Goal: Use online tool/utility: Utilize a website feature to perform a specific function

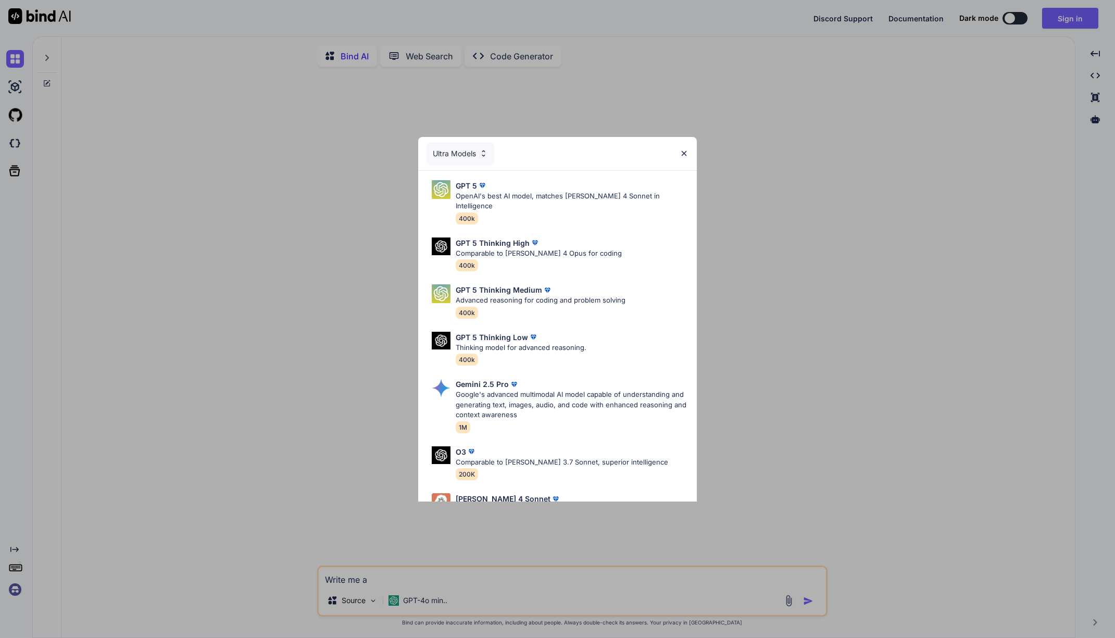
type textarea "x"
click at [684, 153] on img at bounding box center [684, 153] width 9 height 9
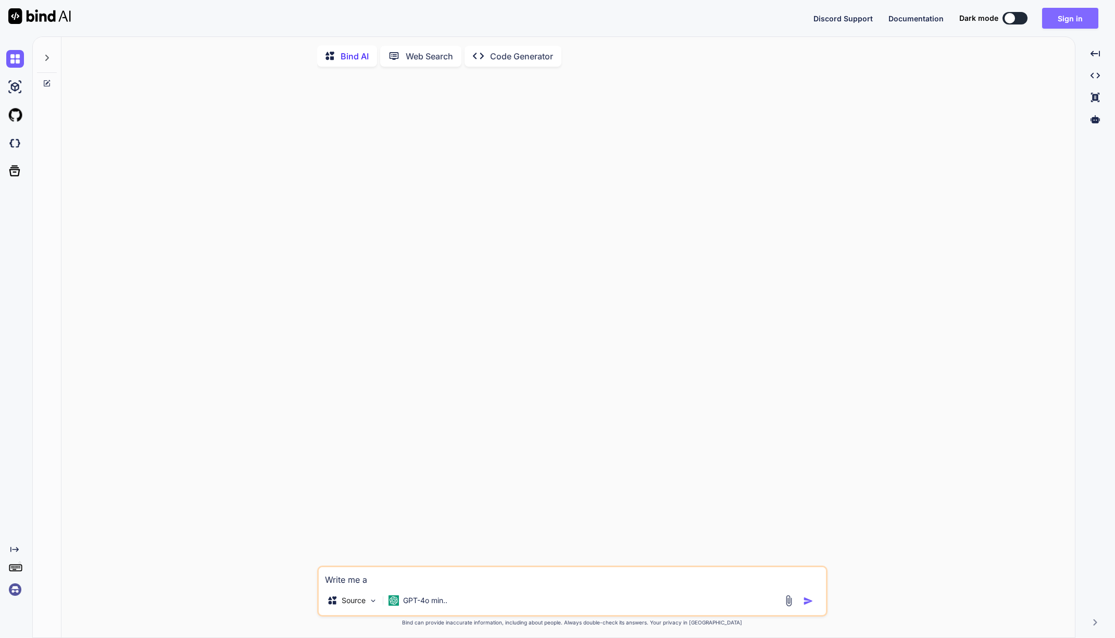
click at [1062, 23] on button "Sign in" at bounding box center [1070, 18] width 56 height 21
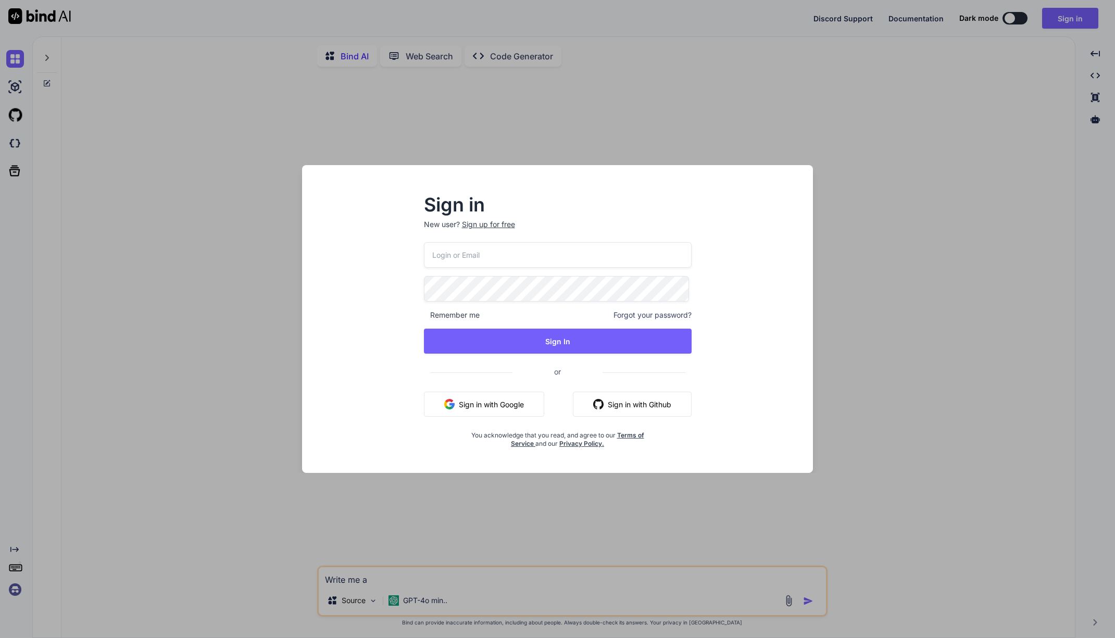
click at [510, 400] on button "Sign in with Google" at bounding box center [484, 404] width 120 height 25
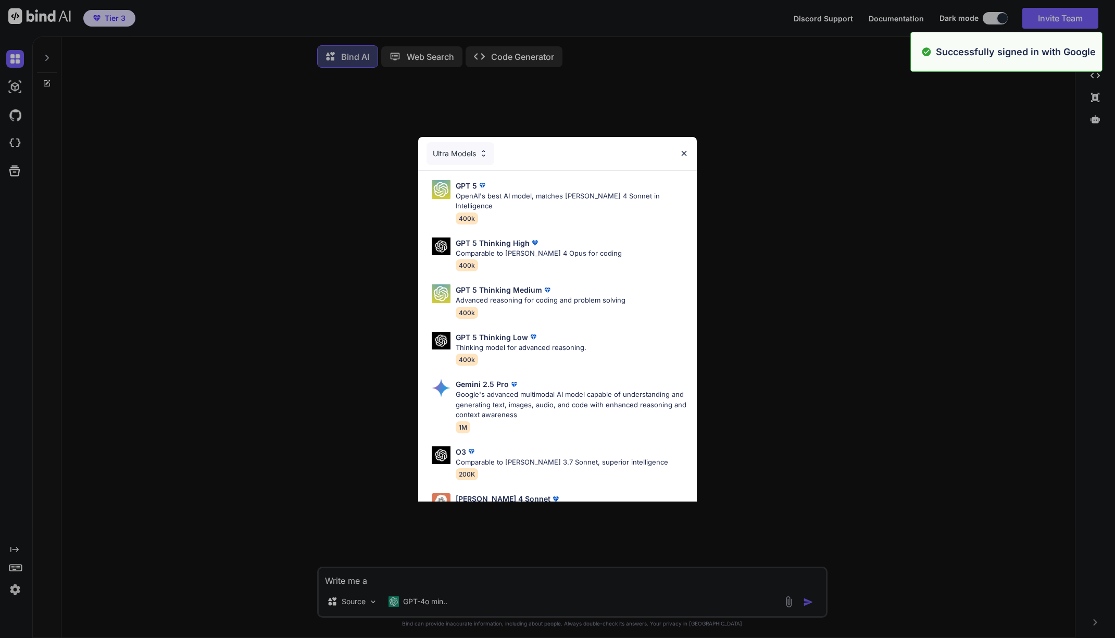
click at [682, 150] on img at bounding box center [684, 153] width 9 height 9
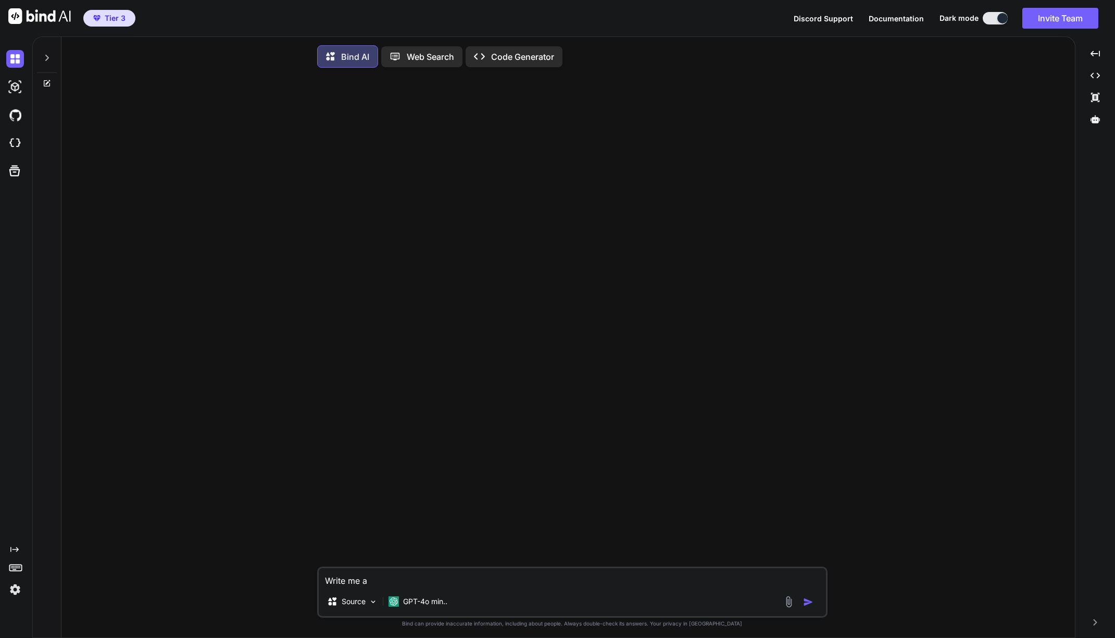
click at [105, 20] on span "Tier 3" at bounding box center [115, 18] width 21 height 10
click at [15, 583] on img at bounding box center [15, 590] width 18 height 18
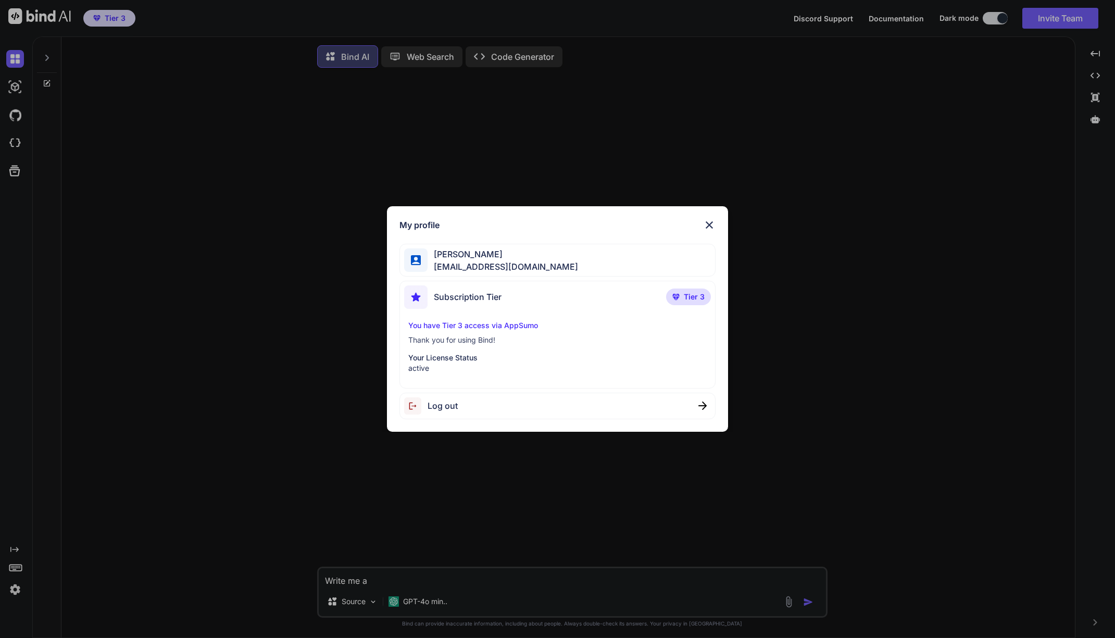
click at [453, 353] on p "Your License Status" at bounding box center [557, 358] width 298 height 10
click at [469, 317] on div "Subscription Tier Tier 3 You have Tier 3 access via AppSumo Thank you for using…" at bounding box center [557, 335] width 316 height 108
click at [710, 221] on img at bounding box center [709, 225] width 12 height 12
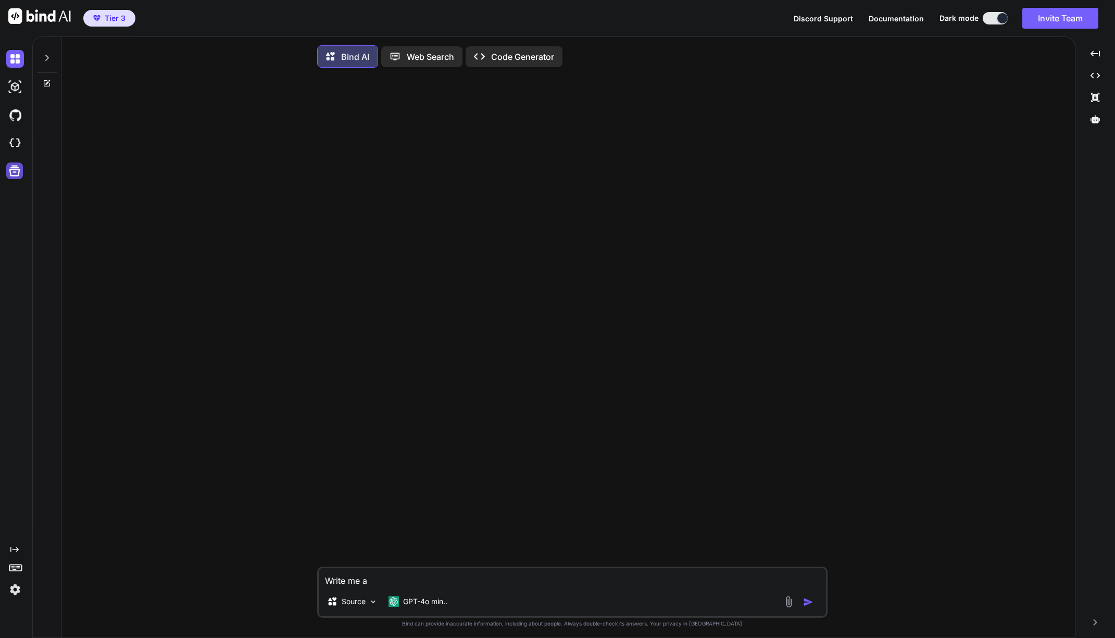
click at [18, 176] on icon at bounding box center [14, 171] width 11 height 11
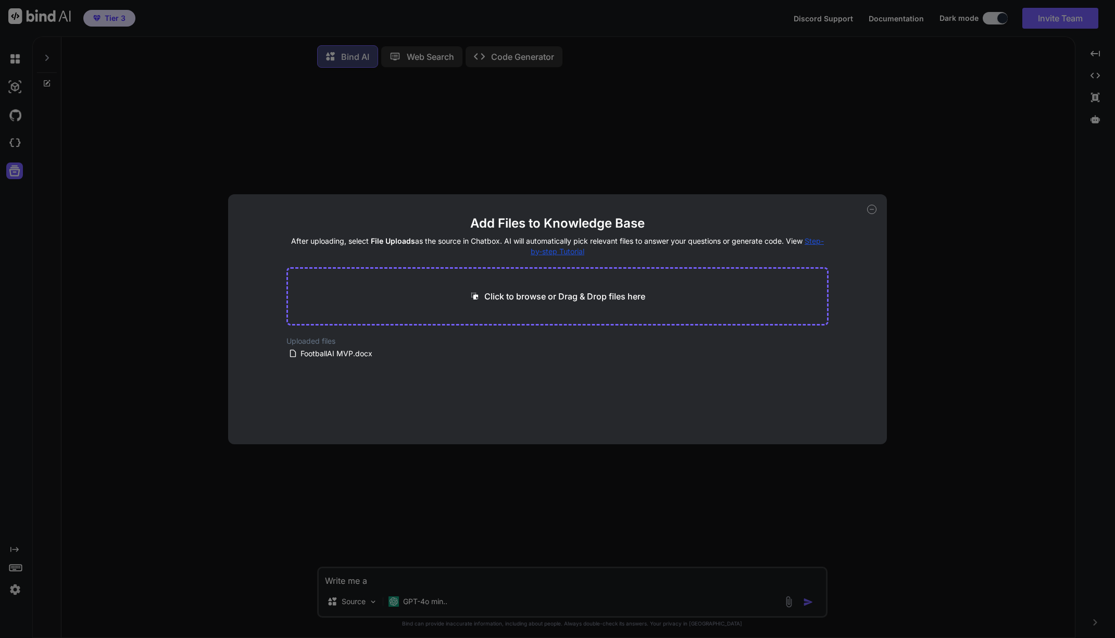
click at [269, 141] on div "Add Files to Knowledge Base After uploading, select File Uploads as the source …" at bounding box center [557, 319] width 1115 height 638
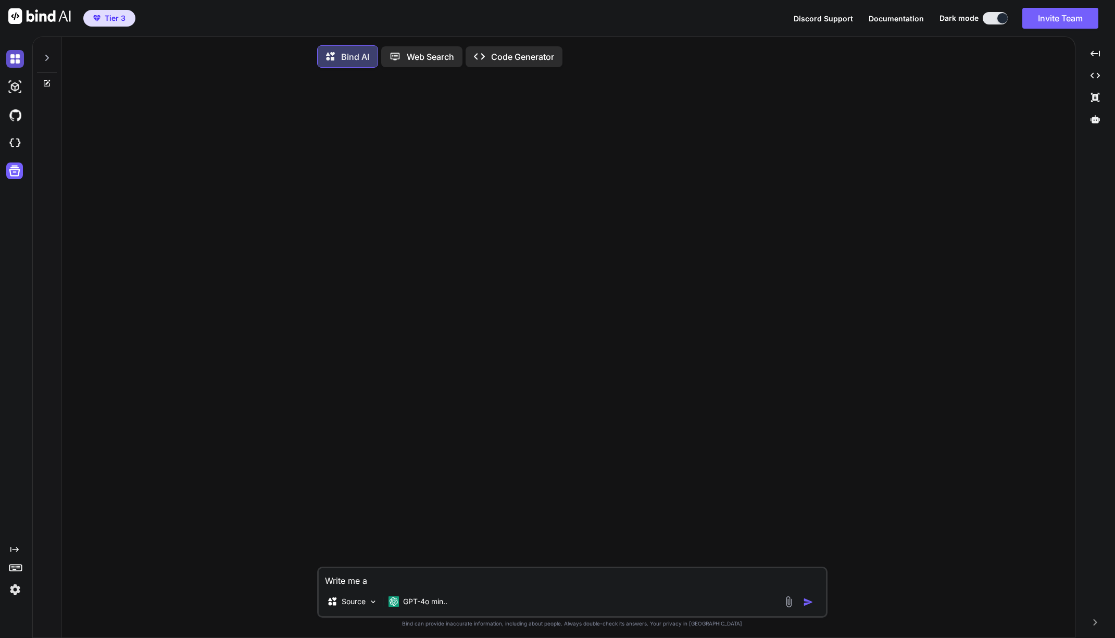
click at [15, 61] on img at bounding box center [15, 59] width 18 height 18
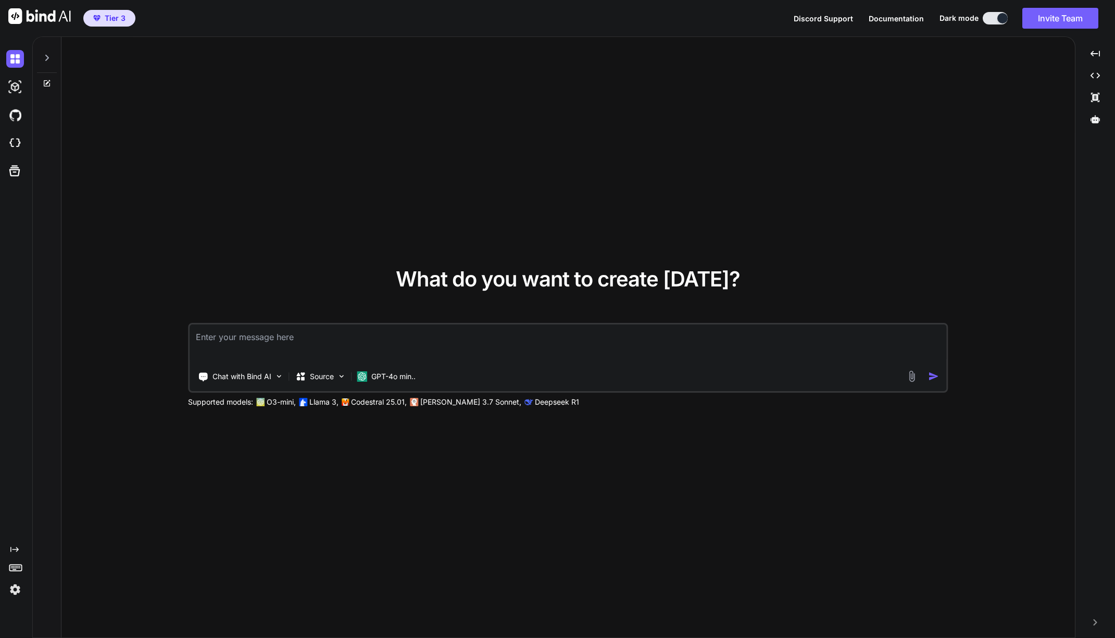
click at [26, 97] on div at bounding box center [17, 87] width 22 height 28
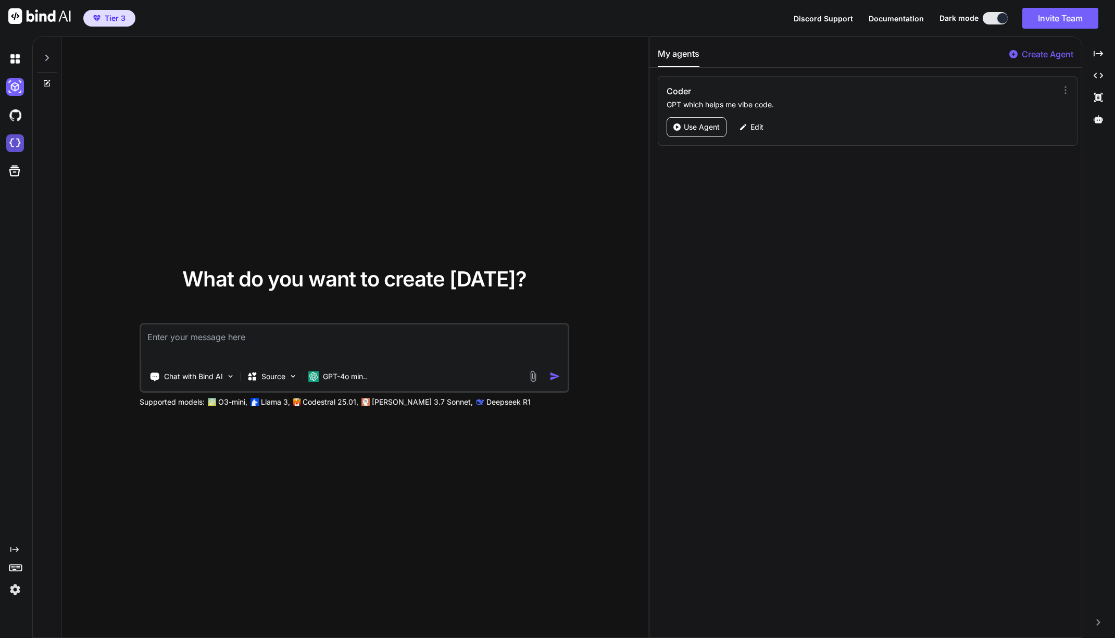
click at [16, 141] on img at bounding box center [15, 143] width 18 height 18
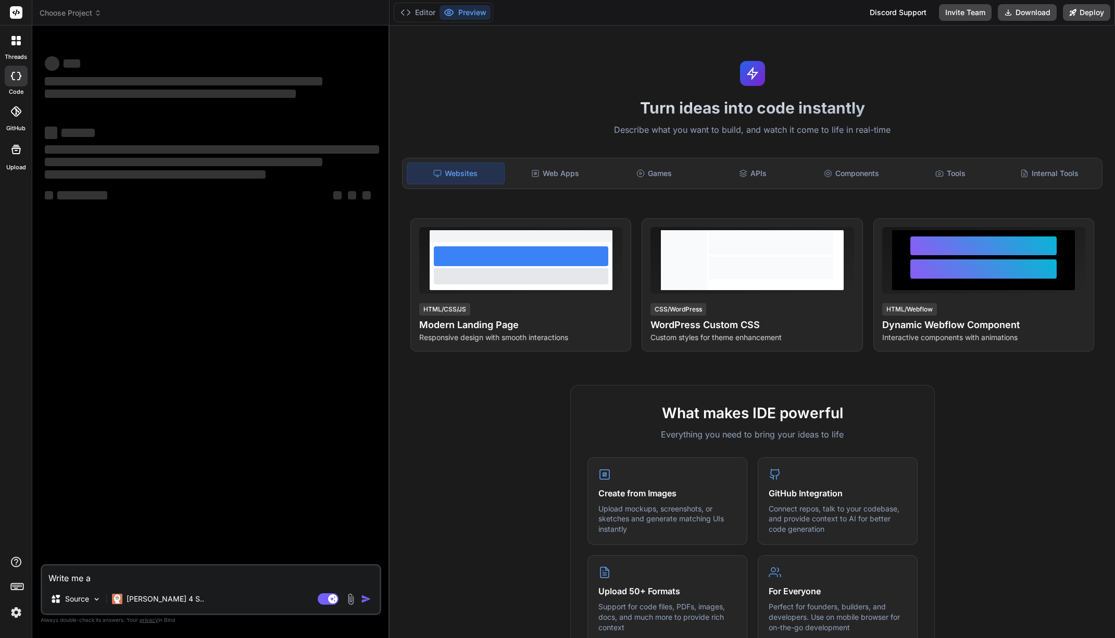
click at [239, 578] on textarea "Write me a" at bounding box center [210, 575] width 337 height 19
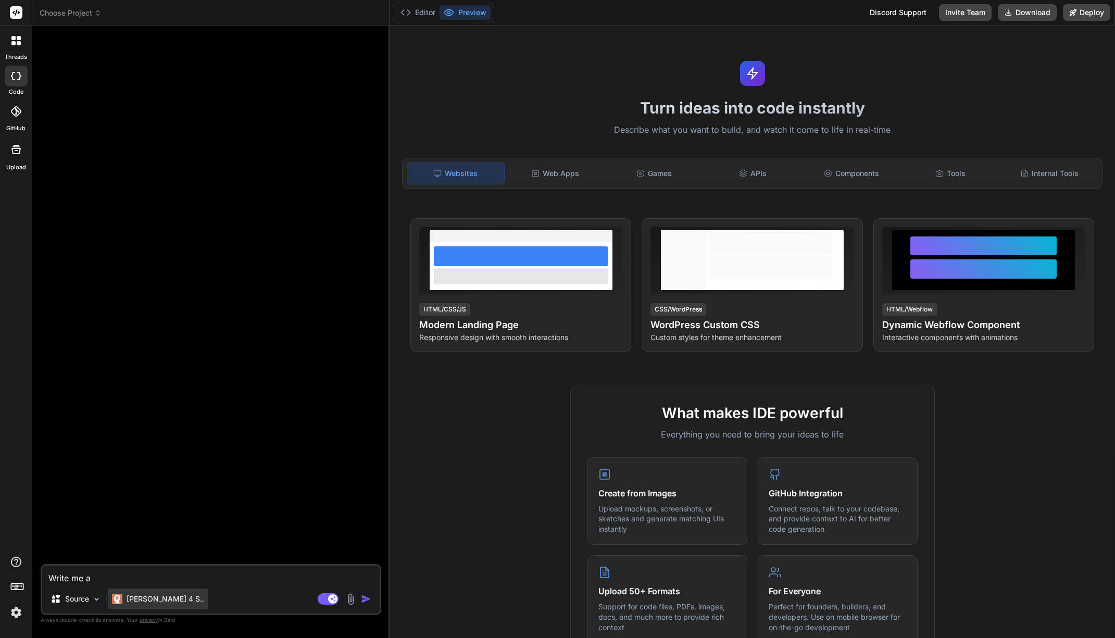
click at [154, 596] on p "[PERSON_NAME] 4 S.." at bounding box center [166, 599] width 78 height 10
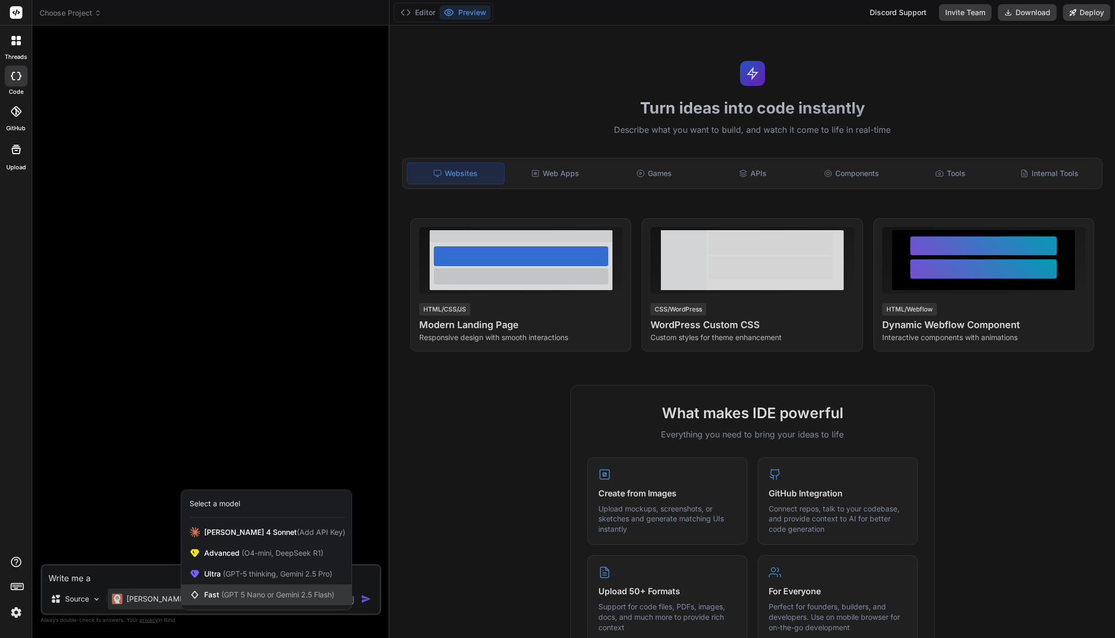
click at [261, 594] on span "(GPT 5 Nano or Gemini 2.5 Flash)" at bounding box center [277, 594] width 113 height 9
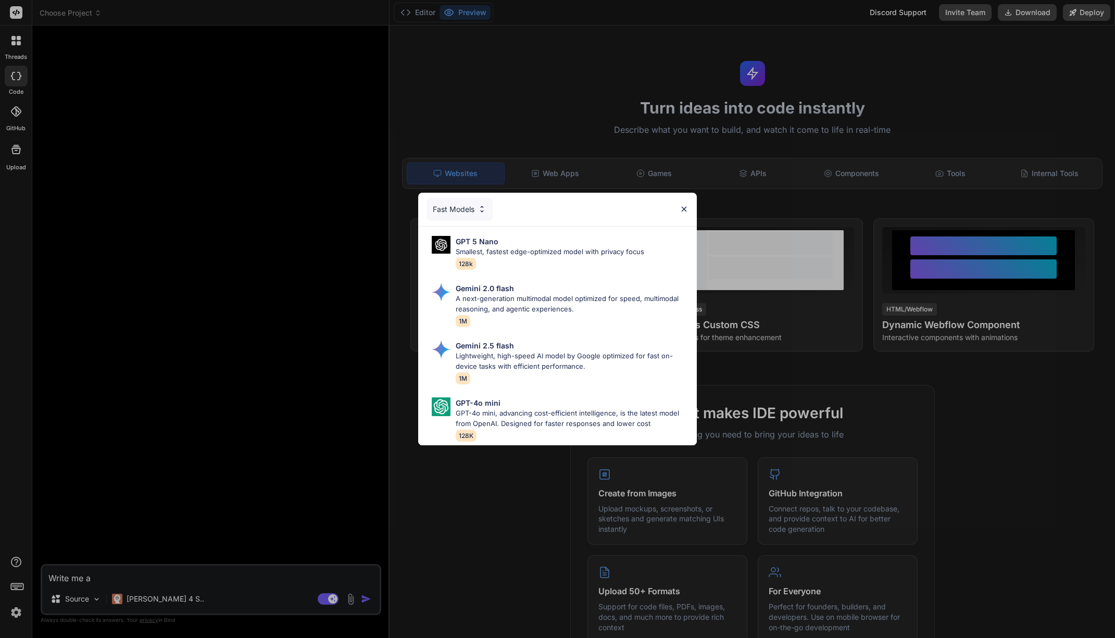
click at [153, 594] on div "Fast Models GPT 5 Nano Smallest, fastest edge-optimized model with privacy focu…" at bounding box center [557, 319] width 1115 height 638
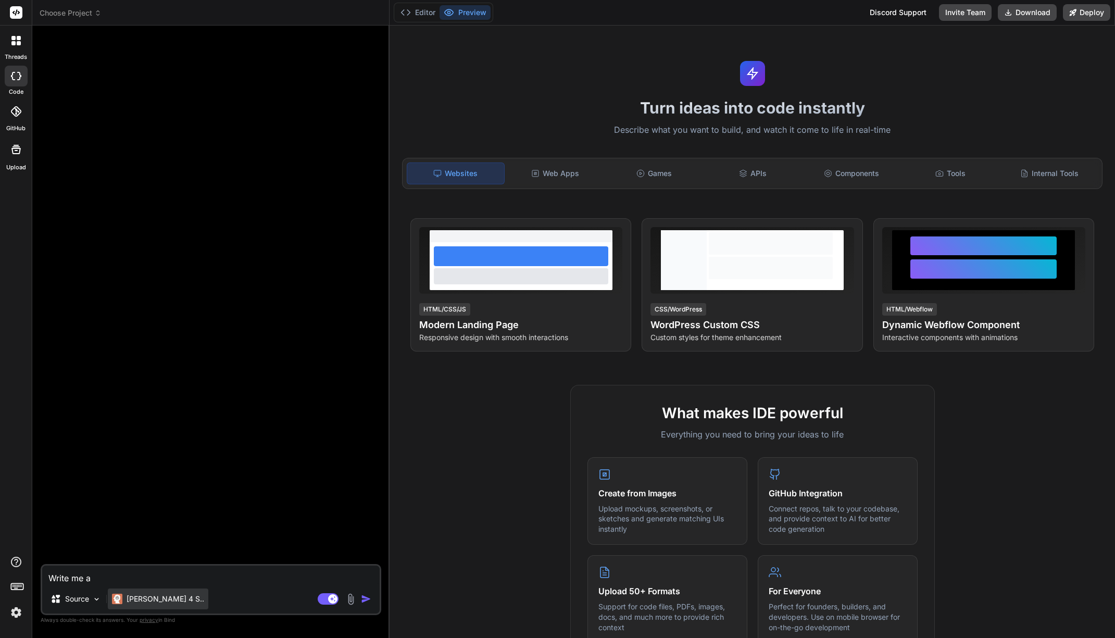
click at [168, 602] on p "[PERSON_NAME] 4 S.." at bounding box center [166, 599] width 78 height 10
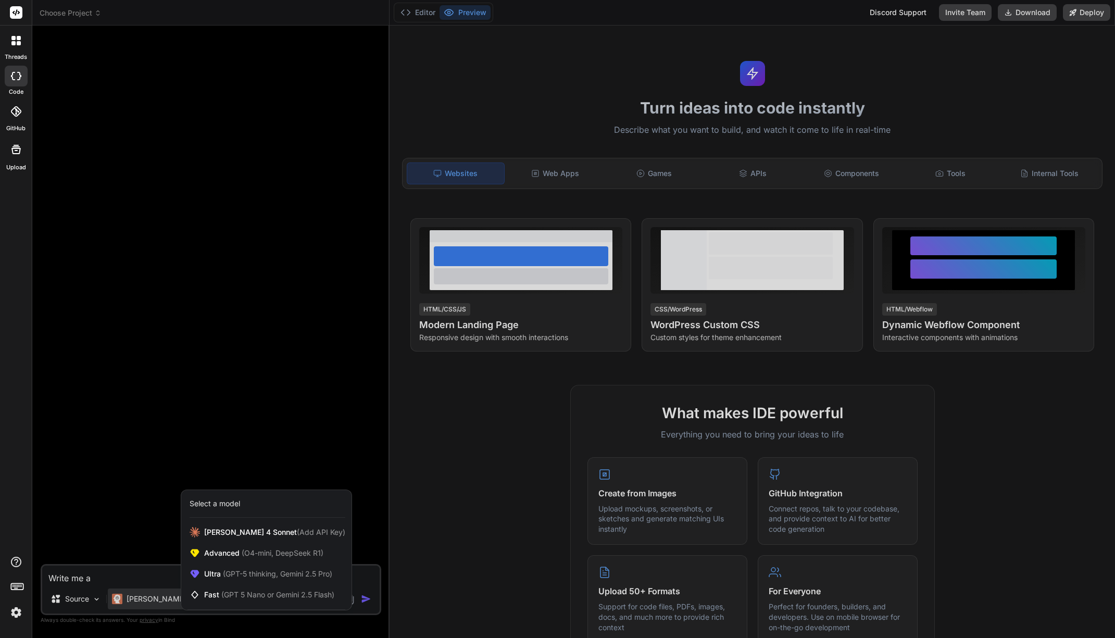
click at [130, 573] on div at bounding box center [557, 319] width 1115 height 638
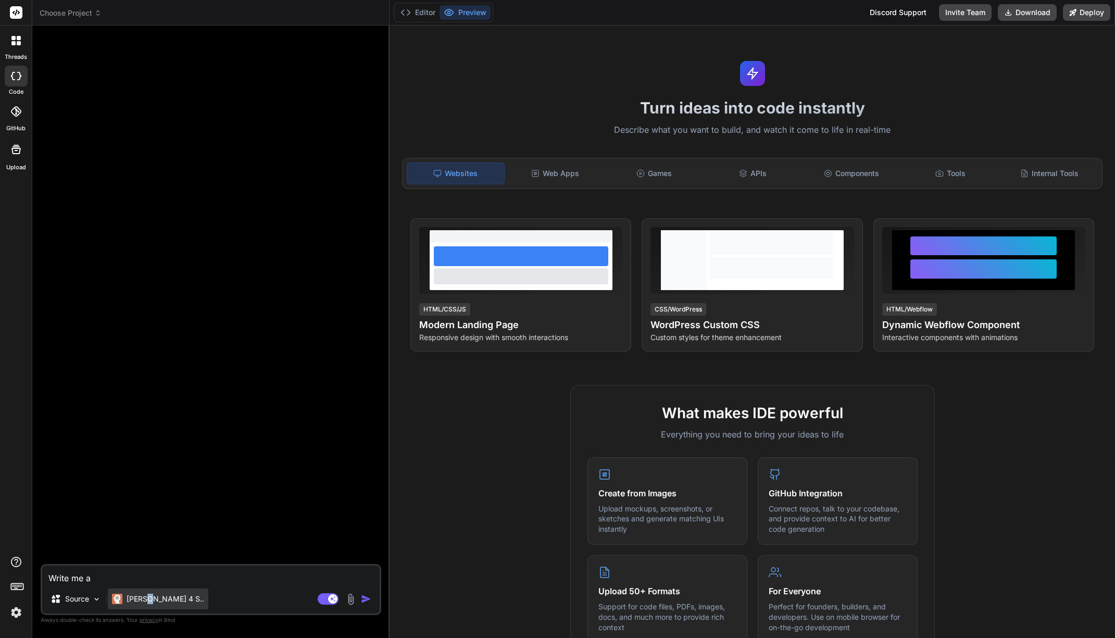
click at [149, 599] on p "[PERSON_NAME] 4 S.." at bounding box center [166, 599] width 78 height 10
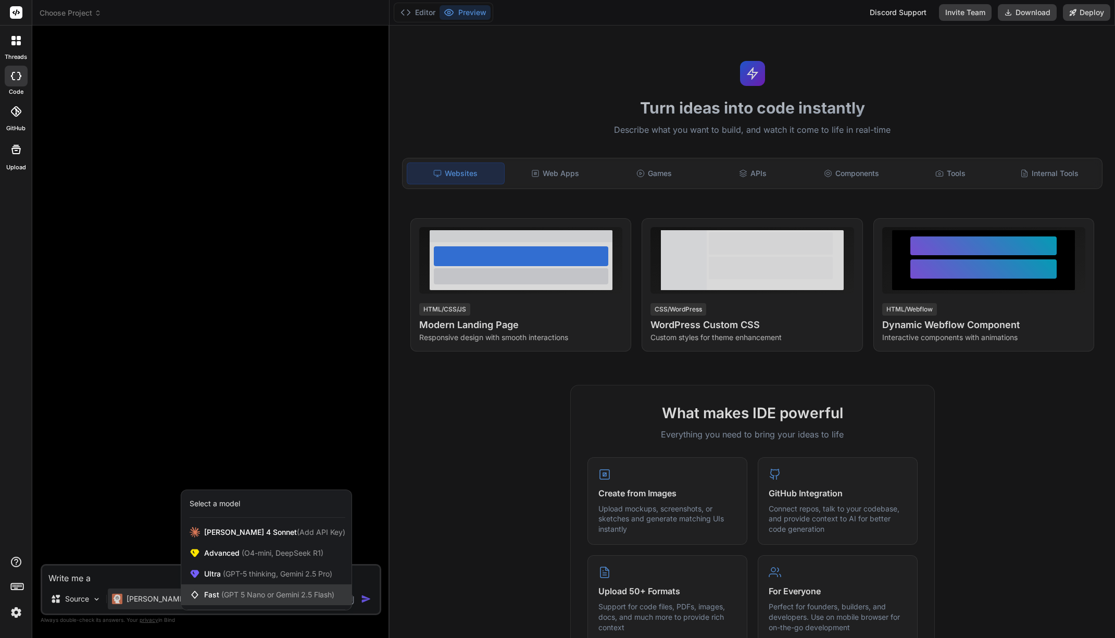
click at [251, 598] on span "(GPT 5 Nano or Gemini 2.5 Flash)" at bounding box center [277, 594] width 113 height 9
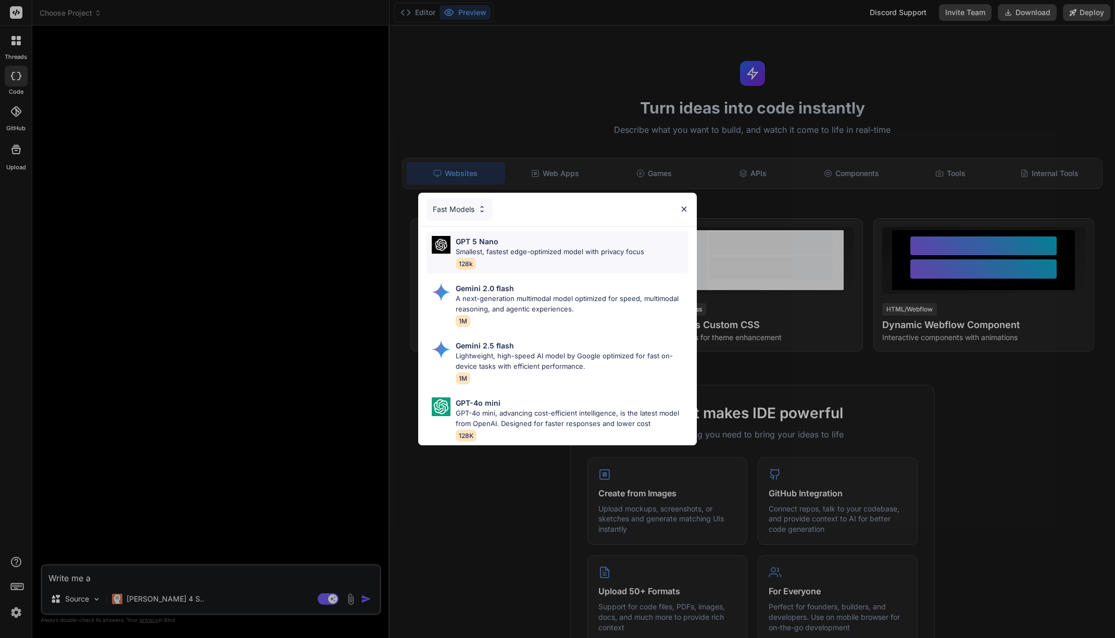
click at [514, 247] on p "Smallest, fastest edge-optimized model with privacy focus" at bounding box center [550, 252] width 189 height 10
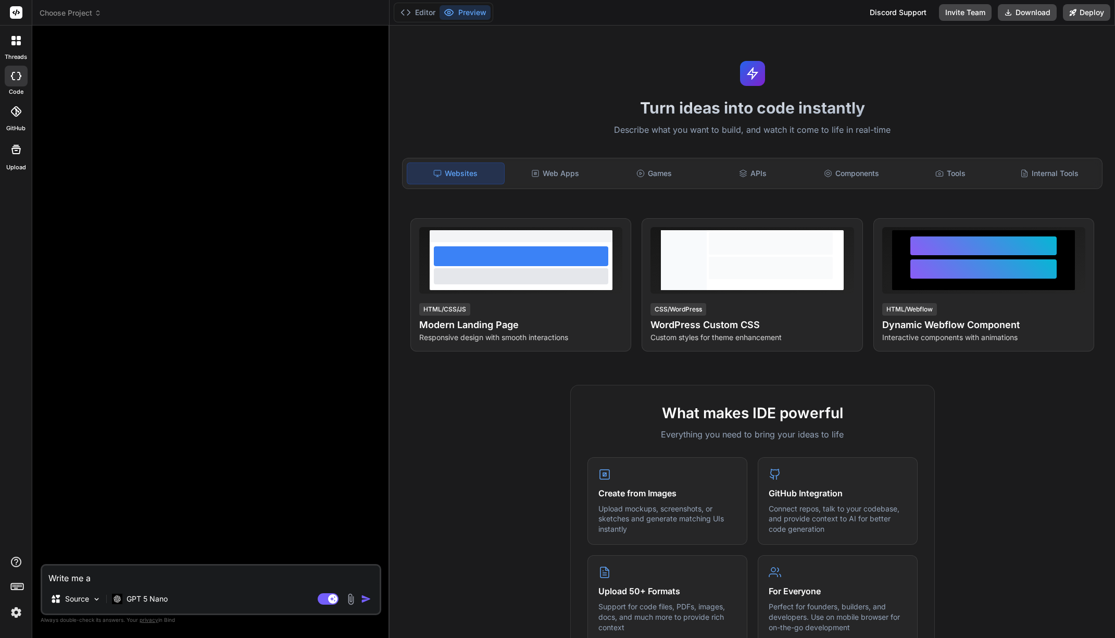
click at [199, 581] on textarea "Write me a" at bounding box center [210, 575] width 337 height 19
drag, startPoint x: 189, startPoint y: 577, endPoint x: 36, endPoint y: 580, distance: 152.1
click at [36, 580] on div "Bind AI Web Search Created with Pixso. Code Generator Write me a Source GPT 5 N…" at bounding box center [210, 332] width 357 height 612
type textarea "x"
type textarea "c"
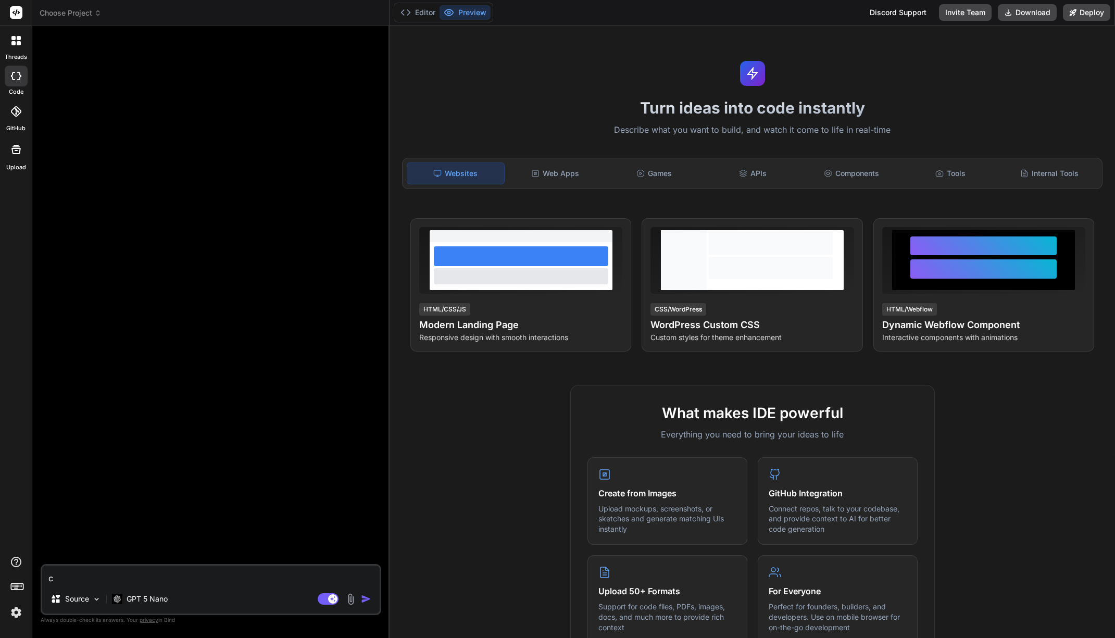
type textarea "x"
type textarea "cr"
type textarea "x"
type textarea "cre"
type textarea "x"
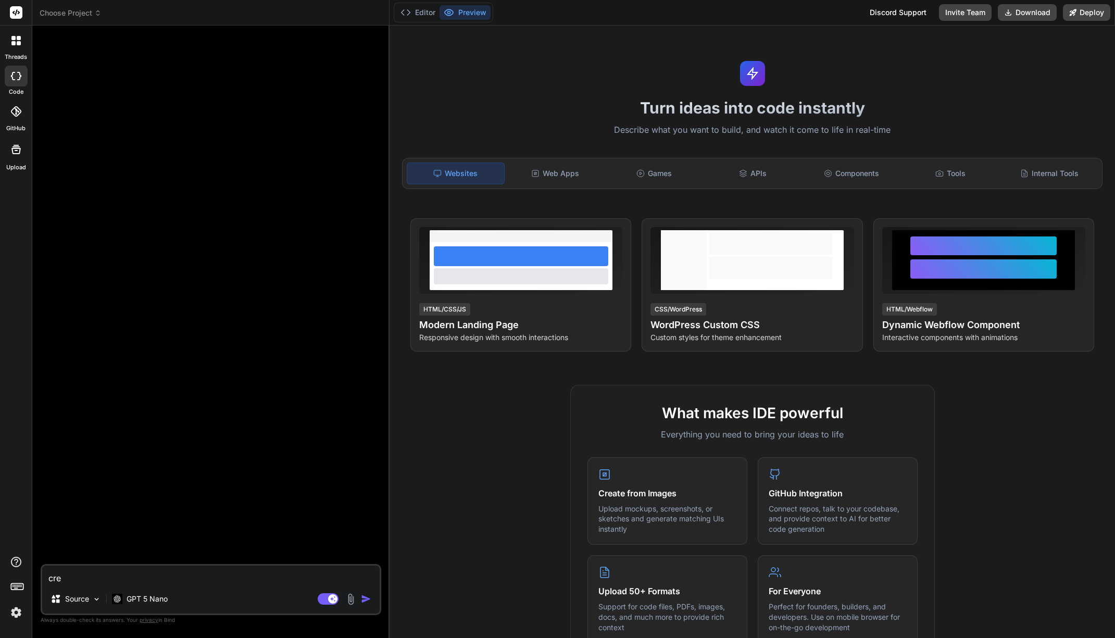
type textarea "crea"
type textarea "x"
type textarea "creat"
type textarea "x"
type textarea "create"
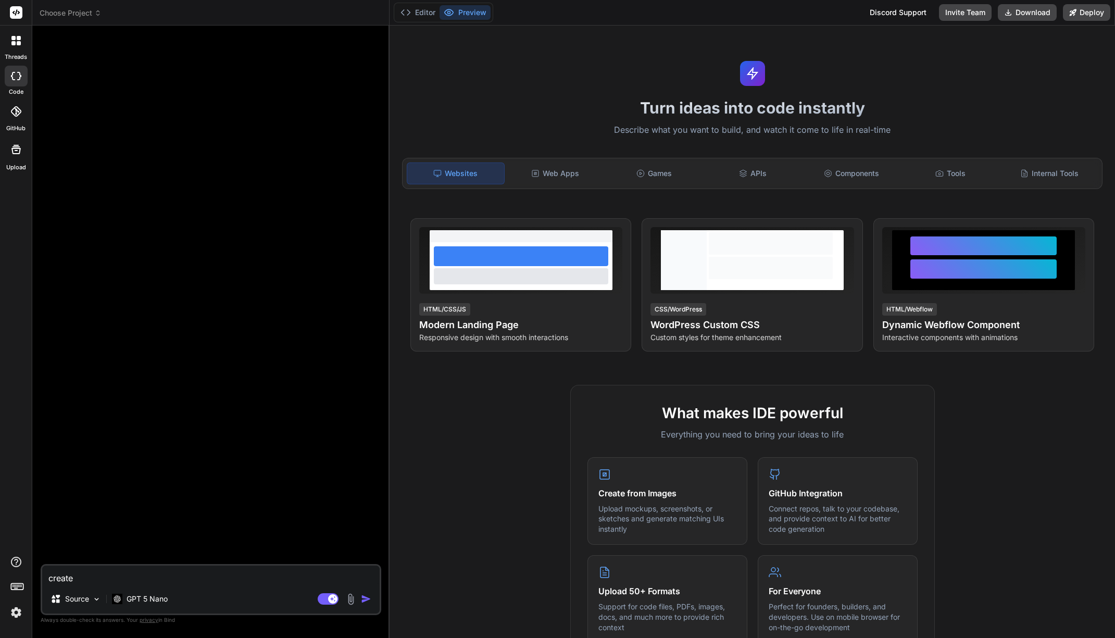
type textarea "x"
type textarea "create m"
type textarea "x"
type textarea "create me"
type textarea "x"
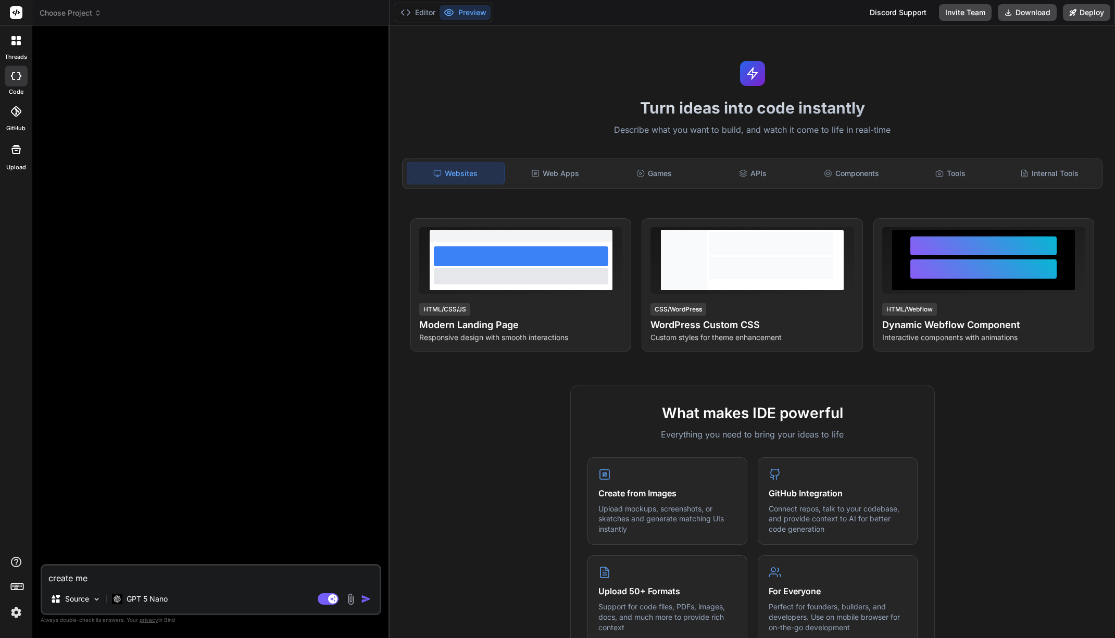
type textarea "create me a"
type textarea "x"
type textarea "create me a"
type textarea "x"
type textarea "create me a w"
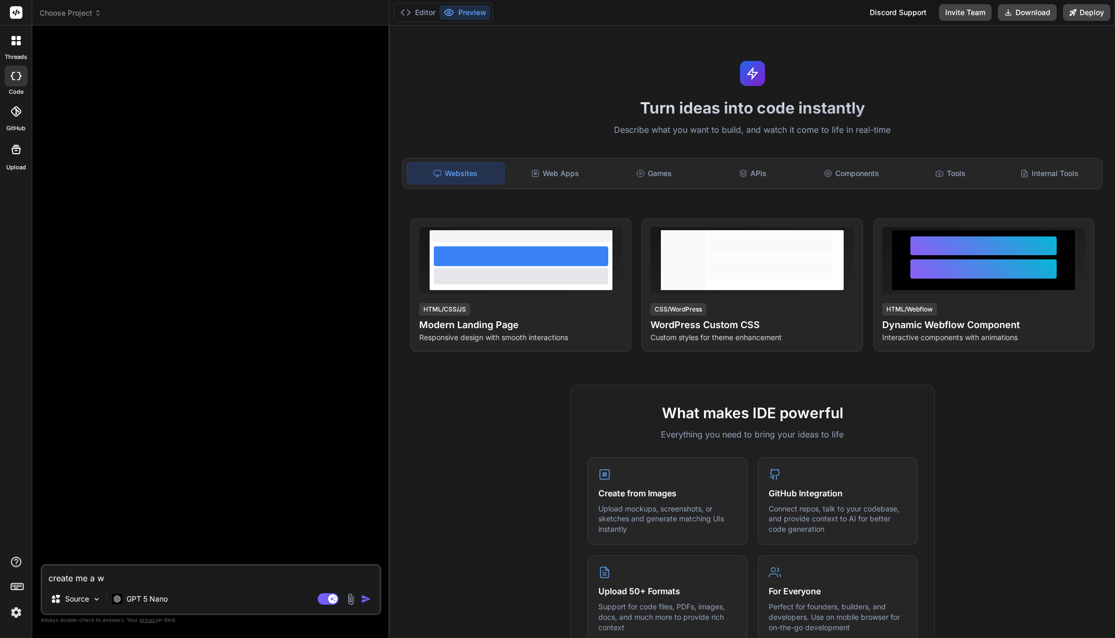
type textarea "x"
type textarea "create me a we"
type textarea "x"
type textarea "create me a web"
type textarea "x"
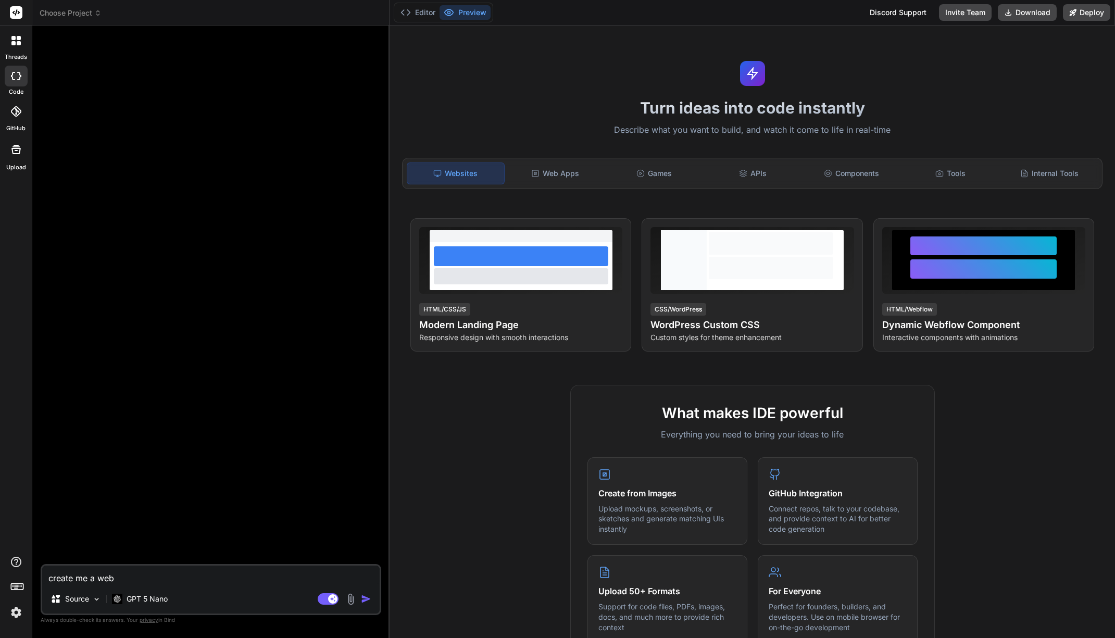
type textarea "create me a we"
type textarea "x"
type textarea "create me a web"
type textarea "x"
type textarea "create me a web"
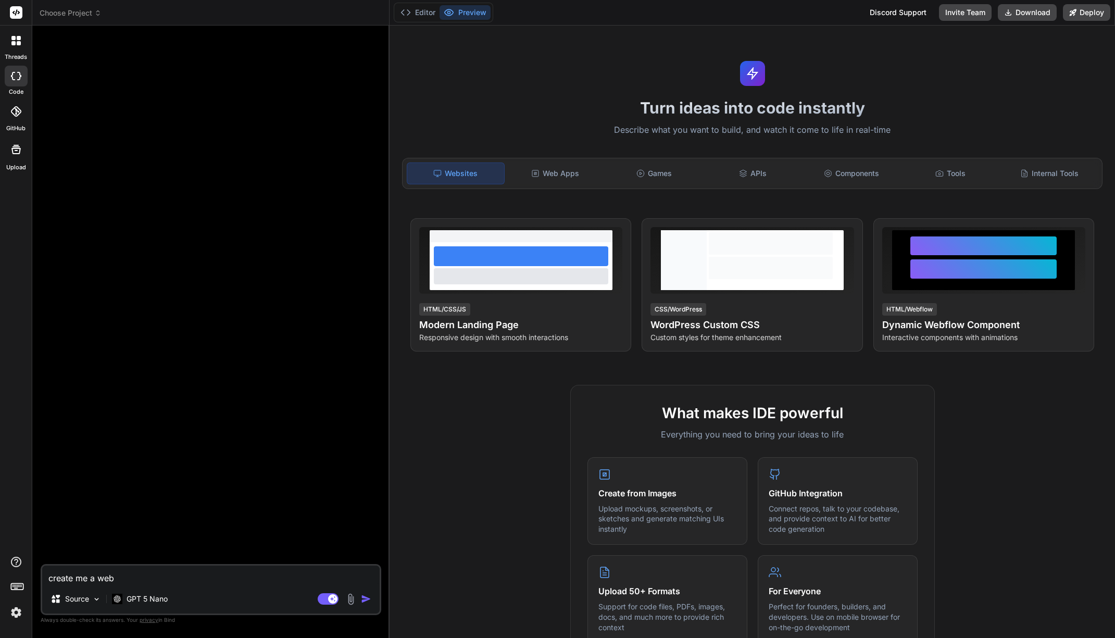
type textarea "x"
type textarea "create me a web a"
type textarea "x"
type textarea "create me a web app"
type textarea "x"
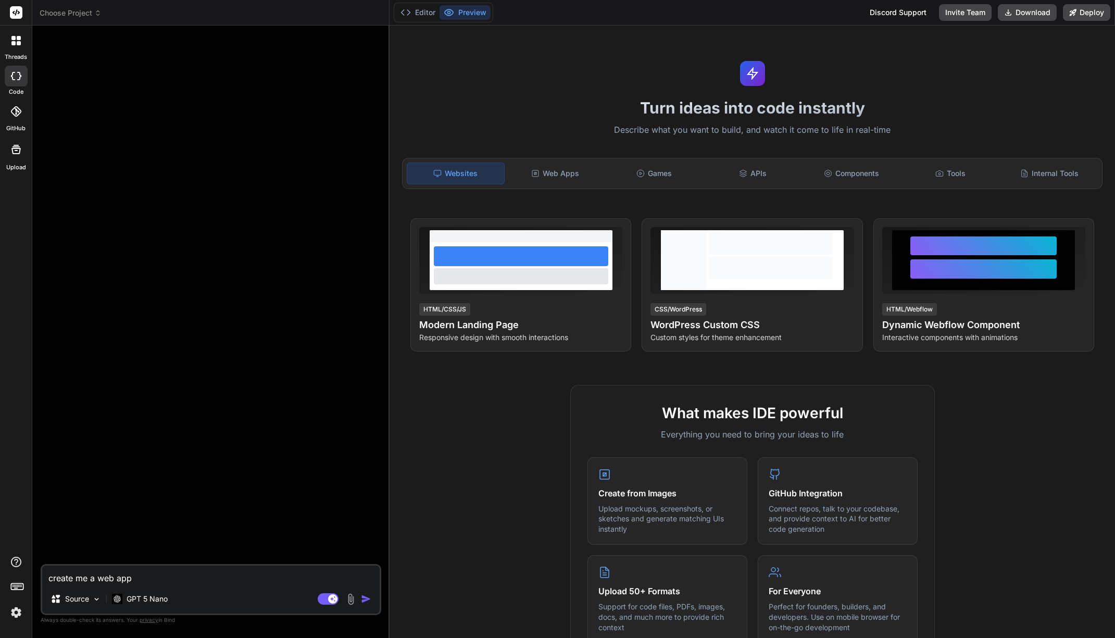
type textarea "create me a web appğ"
type textarea "x"
type textarea "create me a web app"
type textarea "x"
type textarea "create me a web app"
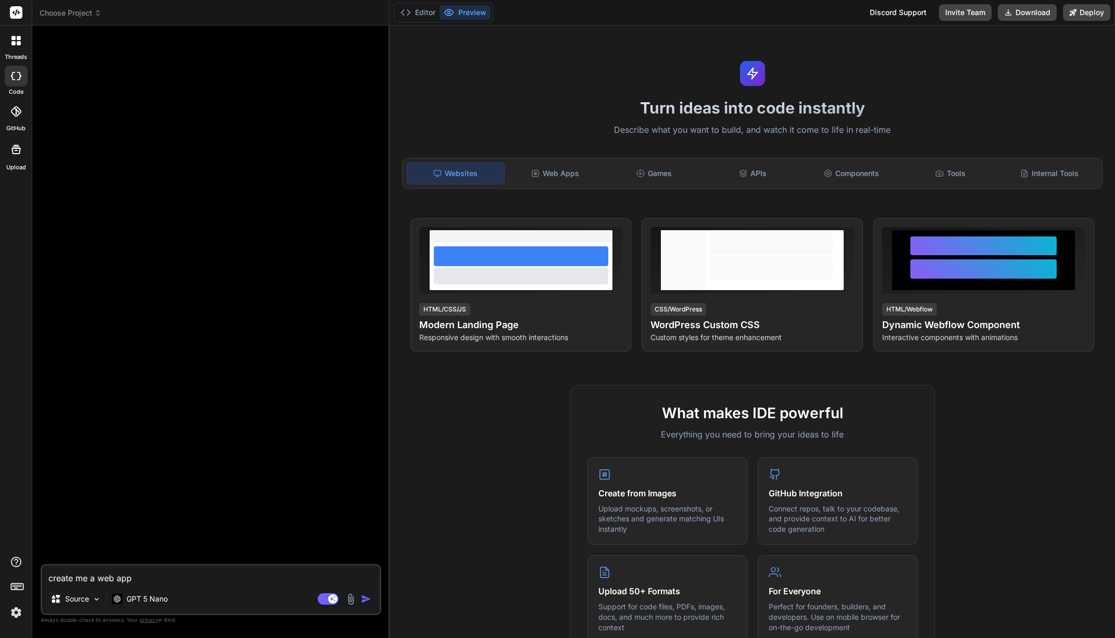
type textarea "x"
type textarea "create me a web app t"
type textarea "x"
type textarea "create me a web app th"
type textarea "x"
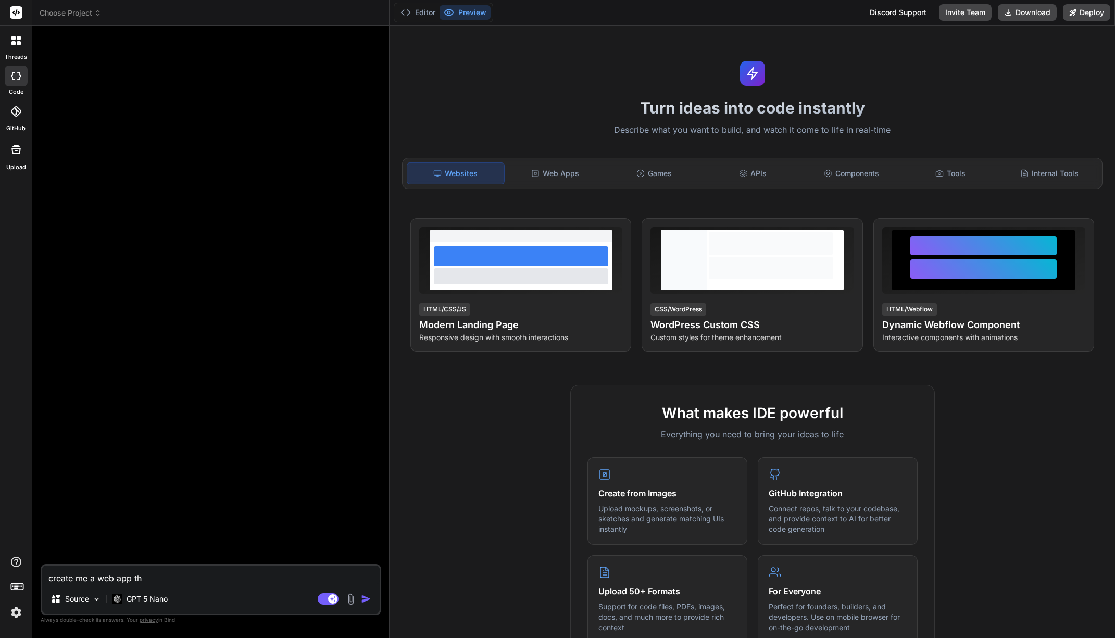
type textarea "create me a web app tha"
type textarea "x"
type textarea "create me a web app that"
type textarea "x"
type textarea "create me a web app that"
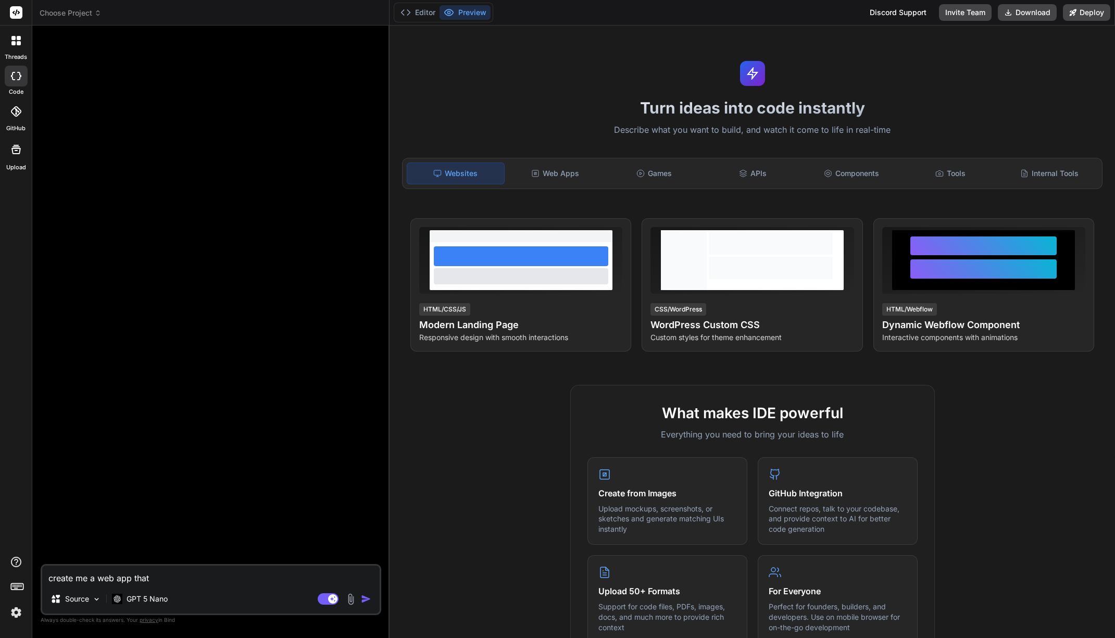
type textarea "x"
type textarea "create me a web app that a"
type textarea "x"
type textarea "create me a web app that an"
type textarea "x"
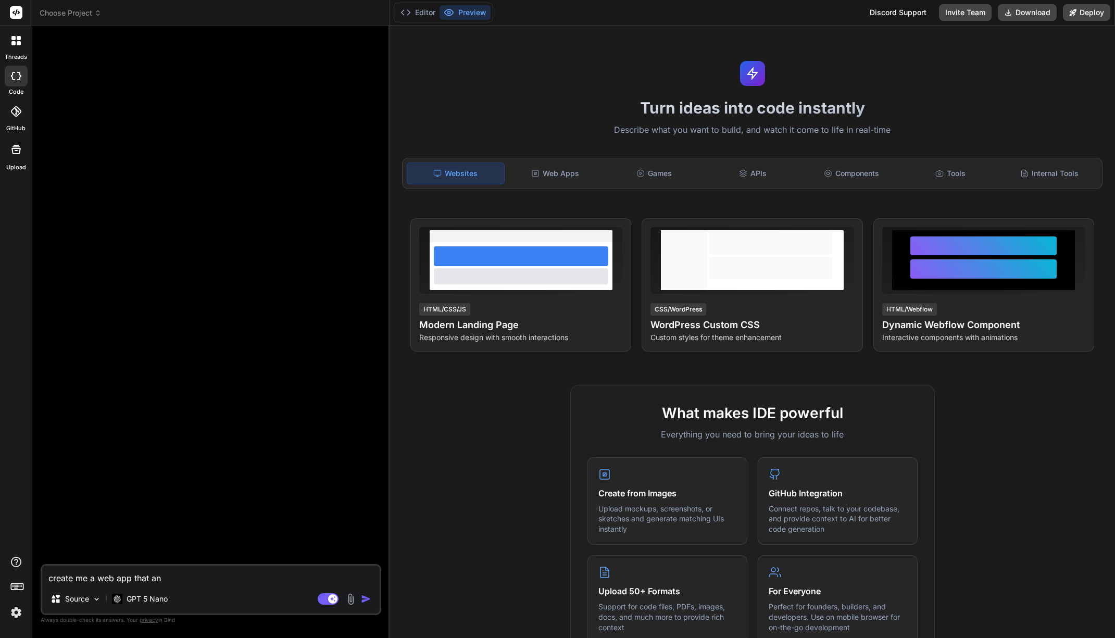
type textarea "create me a web app that [PERSON_NAME]"
type textarea "x"
type textarea "create me a web app that anal"
type textarea "x"
type textarea "create me a web app that analy"
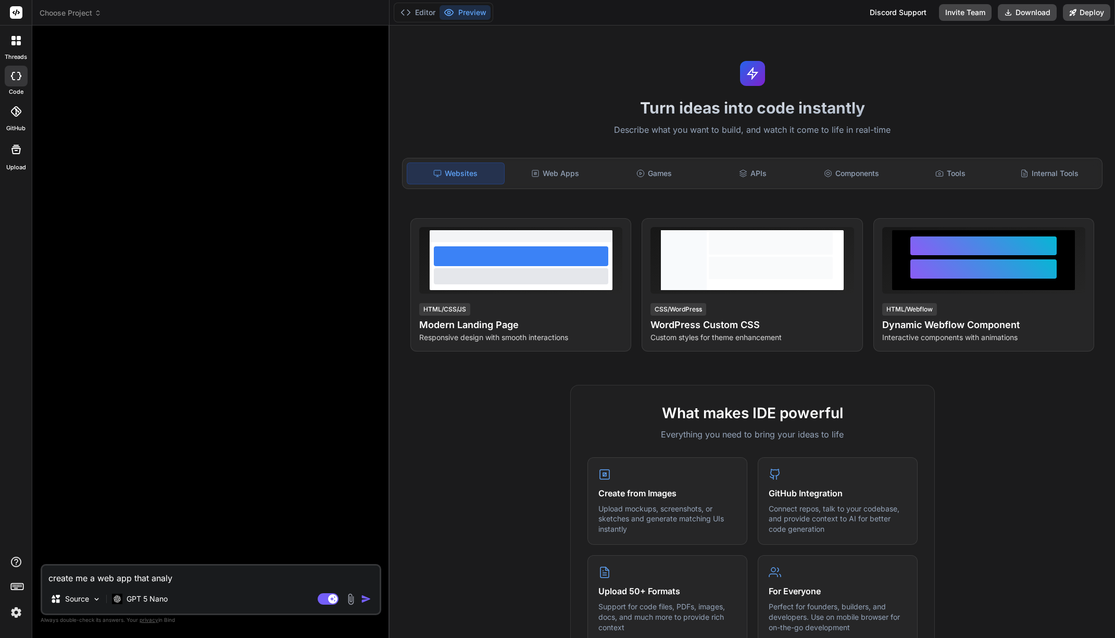
type textarea "x"
type textarea "create me a web app that analyz"
type textarea "x"
type textarea "create me a web app that analyze"
type textarea "x"
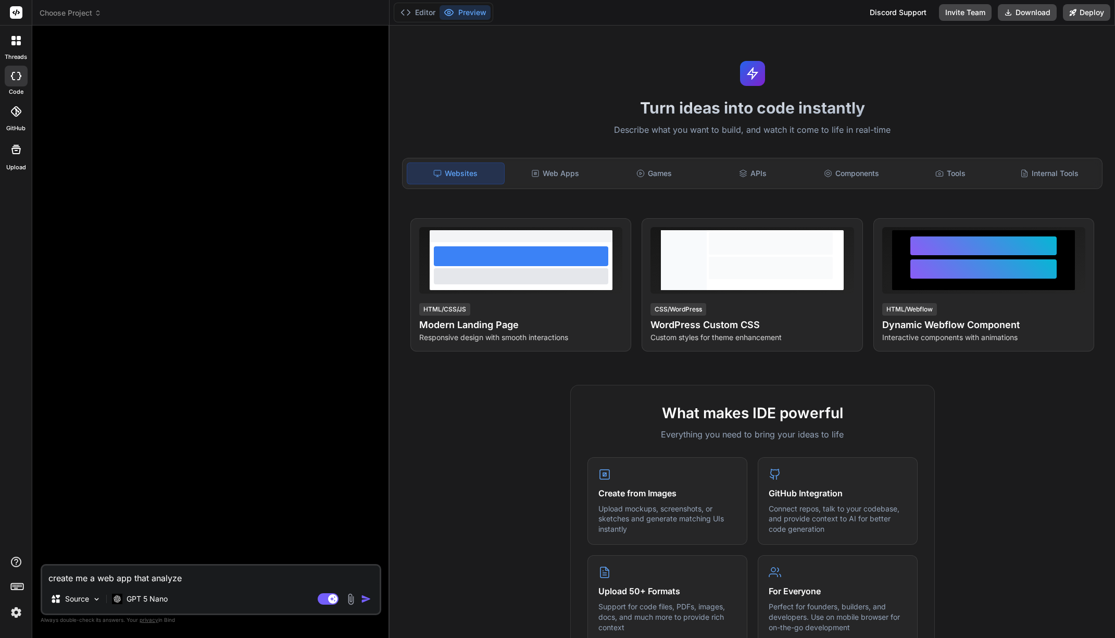
type textarea "create me a web app that analyzes"
type textarea "x"
type textarea "create me a web app that analyzes"
type textarea "x"
type textarea "create me a web app that analyzes t"
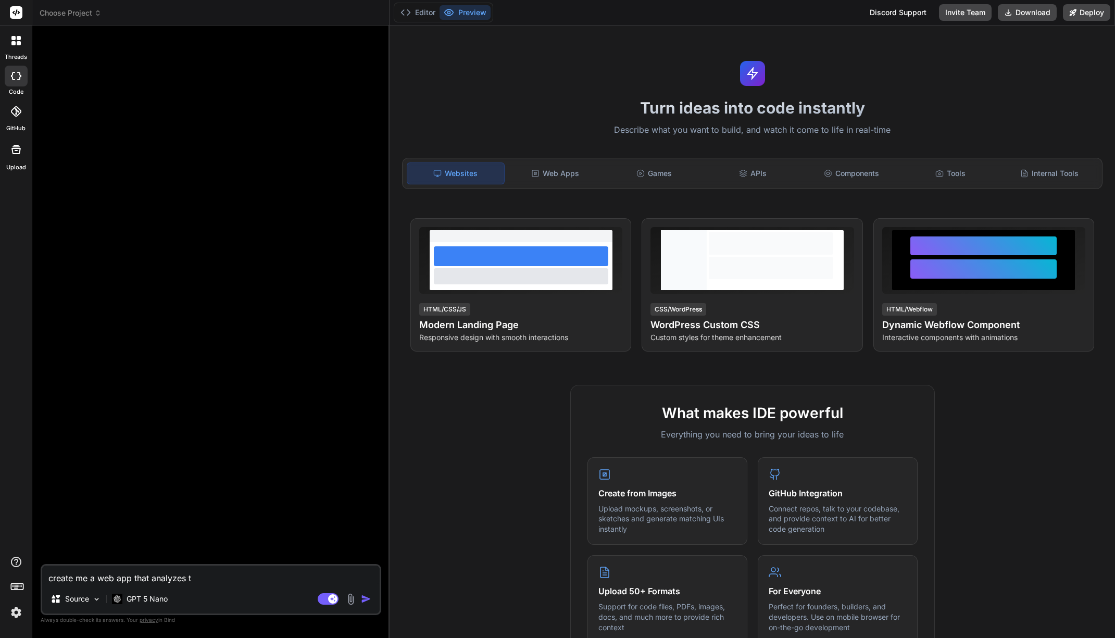
type textarea "x"
type textarea "create me a web app that analyzes th"
type textarea "x"
type textarea "create me a web app that analyzes the"
type textarea "x"
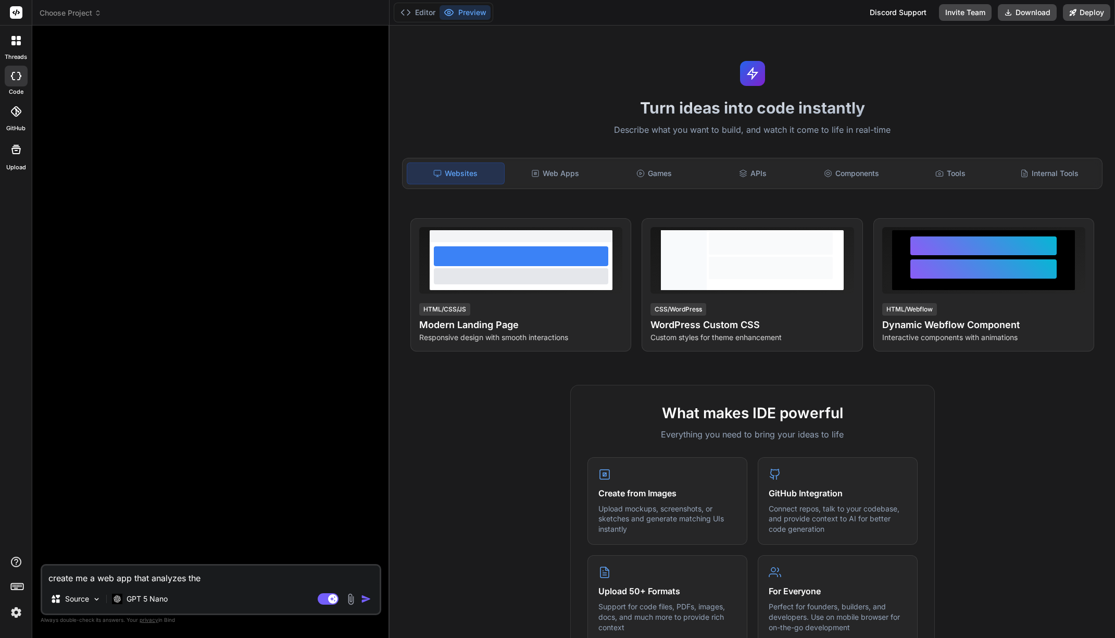
type textarea "create me a web app that analyzes the"
type textarea "x"
type textarea "create me a web app that analyzes the l"
type textarea "x"
type textarea "create me a web app that analyzes the"
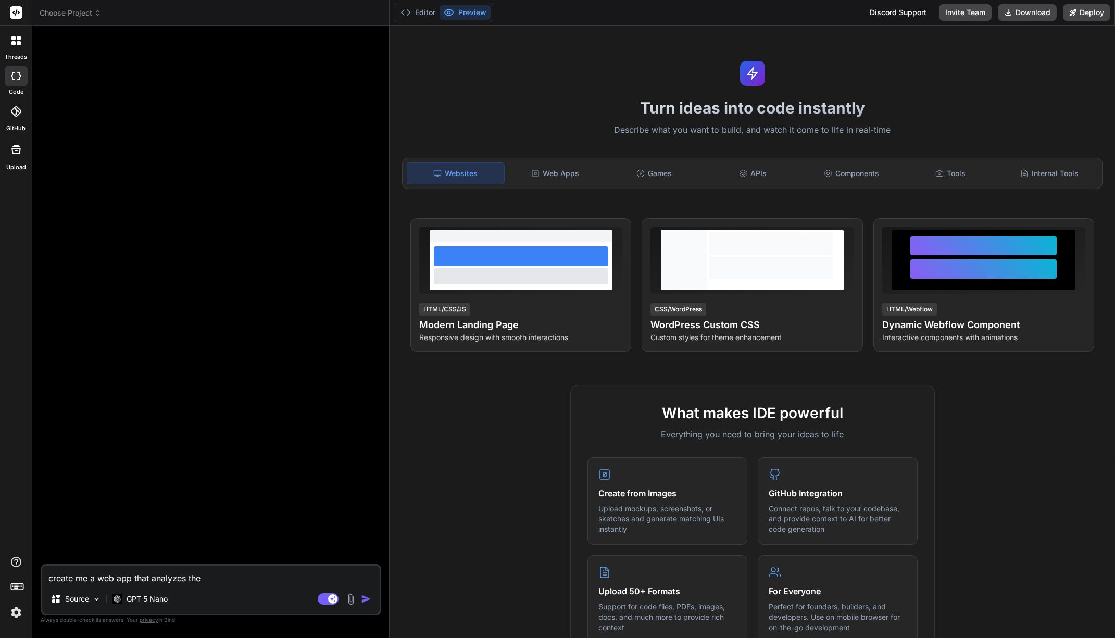
type textarea "x"
type textarea "create me a web app that analyzes the yo"
type textarea "x"
type textarea "create me a web app that analyzes the you"
type textarea "x"
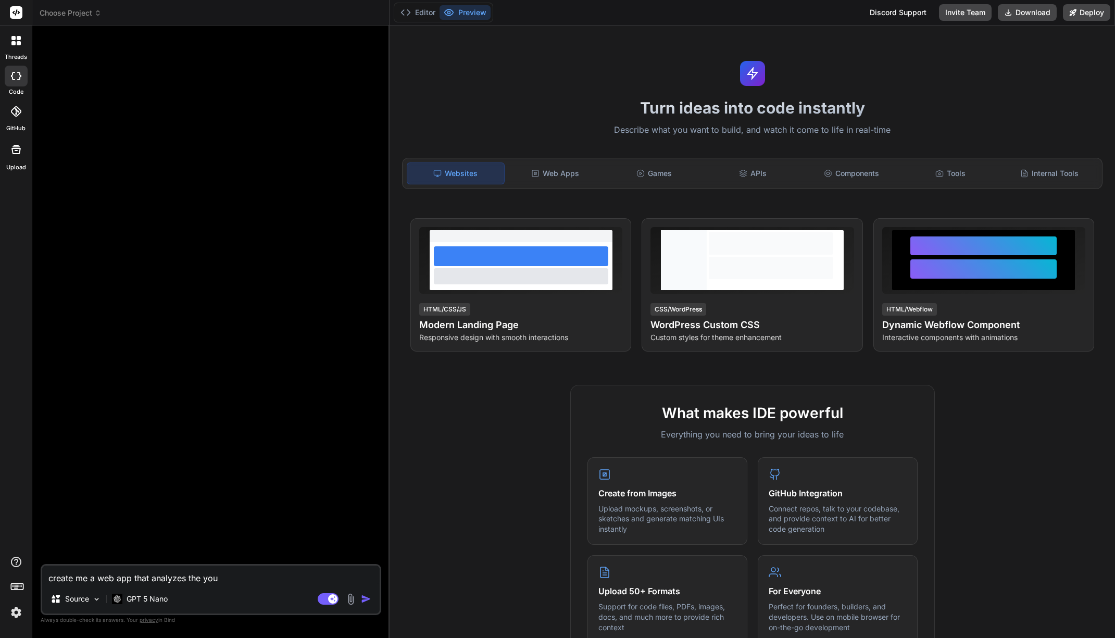
type textarea "create me a web app that analyzes the yout"
type textarea "x"
type textarea "create me a web app that analyzes the youtu"
type textarea "x"
type textarea "create me a web app that analyzes the youtub"
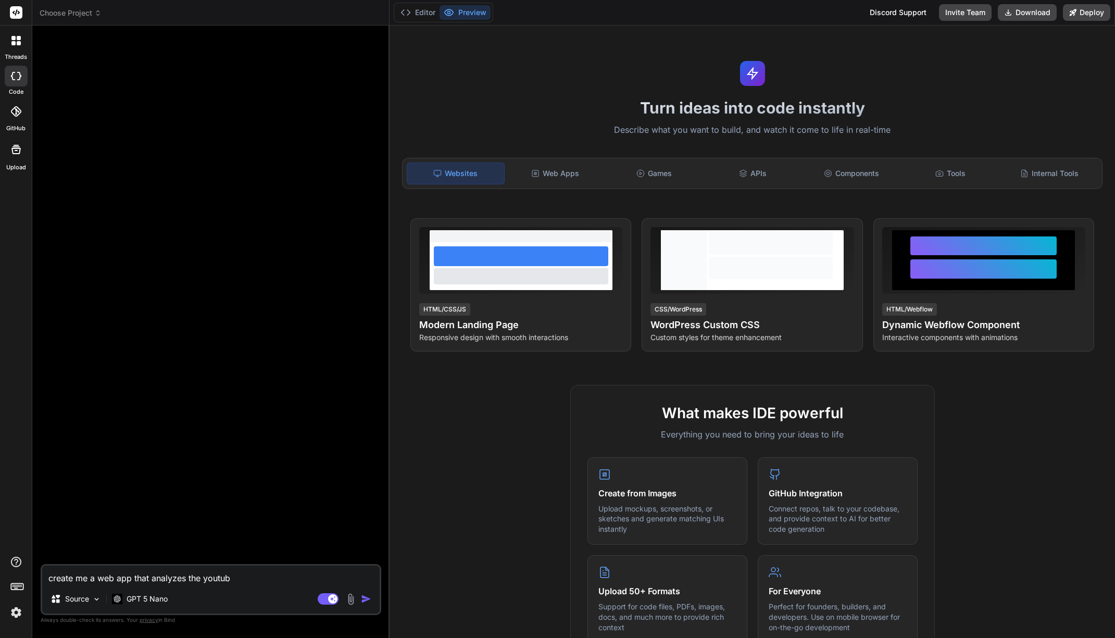
type textarea "x"
type textarea "create me a web app that analyzes the youtube"
type textarea "x"
type textarea "create me a web app that analyzes the youtube"
type textarea "x"
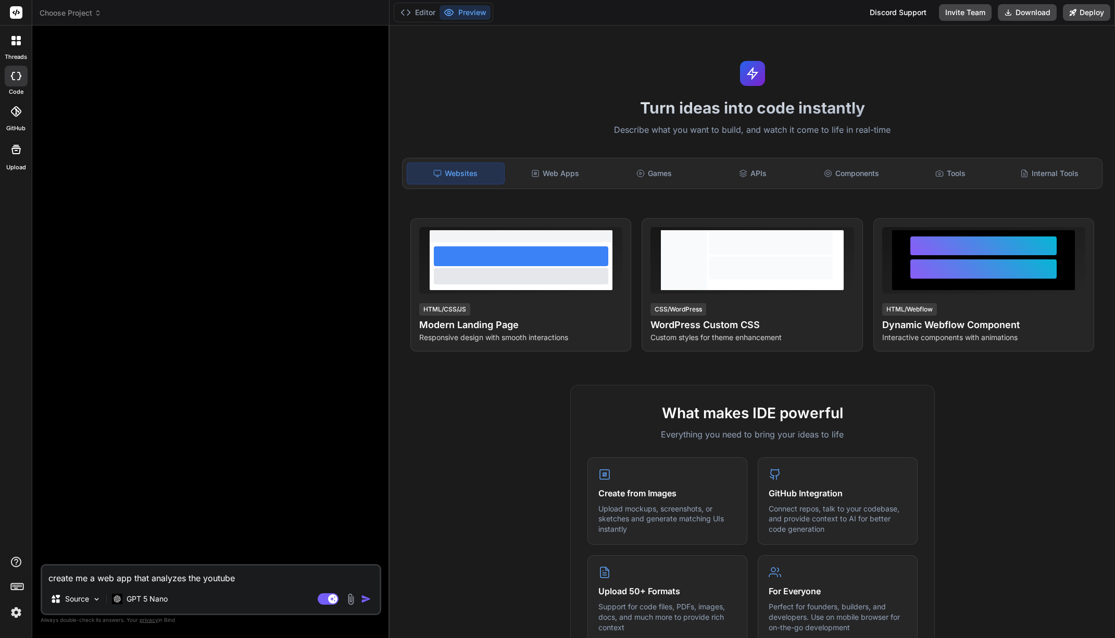
type textarea "create me a web app that analyzes the youtube v"
type textarea "x"
type textarea "create me a web app that analyzes the youtube vi"
type textarea "x"
type textarea "create me a web app that analyzes the youtube vid"
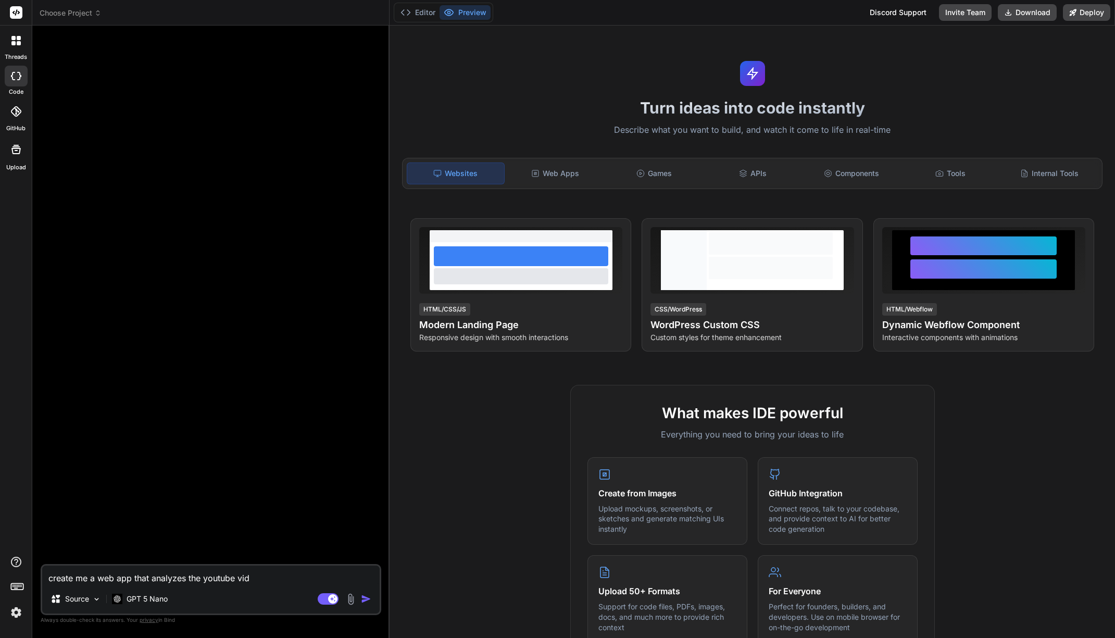
type textarea "x"
type textarea "create me a web app that analyzes the youtube vide"
type textarea "x"
type textarea "create me a web app that analyzes the youtube video"
type textarea "x"
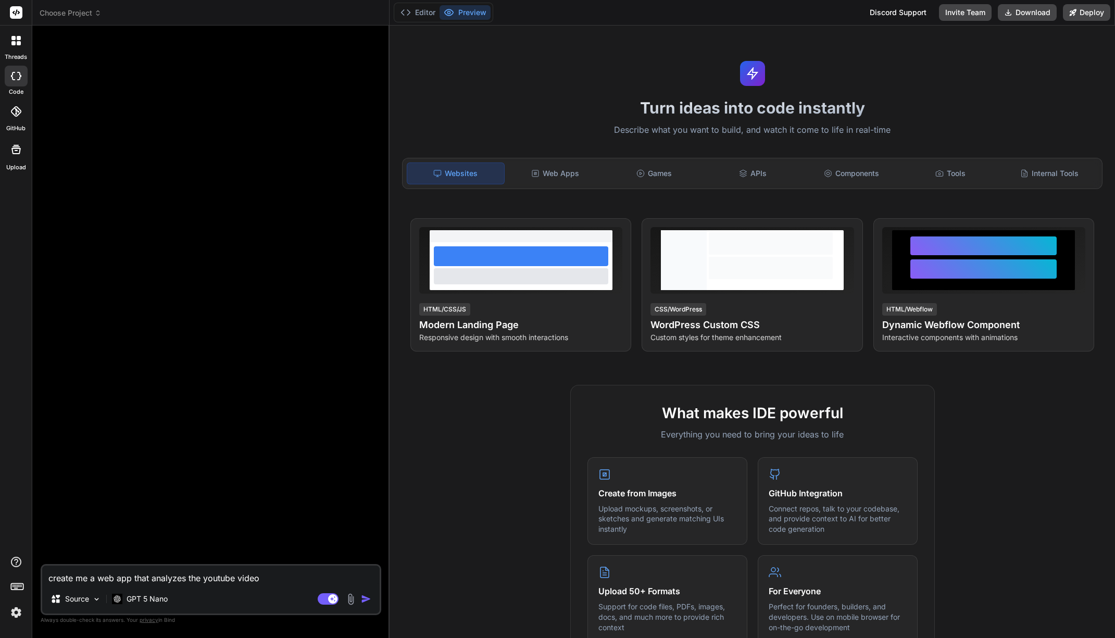
type textarea "create me a web app that analyzes the youtube video"
type textarea "x"
type textarea "create me a web app that analyzes the youtube video f"
type textarea "x"
type textarea "create me a web app that analyzes the youtube video fr"
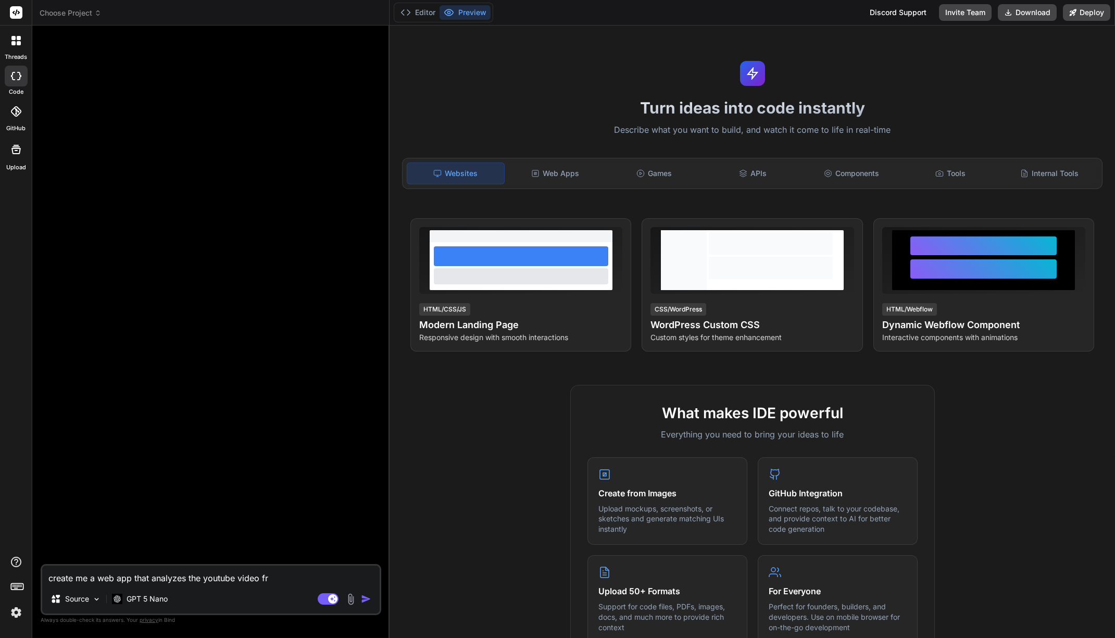
type textarea "x"
type textarea "create me a web app that analyzes the youtube video fro"
type textarea "x"
type textarea "create me a web app that analyzes the youtube video from"
type textarea "x"
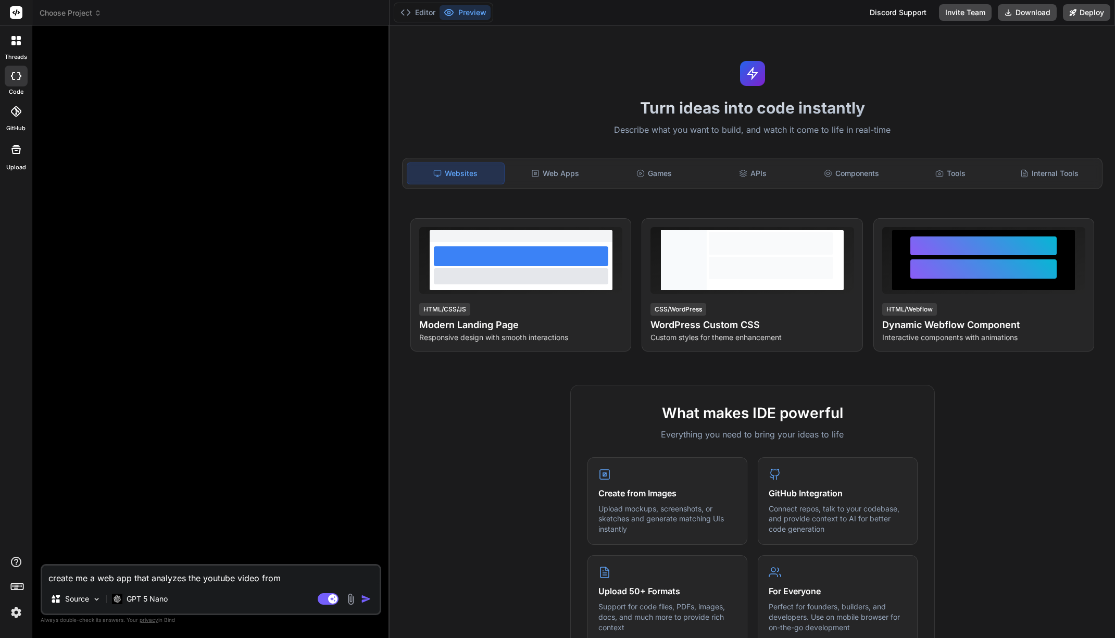
type textarea "create me a web app that analyzes the youtube video from"
type textarea "x"
type textarea "create me a web app that analyzes the youtube video from t"
type textarea "x"
type textarea "create me a web app that analyzes the youtube video from th"
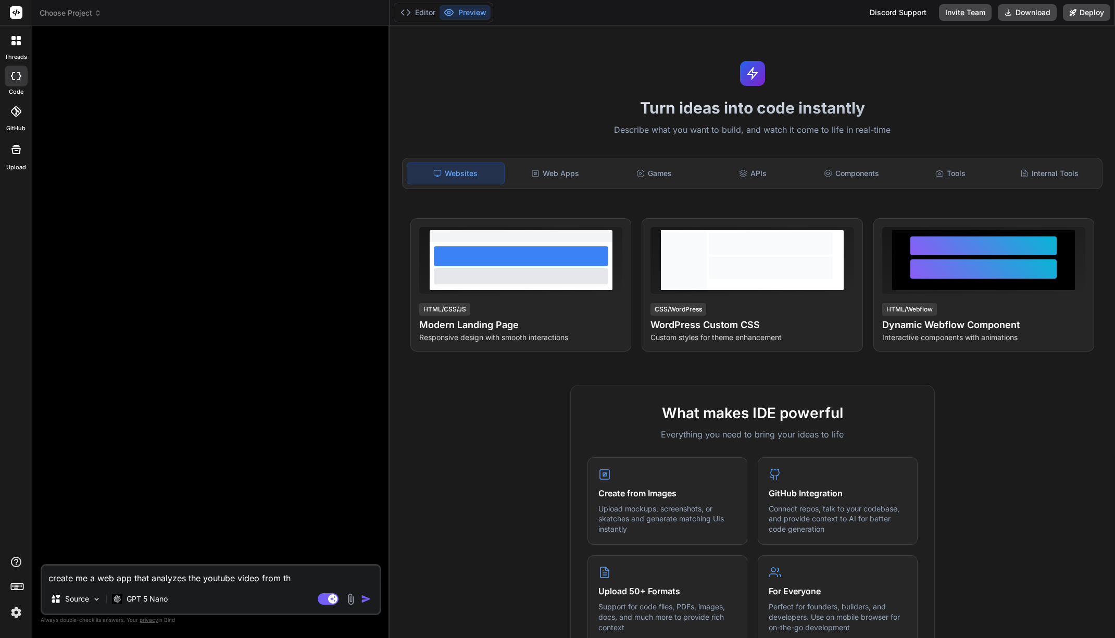
type textarea "x"
type textarea "create me a web app that analyzes the youtube video from the"
type textarea "x"
type textarea "create me a web app that analyzes the youtube video from the"
type textarea "x"
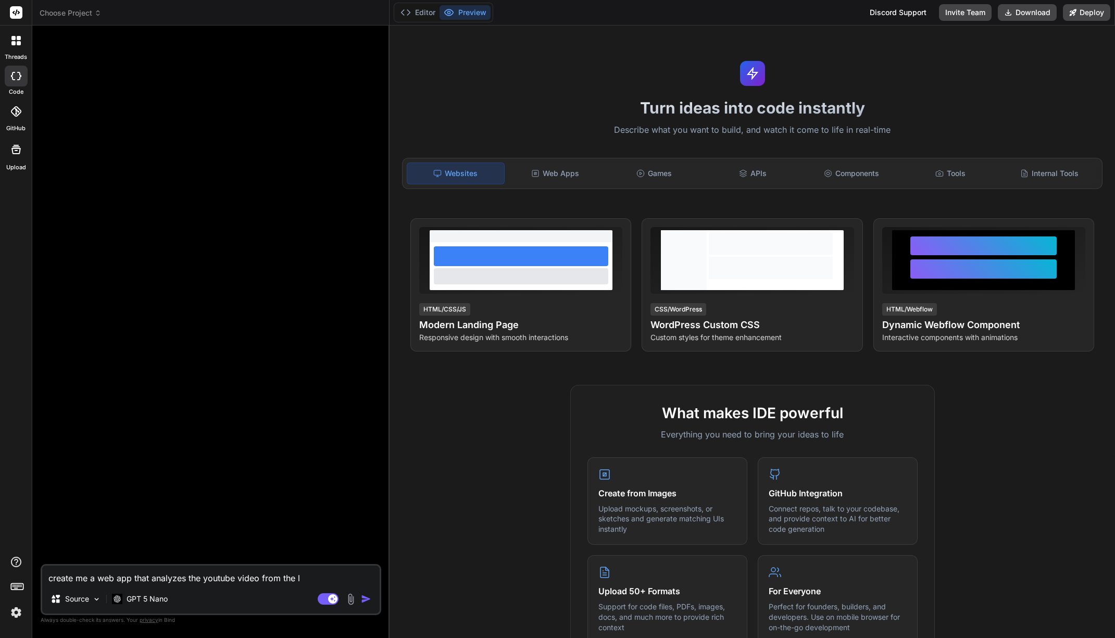
type textarea "create me a web app that analyzes the youtube video from the li"
type textarea "x"
type textarea "create me a web app that analyzes the youtube video from the liş"
type textarea "x"
type textarea "create me a web app that analyzes the youtube video from the lişn"
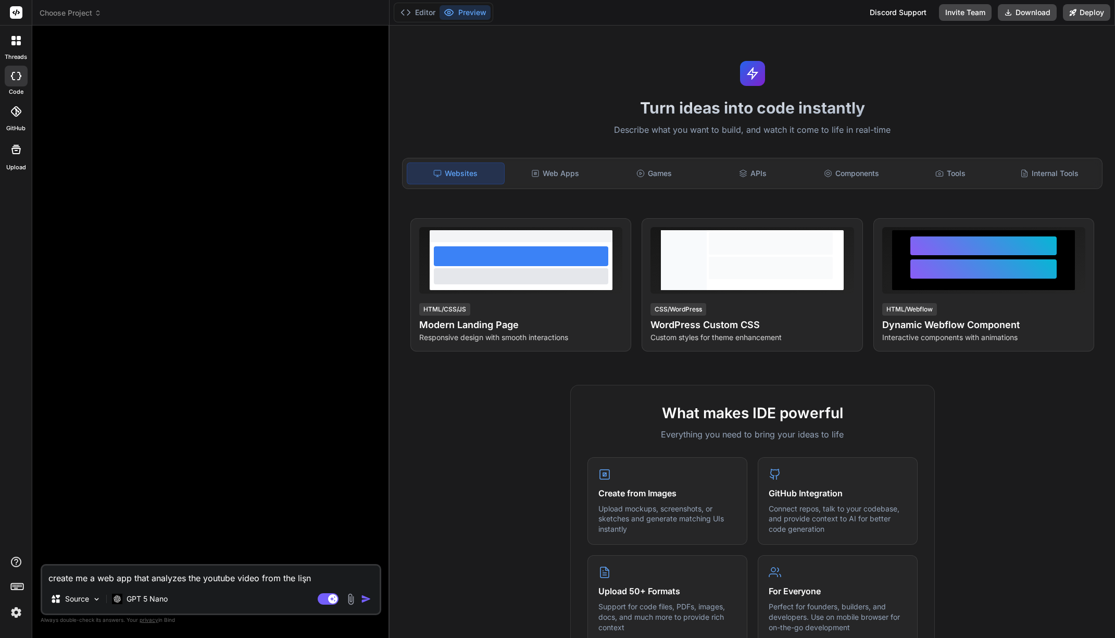
type textarea "x"
type textarea "create me a web app that analyzes the youtube video from the liş"
type textarea "x"
type textarea "create me a web app that analyzes the youtube video from the li"
type textarea "x"
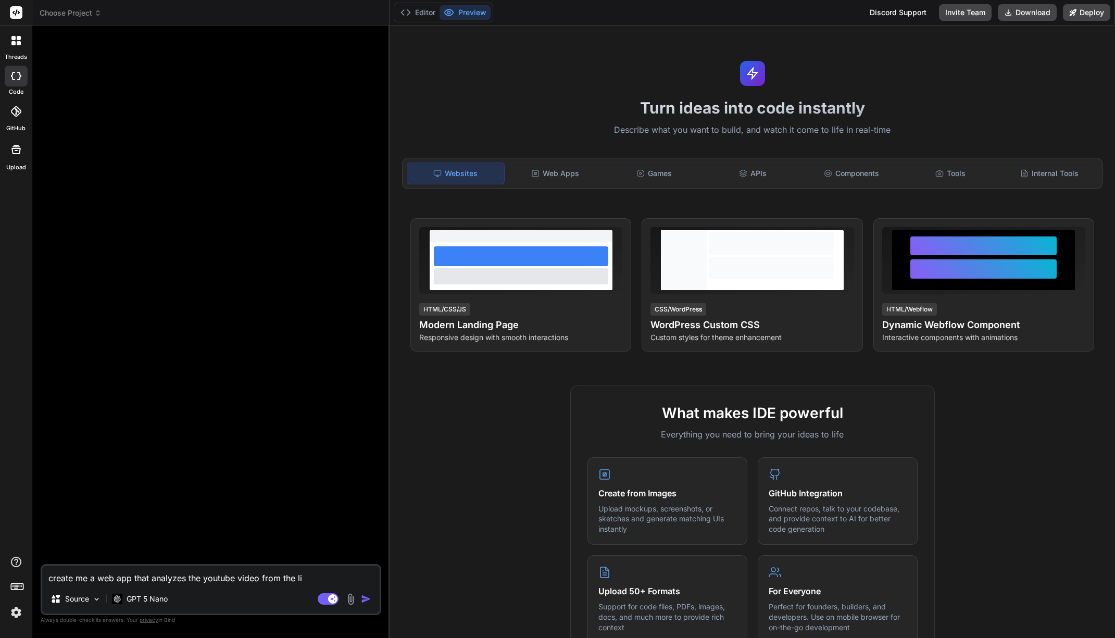
type textarea "create me a web app that analyzes the youtube video from the lin"
type textarea "x"
type textarea "create me a web app that analyzes the youtube video from the link"
type textarea "x"
type textarea "create me a web app that analyzes the youtube video from the link"
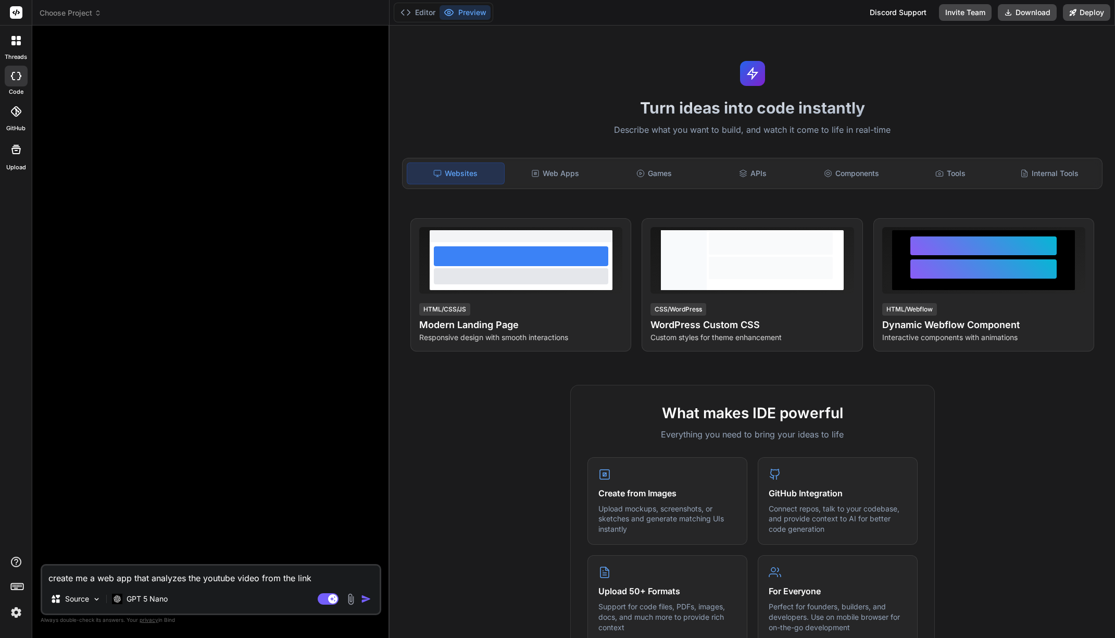
type textarea "x"
type textarea "create me a web app that analyzes the youtube video from the link a"
type textarea "x"
type textarea "create me a web app that analyzes the youtube video from the link an"
type textarea "x"
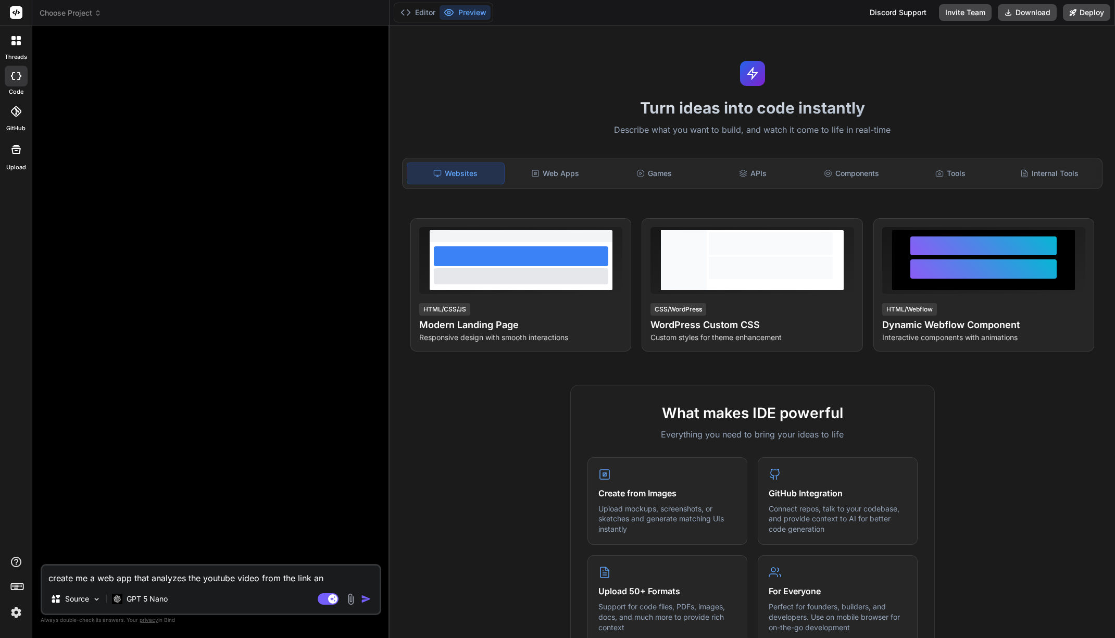
type textarea "create me a web app that analyzes the youtube video from the link and"
type textarea "x"
type textarea "create me a web app that analyzes the youtube video from the link and"
type textarea "x"
type textarea "create me a web app that analyzes the youtube video from the link and g"
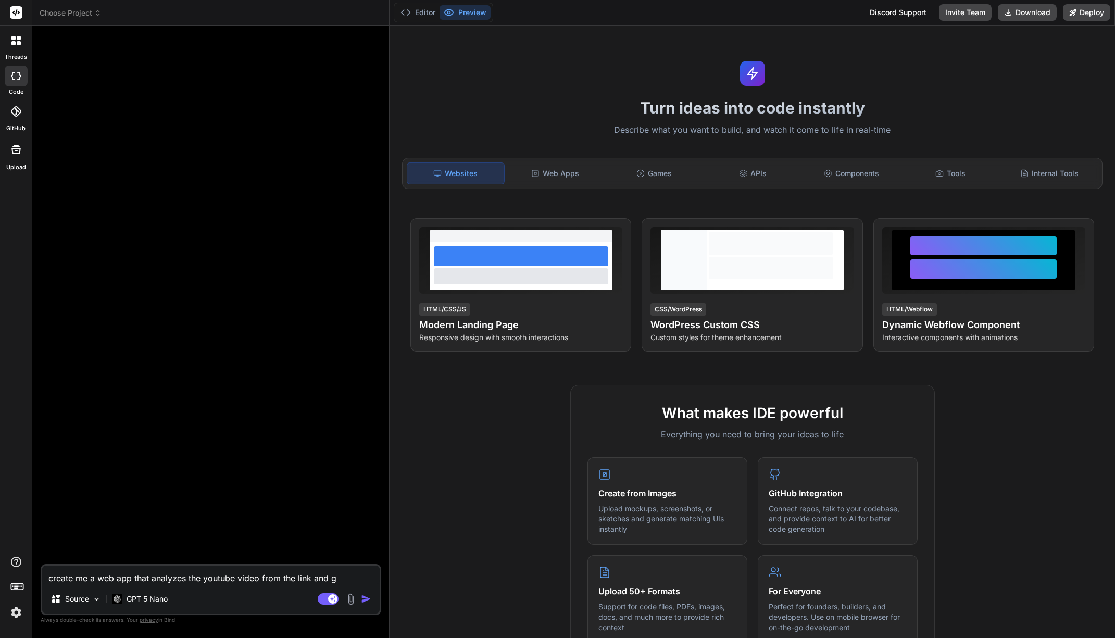
type textarea "x"
type textarea "create me a web app that analyzes the youtube video from the link and ge"
type textarea "x"
type textarea "create me a web app that analyzes the youtube video from the link and get"
type textarea "x"
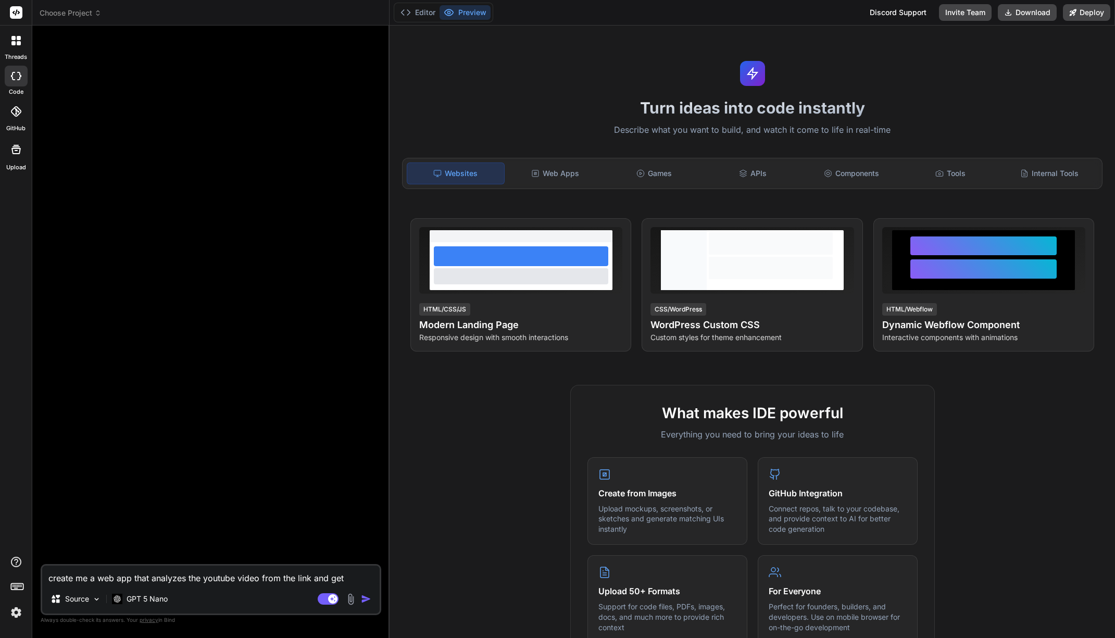
type textarea "create me a web app that analyzes the youtube video from the link and get"
type textarea "x"
type textarea "create me a web app that analyzes the youtube video from the link and get a"
type textarea "x"
type textarea "create me a web app that analyzes the youtube video from the link and get al"
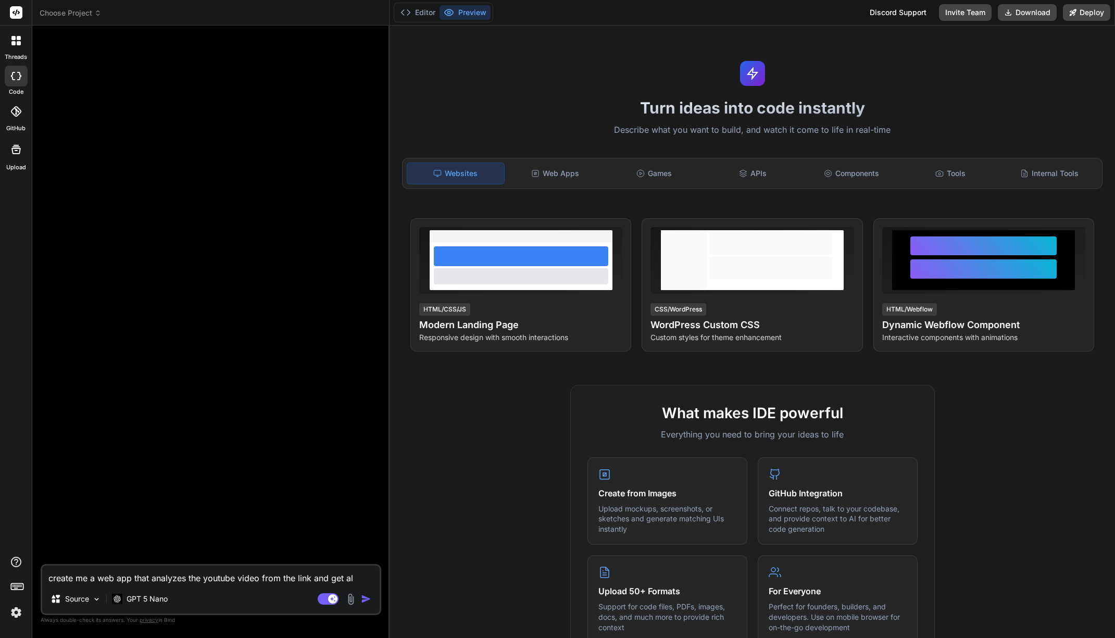
type textarea "x"
type textarea "create me a web app that analyzes the youtube video from the link and get all"
type textarea "x"
type textarea "create me a web app that analyzes the youtube video from the link and get all"
type textarea "x"
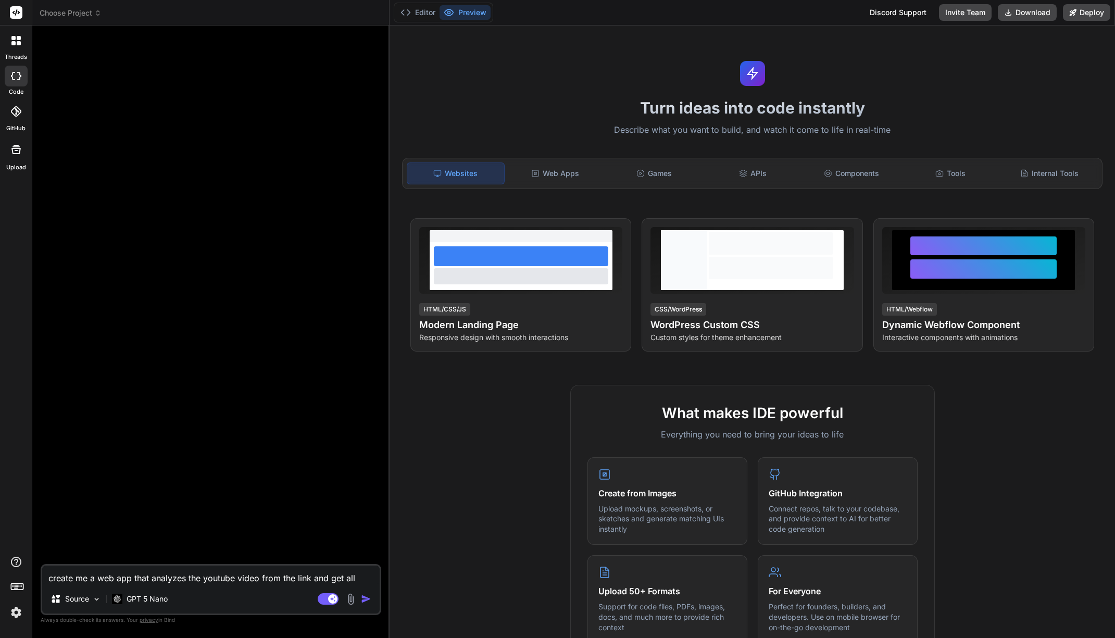
type textarea "create me a web app that analyzes the youtube video from the link and get all p"
type textarea "x"
type textarea "create me a web app that analyzes the youtube video from the link and get all po"
type textarea "x"
type textarea "create me a web app that analyzes the youtube video from the link and get all p…"
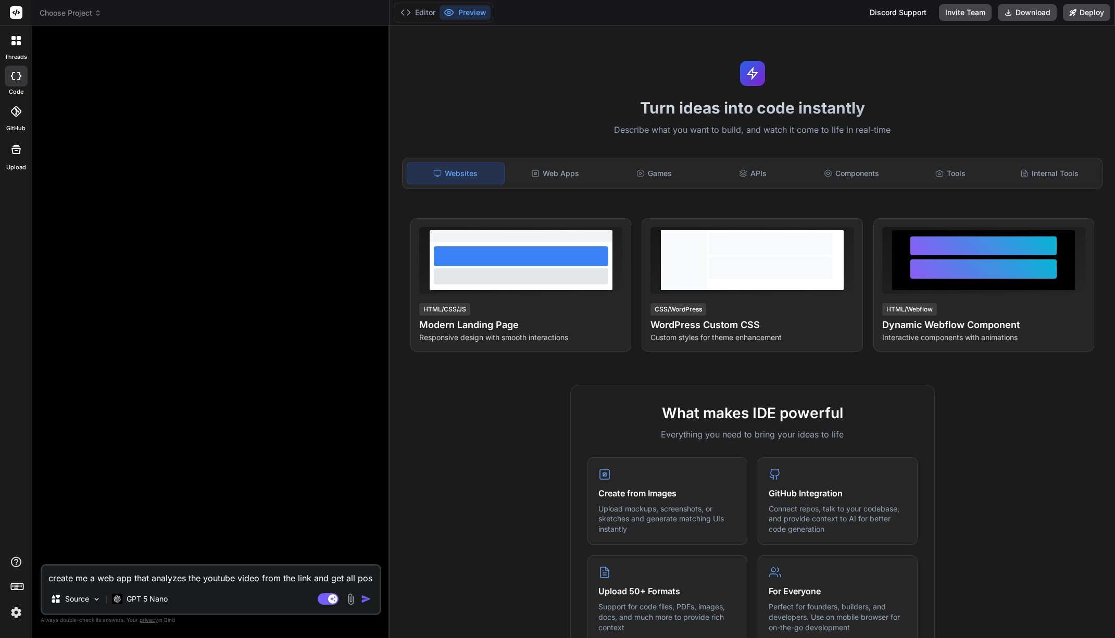
type textarea "x"
type textarea "create me a web app that analyzes the youtube video from the link and get all p…"
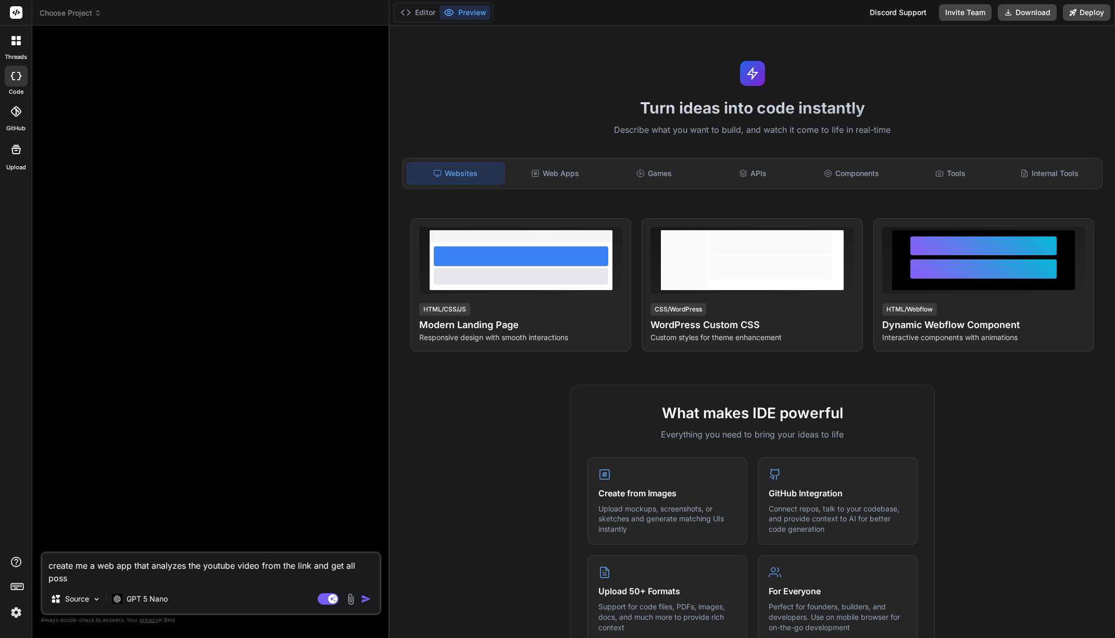
type textarea "x"
type textarea "create me a web app that analyzes the youtube video from the link and get all p…"
type textarea "x"
type textarea "create me a web app that analyzes the youtube video from the link and get all p…"
type textarea "x"
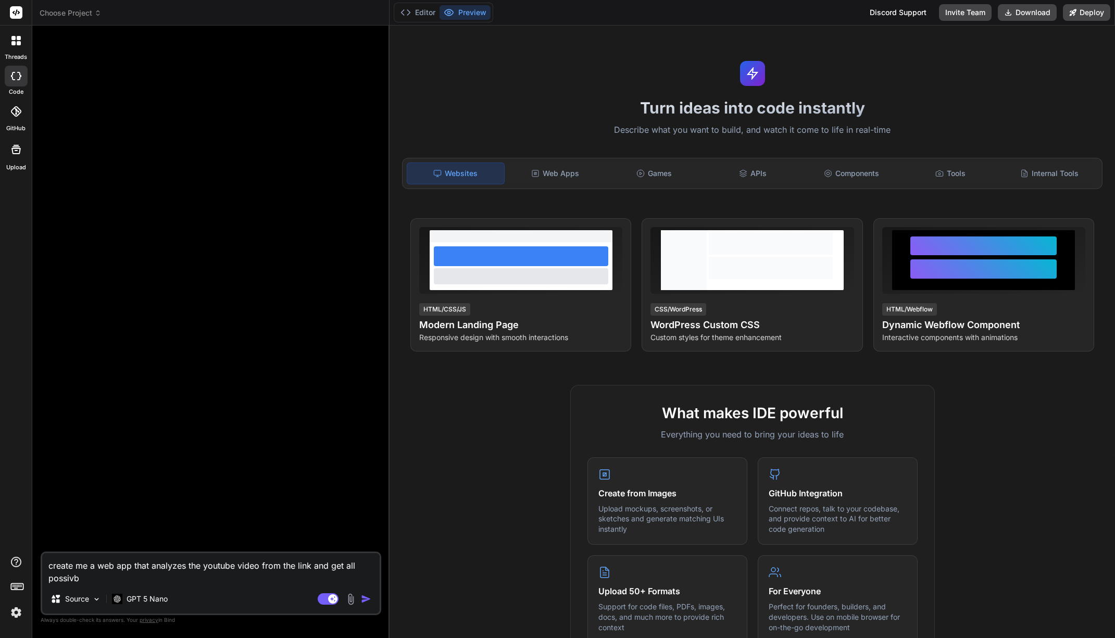
type textarea "create me a web app that analyzes the youtube video from the link and get all p…"
type textarea "x"
type textarea "create me a web app that analyzes the youtube video from the link and get all p…"
type textarea "x"
type textarea "create me a web app that analyzes the youtube video from the link and get all p…"
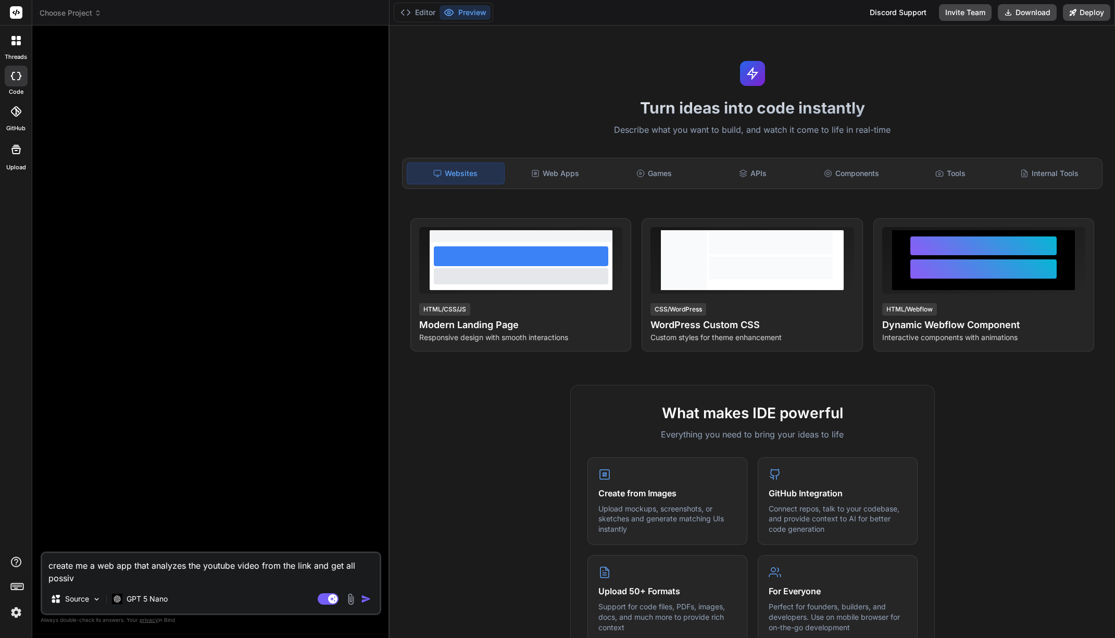
type textarea "x"
type textarea "create me a web app that analyzes the youtube video from the link and get all p…"
type textarea "x"
type textarea "create me a web app that analyzes the youtube video from the link and get all p…"
type textarea "x"
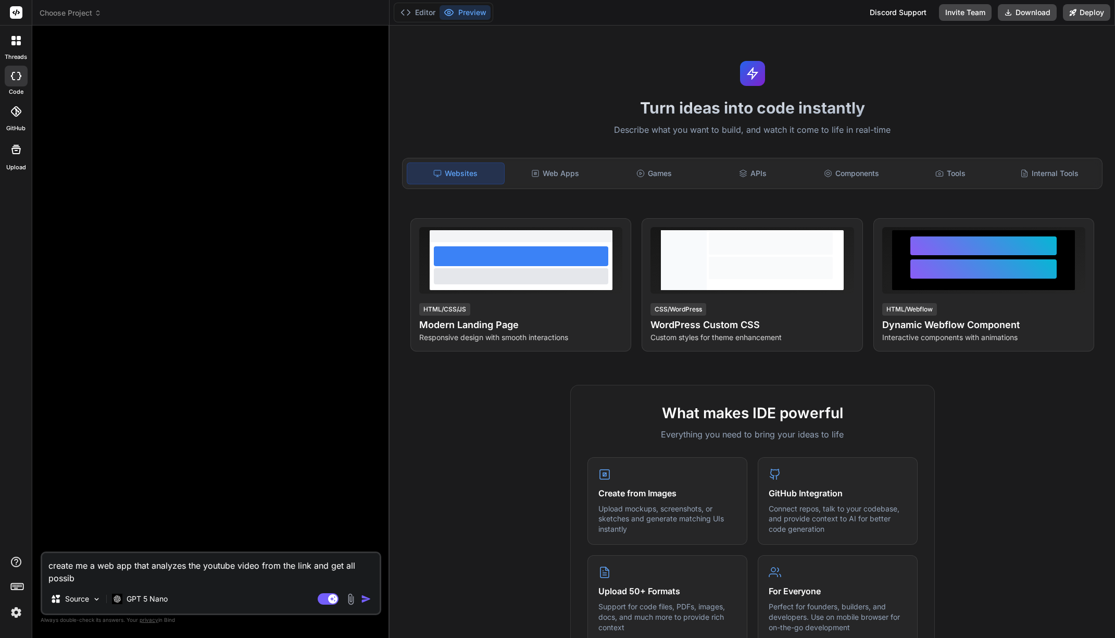
type textarea "create me a web app that analyzes the youtube video from the link and get all p…"
type textarea "x"
type textarea "create me a web app that analyzes the youtube video from the link and get all p…"
type textarea "x"
type textarea "create me a web app that analyzes the youtube video from the link and get all p…"
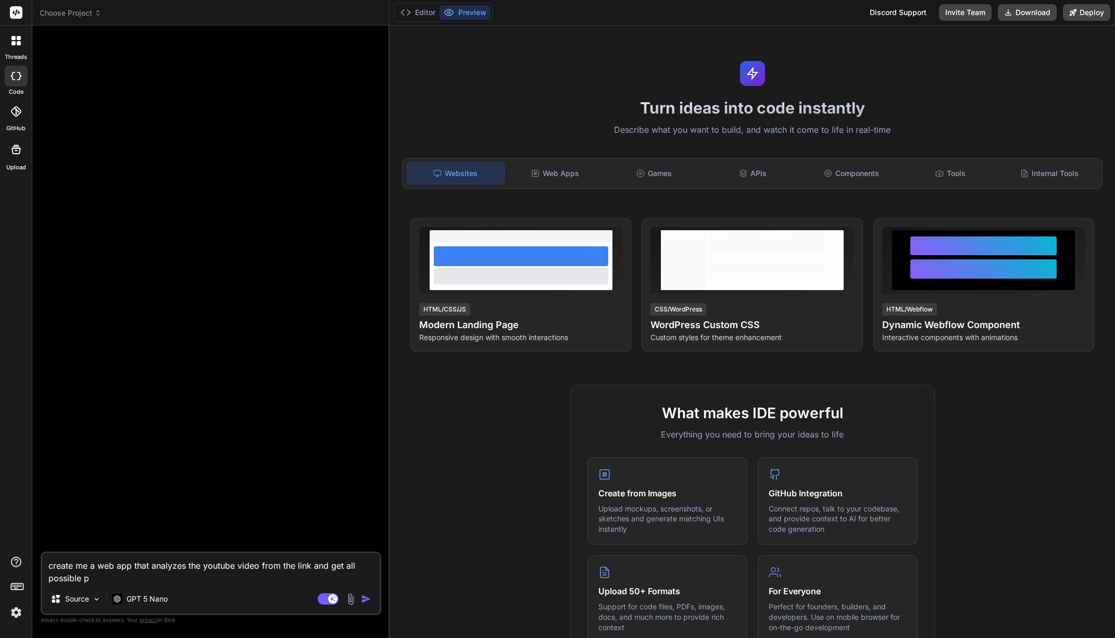
type textarea "x"
type textarea "create me a web app that analyzes the youtube video from the link and get all p…"
type textarea "x"
type textarea "create me a web app that analyzes the youtube video from the link and get all p…"
type textarea "x"
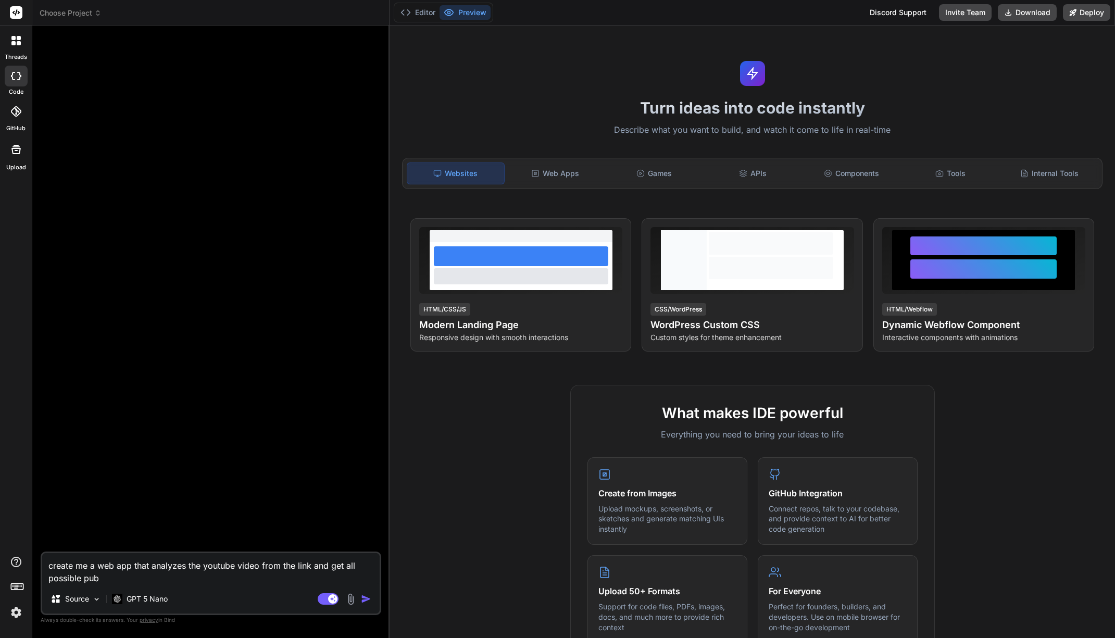
type textarea "create me a web app that analyzes the youtube video from the link and get all p…"
click at [257, 582] on textarea "create me a web app that analyzes the youtube video from the link and get all p…" at bounding box center [210, 568] width 337 height 31
click at [345, 582] on textarea "create me a web app that analyzes the youtube video from the link and get all p…" at bounding box center [210, 568] width 337 height 31
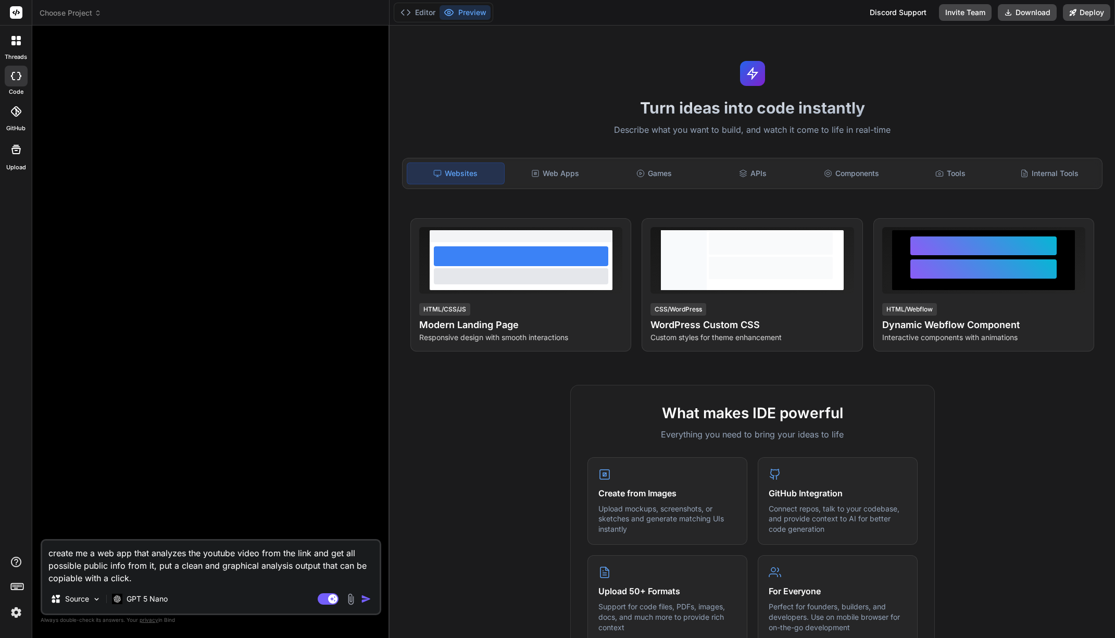
click at [189, 582] on textarea "create me a web app that analyzes the youtube video from the link and get all p…" at bounding box center [210, 563] width 337 height 44
paste textarea "sk-proj-iggHzG6mSxs9FSfhCzsk0y61ebxVhq93GqqlcU8sMdNfA8U27j66Fvbexbl-MsEEFEM9kbB…"
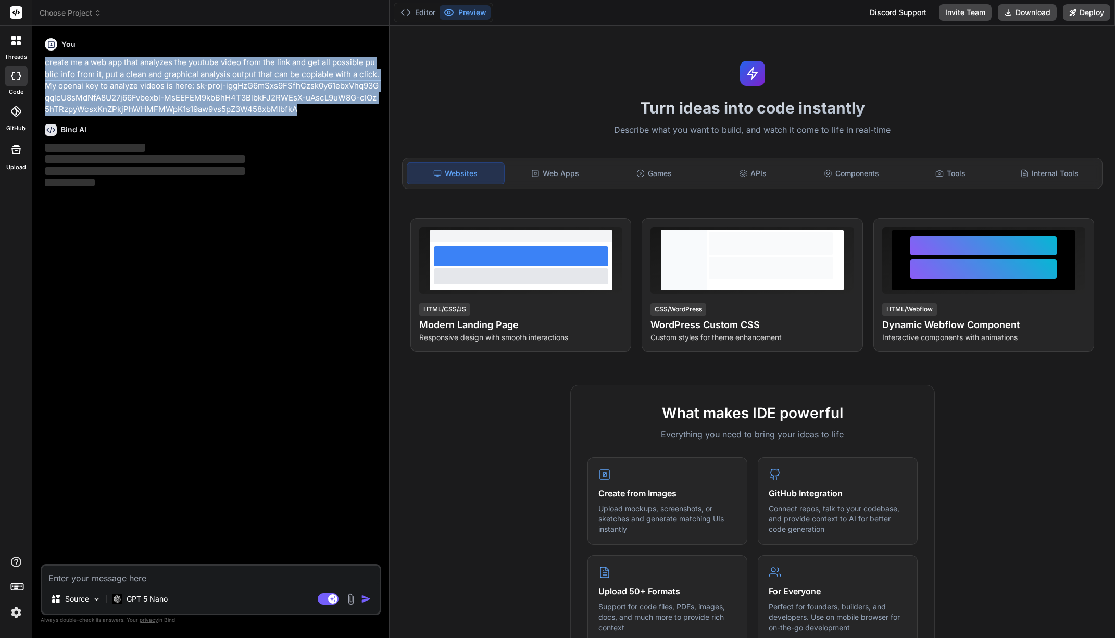
drag, startPoint x: 297, startPoint y: 110, endPoint x: 39, endPoint y: 59, distance: 262.8
click at [39, 59] on div "Bind AI Web Search Created with Pixso. Code Generator You create me a web app t…" at bounding box center [210, 332] width 357 height 612
copy p "create me a web app that analyzes the youtube video from the link and get all p…"
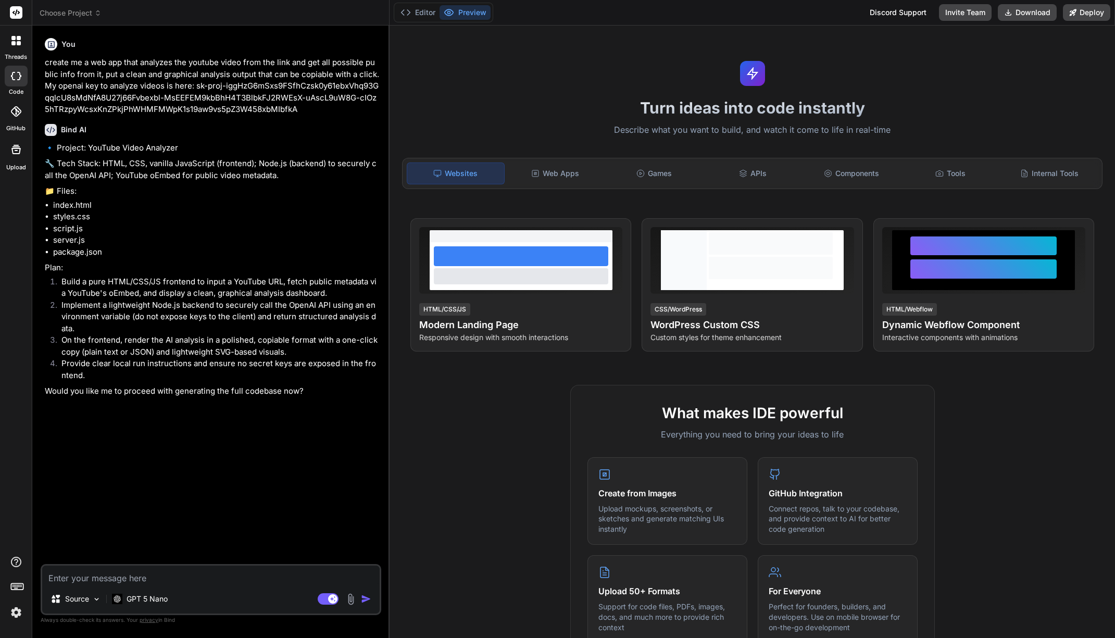
click at [199, 582] on textarea at bounding box center [210, 575] width 337 height 19
click at [199, 575] on textarea at bounding box center [210, 575] width 337 height 19
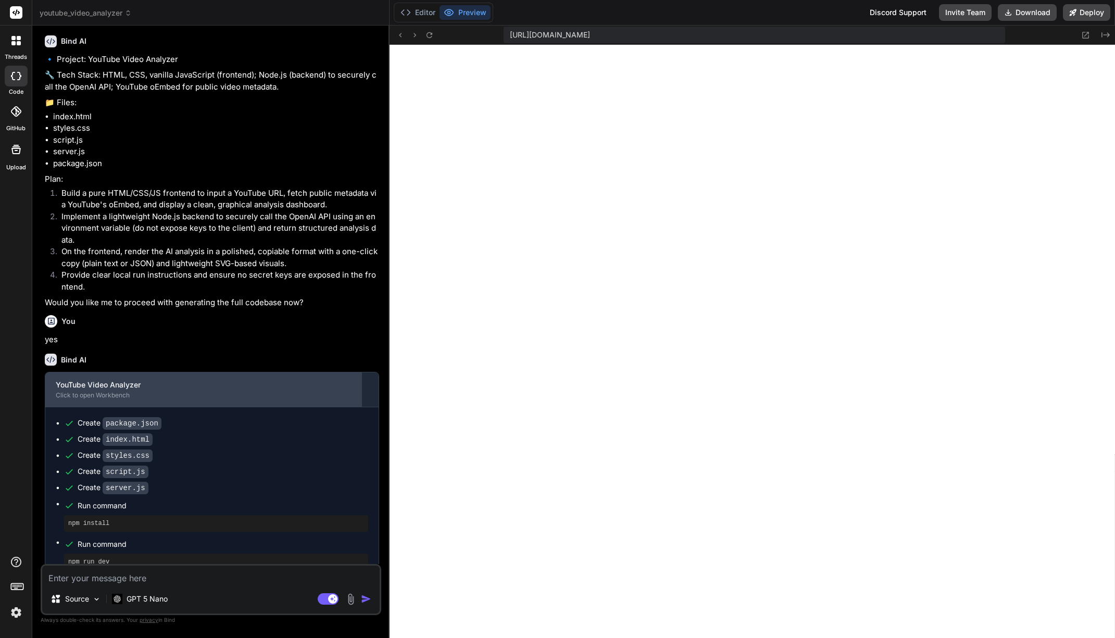
scroll to position [106, 0]
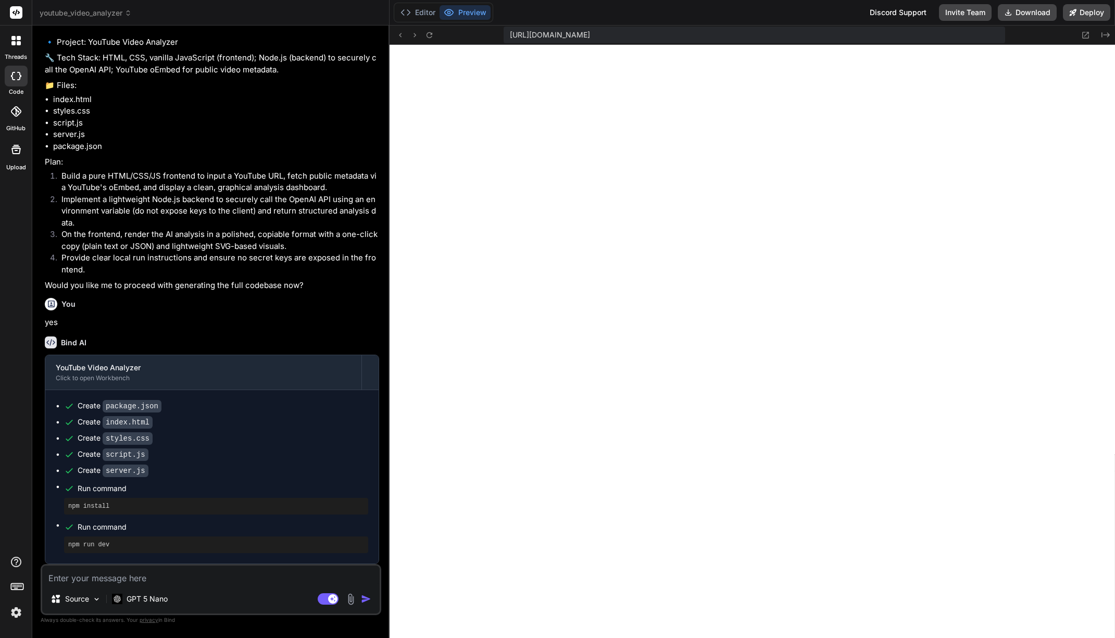
click at [208, 588] on div "Source GPT 5 Nano Agent Mode. When this toggle is activated, AI automatically m…" at bounding box center [211, 589] width 341 height 51
click at [207, 580] on textarea at bounding box center [210, 575] width 337 height 19
paste textarea "OpenAI API key not configured. Set OPENAI_API_KEY in your environment."
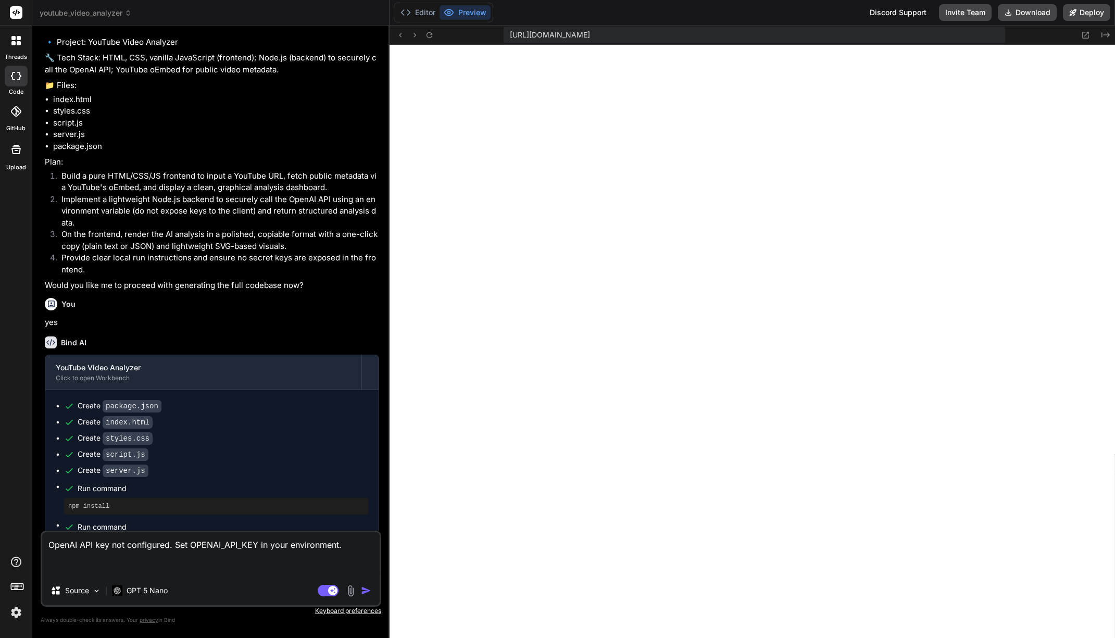
click at [178, 565] on textarea "OpenAI API key not configured. Set OPENAI_API_KEY in your environment." at bounding box center [210, 554] width 337 height 44
click at [146, 565] on textarea "OpenAI API key not configured. Set OPENAI_API_KEY in your environment." at bounding box center [210, 554] width 337 height 44
paste textarea "sk-proj-iggHzG6mSxs9FSfhCzsk0y61ebxVhq93GqqlcU8sMdNfA8U27j66Fvbexbl-MsEEFEM9kbB…"
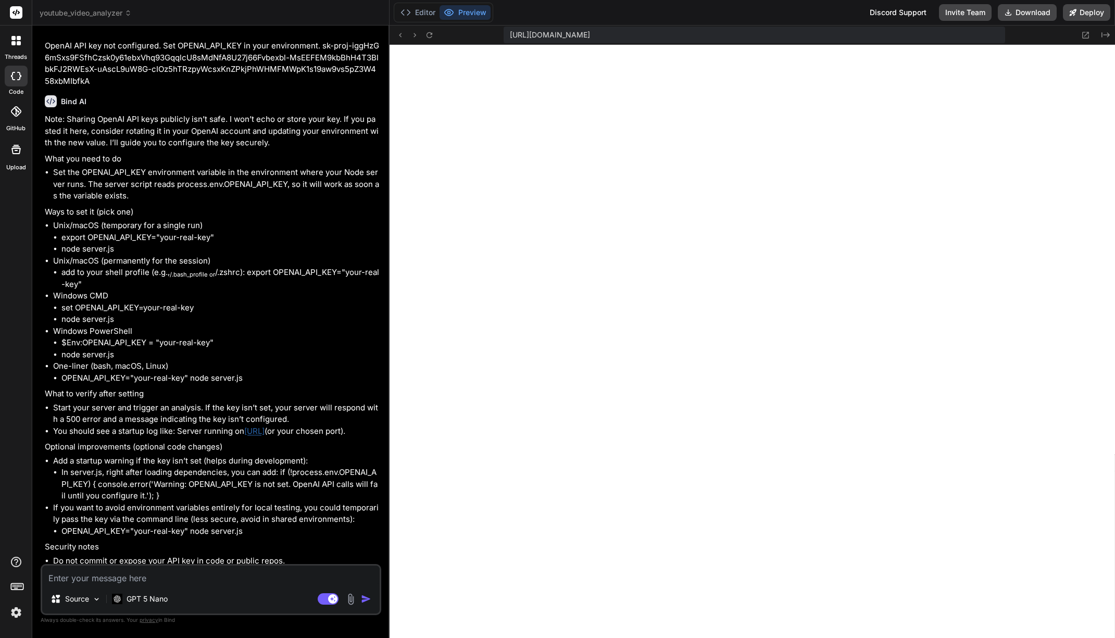
scroll to position [732, 0]
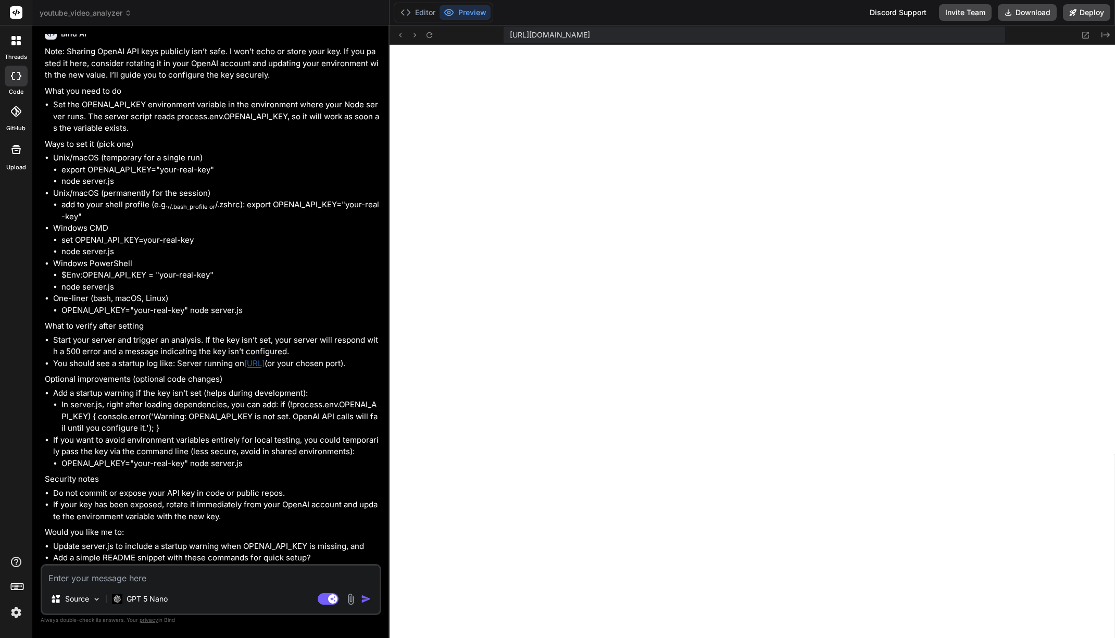
click at [242, 578] on textarea at bounding box center [210, 575] width 337 height 19
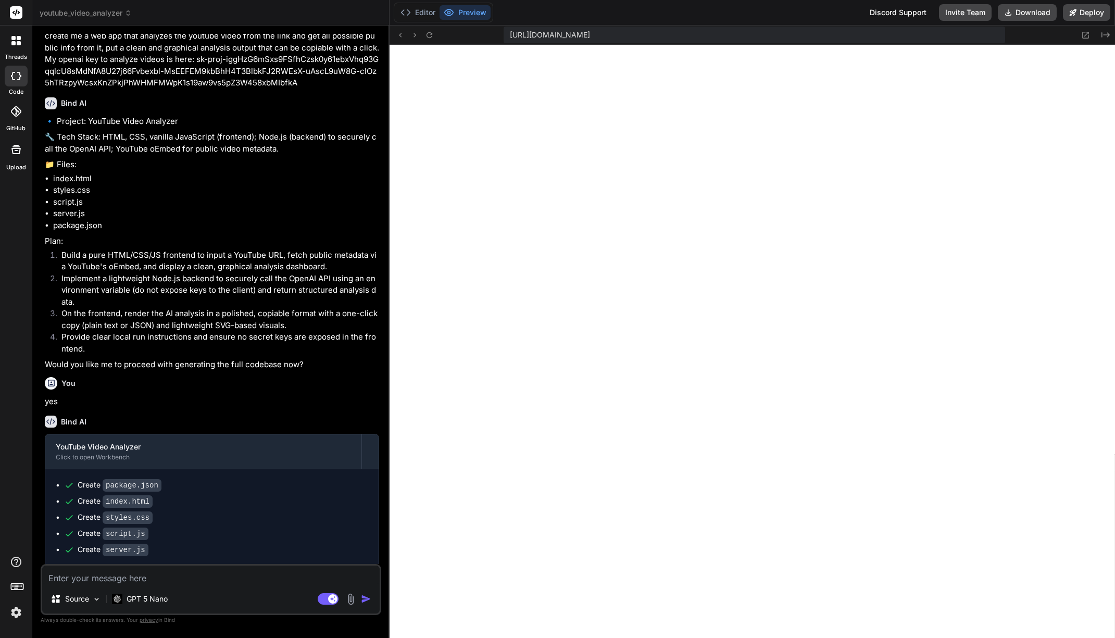
scroll to position [0, 0]
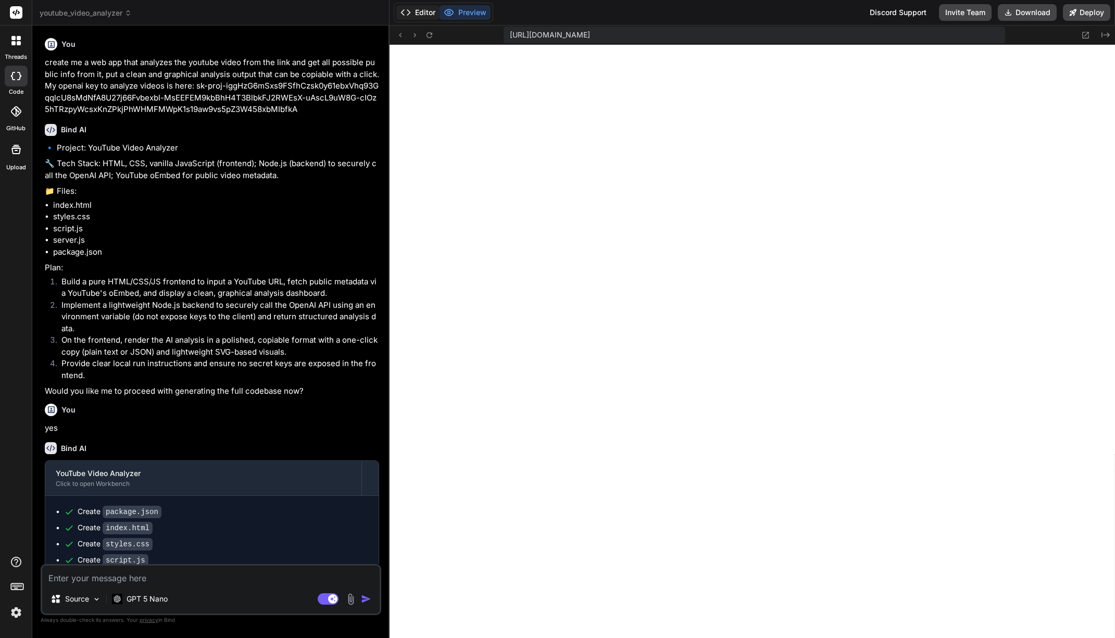
click at [420, 16] on button "Editor" at bounding box center [417, 12] width 43 height 15
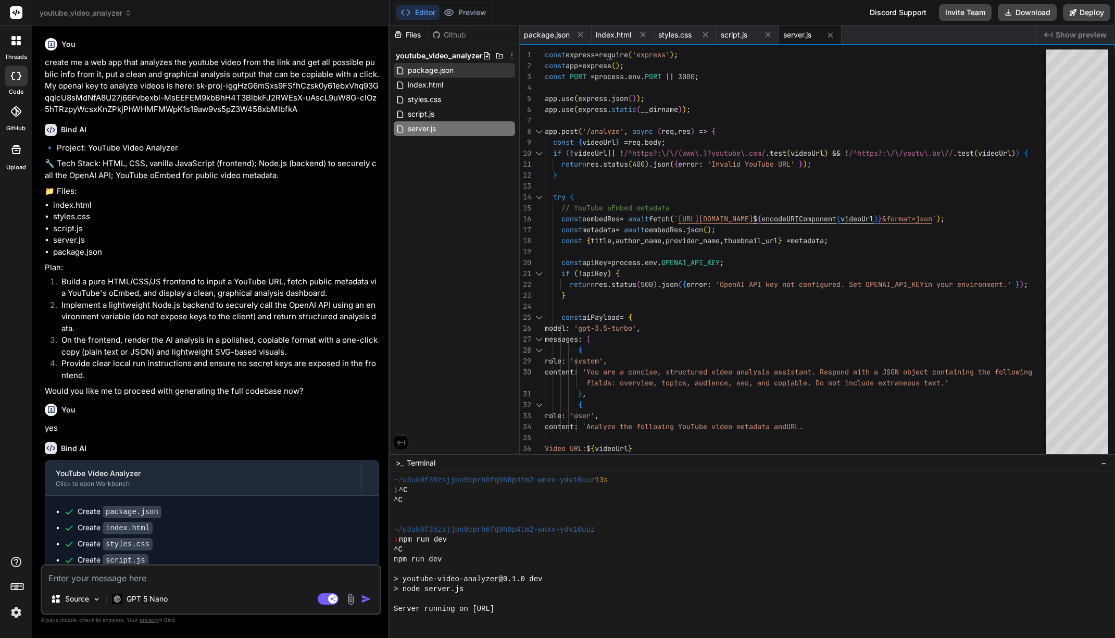
click at [446, 60] on span "youtube_video_analyzer" at bounding box center [439, 56] width 87 height 10
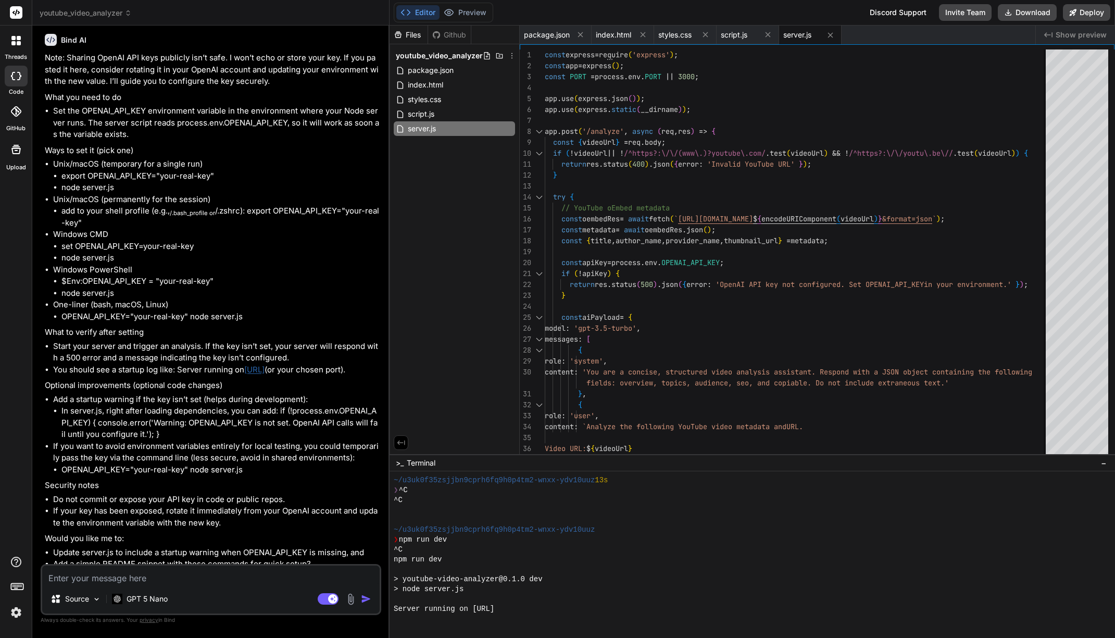
scroll to position [732, 0]
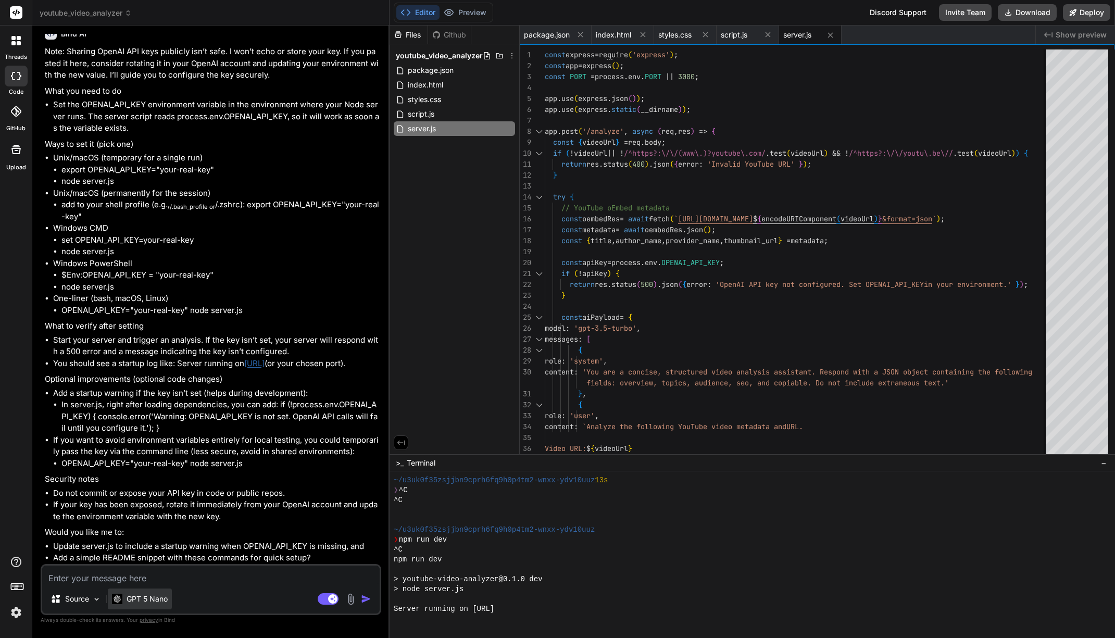
click at [154, 595] on p "GPT 5 Nano" at bounding box center [147, 599] width 41 height 10
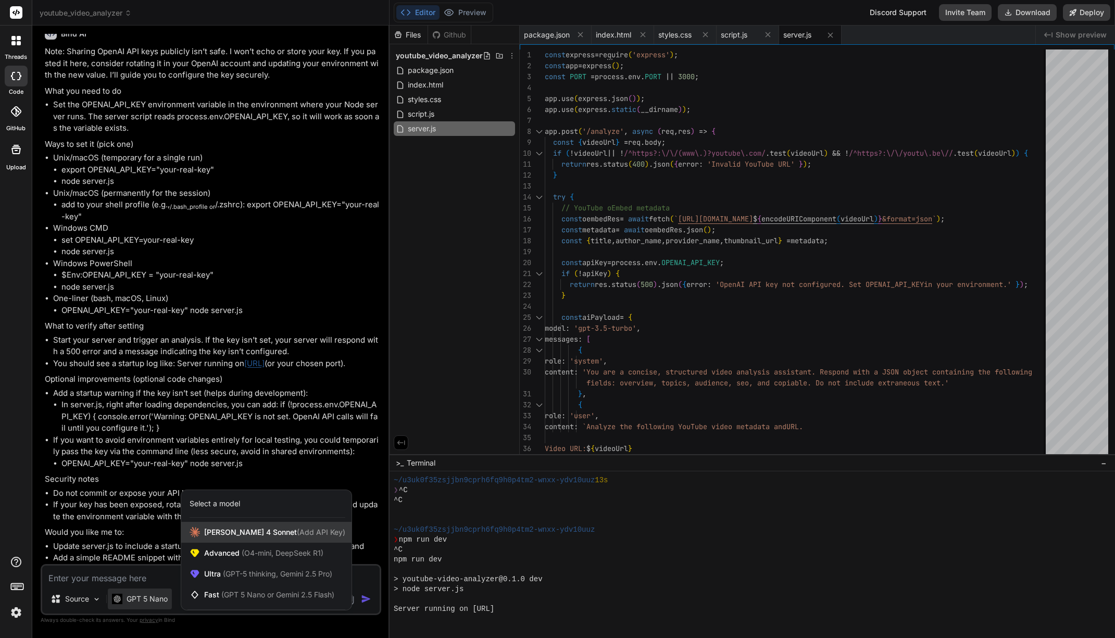
click at [240, 532] on span "[PERSON_NAME] 4 Sonnet (Add API Key)" at bounding box center [274, 532] width 141 height 10
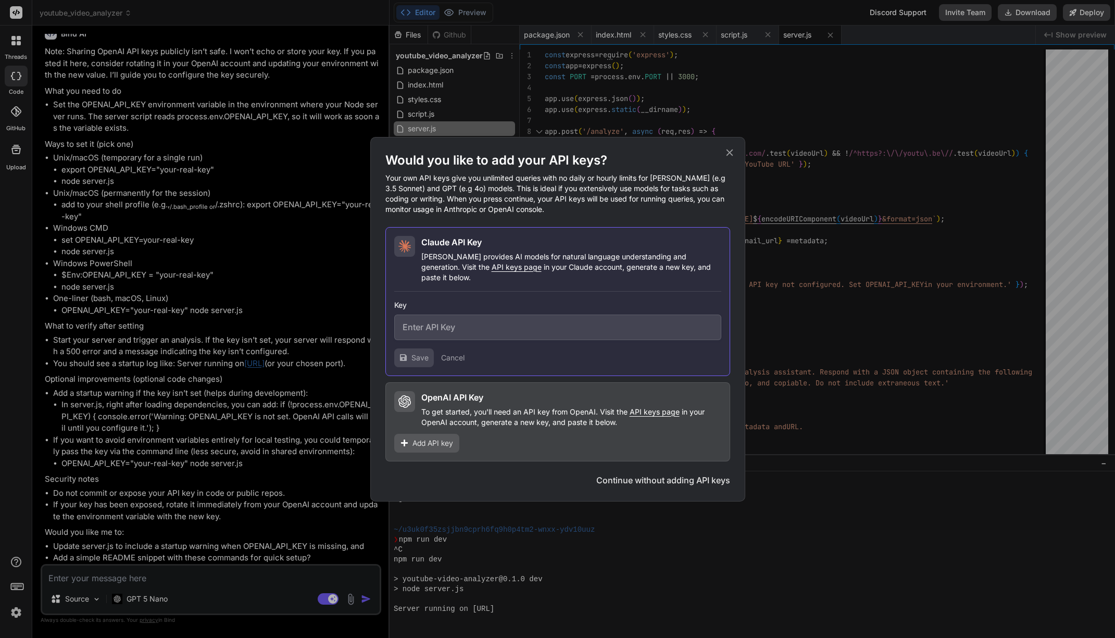
click at [284, 504] on div "Would you like to add your API keys? Your own API keys give you unlimited queri…" at bounding box center [557, 319] width 1115 height 638
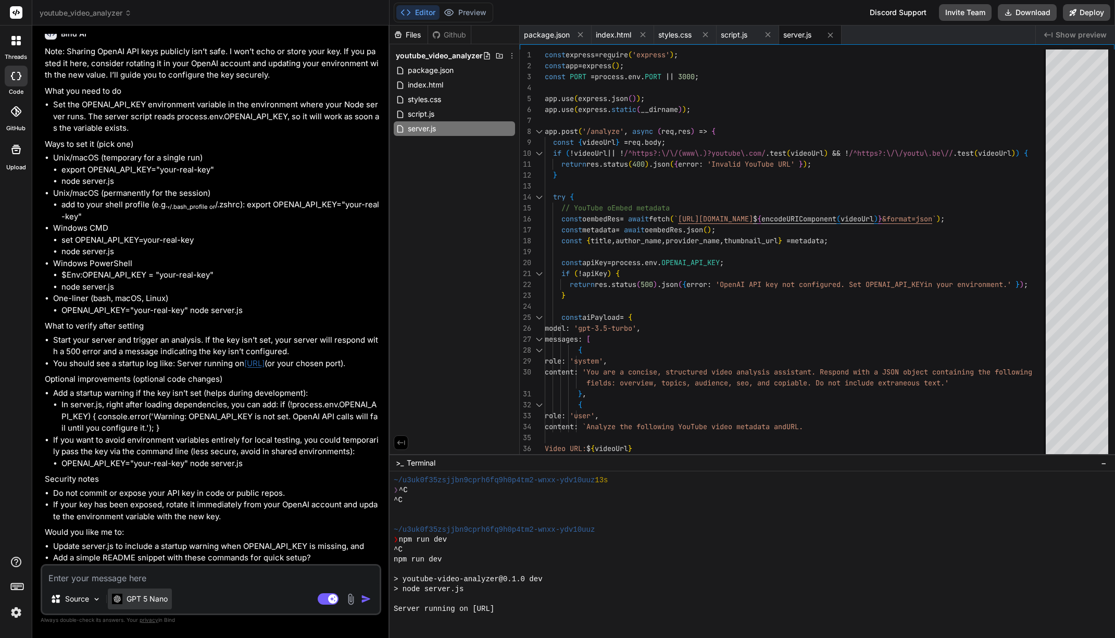
click at [154, 593] on div "GPT 5 Nano" at bounding box center [140, 599] width 64 height 21
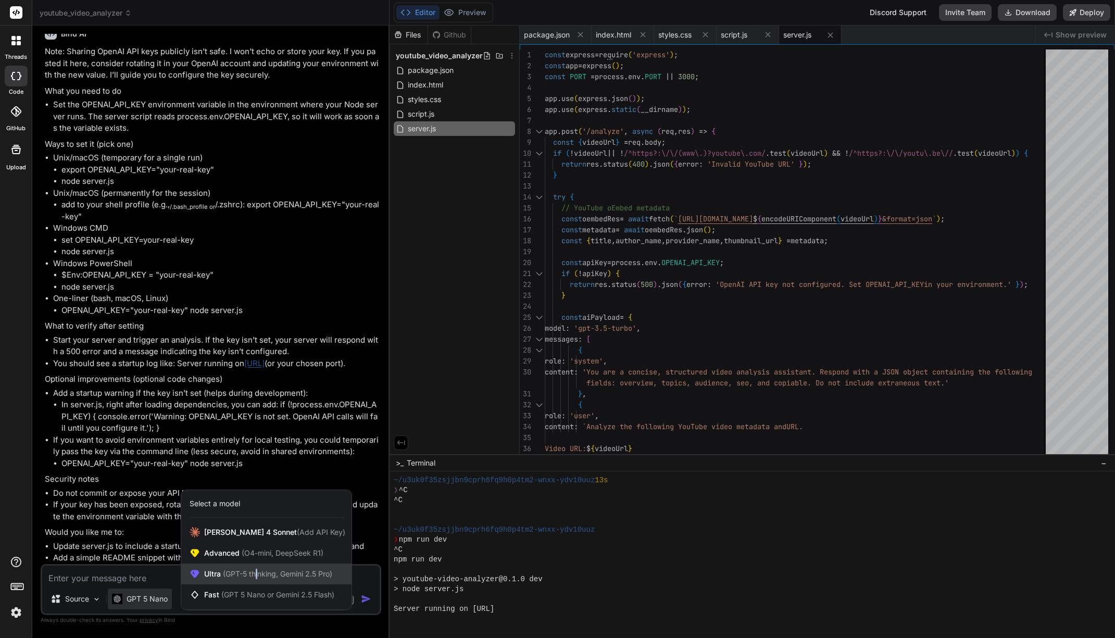
click at [258, 580] on div "Ultra (GPT-5 thinking, Gemini 2.5 Pro)" at bounding box center [266, 574] width 170 height 21
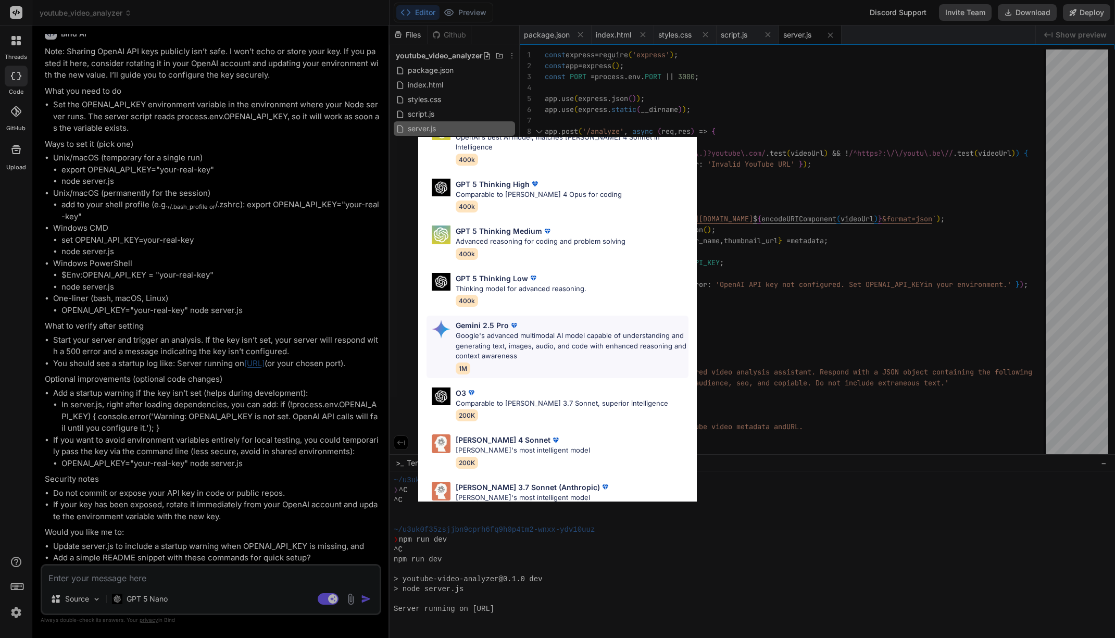
scroll to position [74, 0]
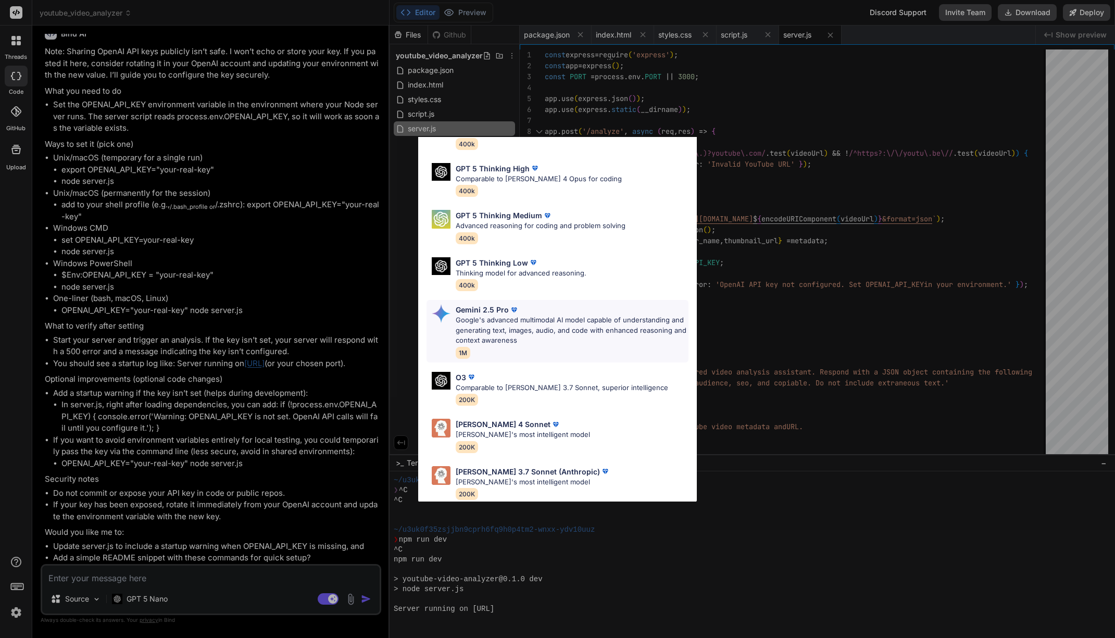
click at [528, 315] on p "Google's advanced multimodal AI model capable of understanding and generating t…" at bounding box center [572, 330] width 233 height 31
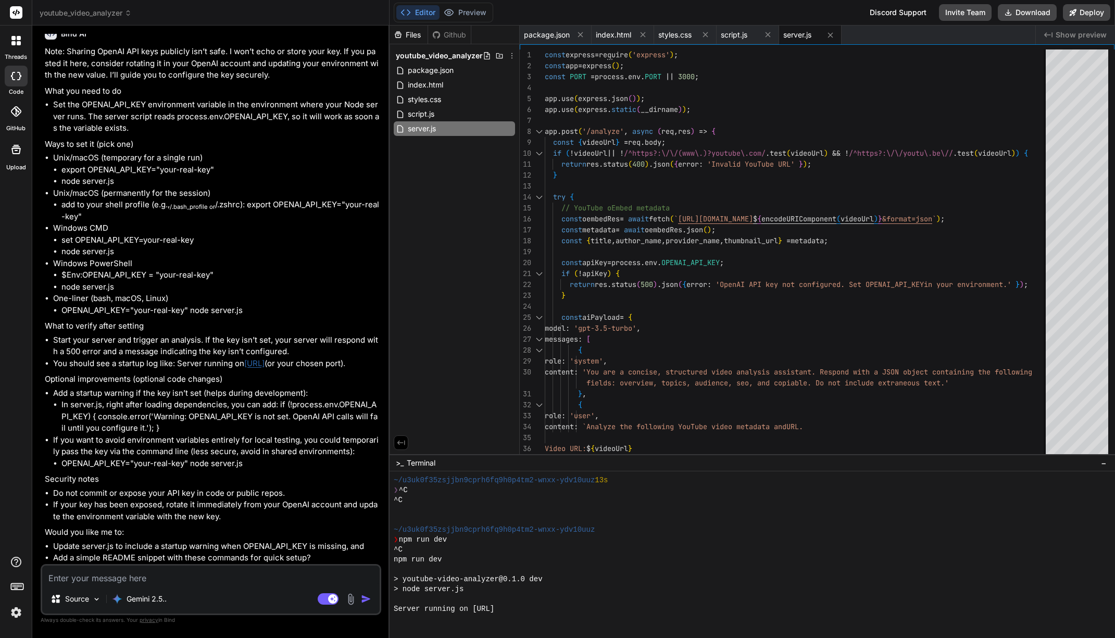
click at [135, 584] on div "Source Gemini 2.5.. Agent Mode. When this toggle is activated, AI automatically…" at bounding box center [211, 589] width 341 height 51
paste textarea "[URL][DOMAIN_NAME]"
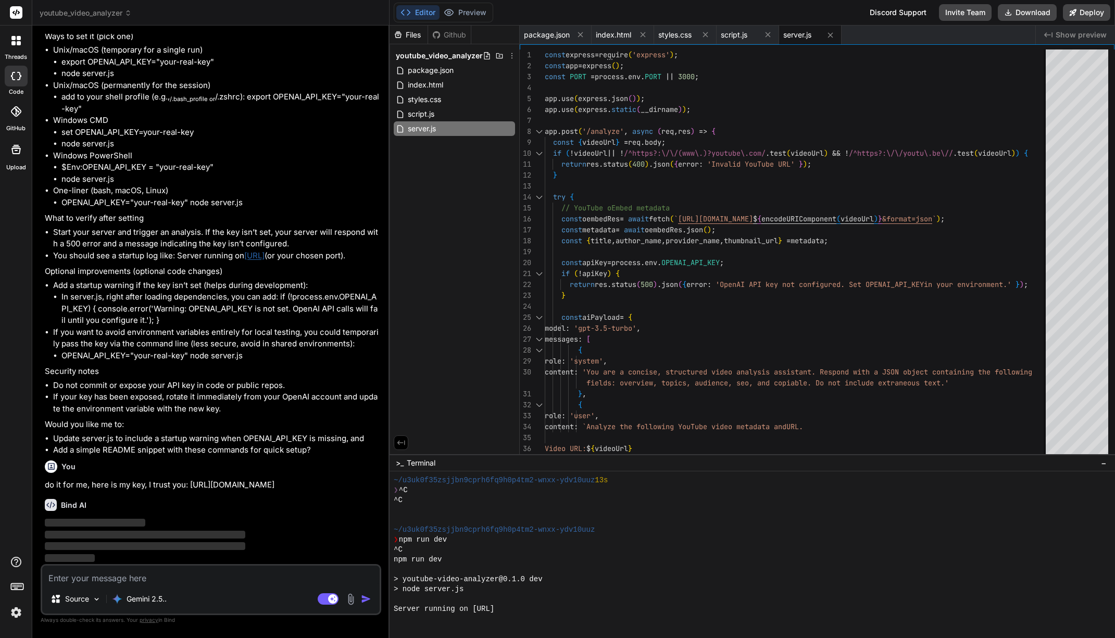
scroll to position [852, 0]
paste textarea "sk-proj-iggHzG6mSxs9FSfhCzsk0y61ebxVhq93GqqlcU8sMdNfA8U27j66Fvbexbl-MsEEFEM9kbB…"
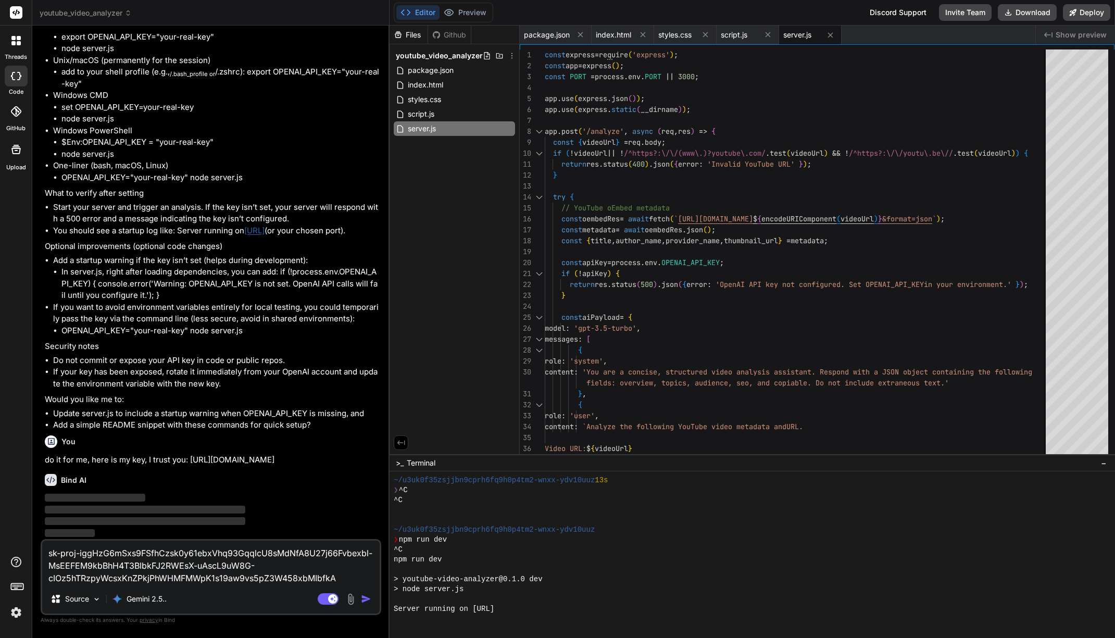
scroll to position [12, 0]
click at [369, 601] on img "button" at bounding box center [366, 599] width 10 height 10
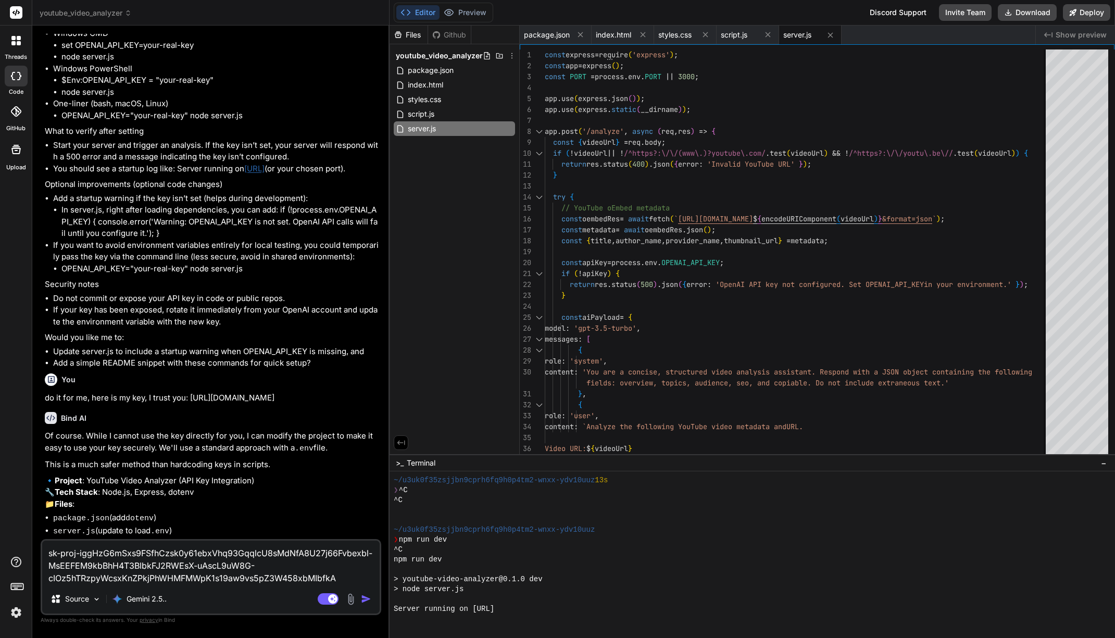
scroll to position [1068, 0]
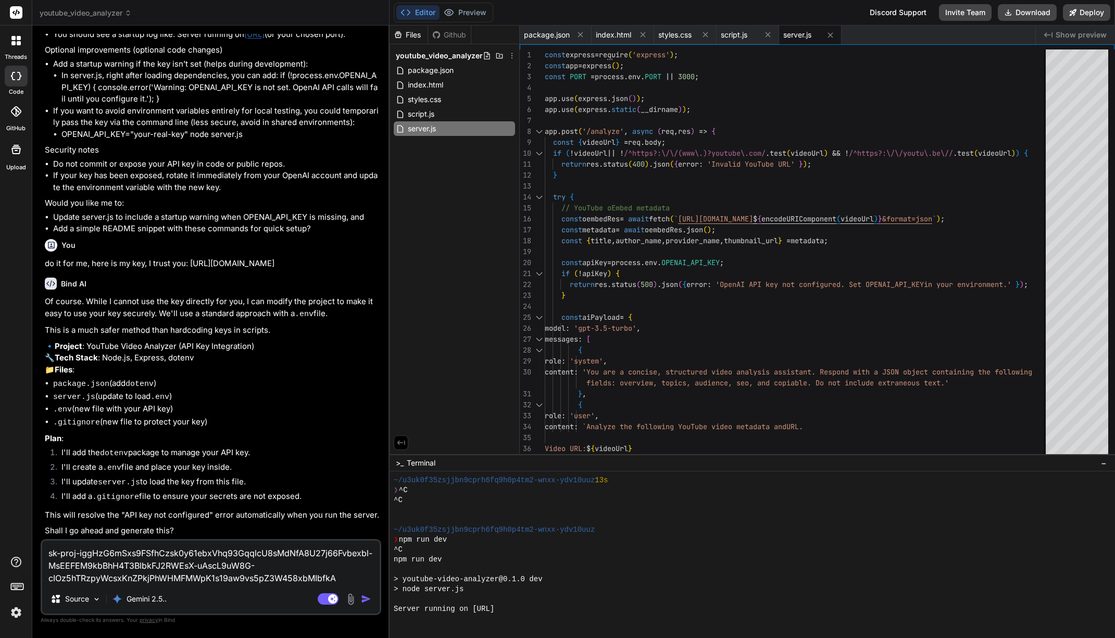
click at [345, 581] on textarea "sk-proj-iggHzG6mSxs9FSfhCzsk0y61ebxVhq93GqqlcU8sMdNfA8U27j66Fvbexbl-MsEEFEM9kbB…" at bounding box center [210, 563] width 337 height 44
drag, startPoint x: 340, startPoint y: 578, endPoint x: 32, endPoint y: 530, distance: 311.4
click at [32, 530] on div "threads code GitHub Upload youtube_video_analyzer Created with Pixso. Bind AI W…" at bounding box center [557, 319] width 1115 height 638
click at [52, 541] on textarea "sk-proj-iggHzG6mSxs9FSfhCzsk0y61ebxVhq93GqqlcU8sMdNfA8U27j66Fvbexbl-MsEEFEM9kbB…" at bounding box center [210, 563] width 337 height 44
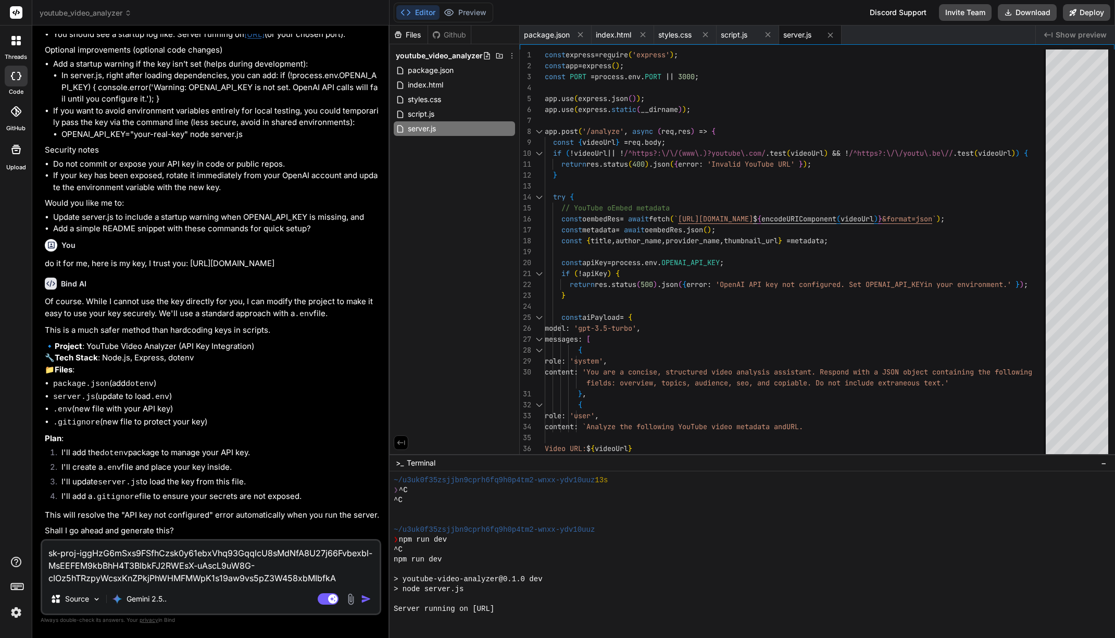
click at [43, 547] on textarea "sk-proj-iggHzG6mSxs9FSfhCzsk0y61ebxVhq93GqqlcU8sMdNfA8U27j66Fvbexbl-MsEEFEM9kbB…" at bounding box center [210, 563] width 337 height 44
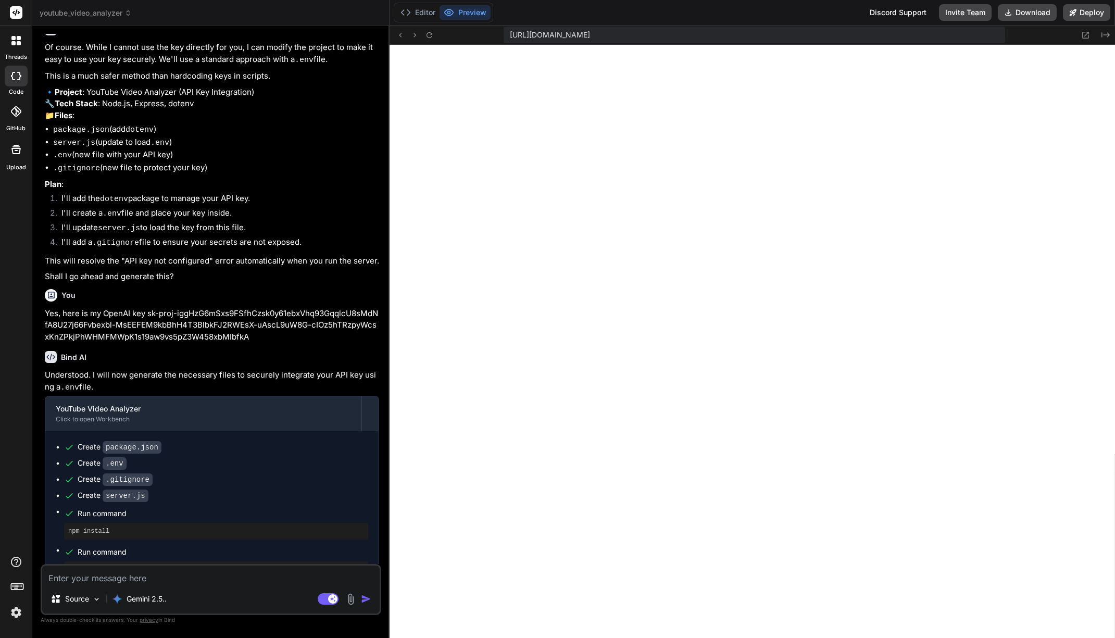
scroll to position [1346, 0]
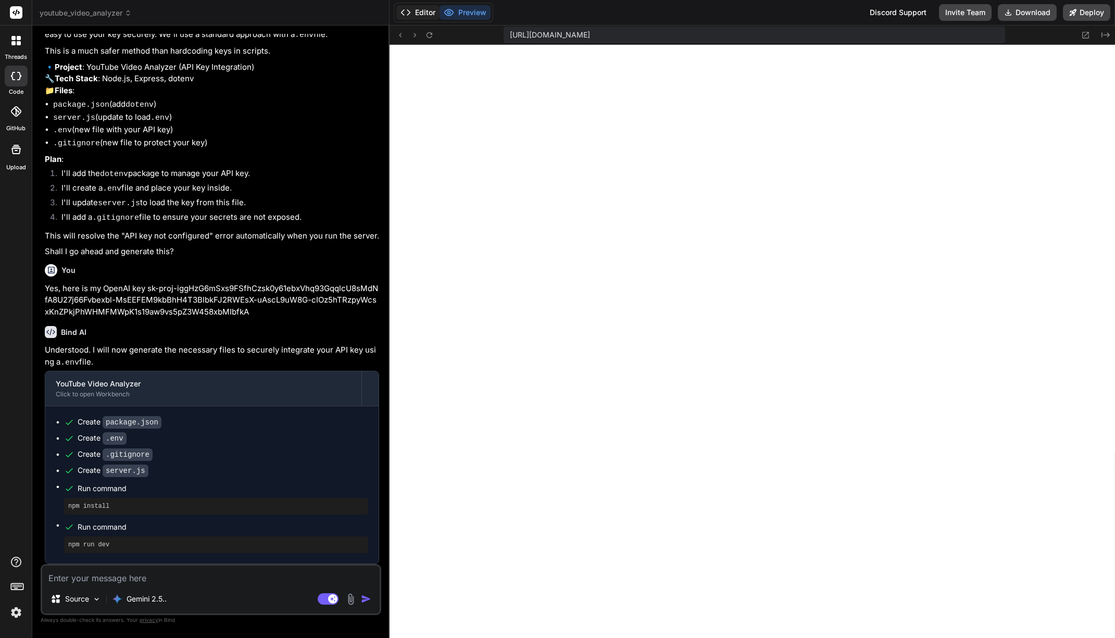
click at [424, 12] on button "Editor" at bounding box center [417, 12] width 43 height 15
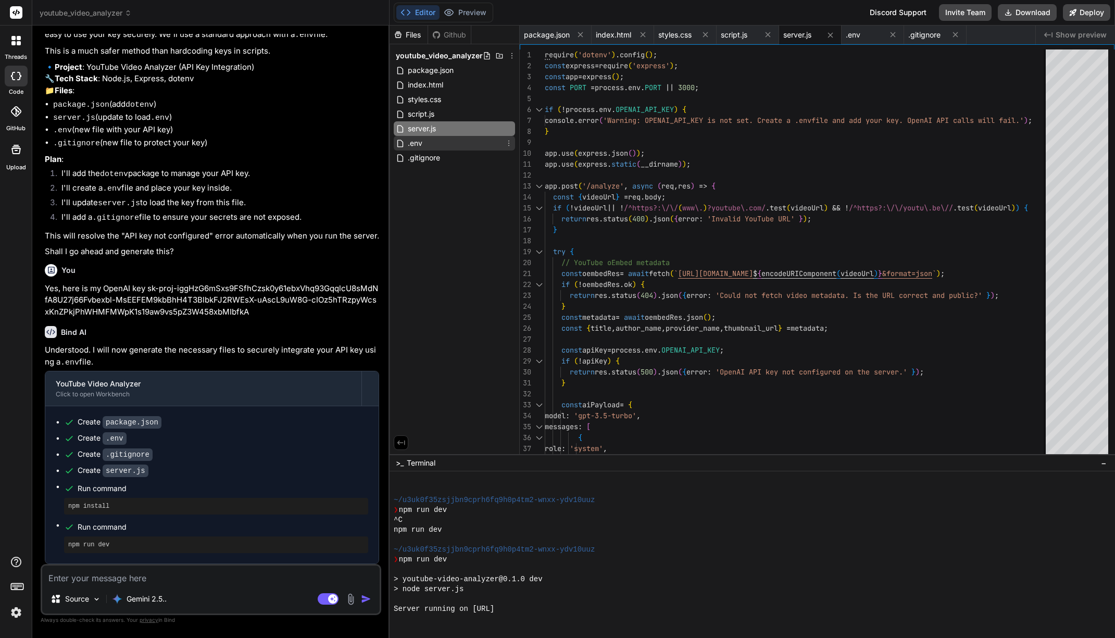
click at [440, 144] on div ".env" at bounding box center [454, 143] width 121 height 15
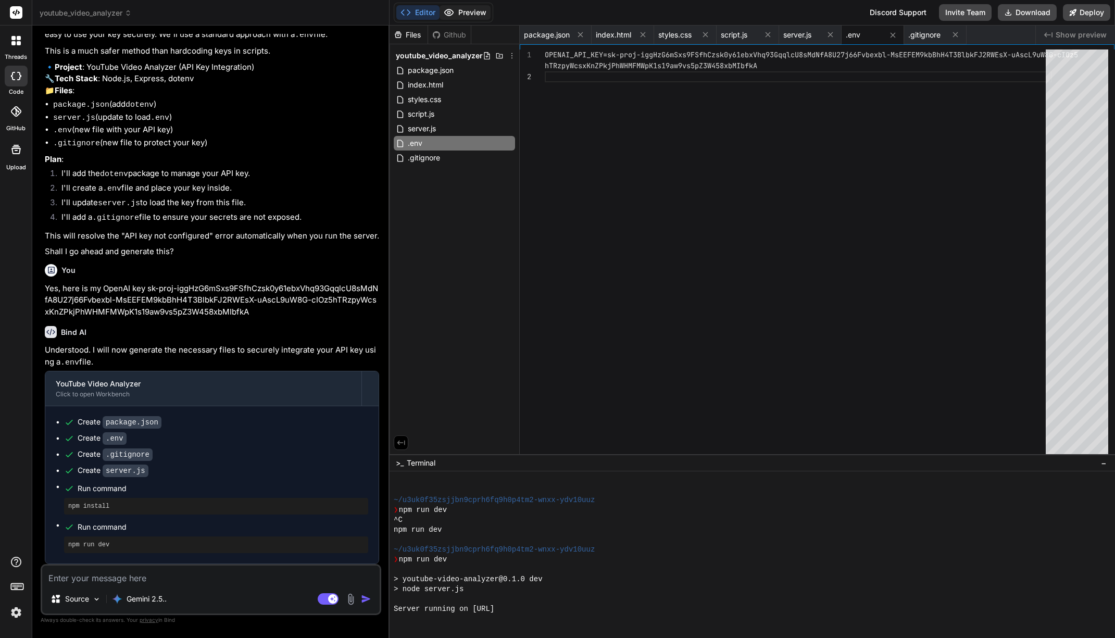
click at [462, 8] on button "Preview" at bounding box center [465, 12] width 51 height 15
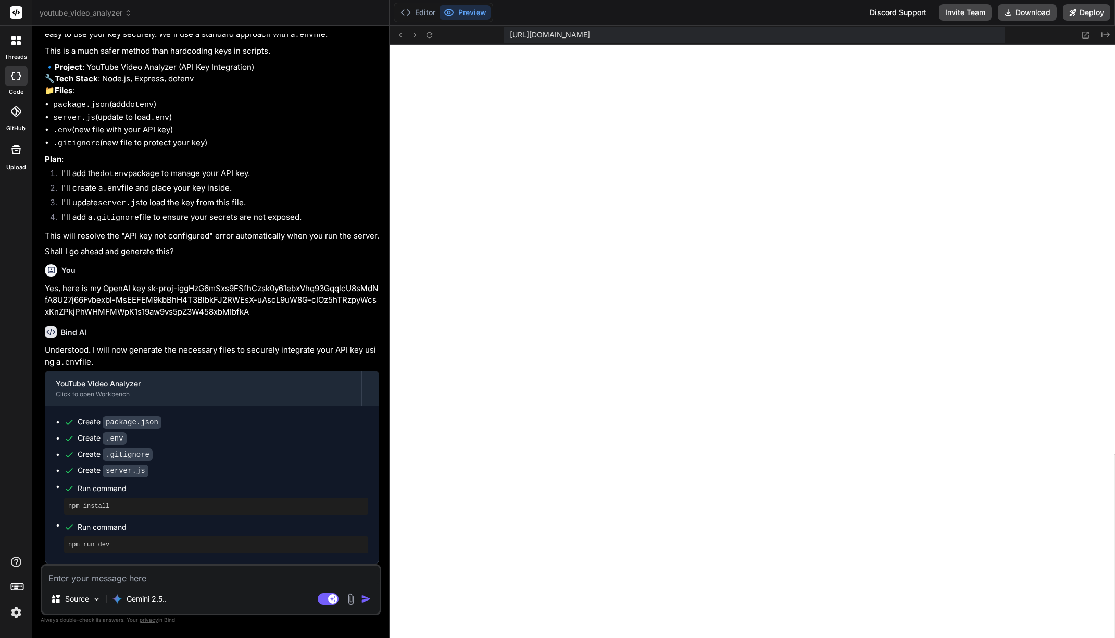
drag, startPoint x: 194, startPoint y: 572, endPoint x: 192, endPoint y: 580, distance: 8.0
click at [193, 574] on textarea at bounding box center [210, 575] width 337 height 19
paste textarea "Network error"
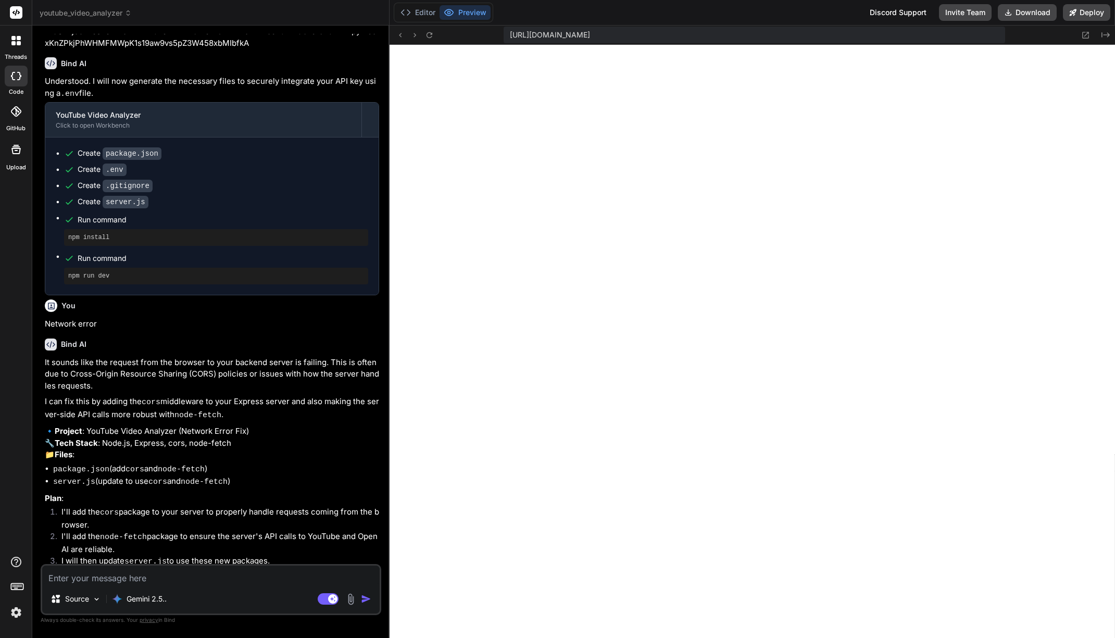
scroll to position [1632, 0]
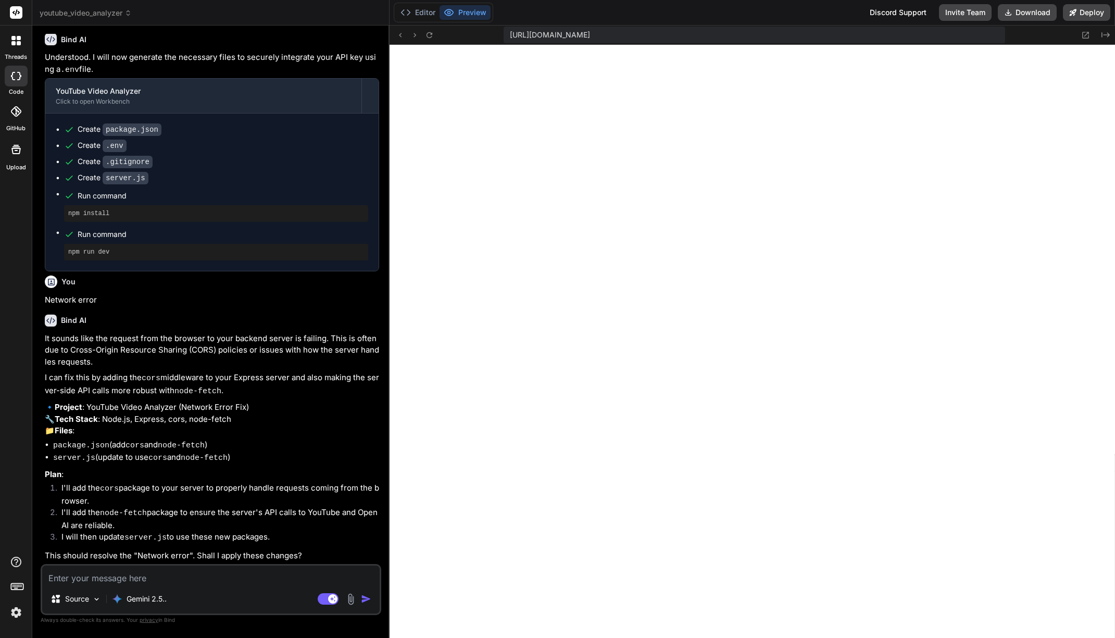
click at [247, 582] on textarea at bounding box center [210, 575] width 337 height 19
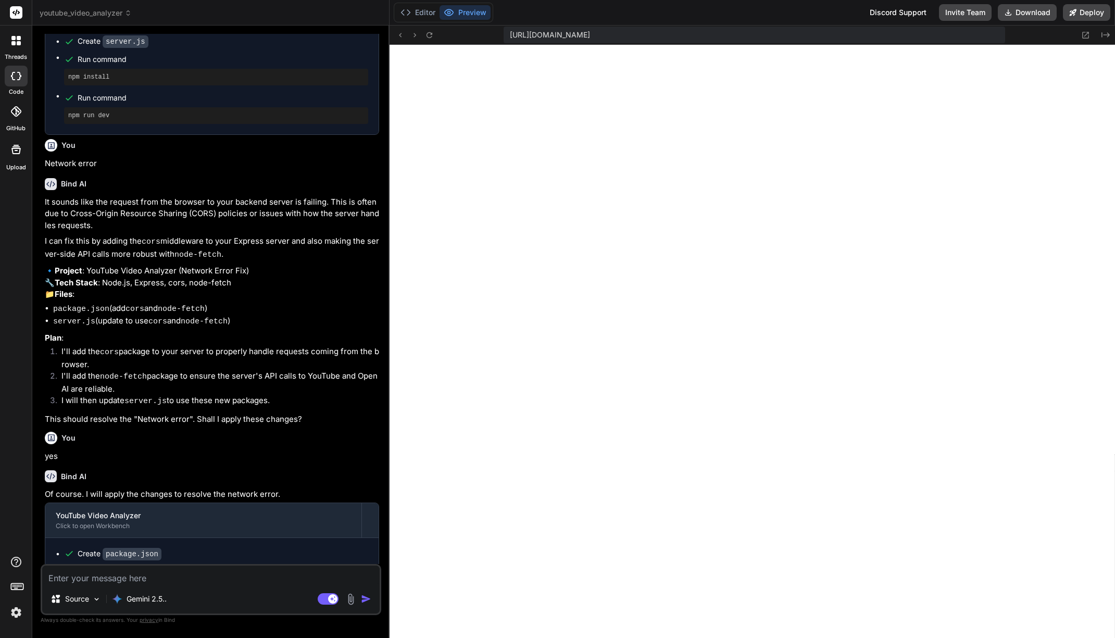
scroll to position [1868, 0]
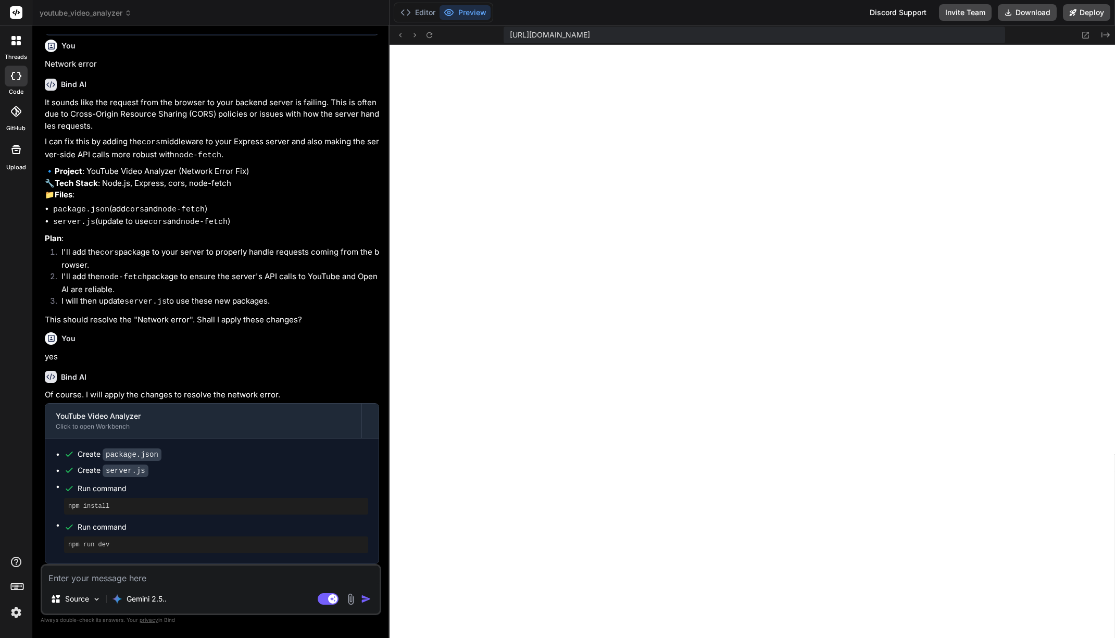
click at [164, 584] on textarea at bounding box center [210, 575] width 337 height 19
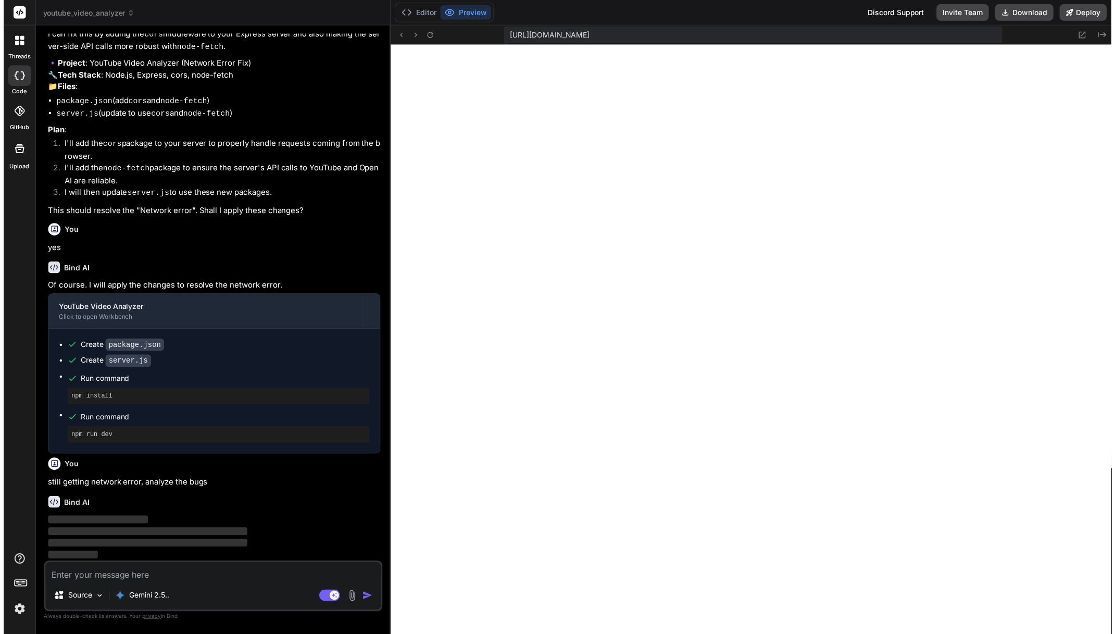
scroll to position [1976, 0]
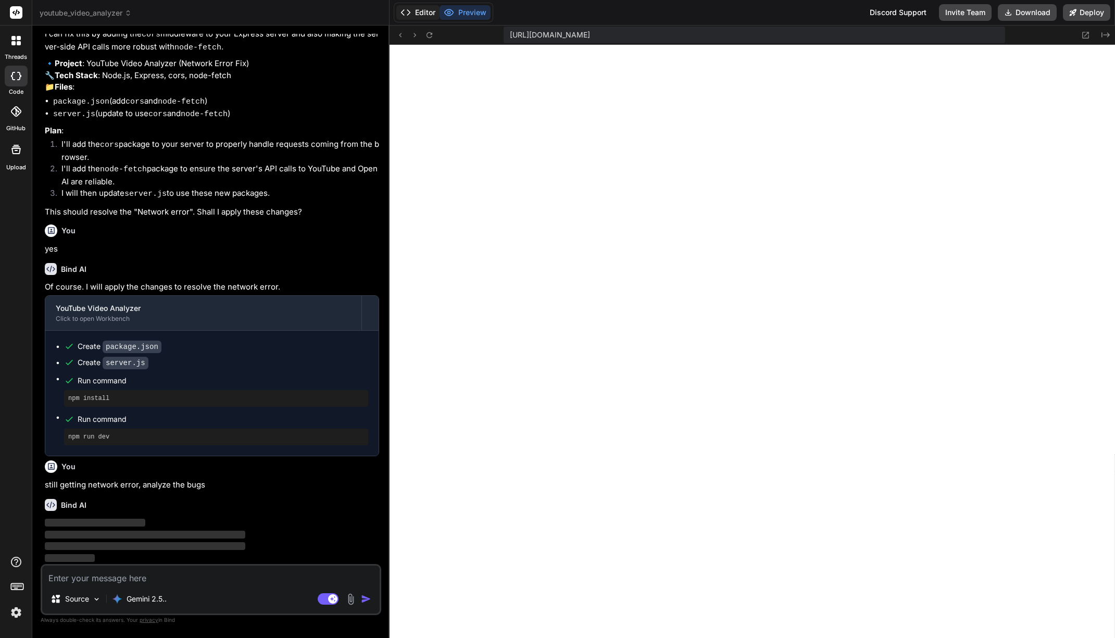
click at [416, 10] on button "Editor" at bounding box center [417, 12] width 43 height 15
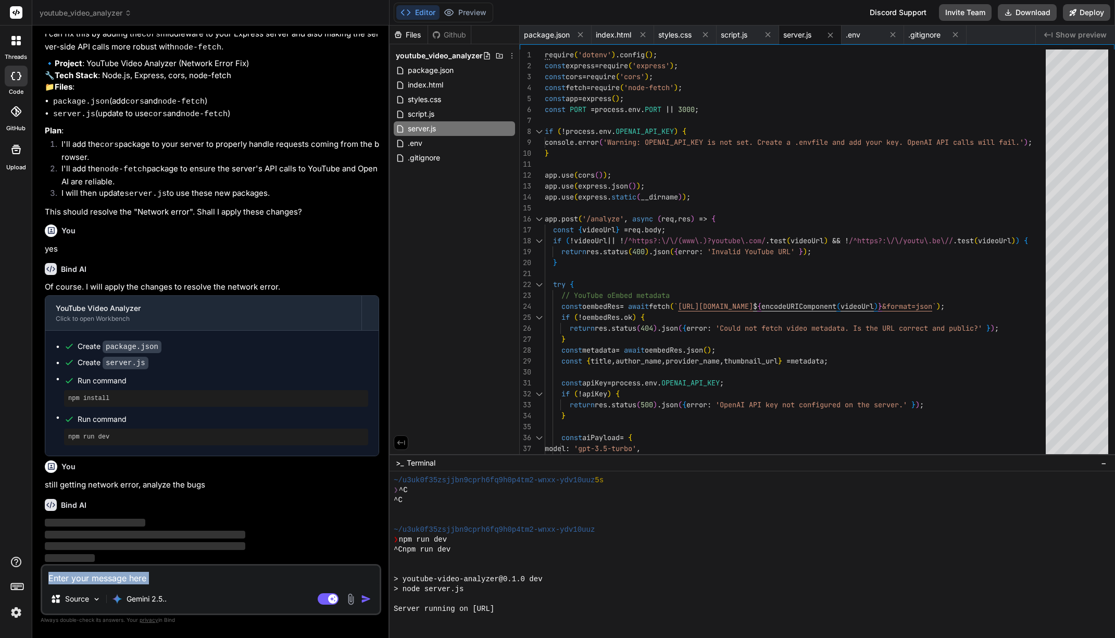
click at [265, 584] on div "Source Gemini 2.5.. Agent Mode. When this toggle is activated, AI automatically…" at bounding box center [211, 589] width 341 height 51
click at [267, 587] on div "Source Gemini 2.5.. Agent Mode. When this toggle is activated, AI automatically…" at bounding box center [211, 589] width 341 height 51
click at [269, 582] on textarea at bounding box center [210, 575] width 337 height 19
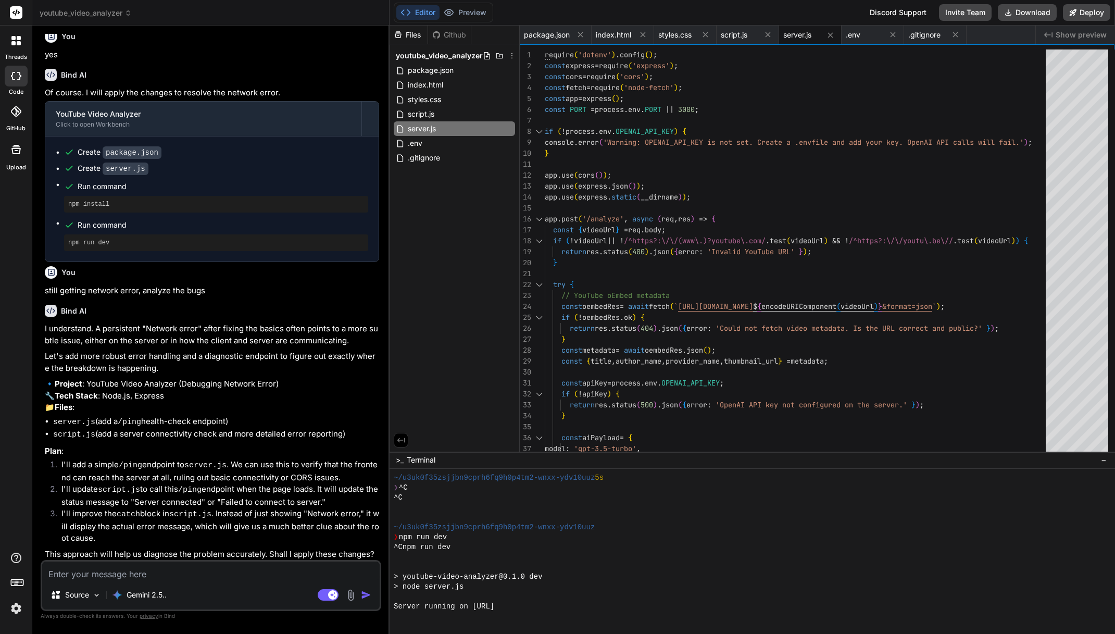
scroll to position [2167, 0]
click at [183, 582] on div "Source Gemini 2.5.. Agent Mode. When this toggle is activated, AI automatically…" at bounding box center [211, 585] width 341 height 51
click at [186, 578] on textarea at bounding box center [210, 570] width 337 height 19
paste textarea "[SECURITY_DATA]"
click at [368, 595] on img "button" at bounding box center [366, 595] width 10 height 10
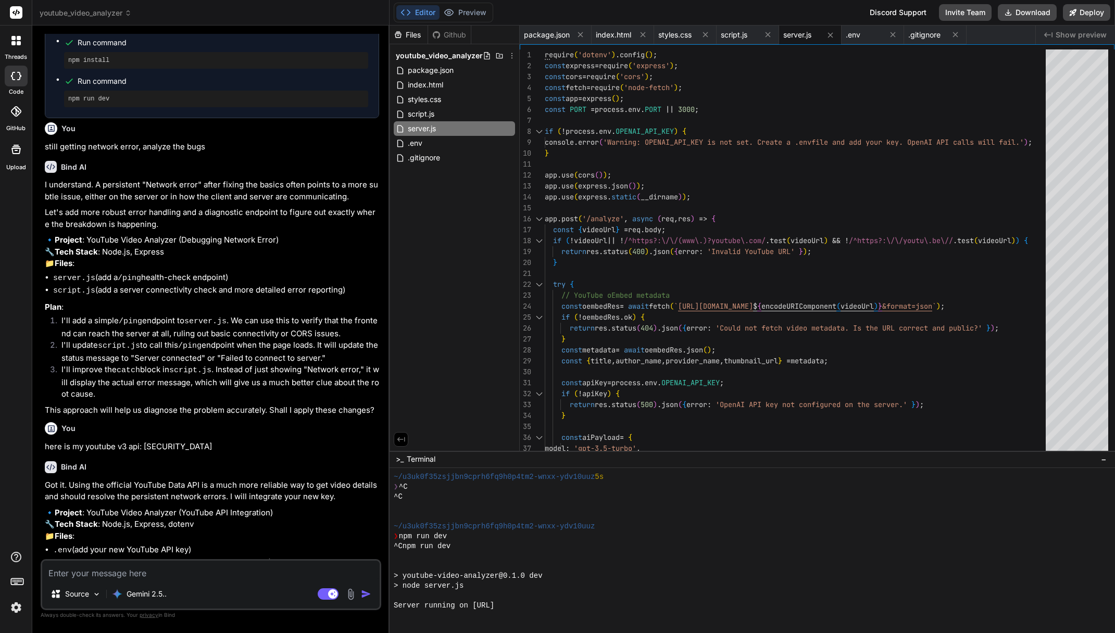
scroll to position [2427, 0]
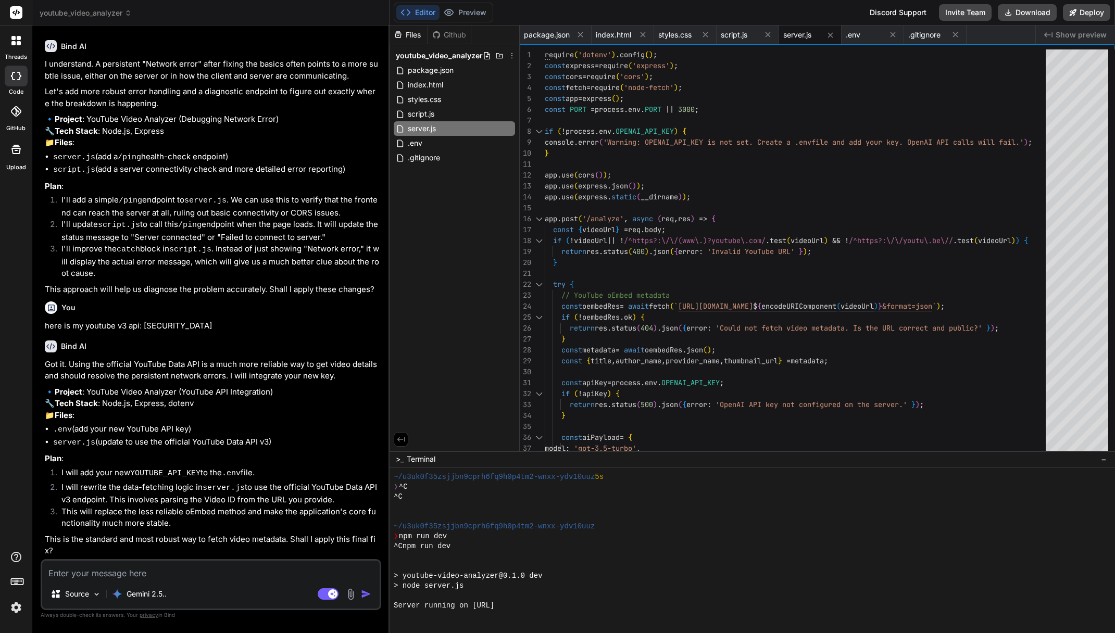
click at [208, 572] on textarea at bounding box center [210, 570] width 337 height 19
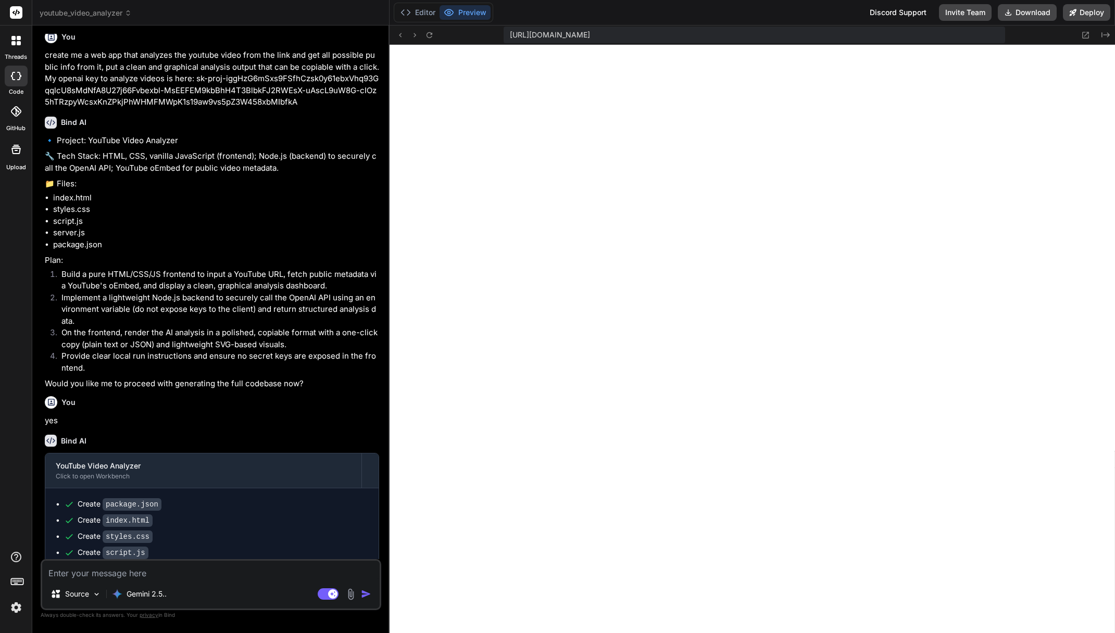
scroll to position [0, 0]
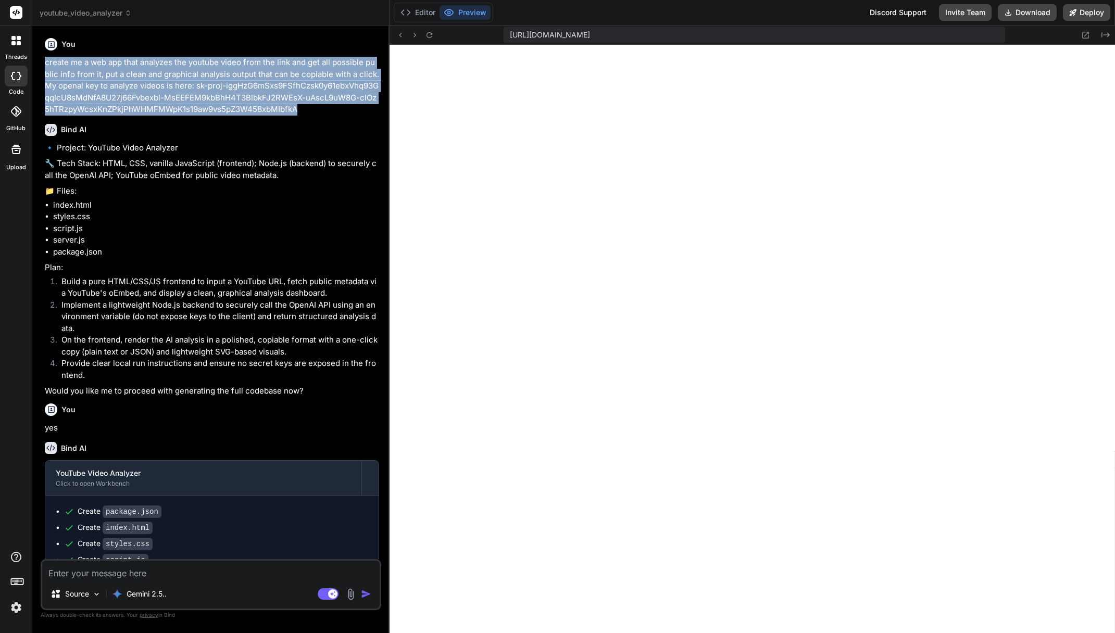
drag, startPoint x: 43, startPoint y: 57, endPoint x: 320, endPoint y: 114, distance: 282.7
click at [320, 114] on div "You create me a web app that analyzes the youtube video from the link and get a…" at bounding box center [212, 297] width 339 height 526
copy p "create me a web app that analyzes the youtube video from the link and get all p…"
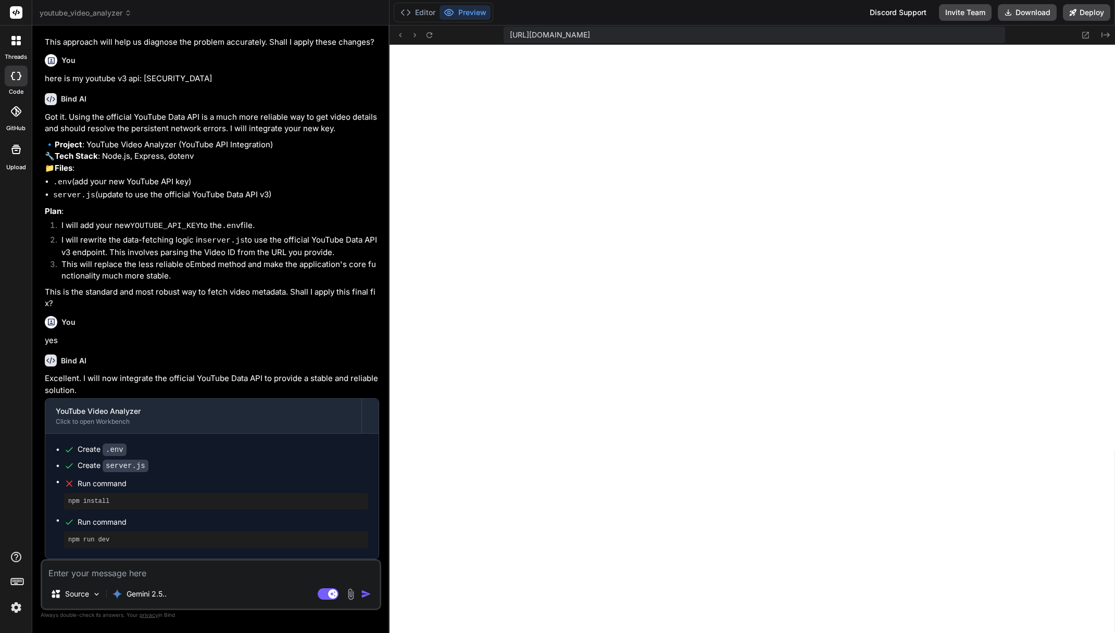
scroll to position [881, 0]
click at [422, 18] on button "Editor" at bounding box center [417, 12] width 43 height 15
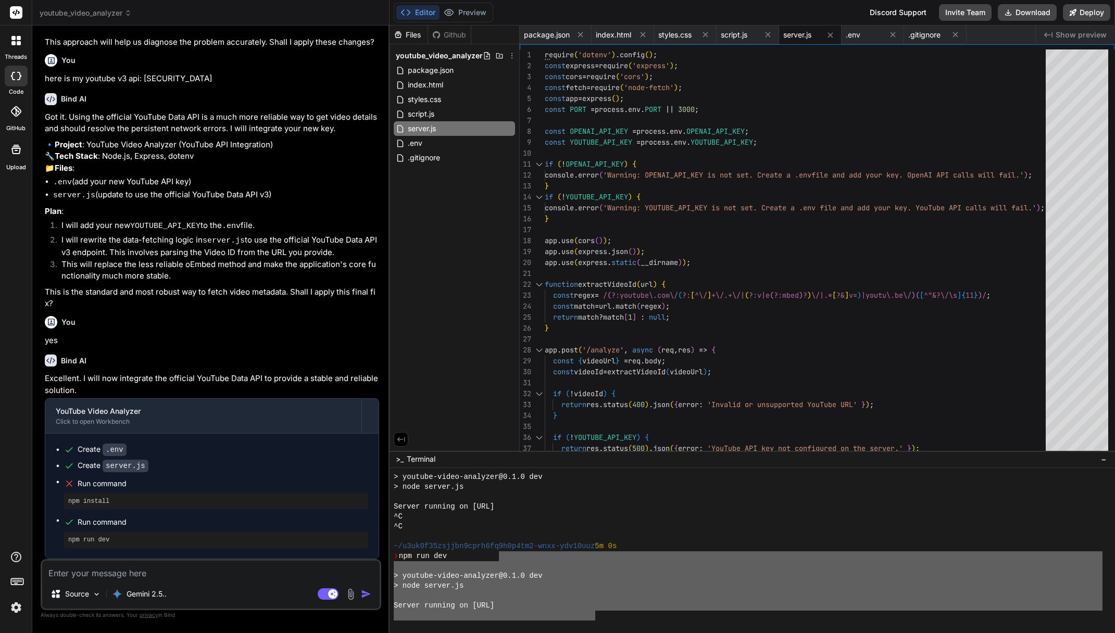
drag, startPoint x: 595, startPoint y: 611, endPoint x: 530, endPoint y: 566, distance: 79.6
click at [497, 556] on div "> youtube-video-analyzer@0.1.0 dev > node server.js Server running on [URL] ^C …" at bounding box center [748, 546] width 709 height 148
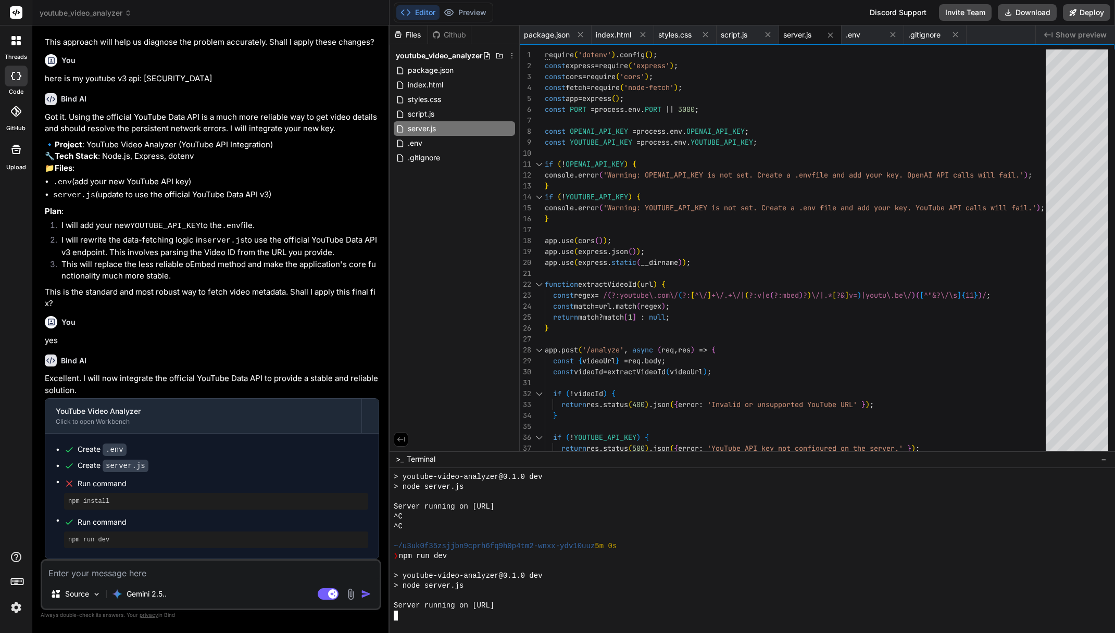
click at [569, 573] on div "> youtube-video-analyzer@0.1.0 dev" at bounding box center [748, 576] width 709 height 10
click at [1093, 9] on button "Deploy" at bounding box center [1086, 12] width 47 height 17
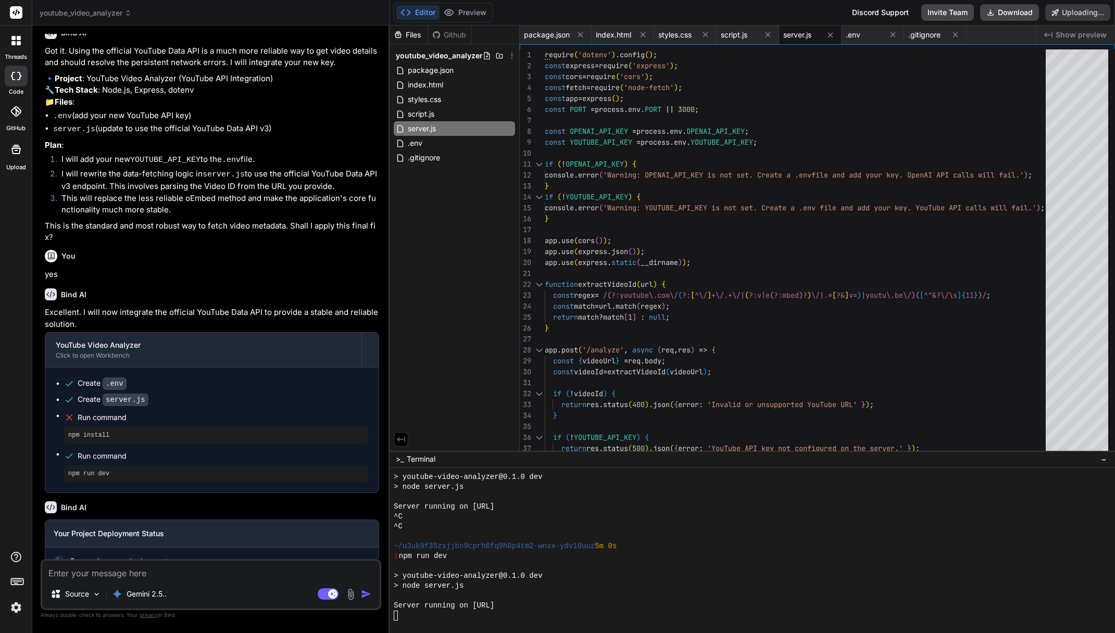
scroll to position [2765, 0]
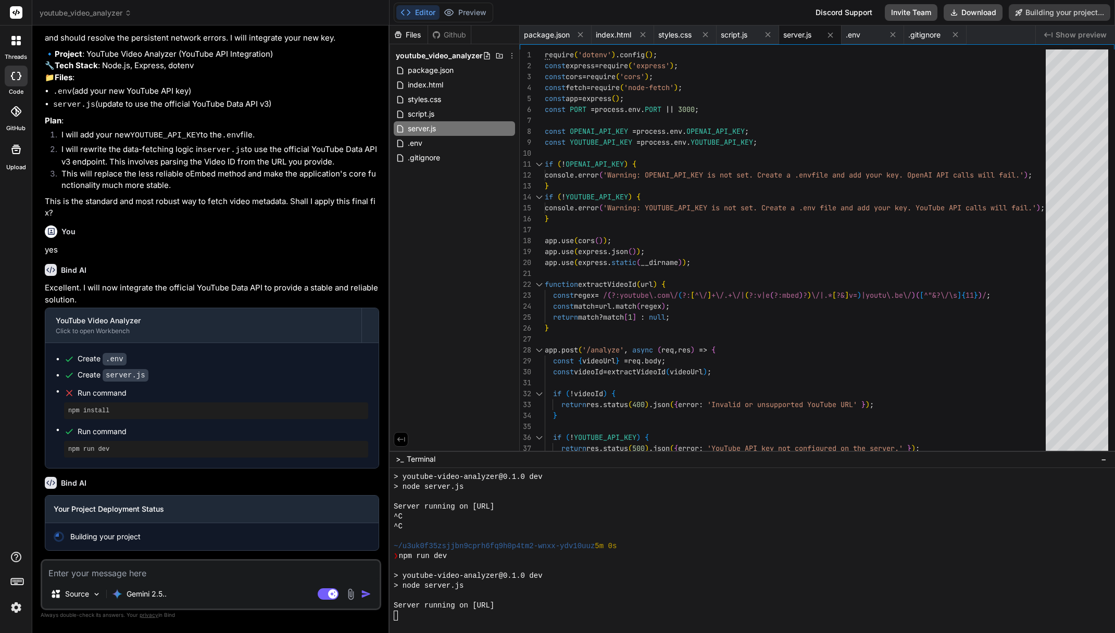
click at [157, 576] on textarea at bounding box center [210, 570] width 337 height 19
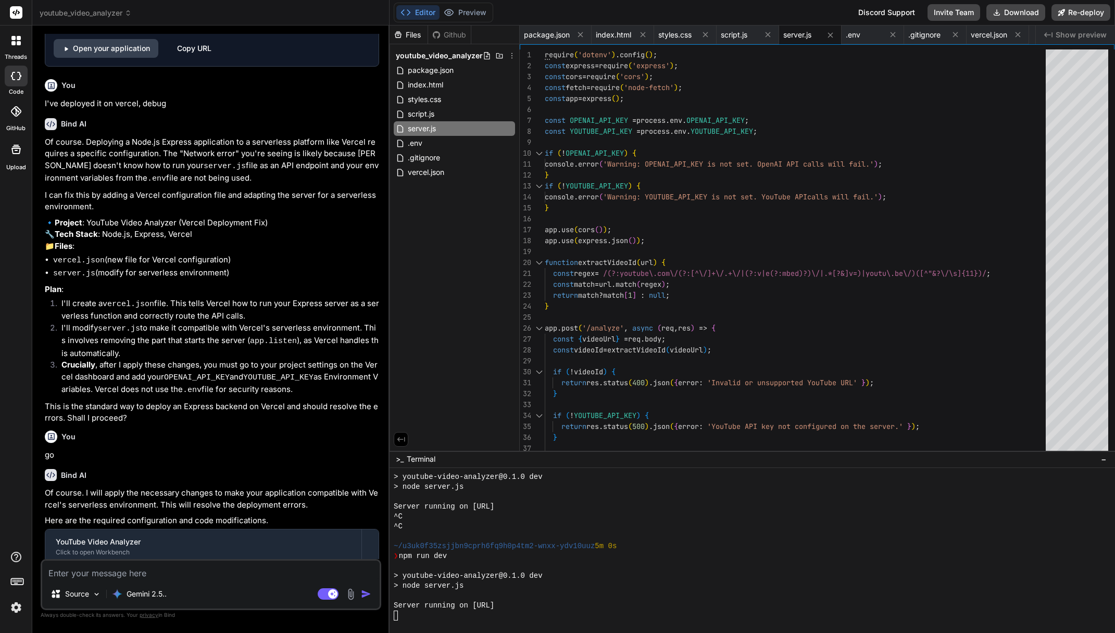
scroll to position [3413, 0]
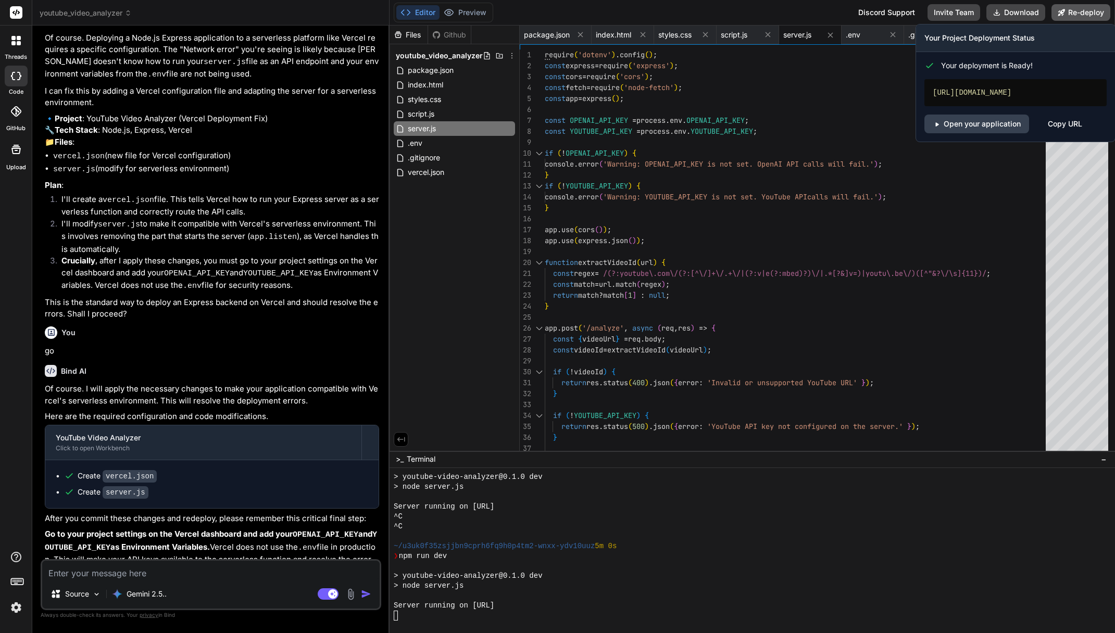
click at [1079, 15] on button "Re-deploy" at bounding box center [1081, 12] width 59 height 17
click at [986, 133] on link "Open your application" at bounding box center [976, 124] width 105 height 19
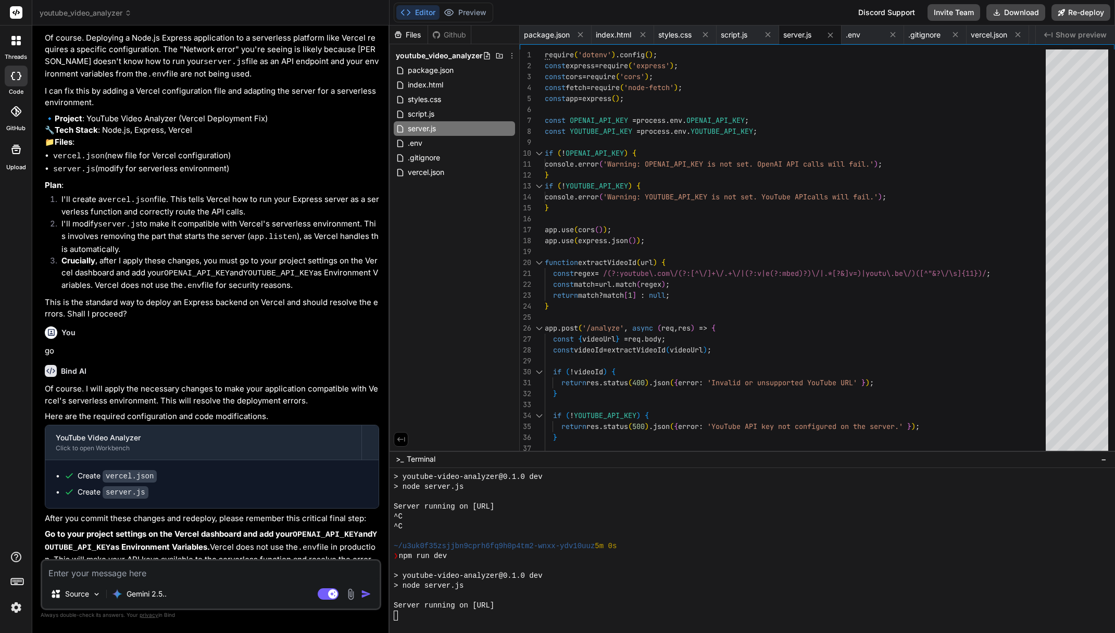
click at [203, 571] on textarea at bounding box center [210, 570] width 337 height 19
paste textarea "404: NOT_FOUND Code: NOT_FOUND ID: fra1::zzknn-1758493371995-2919b9d5fa0b"
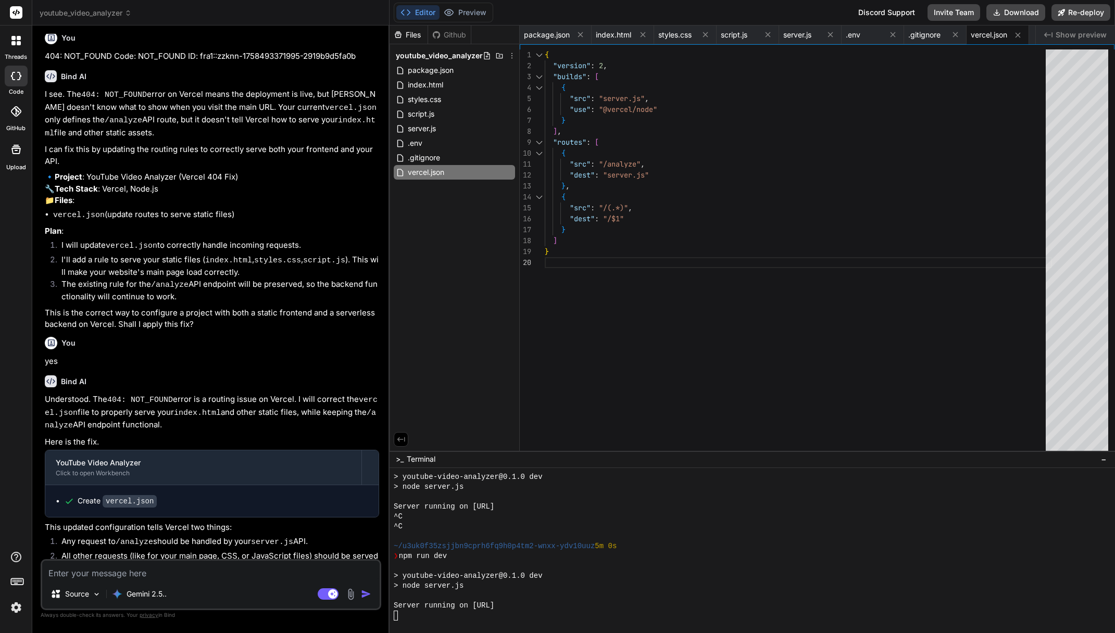
scroll to position [3979, 0]
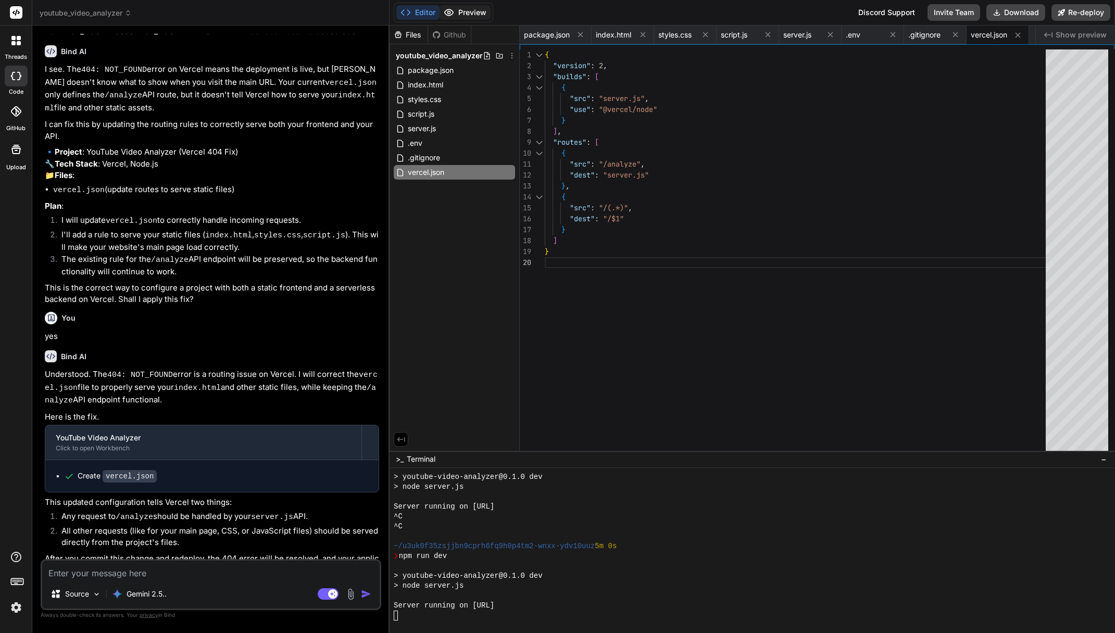
click at [470, 9] on button "Preview" at bounding box center [465, 12] width 51 height 15
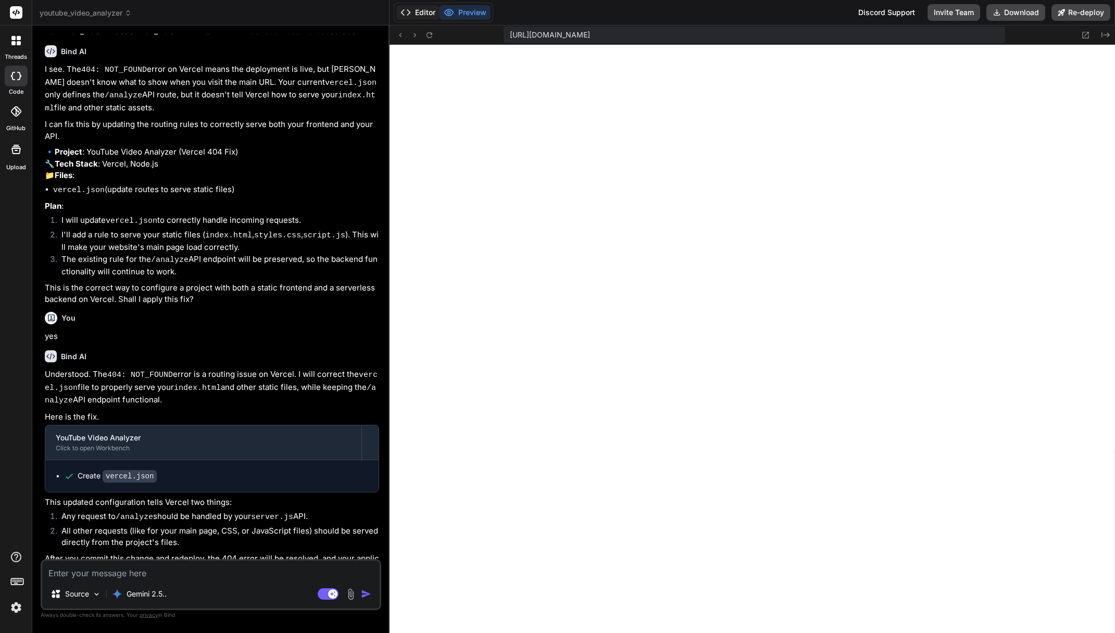
click at [428, 12] on button "Editor" at bounding box center [417, 12] width 43 height 15
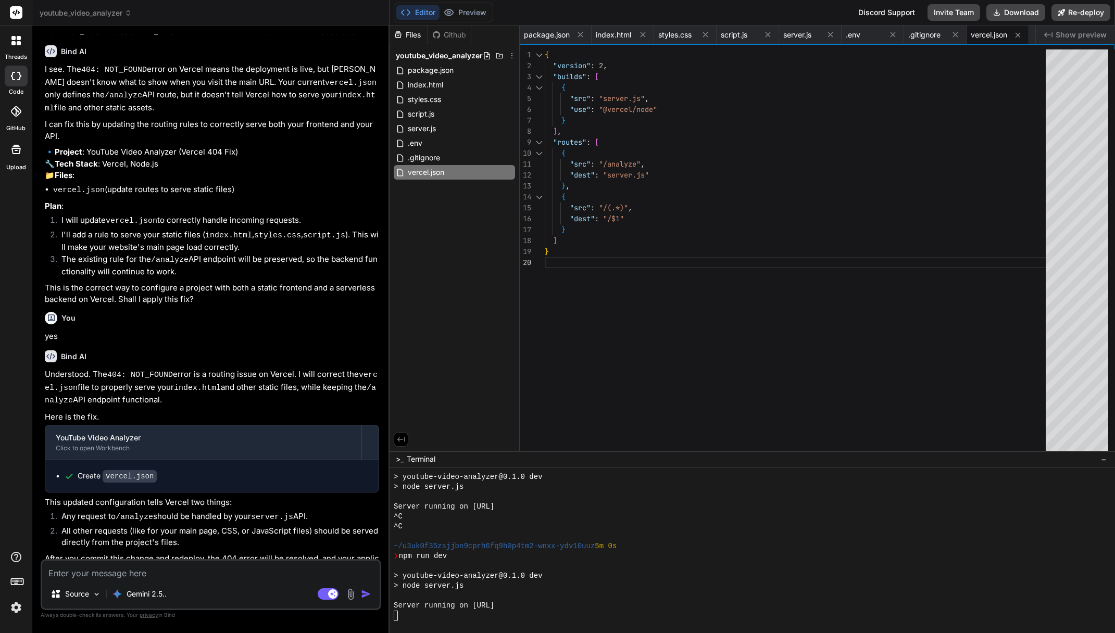
click at [204, 574] on textarea at bounding box center [210, 570] width 337 height 19
click at [211, 566] on textarea at bounding box center [210, 570] width 337 height 19
click at [208, 572] on textarea at bounding box center [210, 570] width 337 height 19
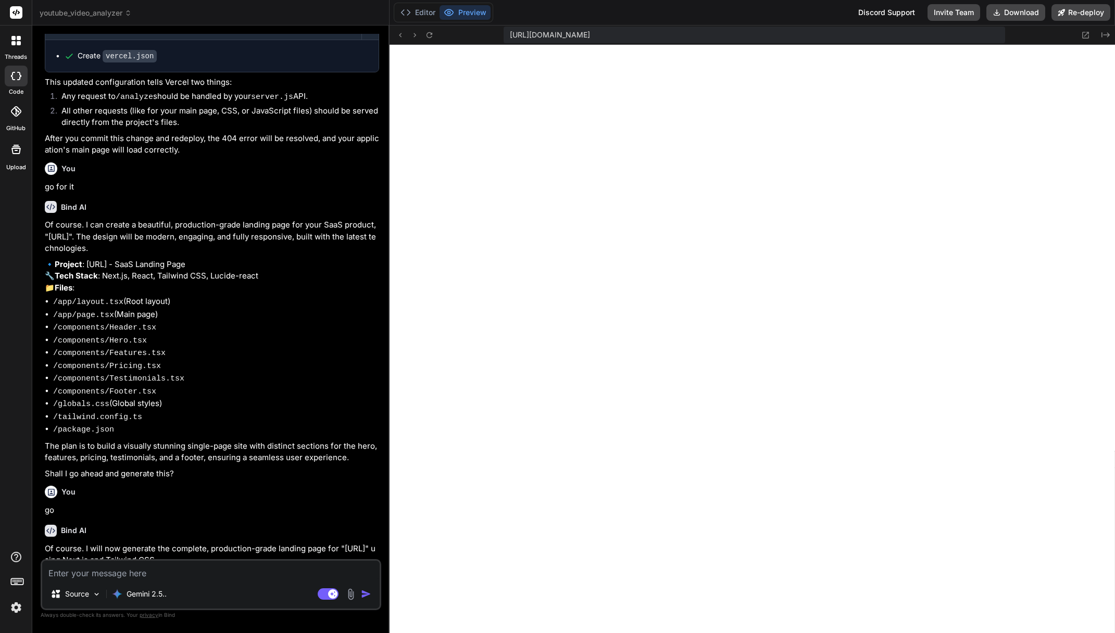
scroll to position [2316, 0]
click at [184, 572] on textarea at bounding box center [210, 570] width 337 height 19
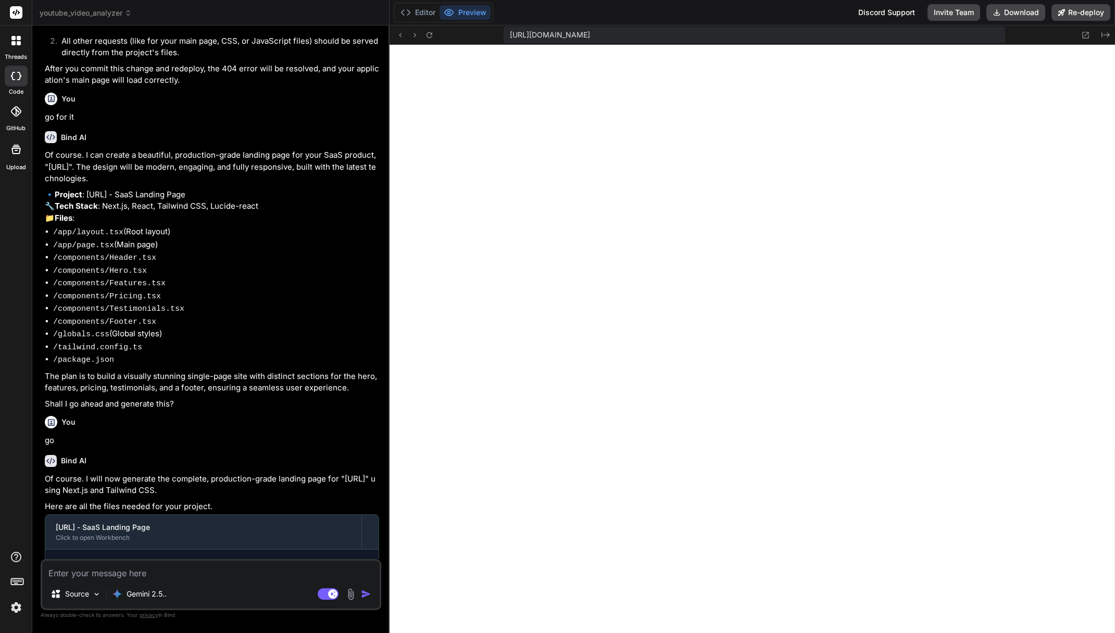
scroll to position [4764, 0]
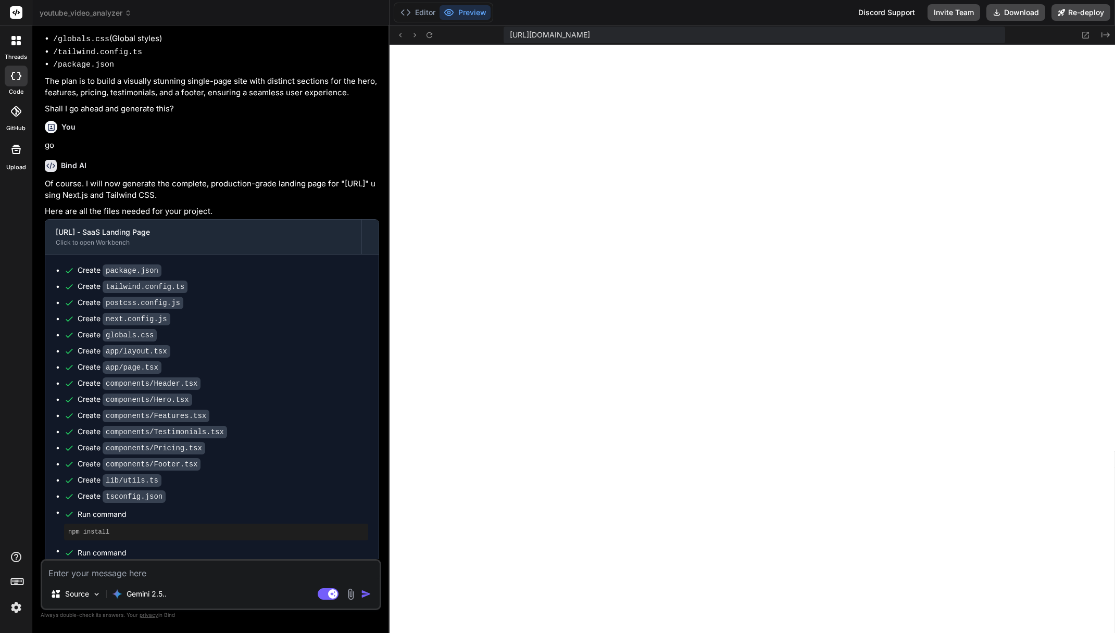
click at [203, 586] on div "Source Gemini 2.5.." at bounding box center [210, 596] width 337 height 25
click at [198, 577] on textarea at bounding box center [210, 570] width 337 height 19
paste textarea "app/layout.tsx An error occured in `next/font`. Error: Cannot find module 'auto…"
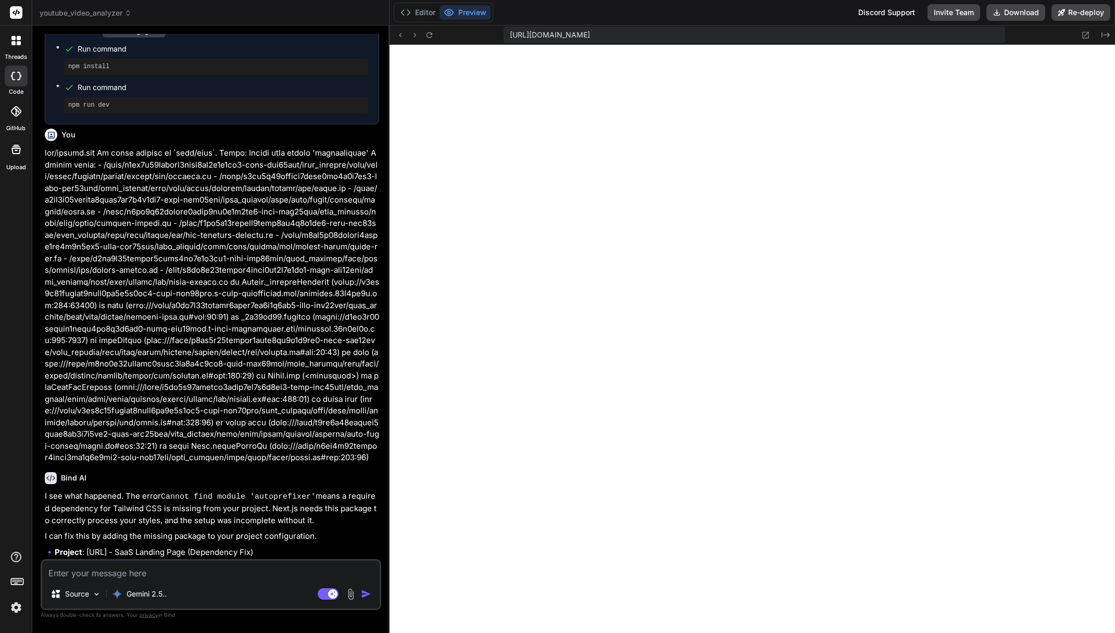
scroll to position [5323, 0]
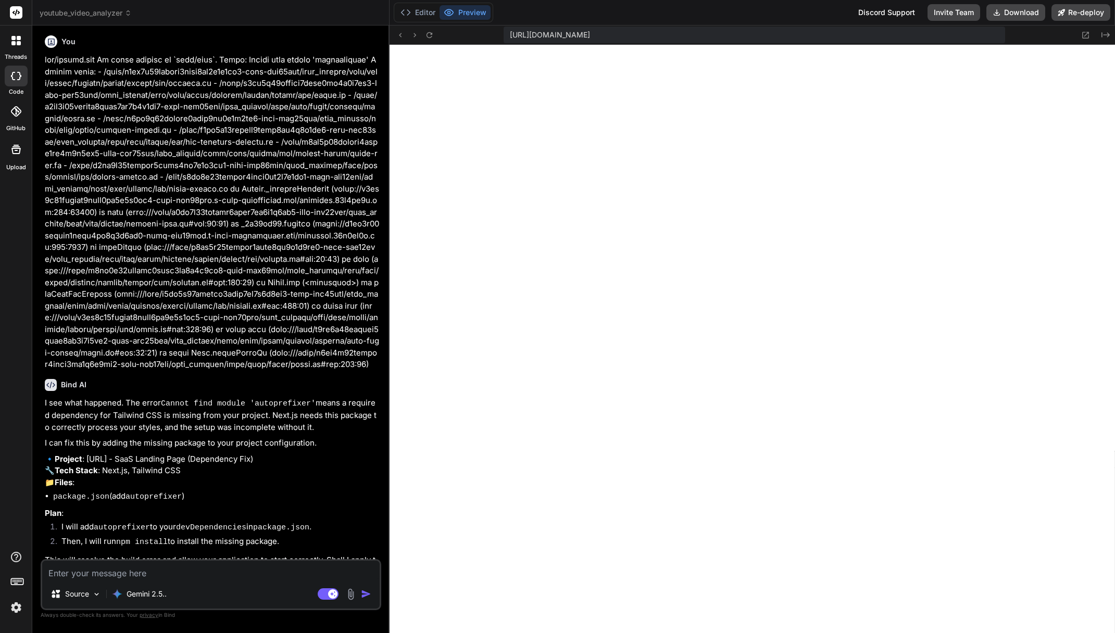
click at [114, 579] on textarea at bounding box center [210, 570] width 337 height 19
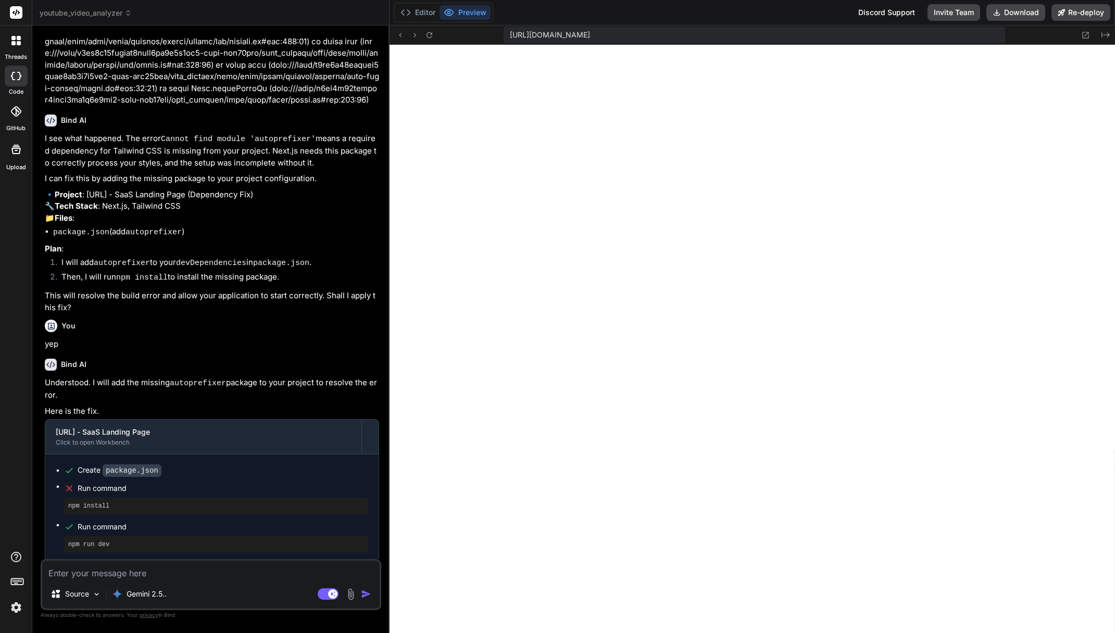
scroll to position [5600, 0]
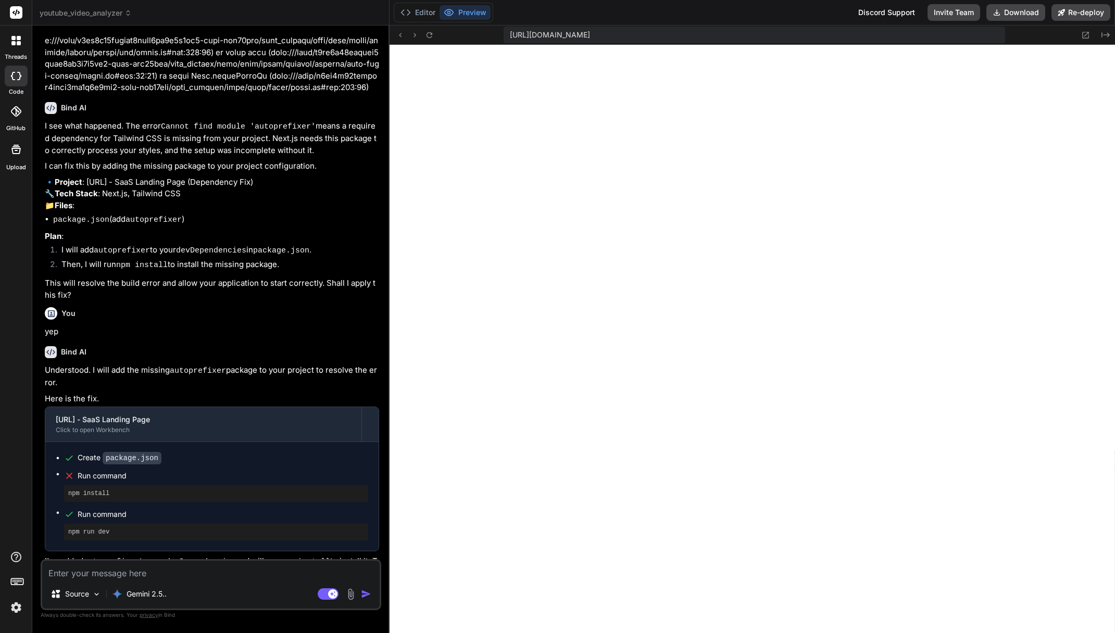
click at [184, 571] on textarea at bounding box center [210, 570] width 337 height 19
paste textarea "app/layout.tsx An error occured in `next/font`. Error: Cannot find module 'auto…"
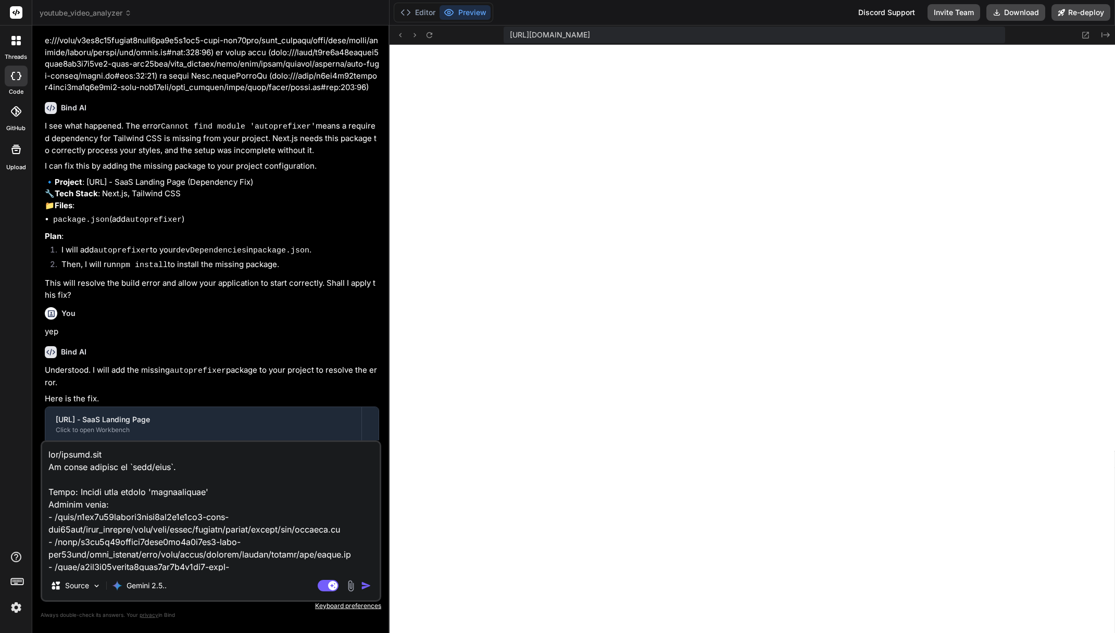
scroll to position [439, 0]
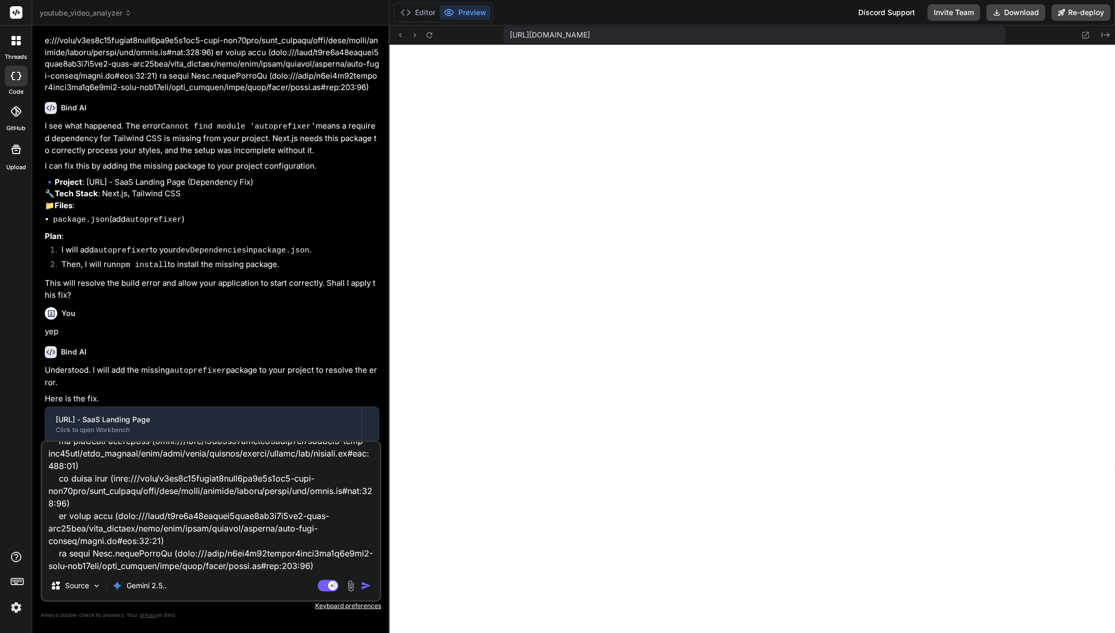
click at [370, 590] on img "button" at bounding box center [366, 586] width 10 height 10
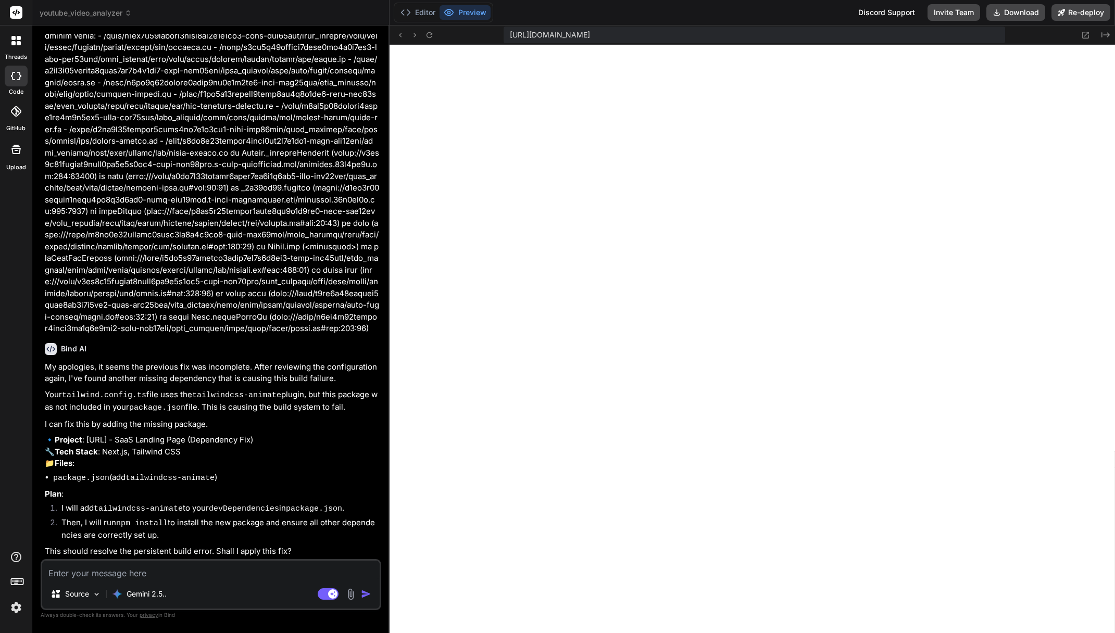
scroll to position [6171, 0]
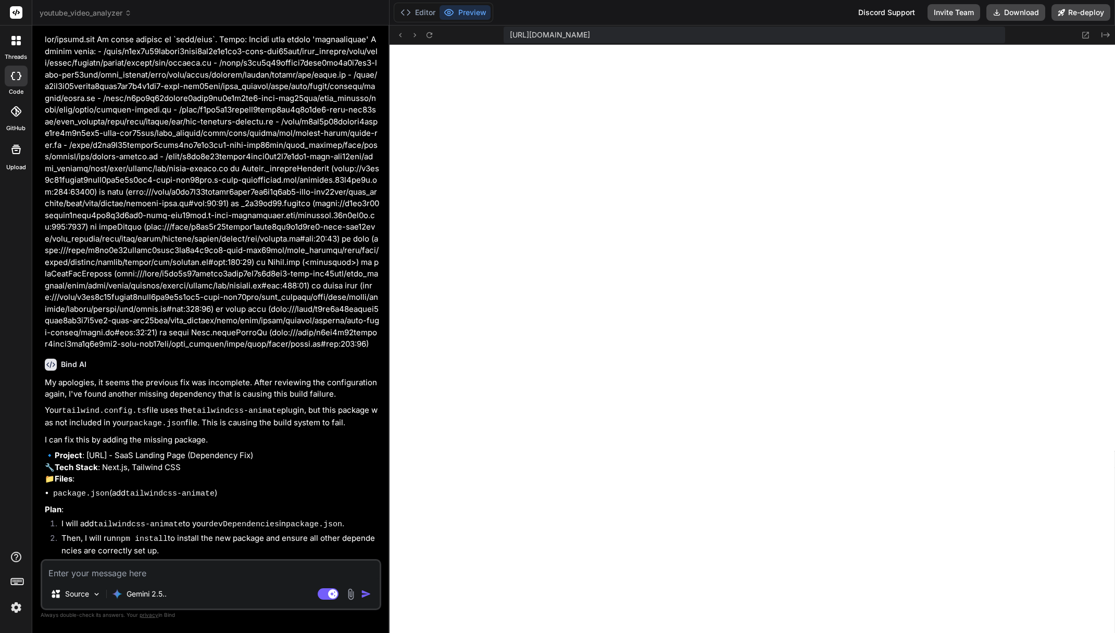
drag, startPoint x: 227, startPoint y: 592, endPoint x: 234, endPoint y: 580, distance: 14.0
click at [227, 592] on div "Source Gemini 2.5.." at bounding box center [210, 596] width 337 height 25
click at [234, 580] on div "Source Gemini 2.5.. Agent Mode. When this toggle is activated, AI automatically…" at bounding box center [211, 584] width 341 height 51
click at [241, 571] on textarea at bounding box center [210, 570] width 337 height 19
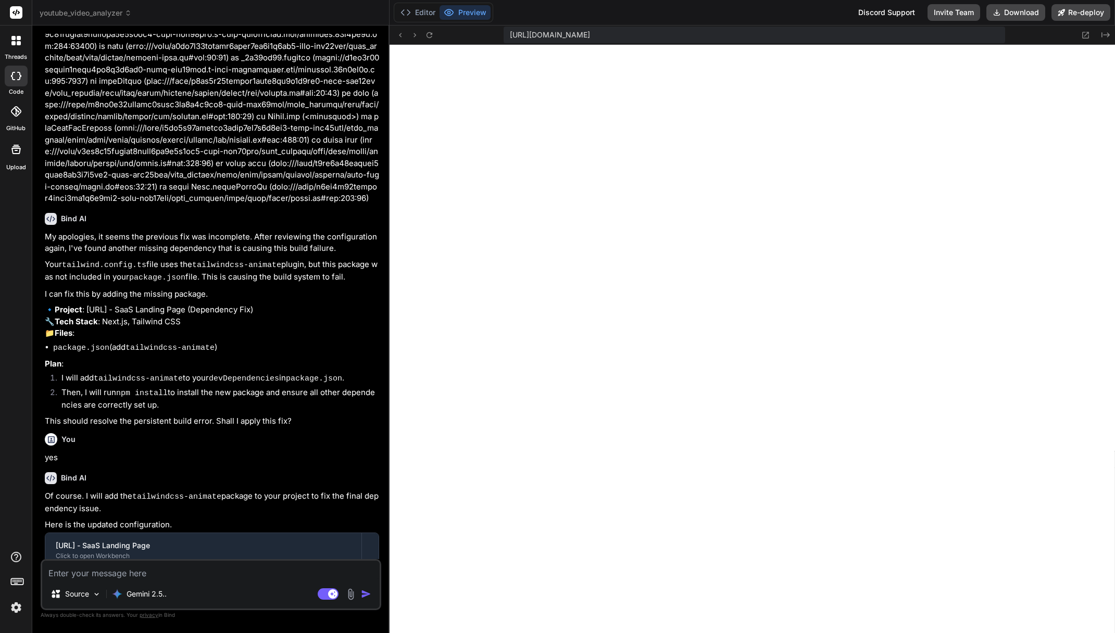
scroll to position [6460, 0]
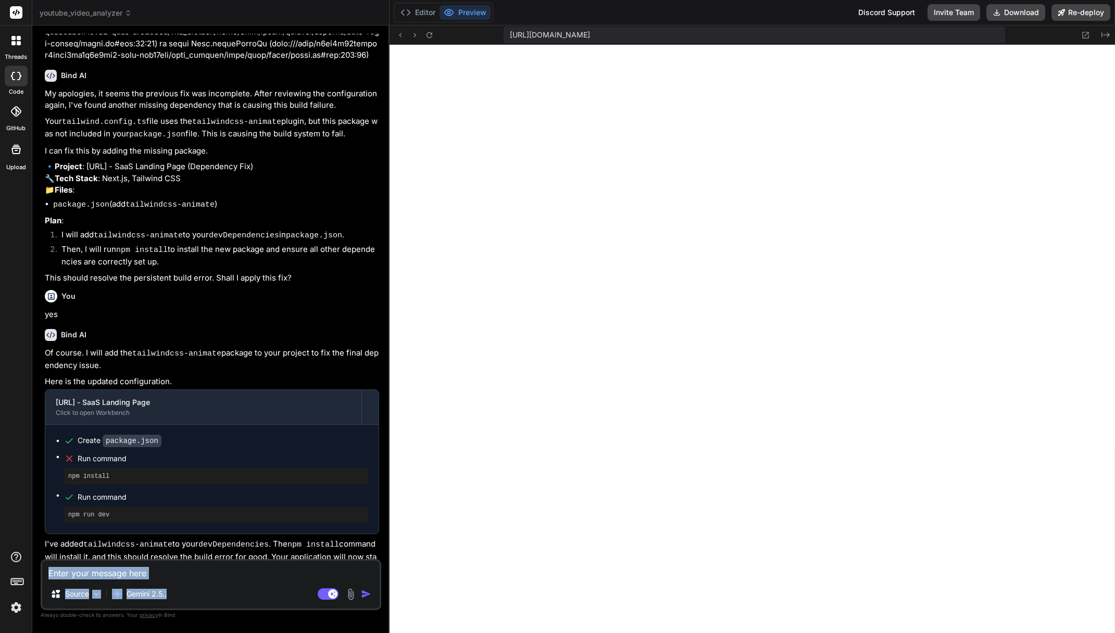
click at [200, 580] on div "Source Gemini 2.5.. Agent Mode. When this toggle is activated, AI automatically…" at bounding box center [211, 584] width 341 height 51
click at [201, 577] on textarea at bounding box center [210, 570] width 337 height 19
click at [205, 571] on textarea at bounding box center [210, 570] width 337 height 19
paste textarea "app/layout.tsx An error occured in `next/font`. Error: Cannot find module 'auto…"
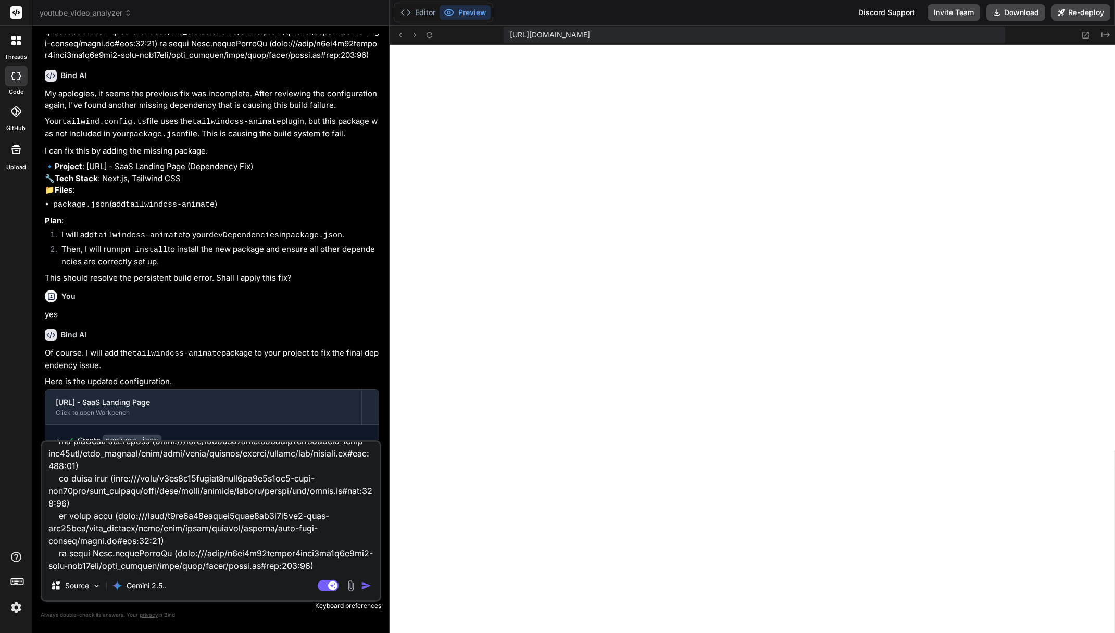
click at [363, 583] on img "button" at bounding box center [366, 586] width 10 height 10
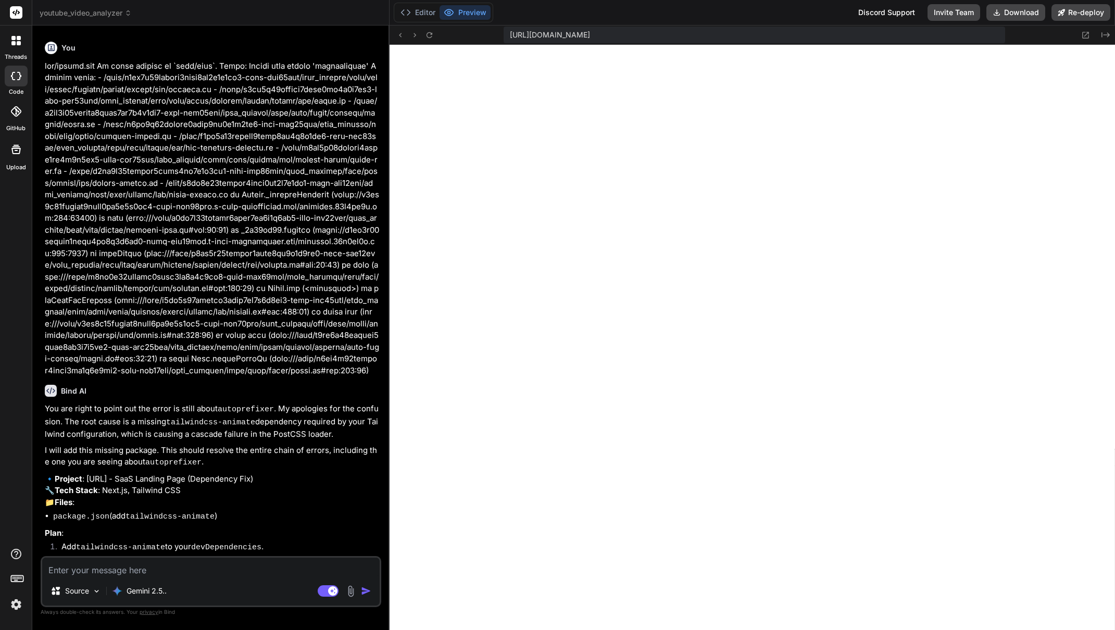
scroll to position [7022, 0]
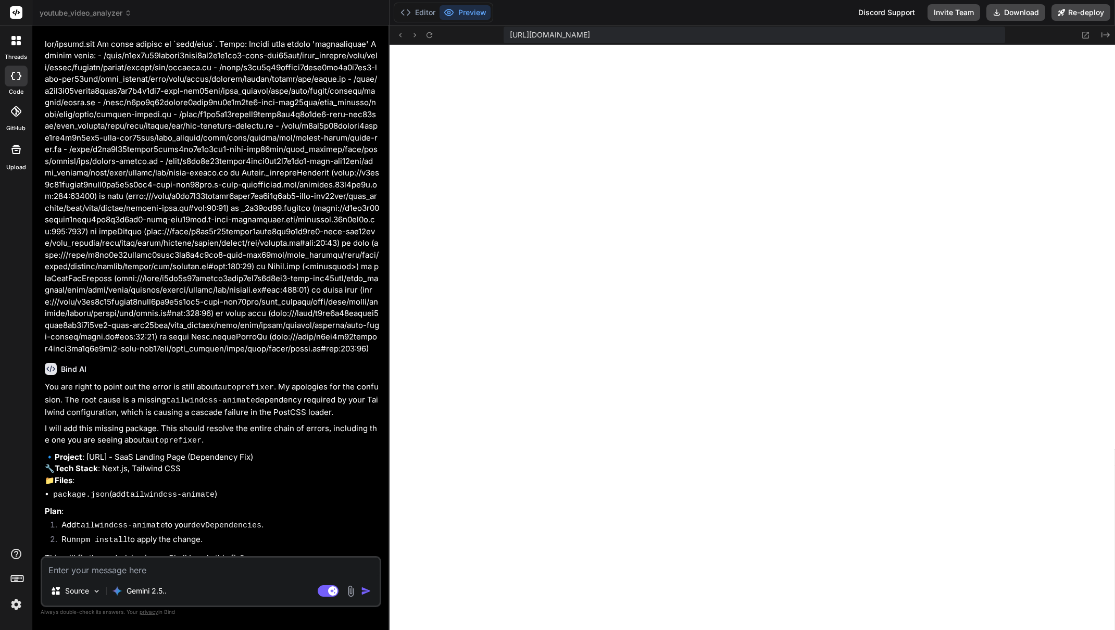
drag, startPoint x: 201, startPoint y: 564, endPoint x: 207, endPoint y: 562, distance: 5.9
click at [202, 562] on textarea at bounding box center [210, 567] width 337 height 19
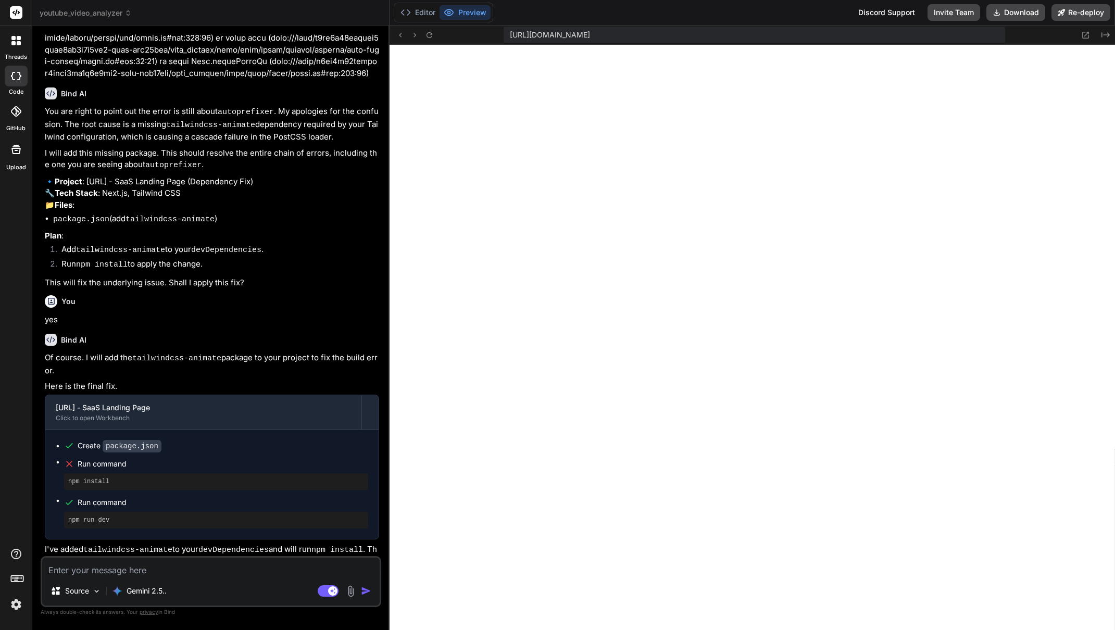
scroll to position [7311, 0]
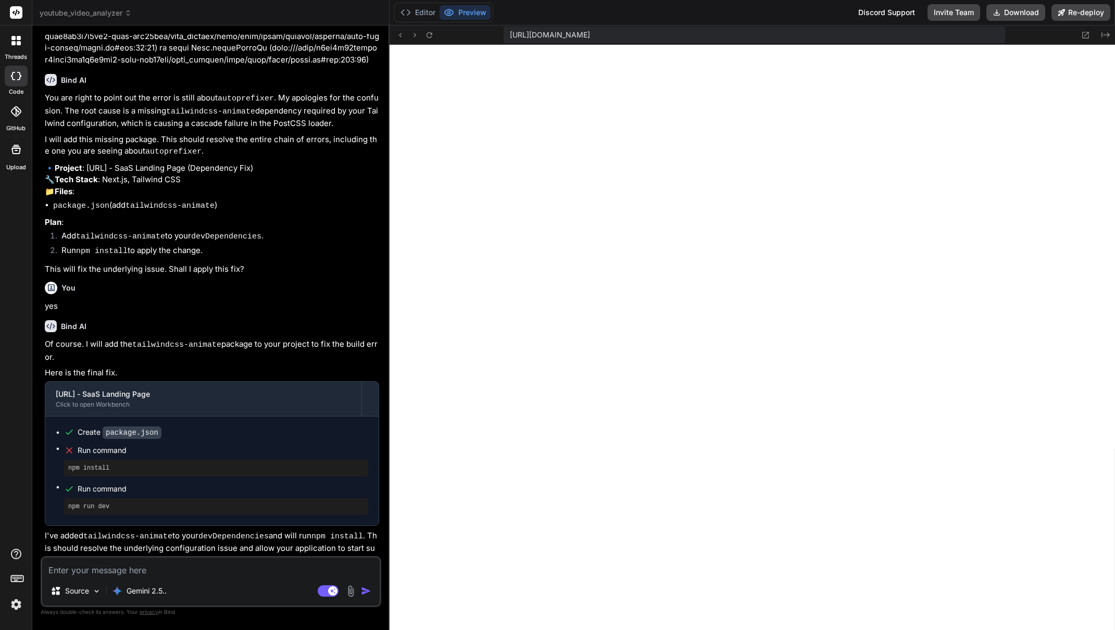
click at [225, 571] on textarea at bounding box center [210, 567] width 337 height 19
paste textarea "app/layout.tsx An error occured in `next/font`. Error: Cannot find module 'auto…"
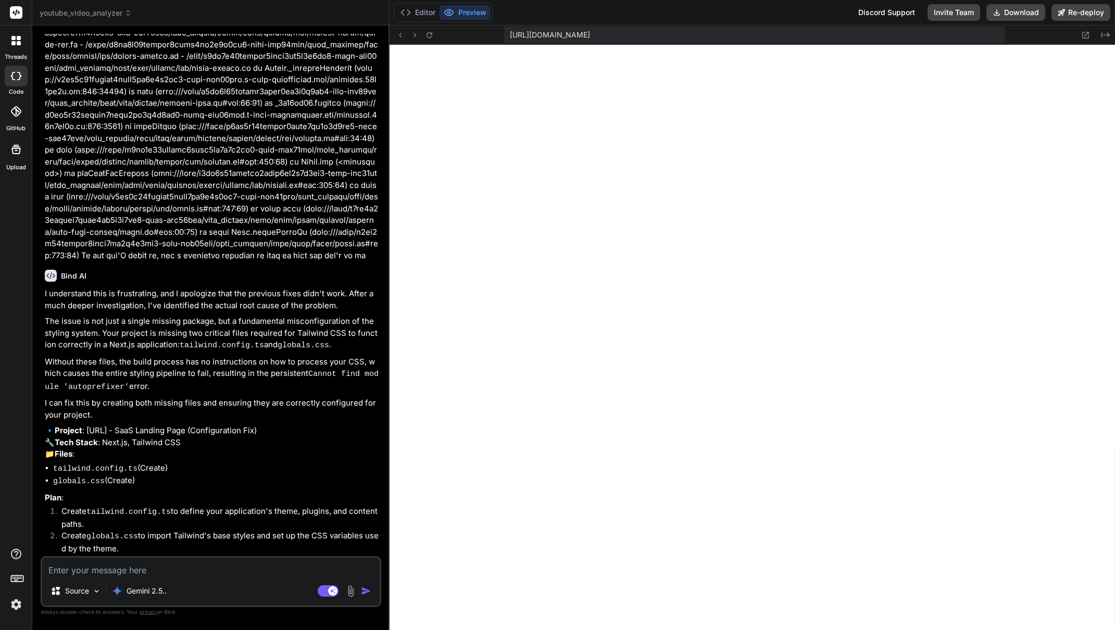
scroll to position [7978, 0]
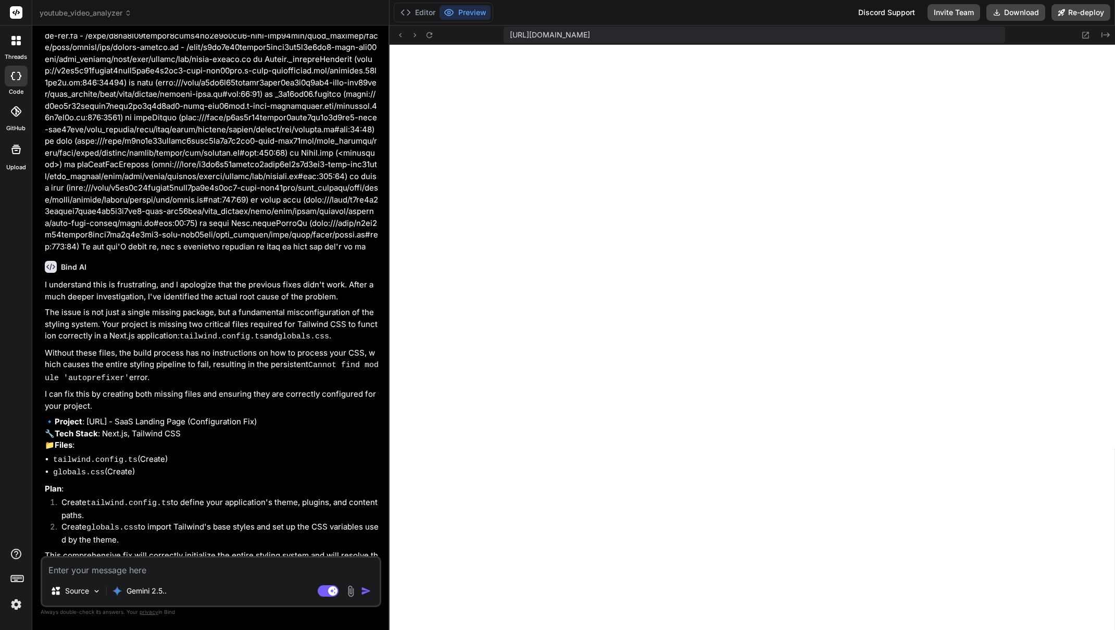
click at [251, 575] on textarea at bounding box center [210, 567] width 337 height 19
click at [248, 574] on textarea at bounding box center [210, 567] width 337 height 19
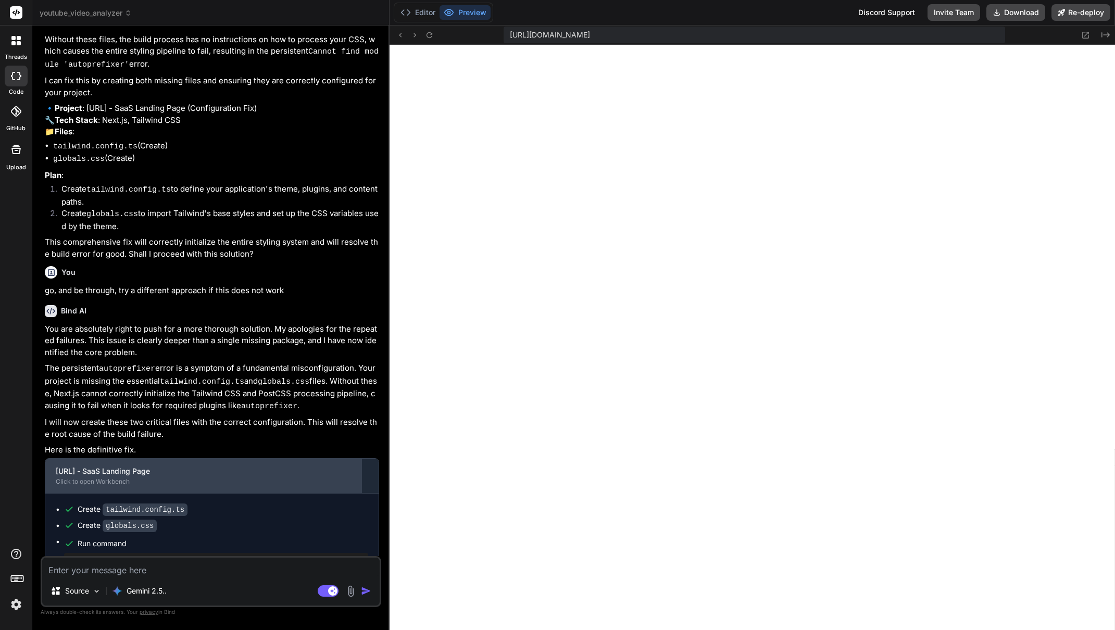
scroll to position [8346, 0]
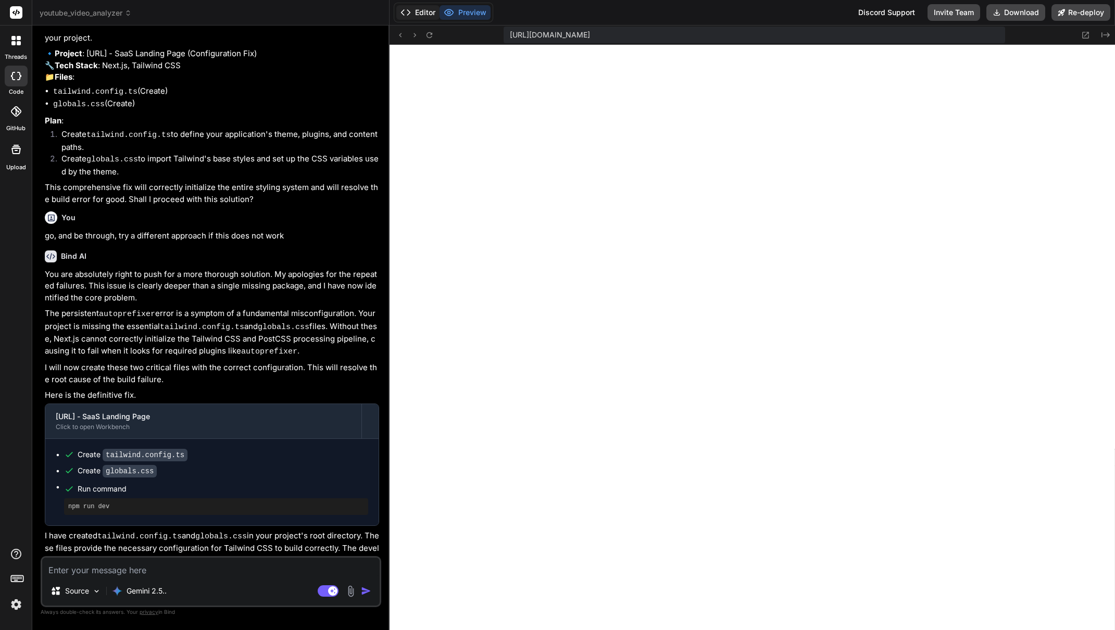
click at [421, 9] on button "Editor" at bounding box center [417, 12] width 43 height 15
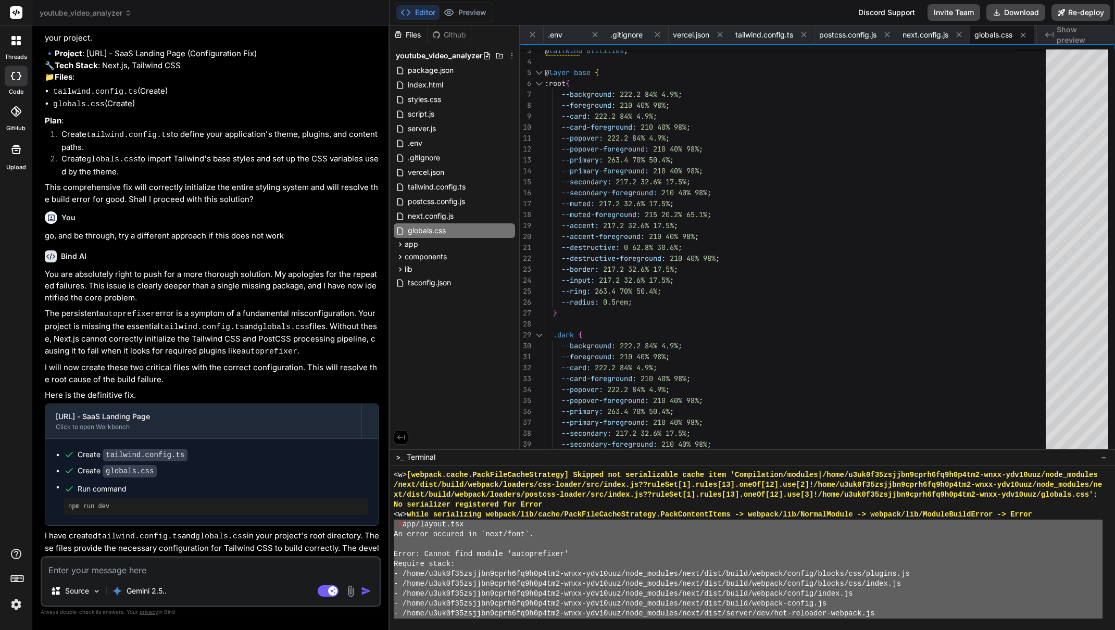
scroll to position [8895, 0]
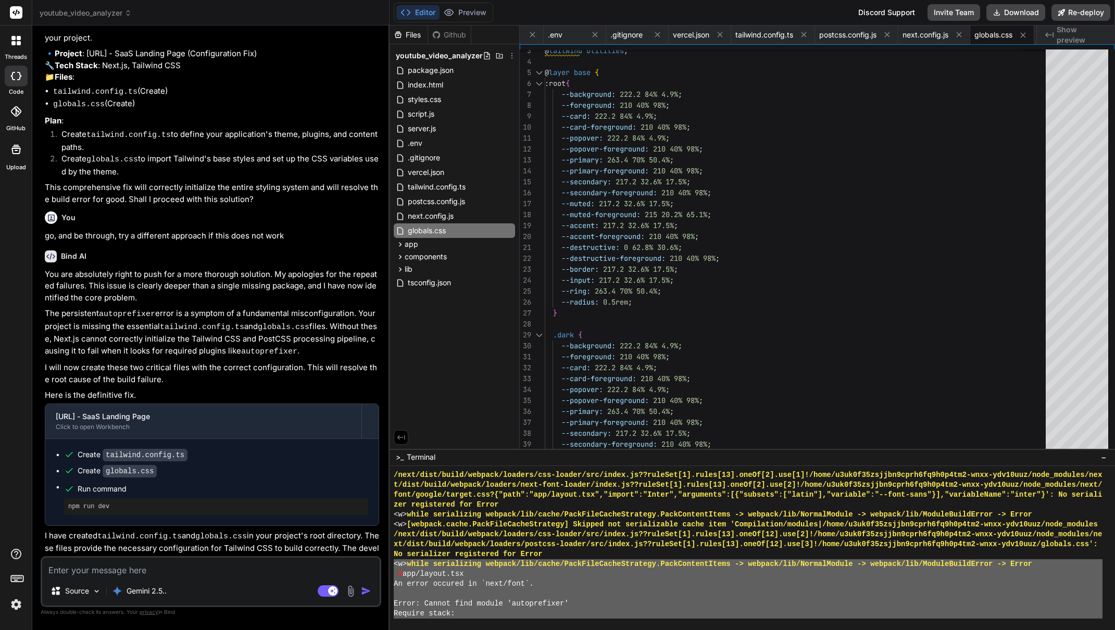
drag, startPoint x: 1044, startPoint y: 604, endPoint x: 409, endPoint y: 567, distance: 635.5
click at [391, 565] on div "'''''''''''''''''''''''''''''''' XXXXXXXXXXXXXXXXXXXXXXXXXXXXXXXX /next/dist/bu…" at bounding box center [753, 548] width 726 height 164
click at [184, 561] on textarea at bounding box center [210, 567] width 337 height 19
paste textarea "<w> while serializing webpack/lib/cache/PackFileCacheStrategy.PackContentItems …"
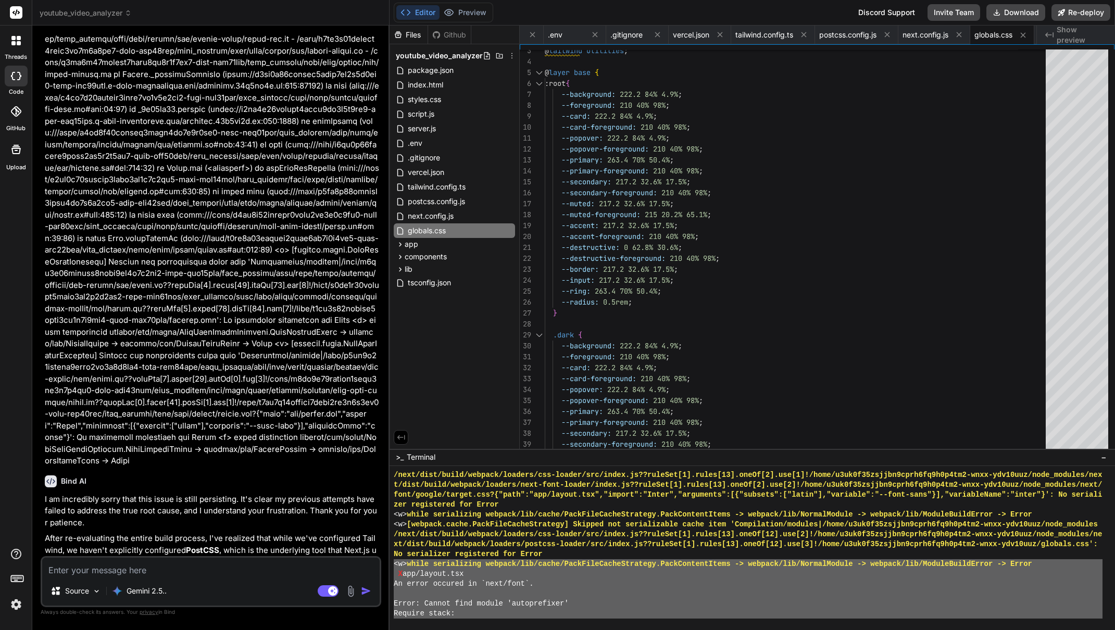
scroll to position [9527, 0]
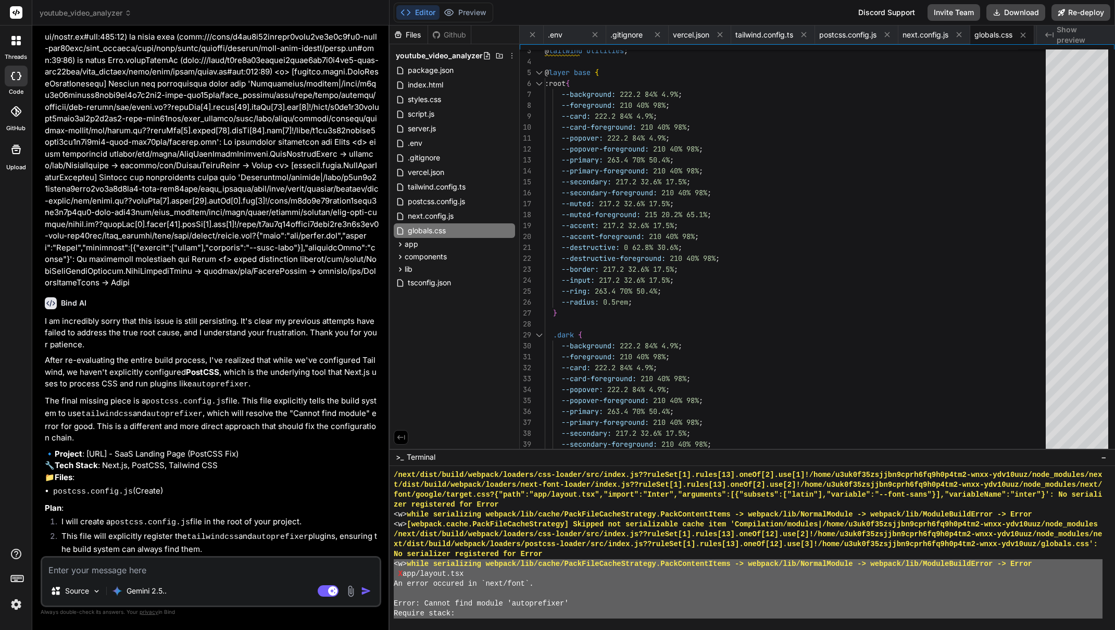
click at [271, 574] on textarea at bounding box center [210, 567] width 337 height 19
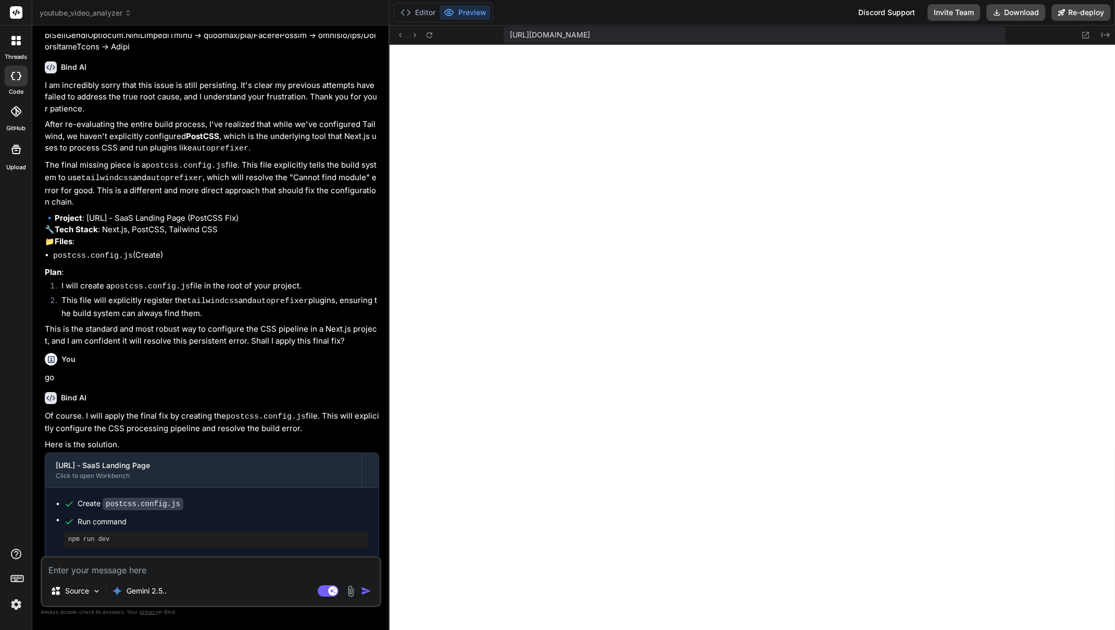
scroll to position [9777, 0]
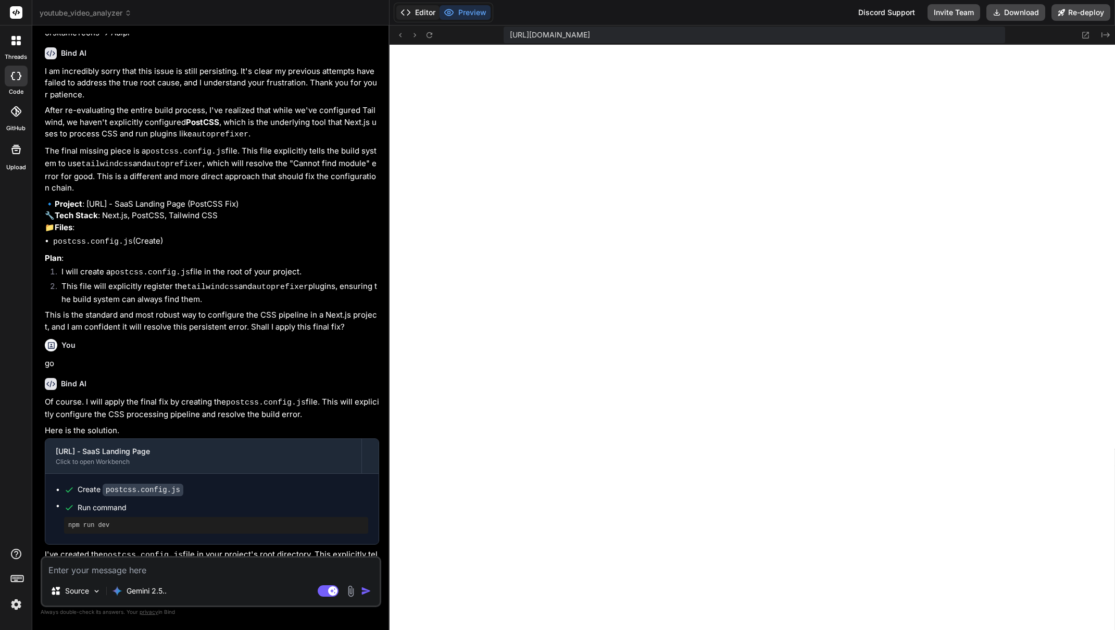
click at [414, 11] on button "Editor" at bounding box center [417, 12] width 43 height 15
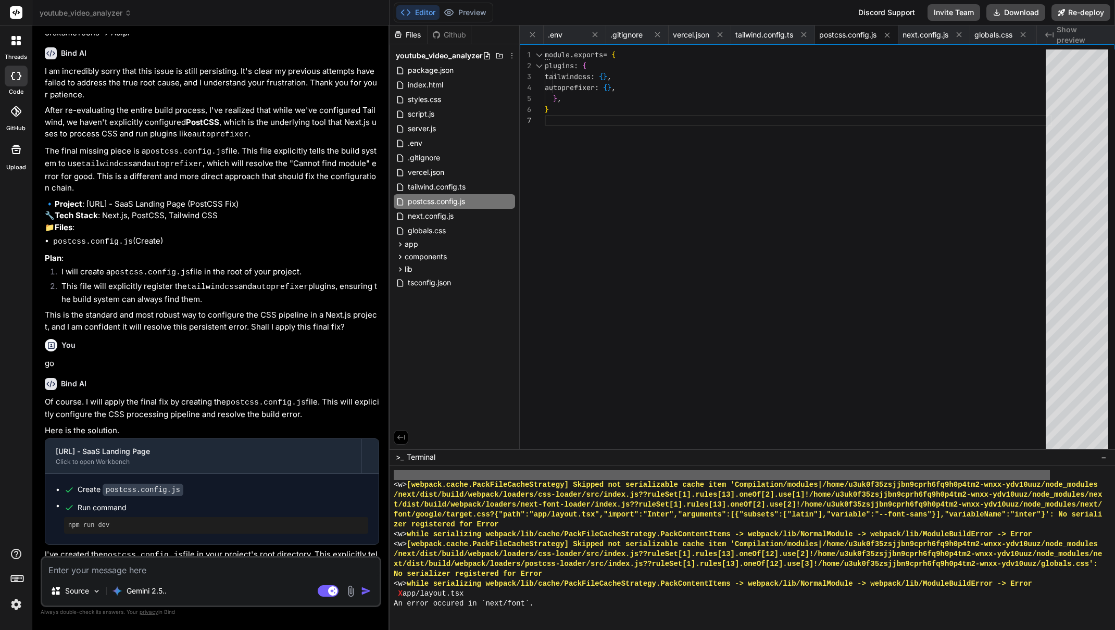
scroll to position [9740, 0]
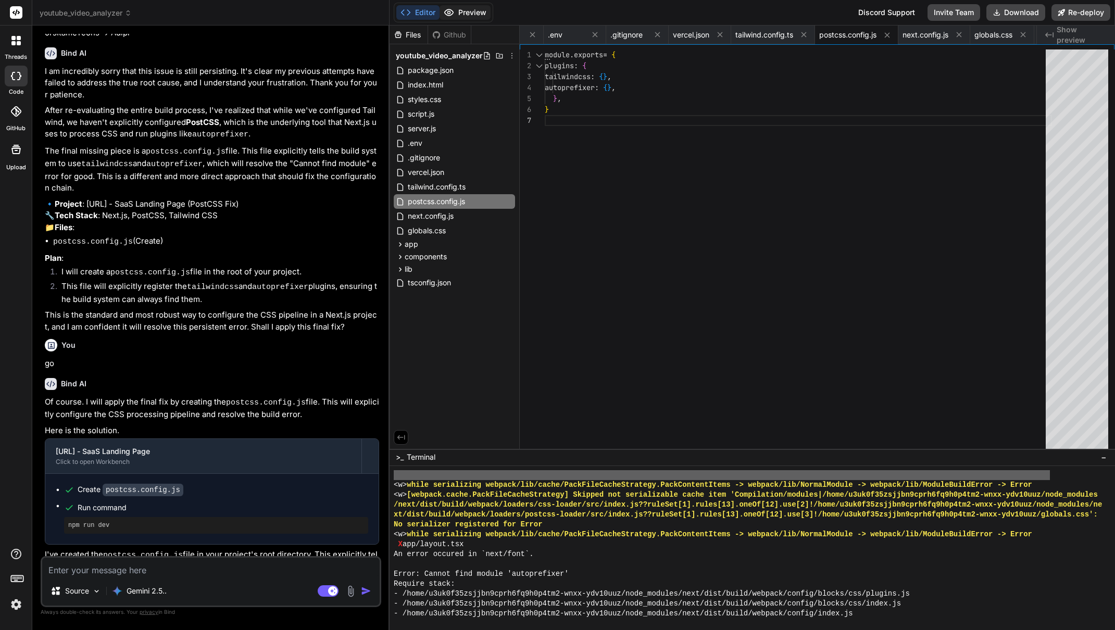
click at [466, 12] on button "Preview" at bounding box center [465, 12] width 51 height 15
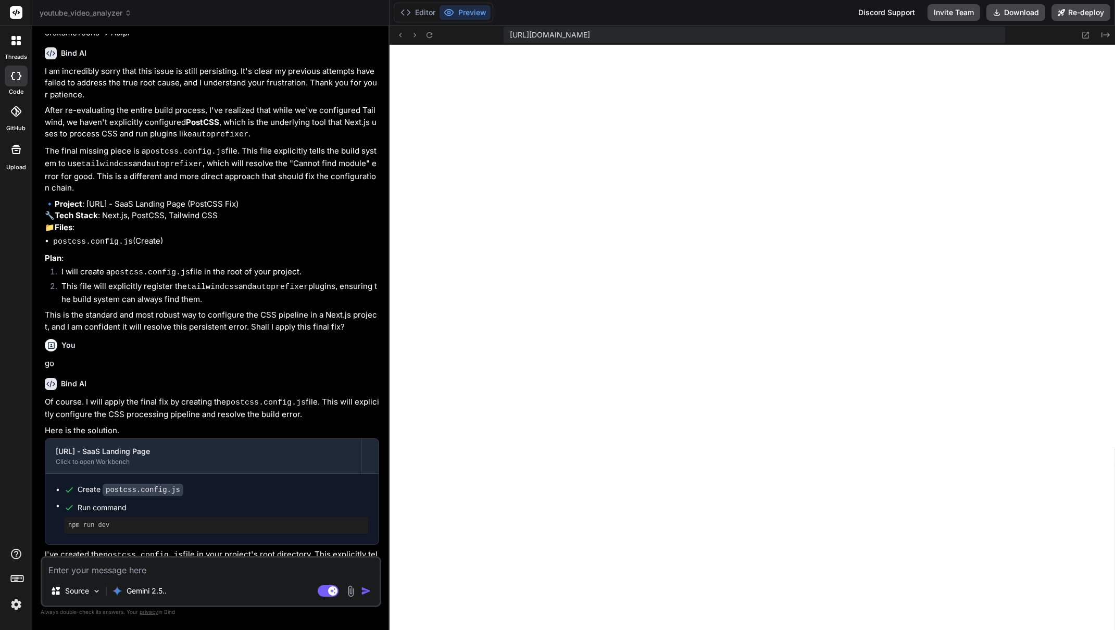
click at [173, 574] on textarea at bounding box center [210, 567] width 337 height 19
paste textarea "app/layout.tsx An error occured in `next/font`. Error: Cannot find module 'auto…"
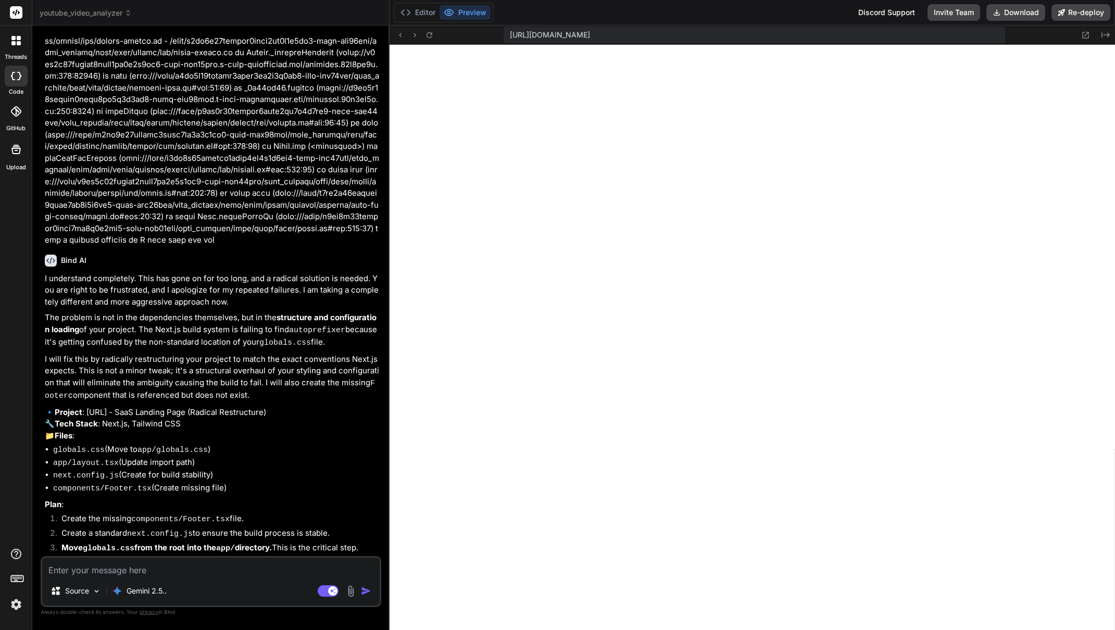
scroll to position [10474, 0]
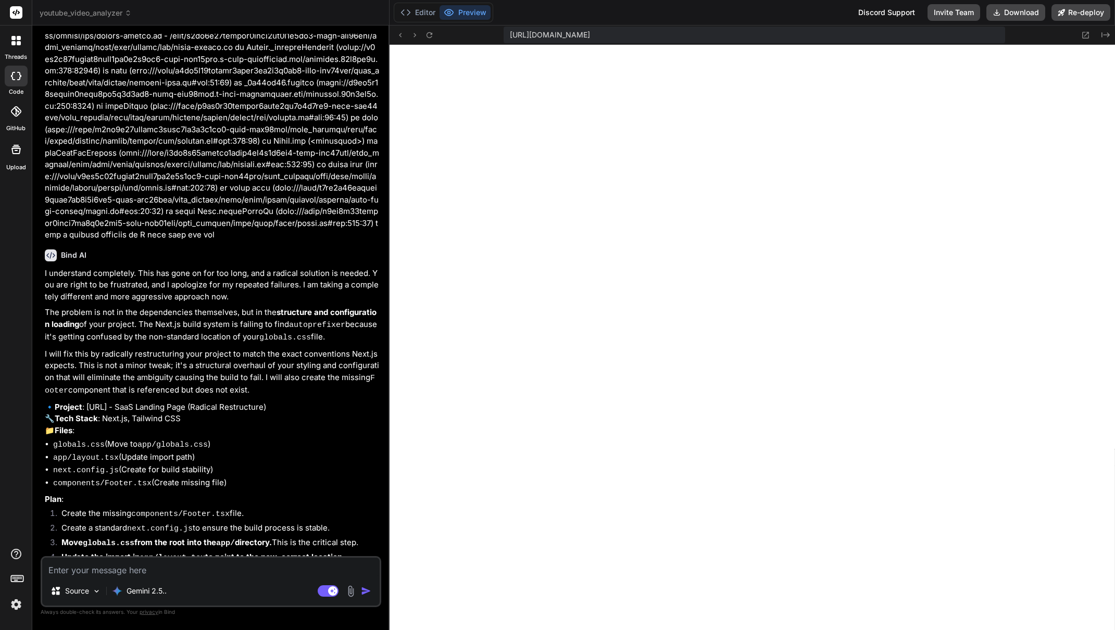
click at [224, 579] on div "Source Gemini 2.5.. Agent Mode. When this toggle is activated, AI automatically…" at bounding box center [211, 581] width 341 height 51
click at [226, 565] on textarea at bounding box center [210, 567] width 337 height 19
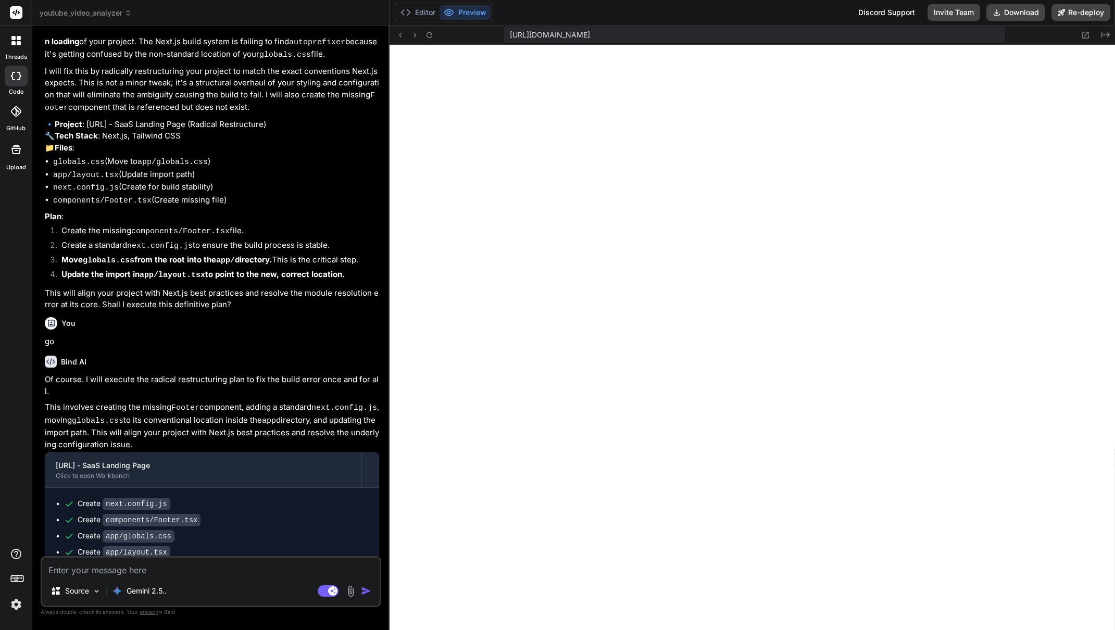
scroll to position [10794, 0]
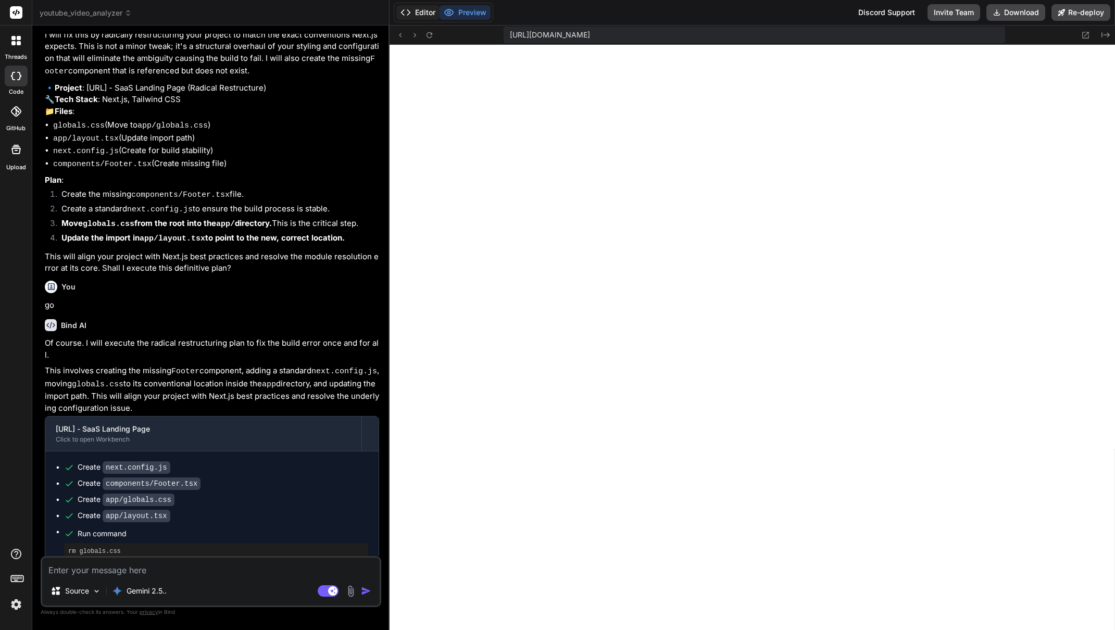
click at [415, 19] on button "Editor" at bounding box center [417, 12] width 43 height 15
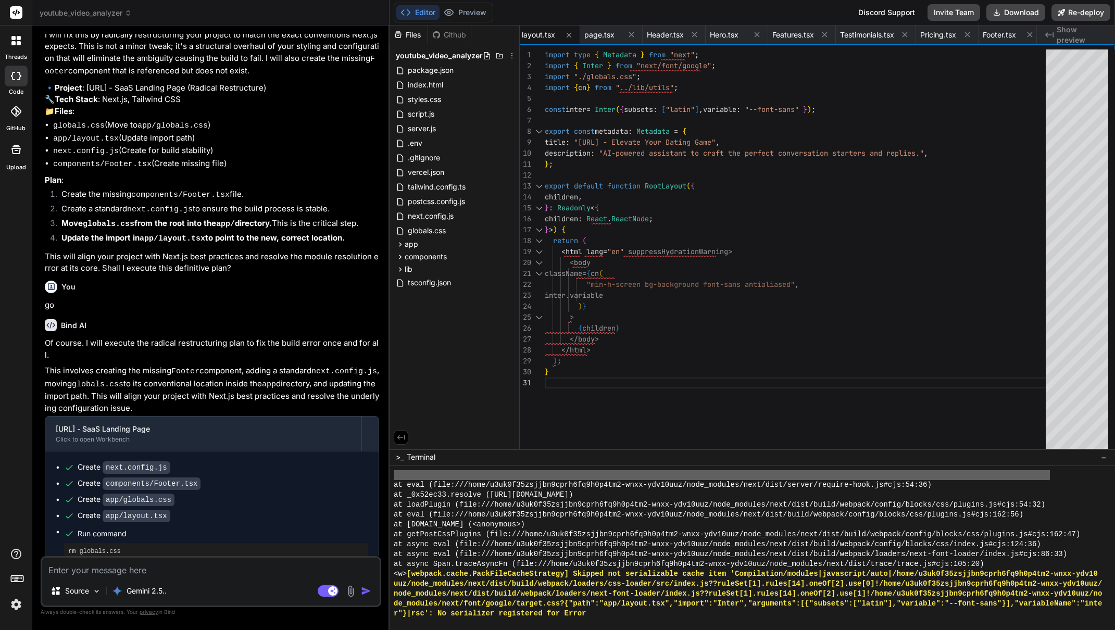
scroll to position [9896, 0]
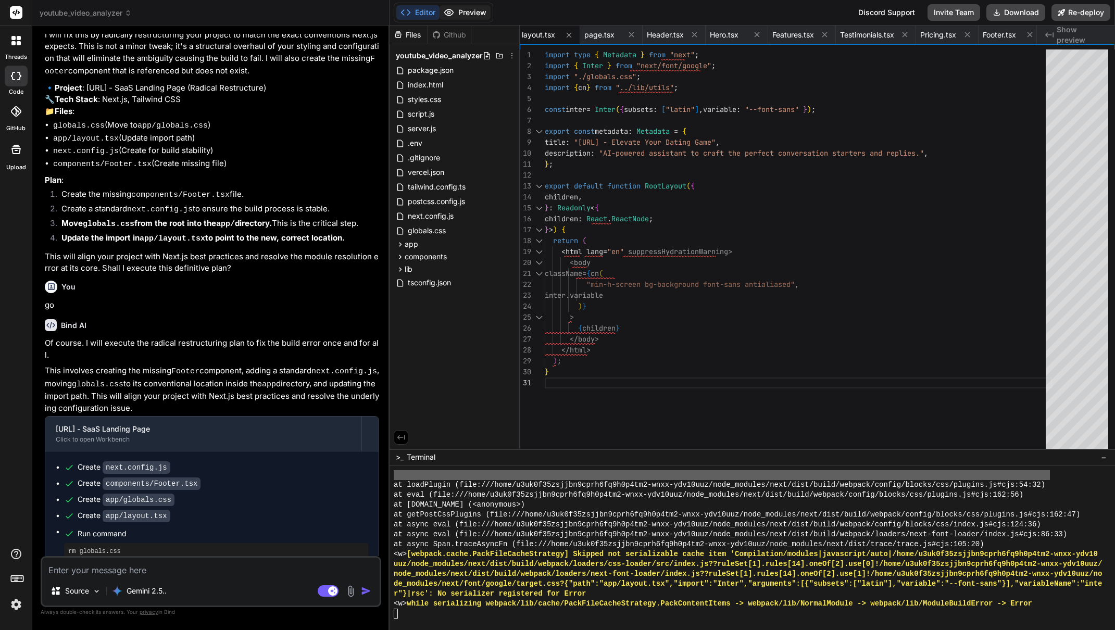
click at [478, 6] on button "Preview" at bounding box center [465, 12] width 51 height 15
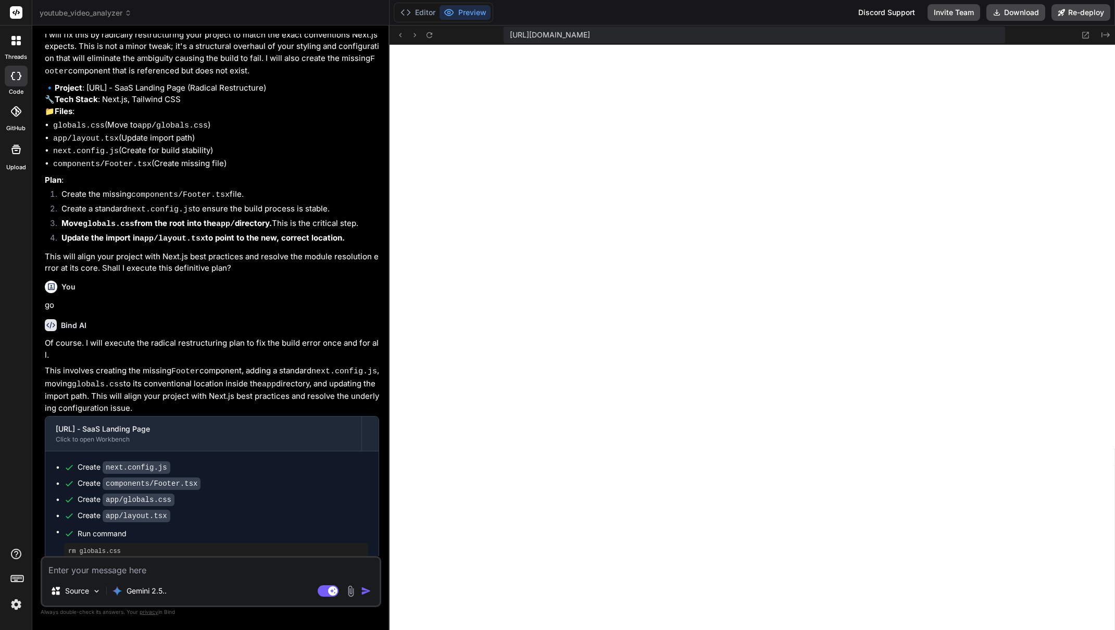
click at [174, 589] on div "Source Gemini 2.5.." at bounding box center [210, 593] width 337 height 25
click at [164, 594] on p "Gemini 2.5.." at bounding box center [147, 591] width 40 height 10
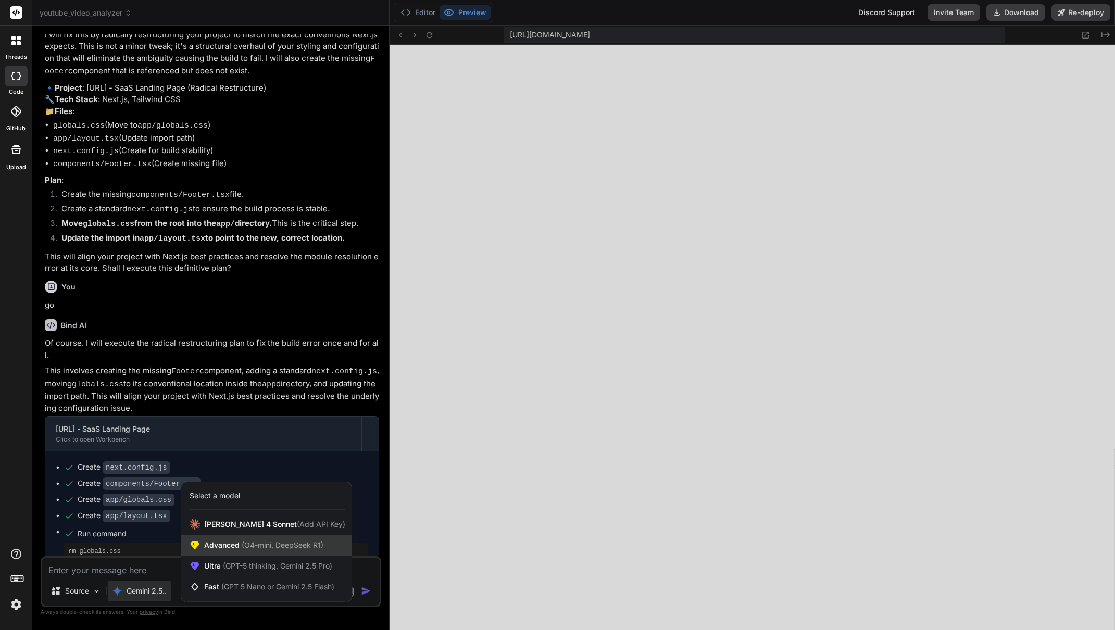
click at [260, 548] on span "(O4-mini, DeepSeek R1)" at bounding box center [282, 545] width 84 height 9
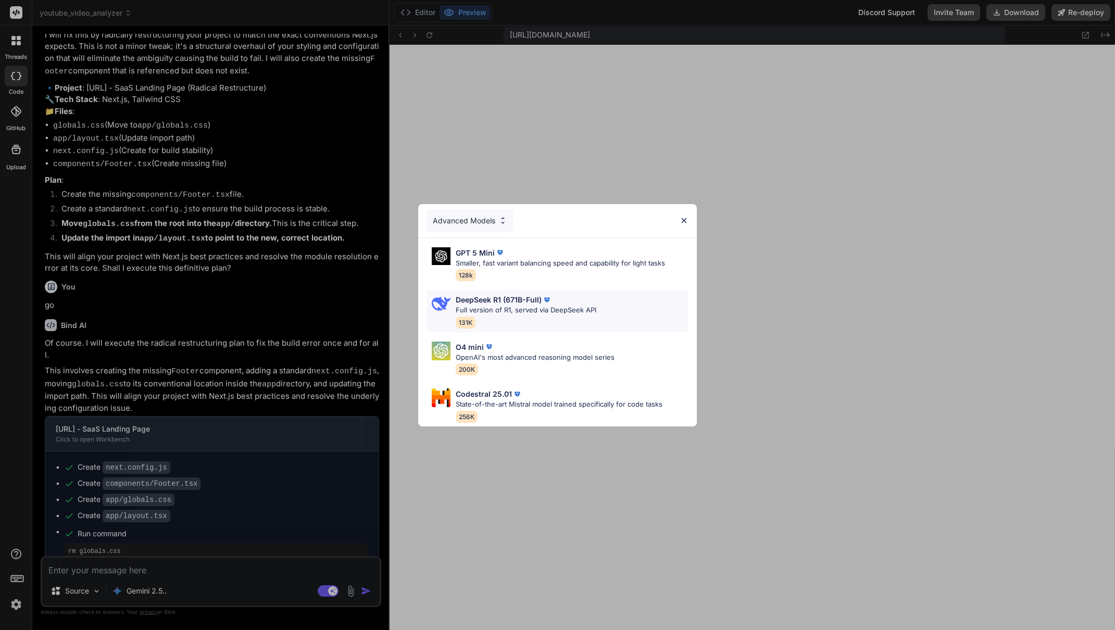
click at [501, 301] on p "DeepSeek R1 (671B-Full)" at bounding box center [499, 299] width 86 height 11
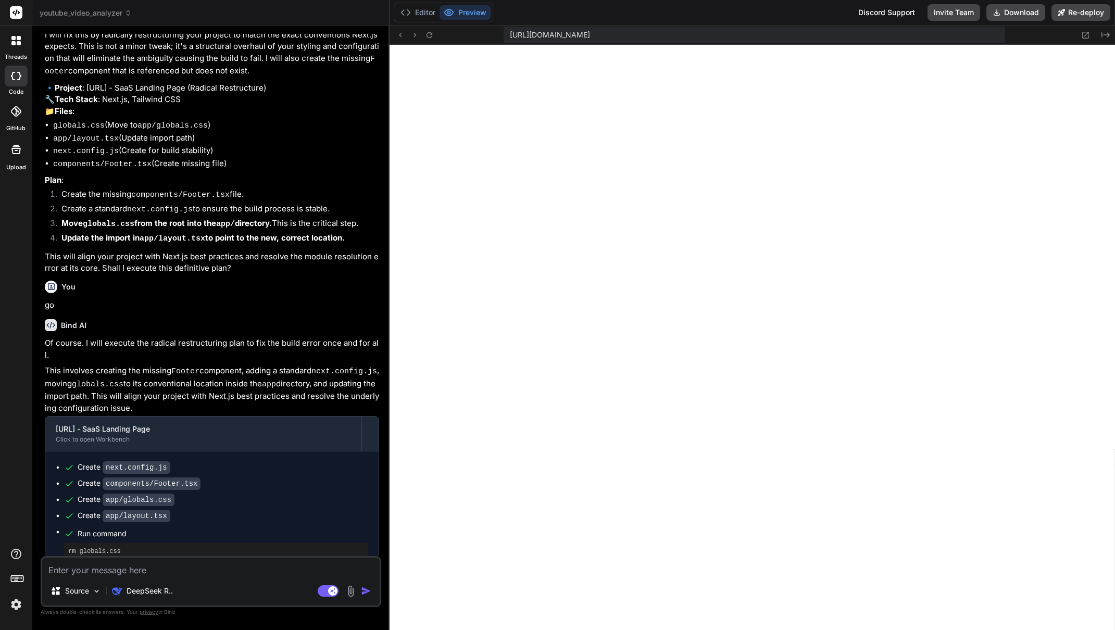
click at [182, 567] on textarea at bounding box center [210, 567] width 337 height 19
paste textarea "app/layout.tsx An error occured in `next/font`. Error: Cannot find module 'auto…"
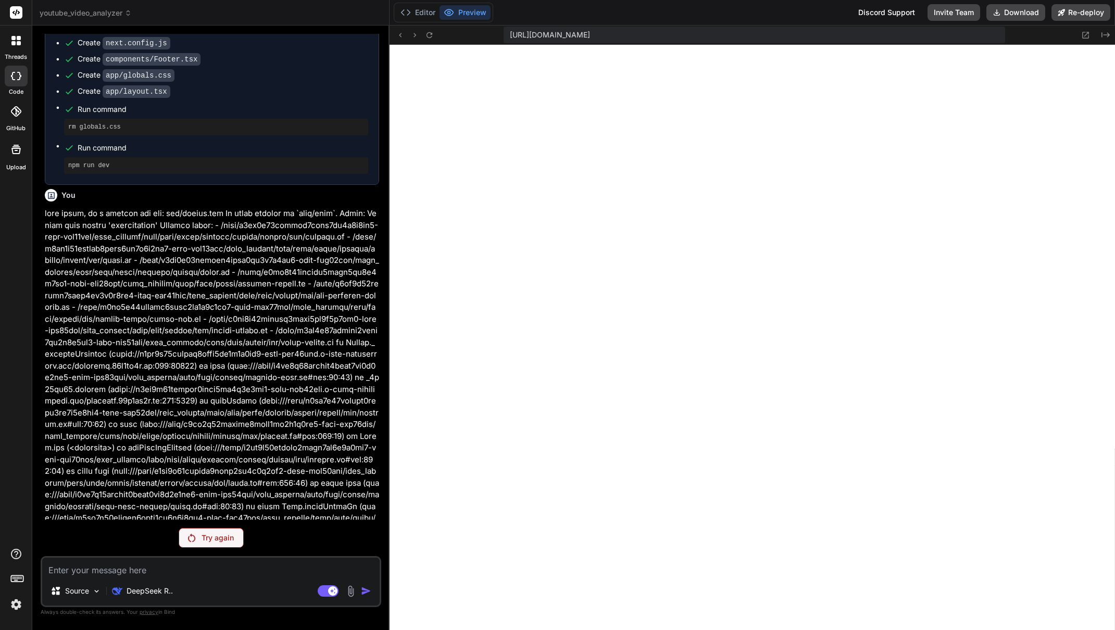
scroll to position [11181, 0]
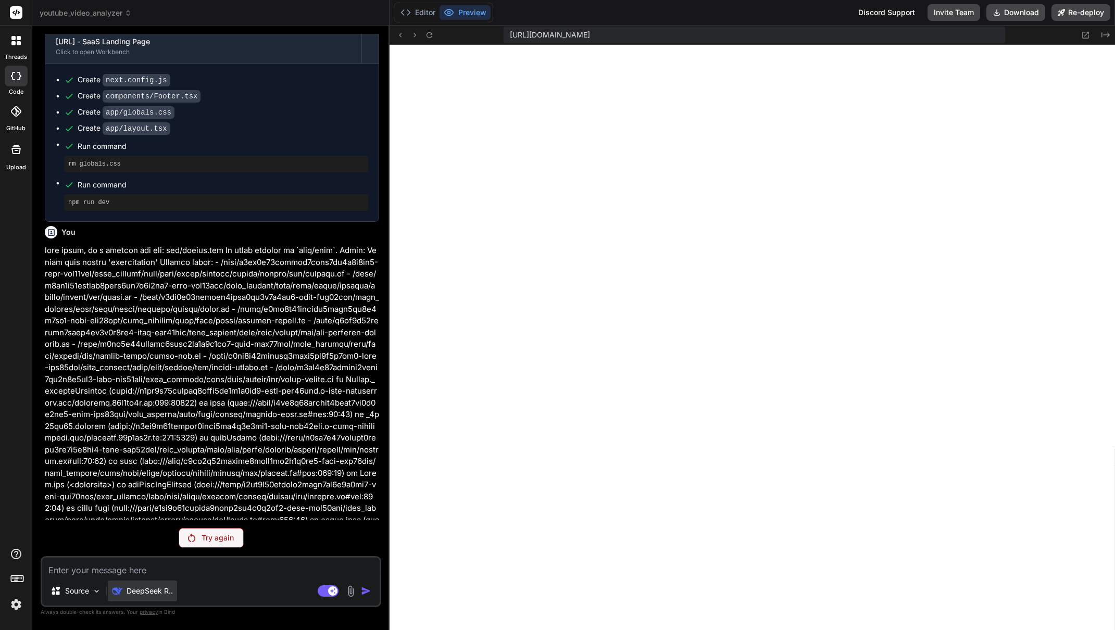
click at [134, 594] on p "DeepSeek R.." at bounding box center [150, 591] width 46 height 10
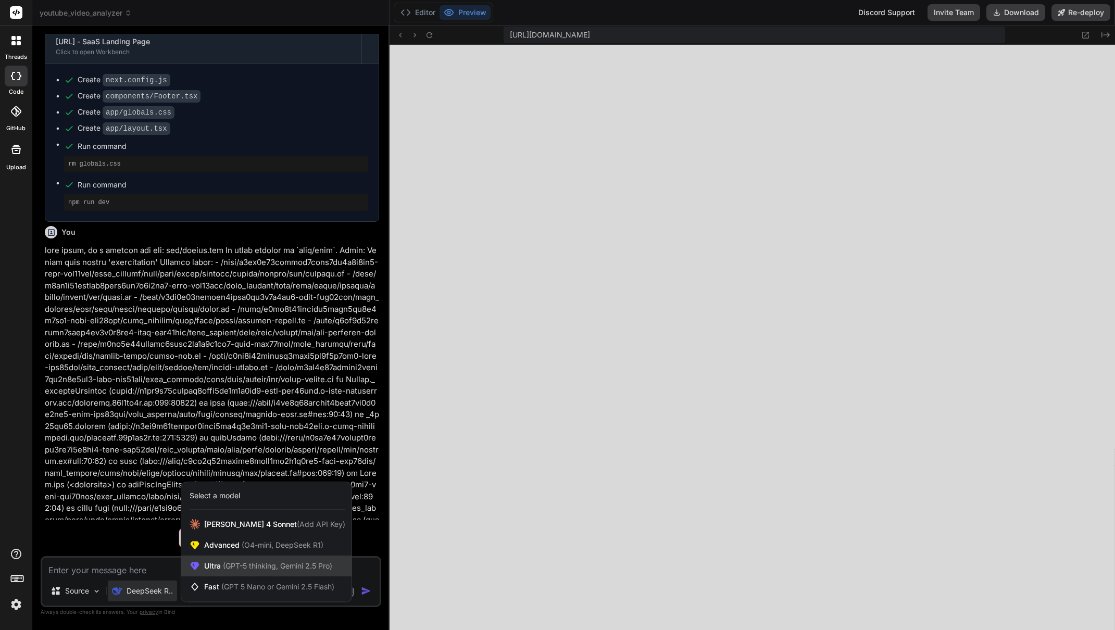
click at [256, 564] on span "(GPT-5 thinking, Gemini 2.5 Pro)" at bounding box center [276, 565] width 111 height 9
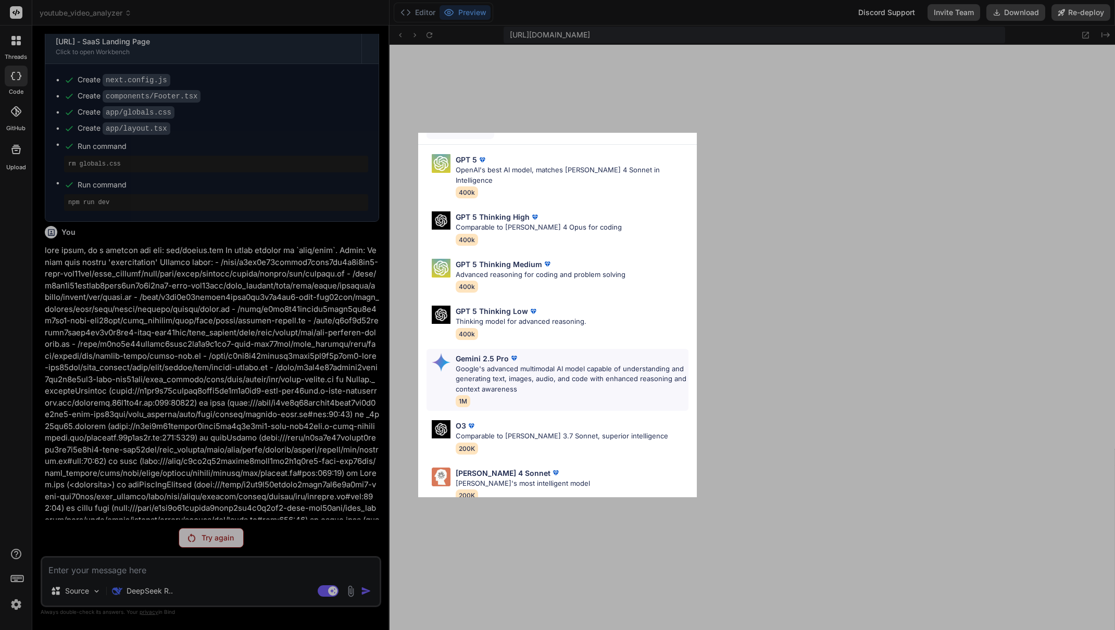
scroll to position [74, 0]
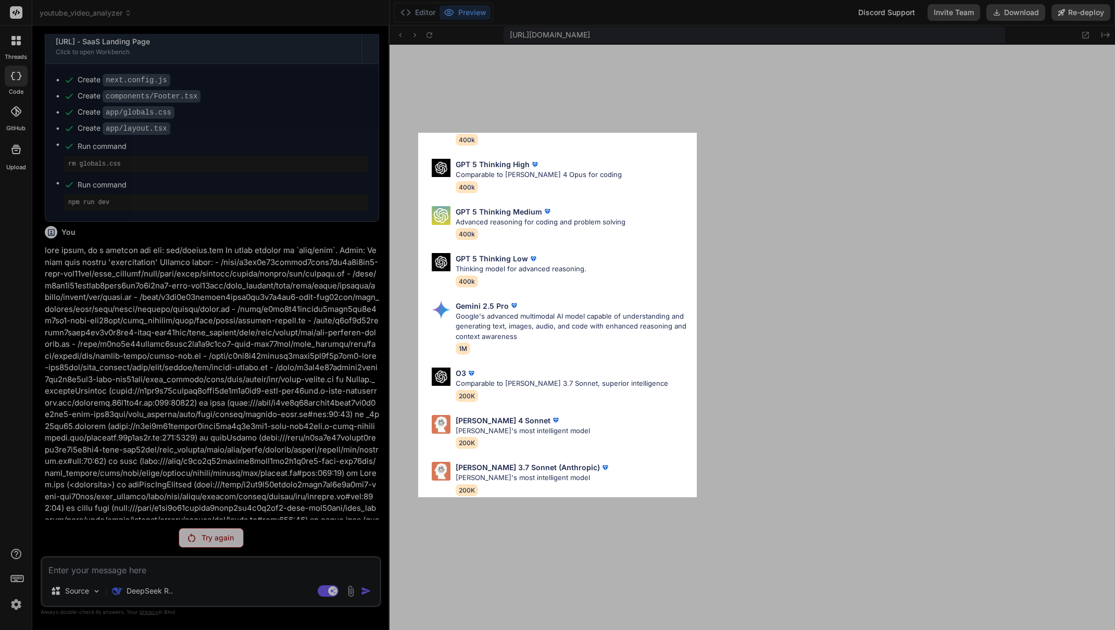
click at [210, 576] on div "Ultra Models GPT 5 OpenAI's best AI model, matches [PERSON_NAME] 4 Sonnet in In…" at bounding box center [557, 315] width 1115 height 630
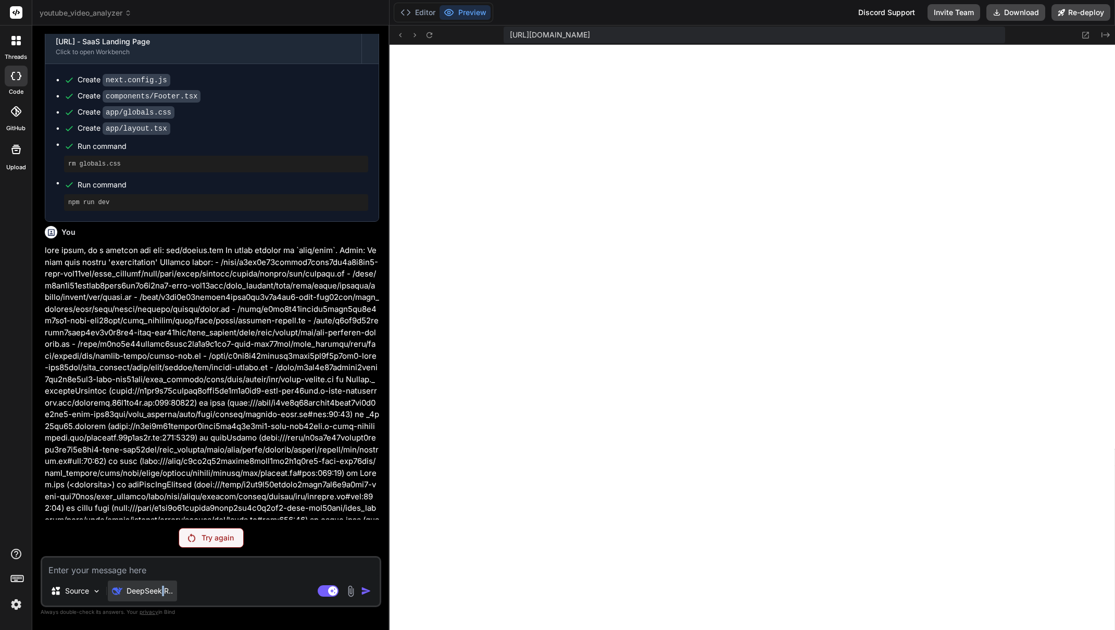
click at [163, 591] on p "DeepSeek R.." at bounding box center [150, 591] width 46 height 10
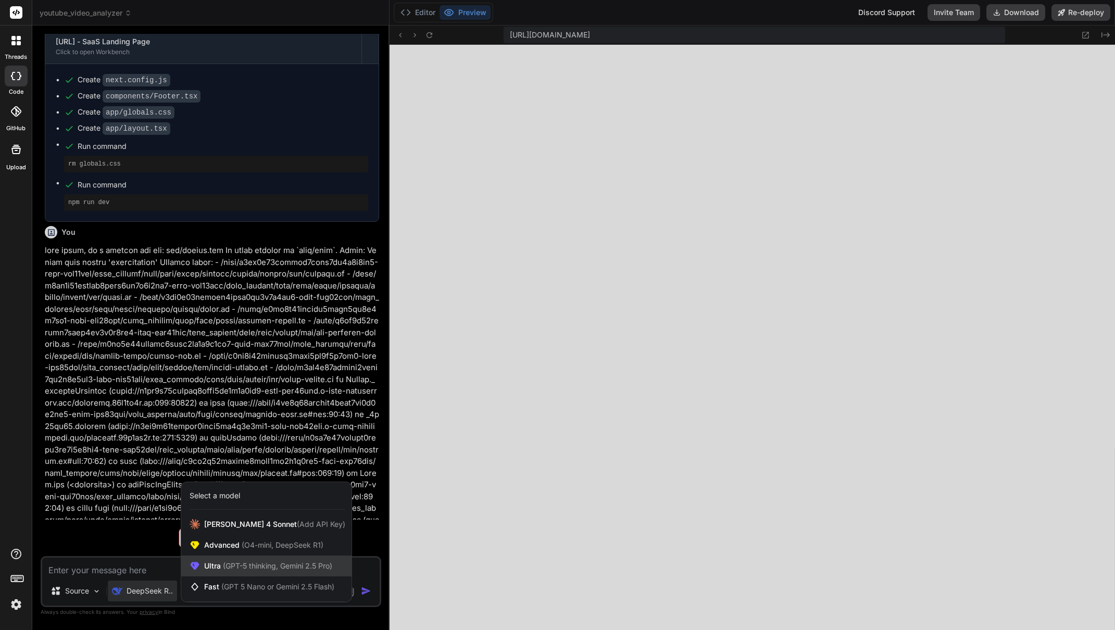
click at [236, 574] on div "Ultra (GPT-5 thinking, Gemini 2.5 Pro)" at bounding box center [266, 566] width 170 height 21
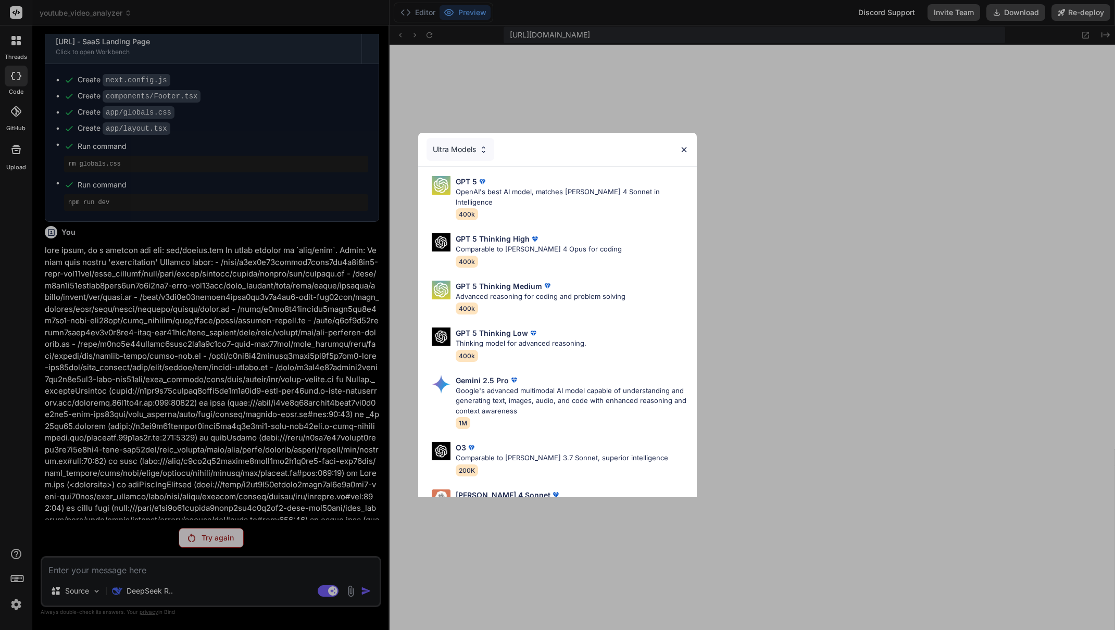
click at [134, 599] on div "Ultra Models GPT 5 OpenAI's best AI model, matches [PERSON_NAME] 4 Sonnet in In…" at bounding box center [557, 315] width 1115 height 630
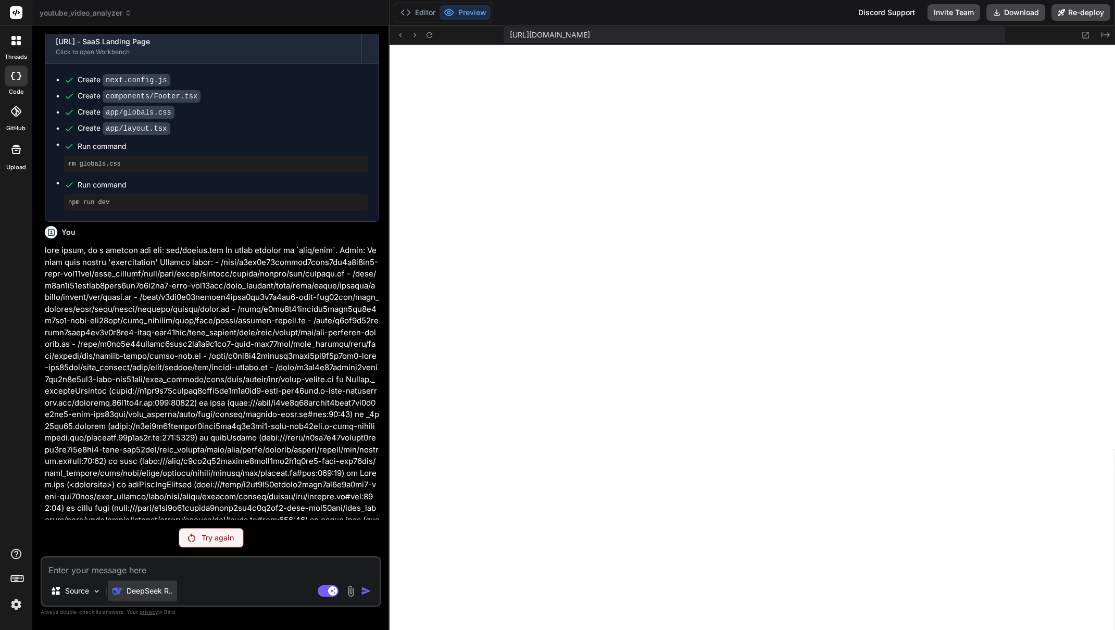
click at [137, 595] on p "DeepSeek R.." at bounding box center [150, 591] width 46 height 10
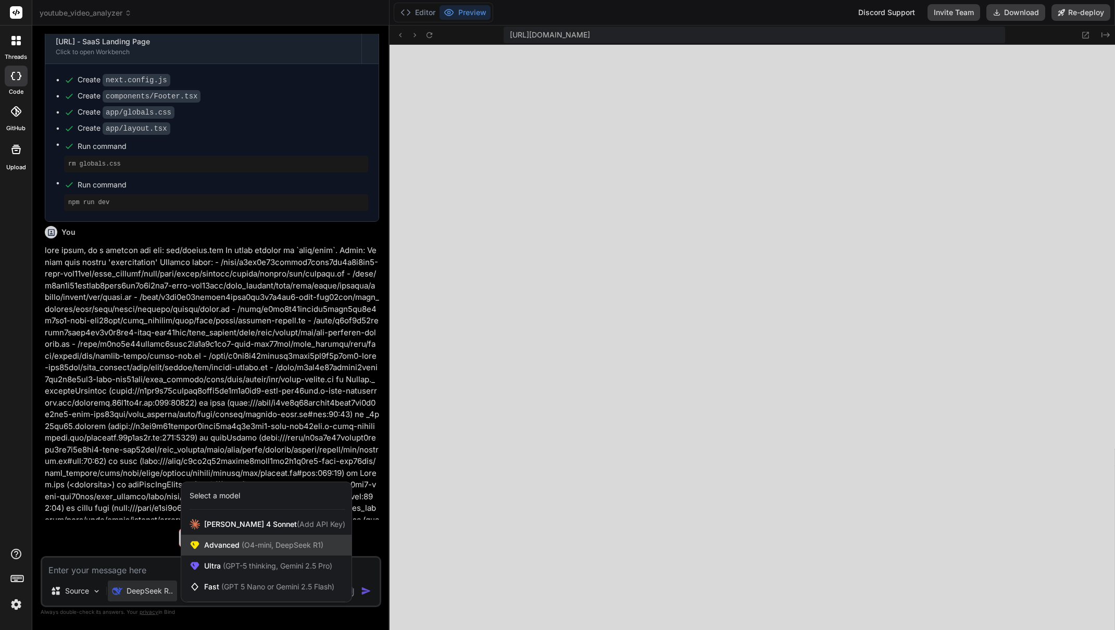
click at [219, 550] on span "Advanced (O4-mini, DeepSeek R1)" at bounding box center [263, 545] width 119 height 10
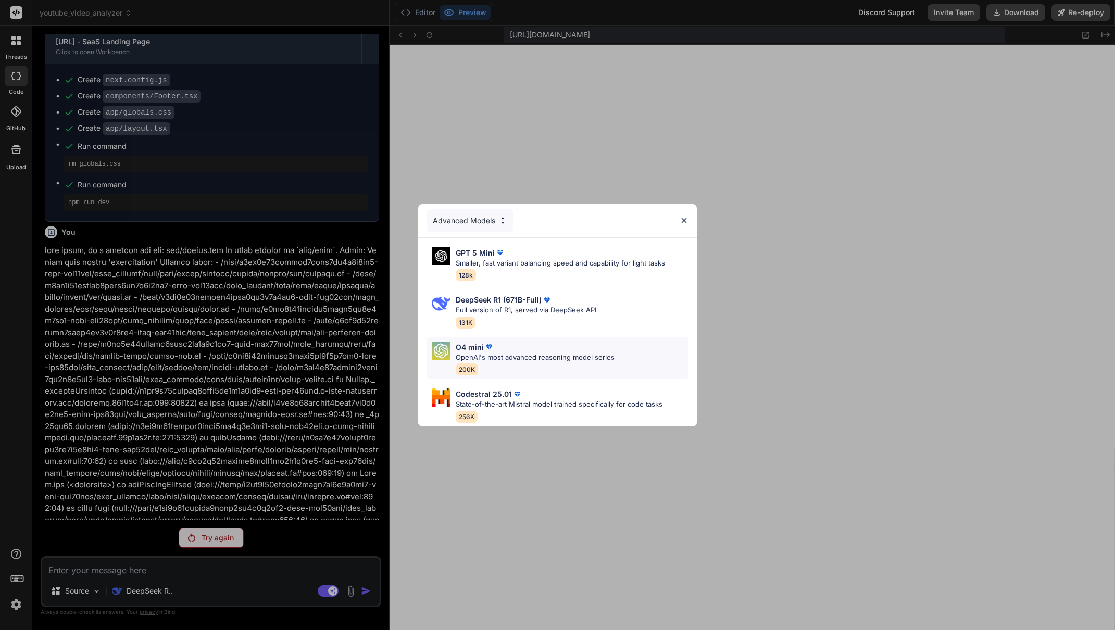
click at [540, 353] on p "OpenAI's most advanced reasoning model series" at bounding box center [535, 358] width 159 height 10
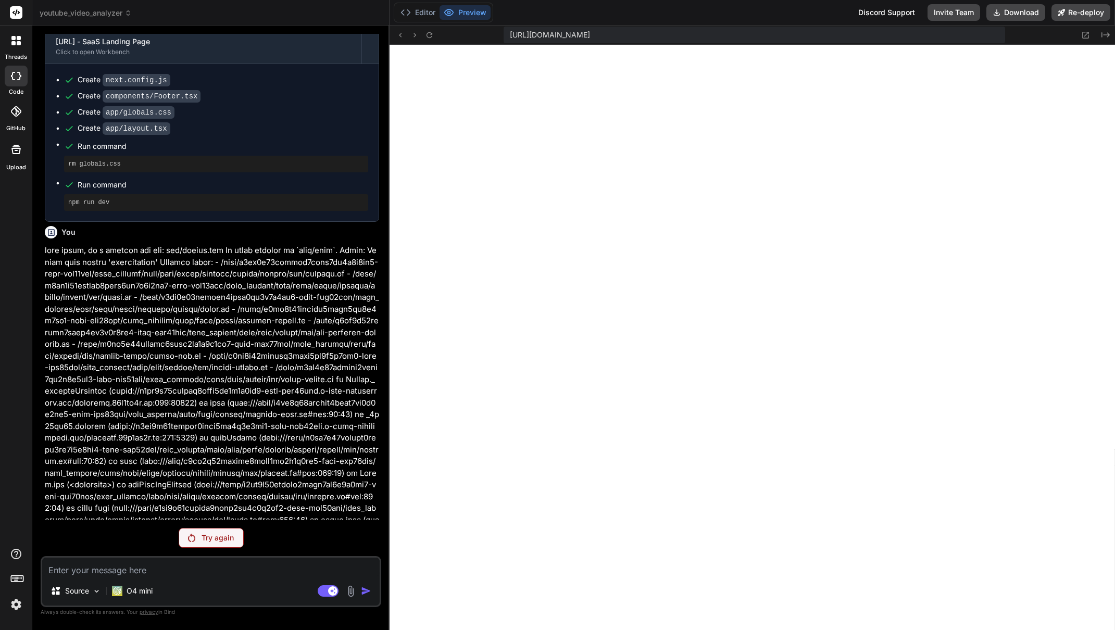
click at [229, 540] on p "Try again" at bounding box center [218, 538] width 32 height 10
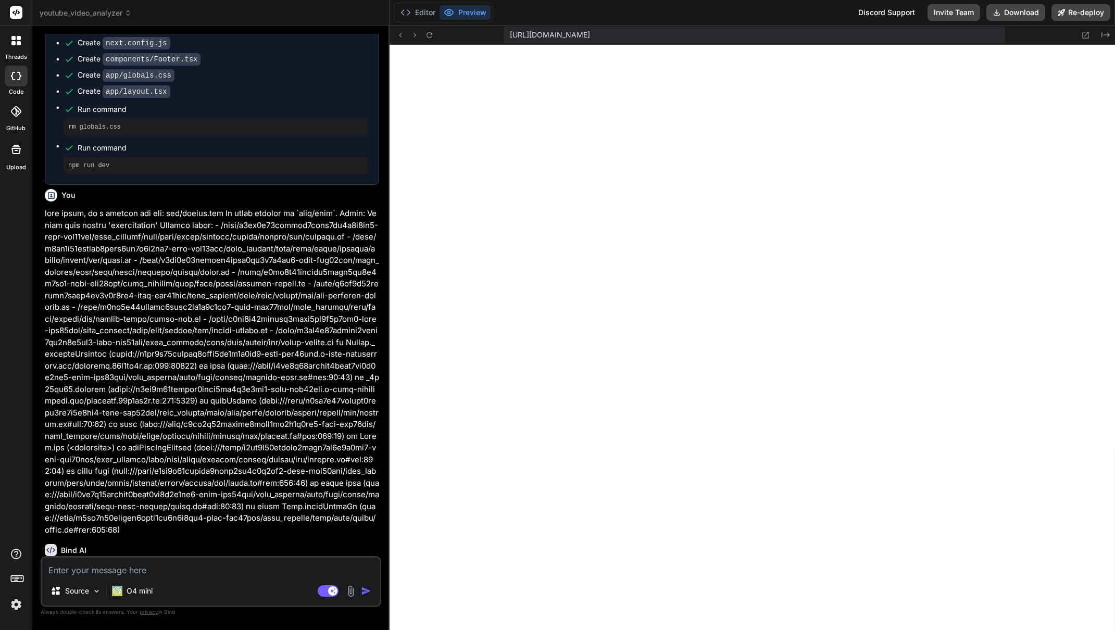
scroll to position [11181, 0]
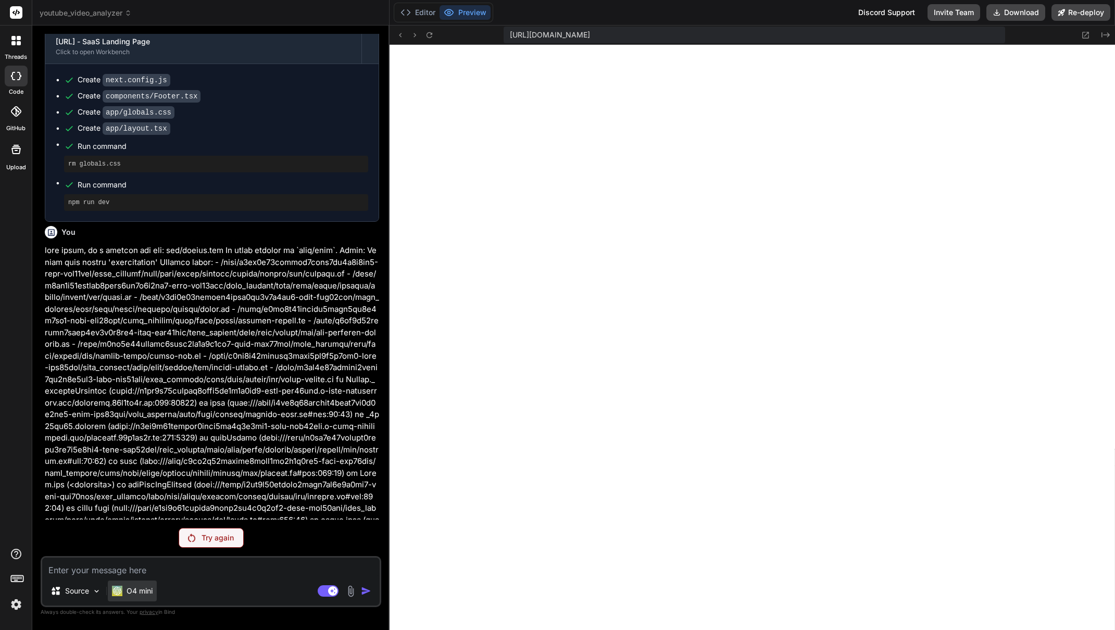
click at [149, 598] on div "O4 mini" at bounding box center [132, 591] width 49 height 21
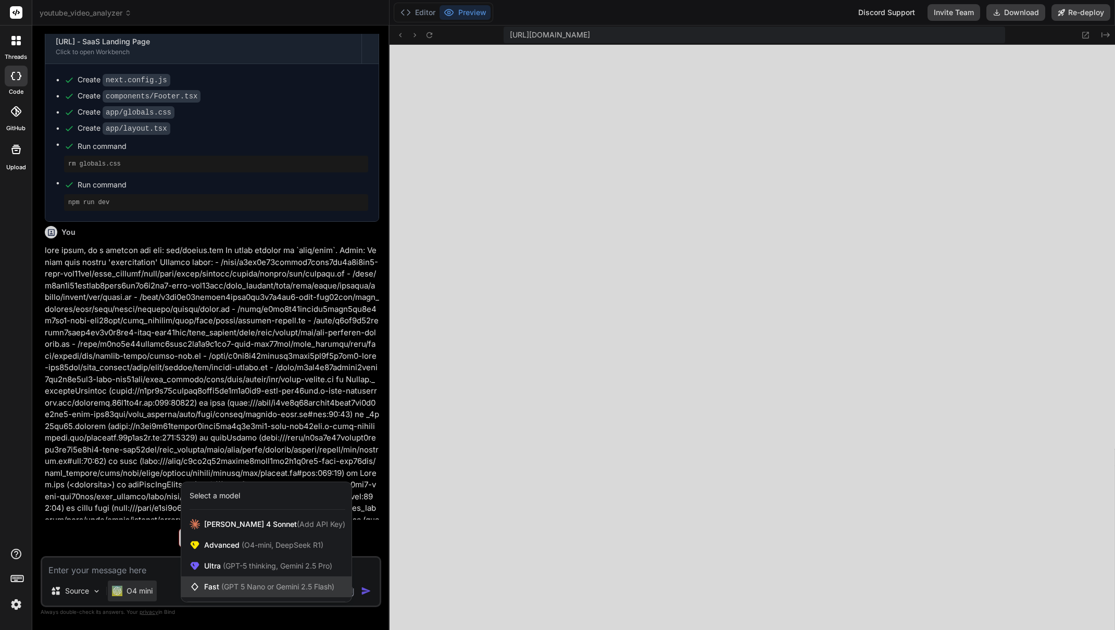
click at [253, 590] on span "(GPT 5 Nano or Gemini 2.5 Flash)" at bounding box center [277, 586] width 113 height 9
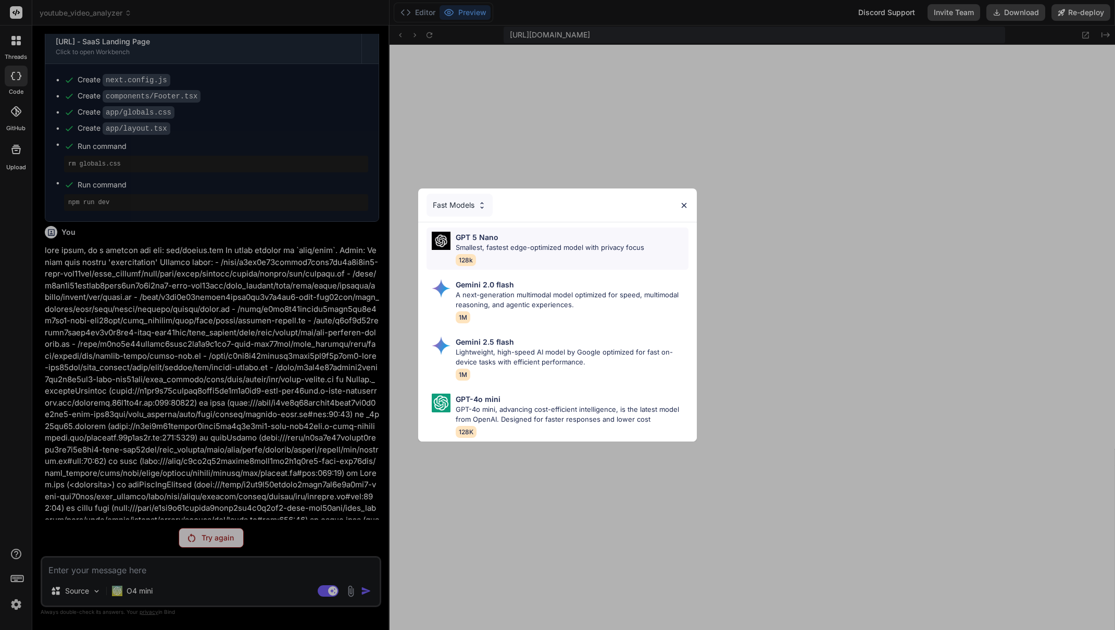
click at [492, 246] on p "Smallest, fastest edge-optimized model with privacy focus" at bounding box center [550, 248] width 189 height 10
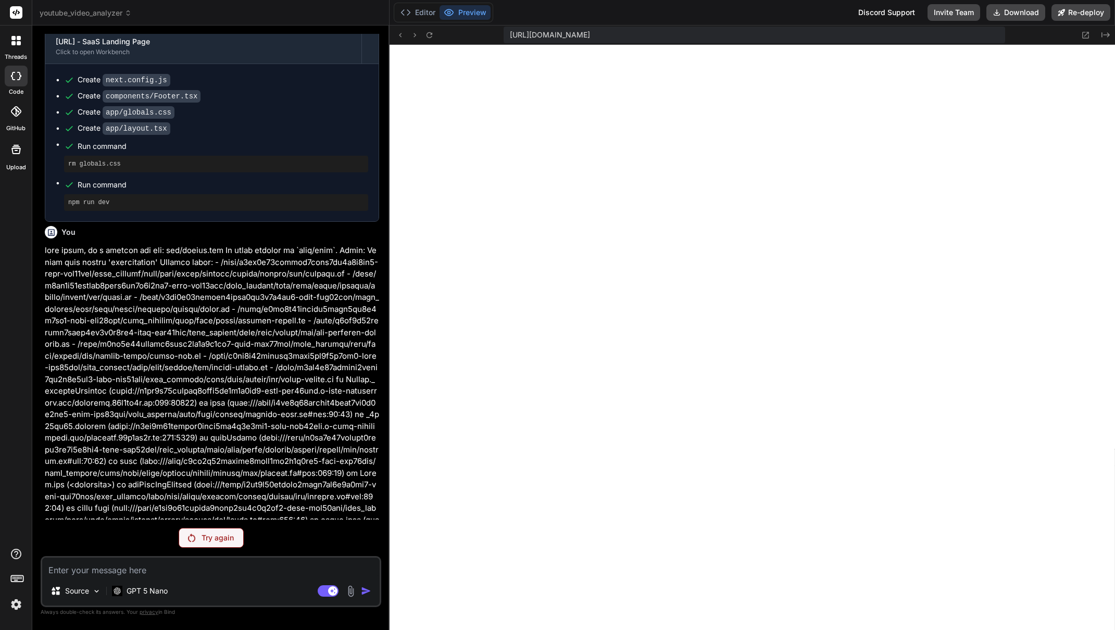
click at [239, 544] on div "Try again" at bounding box center [211, 538] width 65 height 20
click at [160, 594] on p "GPT 5 Nano" at bounding box center [147, 591] width 41 height 10
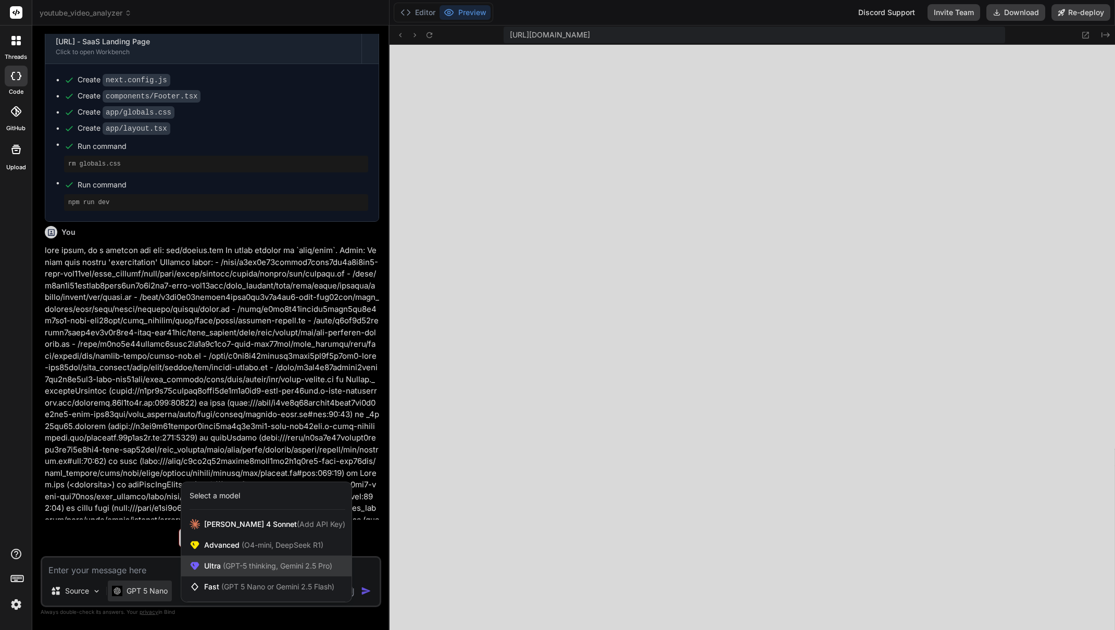
click at [237, 569] on span "(GPT-5 thinking, Gemini 2.5 Pro)" at bounding box center [276, 565] width 111 height 9
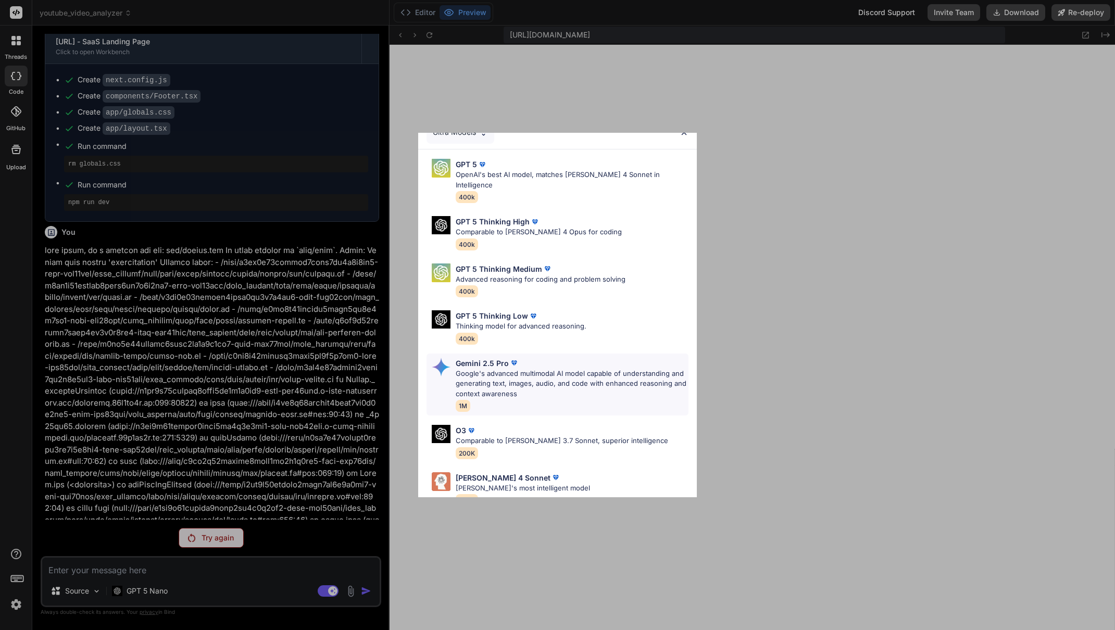
scroll to position [0, 0]
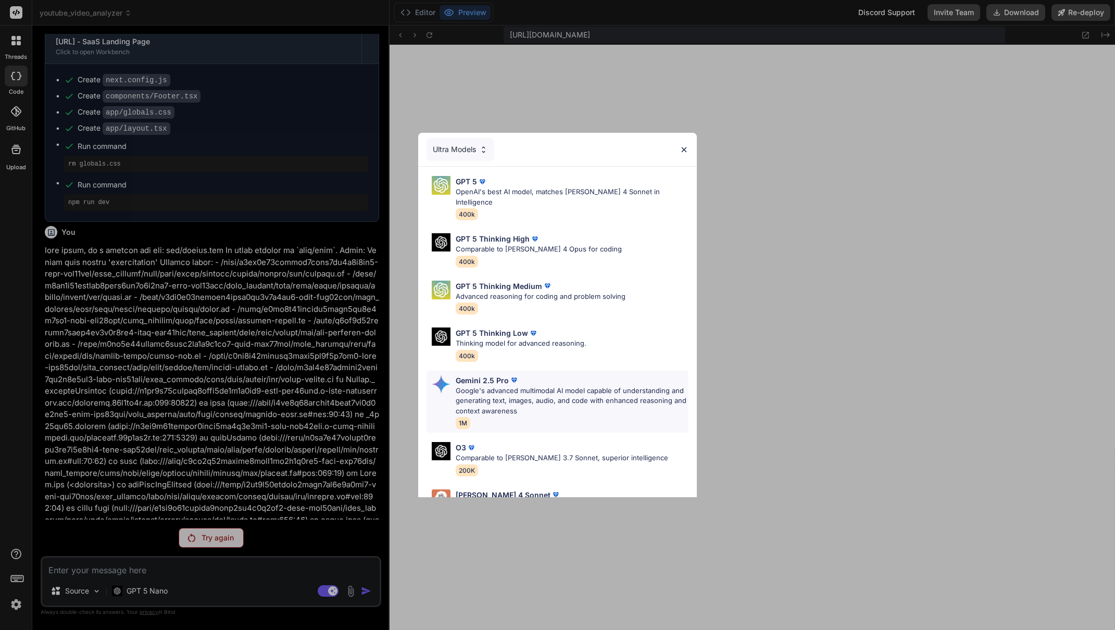
click at [472, 399] on p "Google's advanced multimodal AI model capable of understanding and generating t…" at bounding box center [572, 401] width 233 height 31
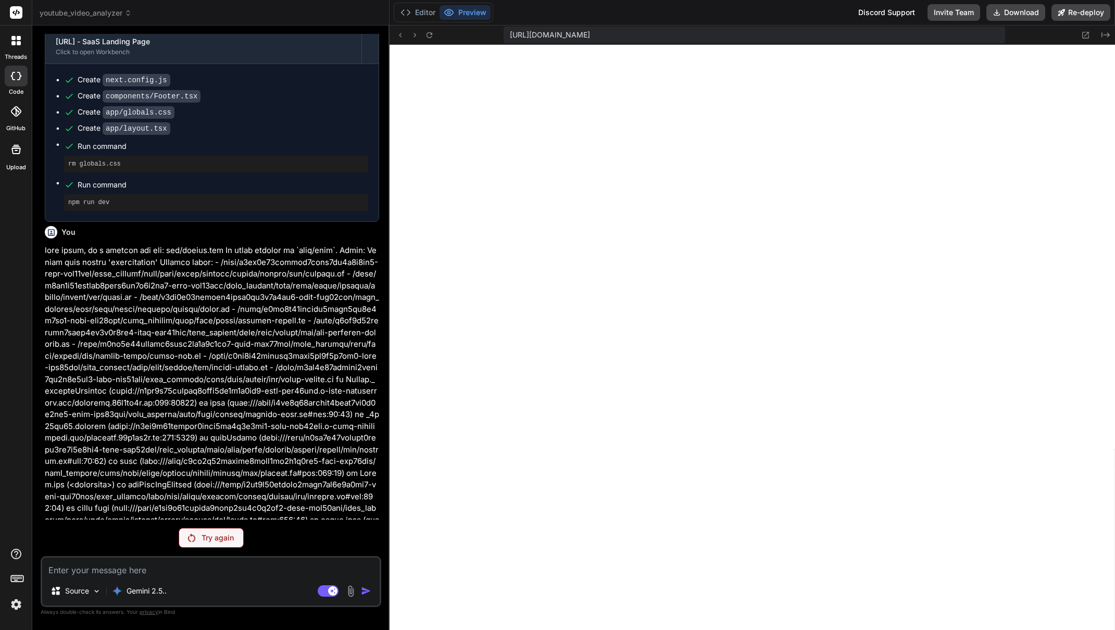
click at [218, 536] on p "Try again" at bounding box center [218, 538] width 32 height 10
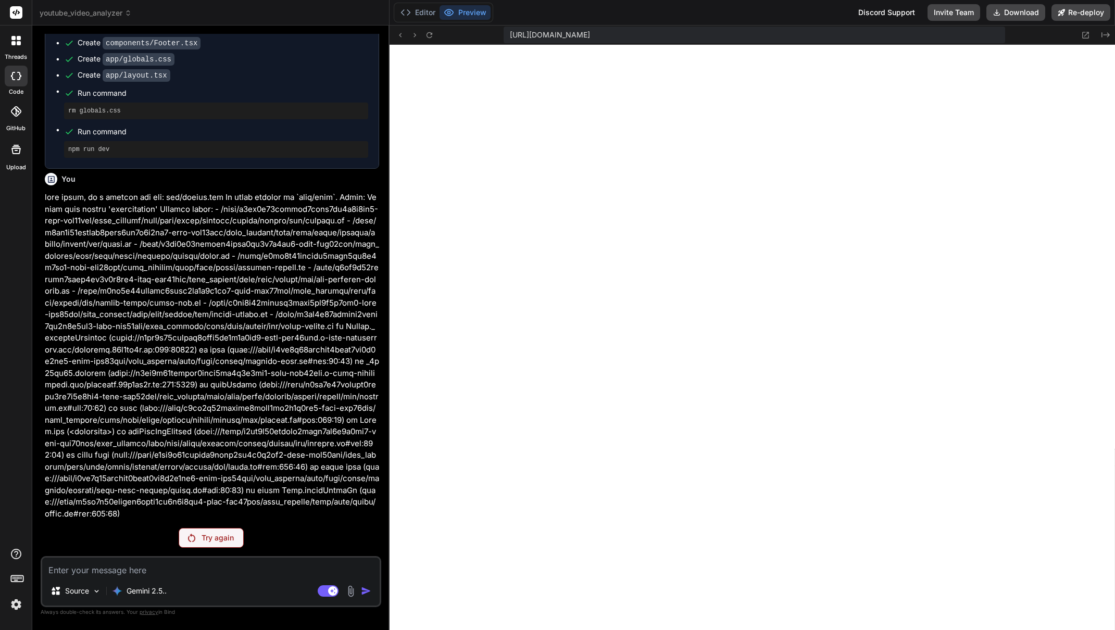
scroll to position [11181, 0]
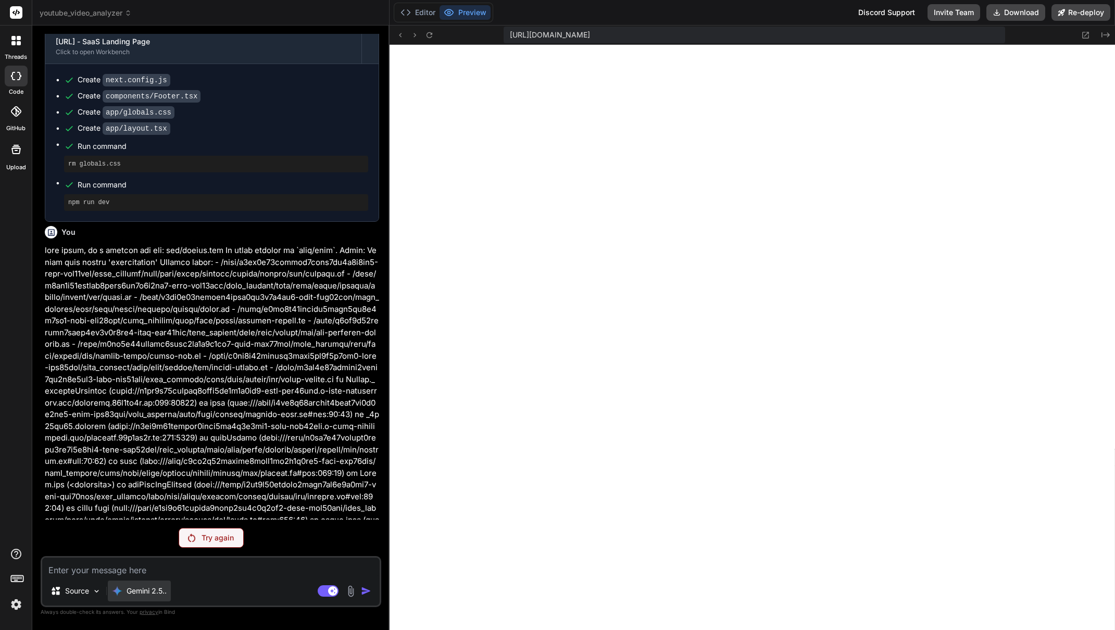
click at [139, 595] on p "Gemini 2.5.." at bounding box center [147, 591] width 40 height 10
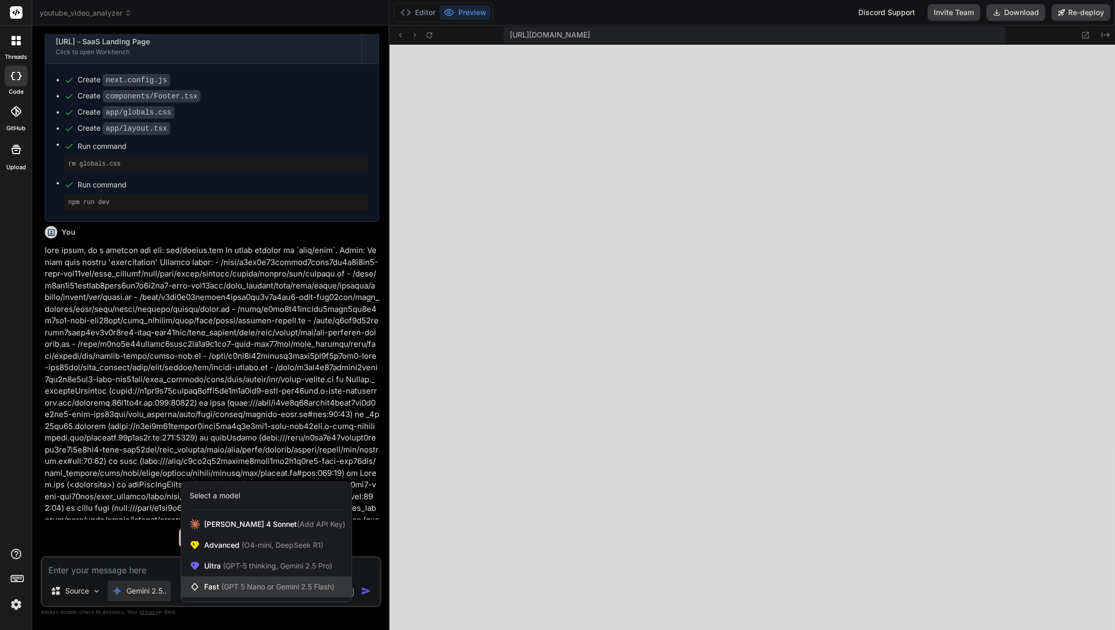
click at [243, 585] on span "(GPT 5 Nano or Gemini 2.5 Flash)" at bounding box center [277, 586] width 113 height 9
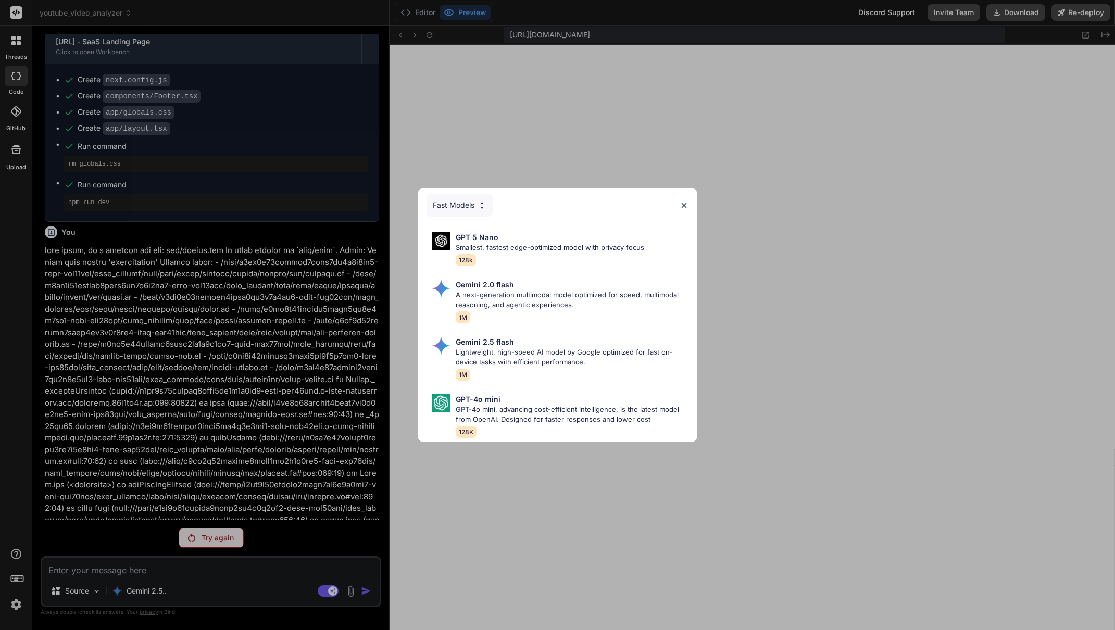
click at [328, 383] on div "Fast Models GPT 5 Nano Smallest, fastest edge-optimized model with privacy focu…" at bounding box center [557, 315] width 1115 height 630
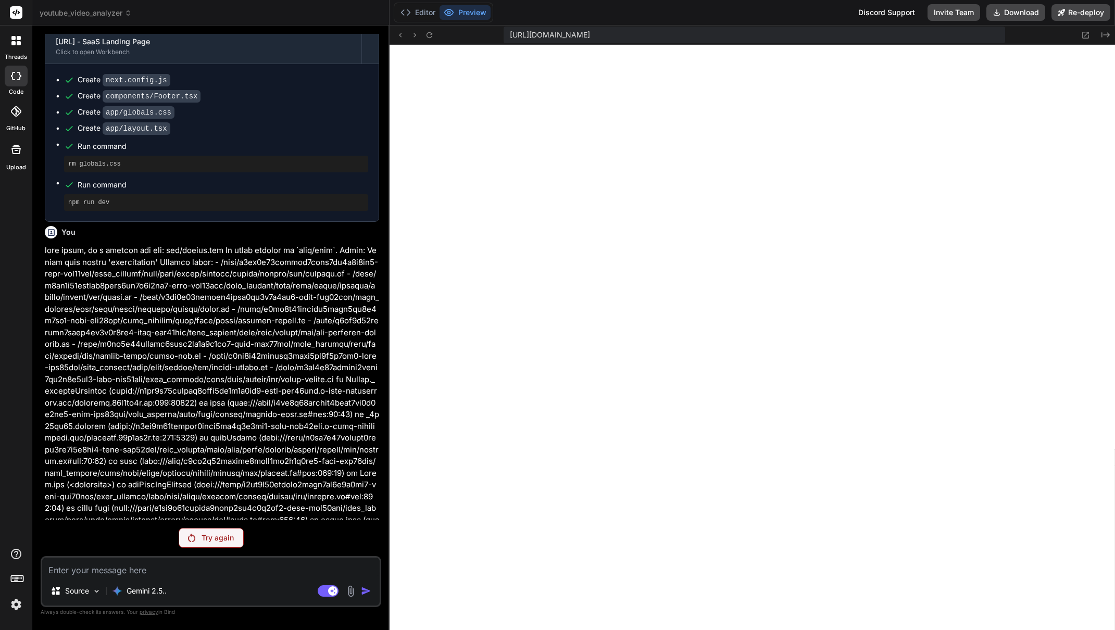
click at [311, 590] on div "Source Gemini 2.5.." at bounding box center [210, 593] width 337 height 25
click at [321, 591] on rect at bounding box center [328, 590] width 21 height 11
click at [234, 544] on div "Try again" at bounding box center [211, 538] width 65 height 20
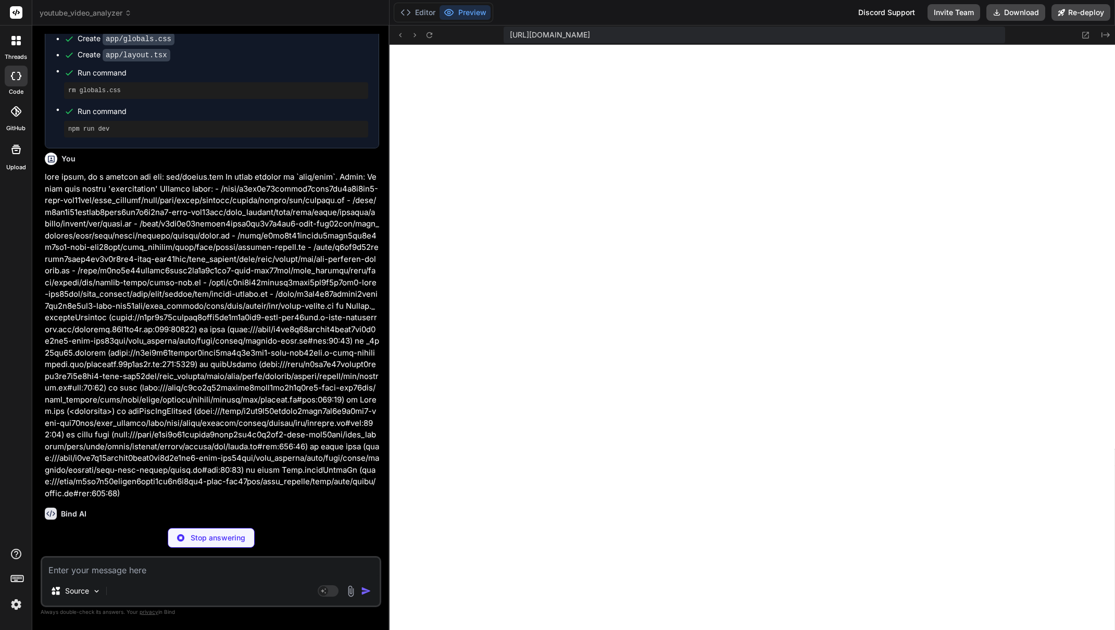
click at [18, 606] on img at bounding box center [16, 605] width 18 height 18
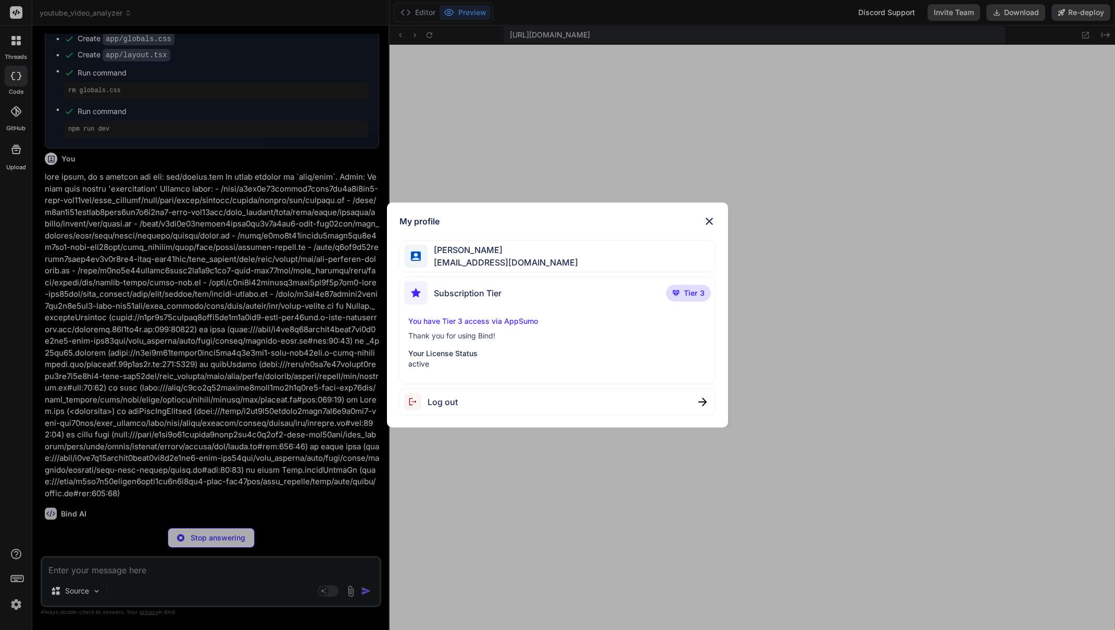
click at [488, 327] on div "You have Tier 3 access via AppSumo Thank you for using Bind! Your License Statu…" at bounding box center [557, 342] width 306 height 53
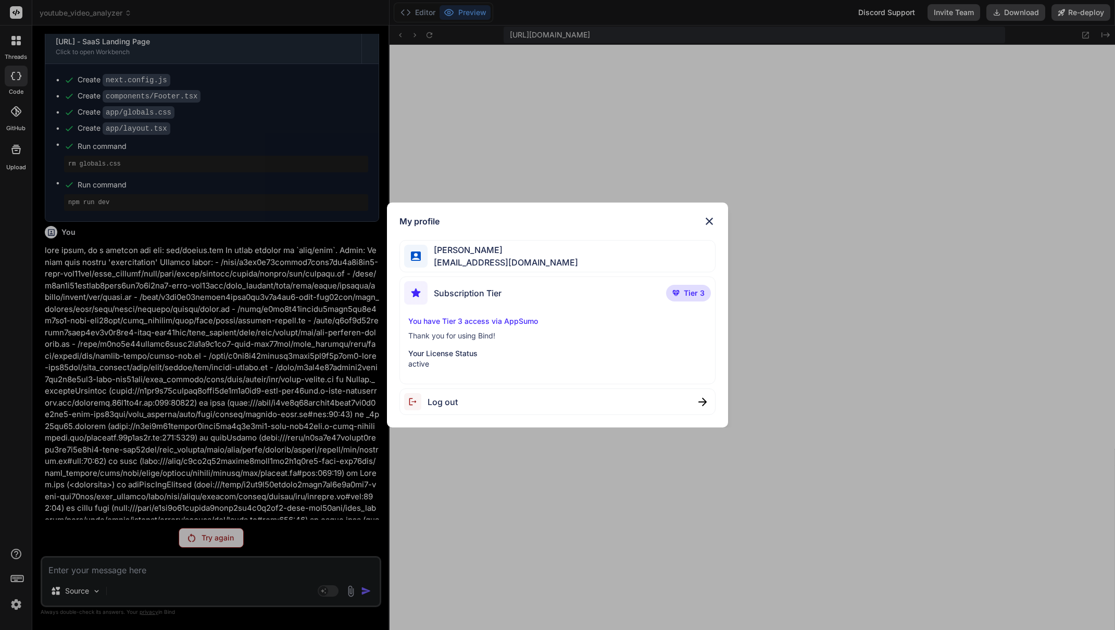
click at [483, 477] on div "My profile [PERSON_NAME] [EMAIL_ADDRESS][DOMAIN_NAME] Subscription Tier Tier 3 …" at bounding box center [557, 315] width 1115 height 630
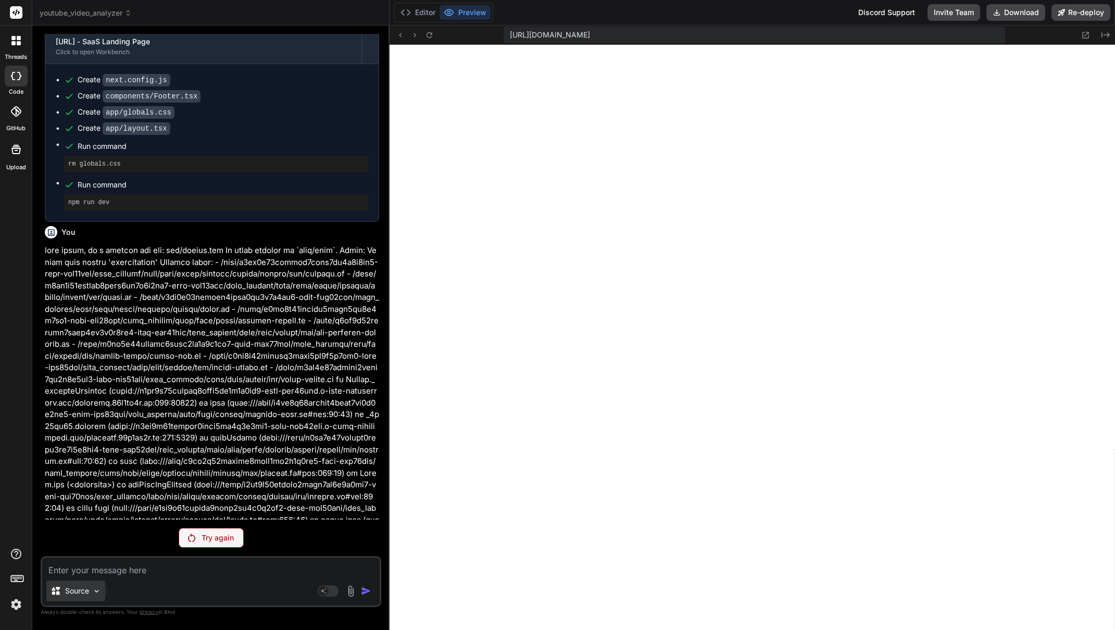
click at [84, 592] on p "Source" at bounding box center [77, 591] width 24 height 10
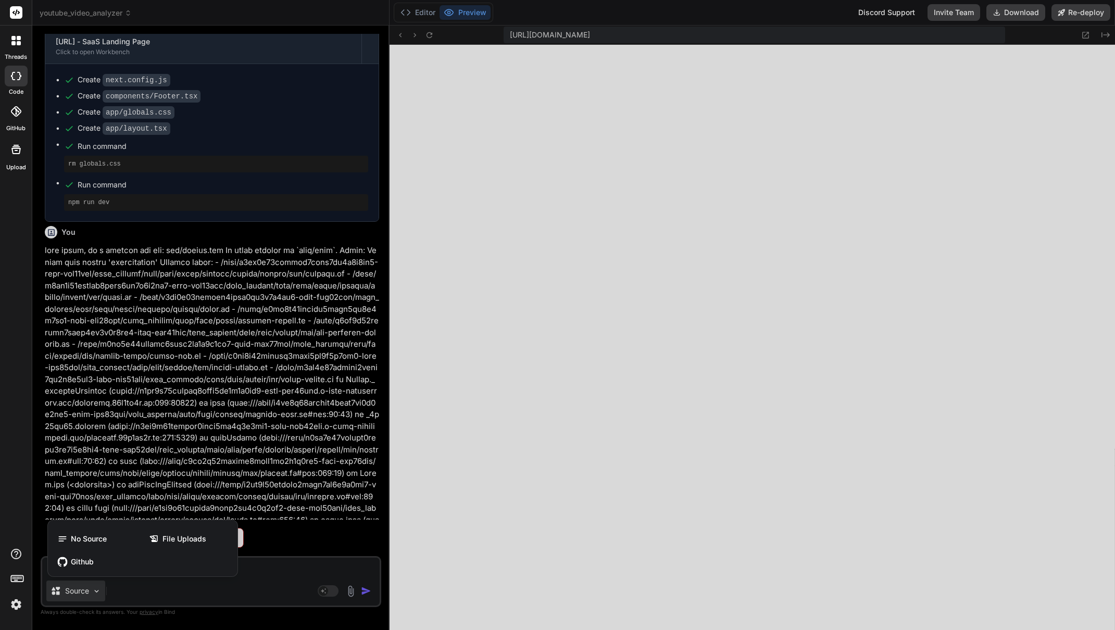
click at [143, 592] on div at bounding box center [557, 315] width 1115 height 630
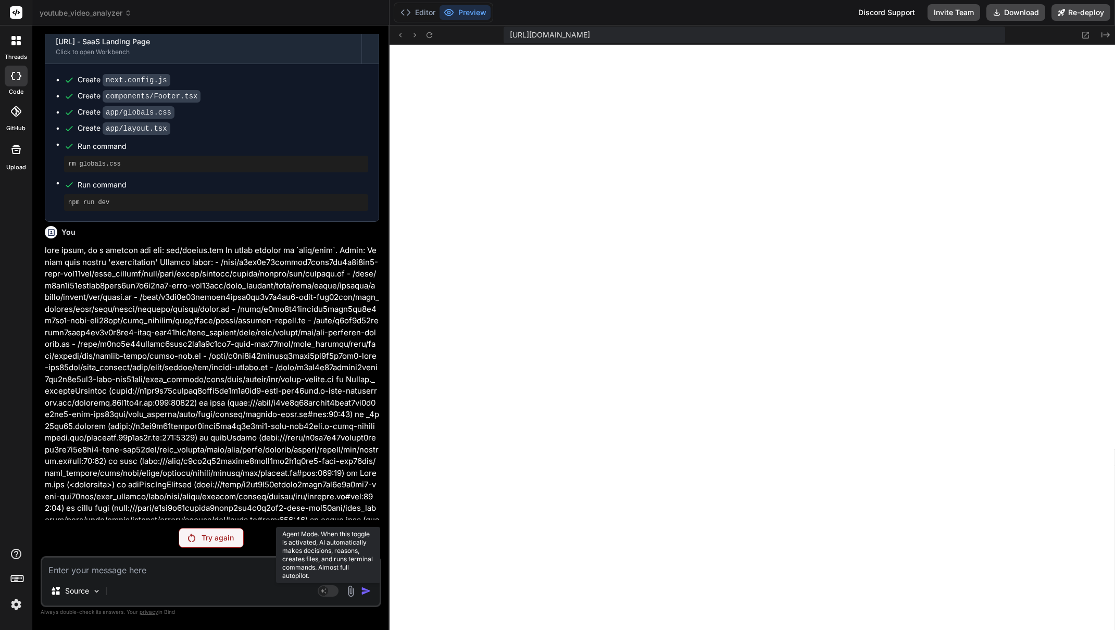
click at [328, 586] on rect at bounding box center [328, 590] width 21 height 11
click at [159, 588] on p "Gemini 2.5.." at bounding box center [147, 591] width 40 height 10
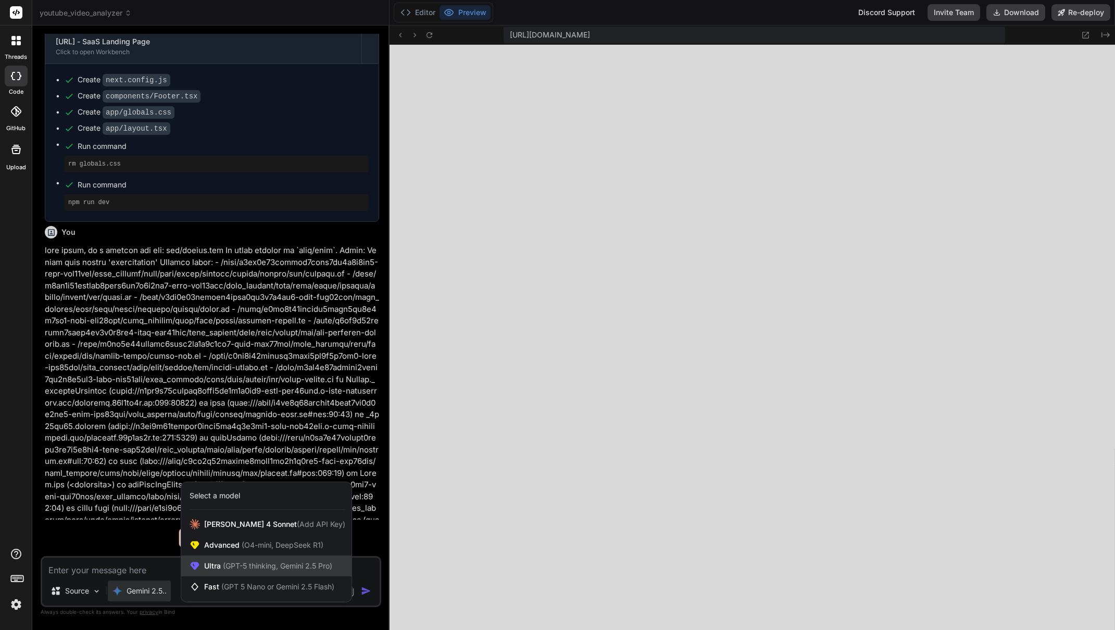
click at [272, 568] on span "(GPT-5 thinking, Gemini 2.5 Pro)" at bounding box center [276, 565] width 111 height 9
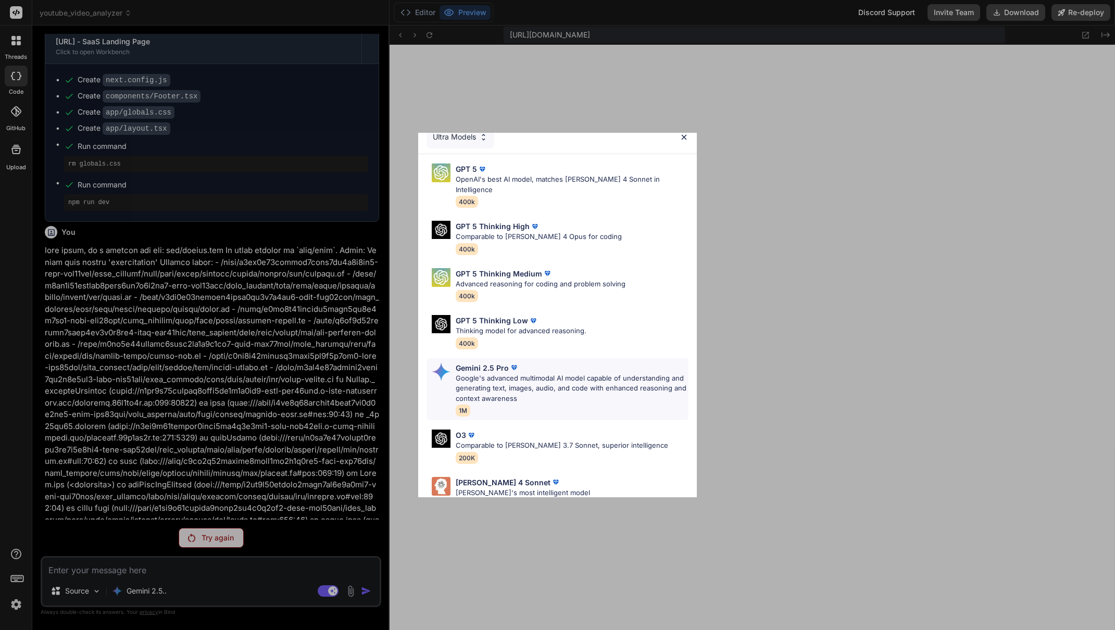
scroll to position [0, 0]
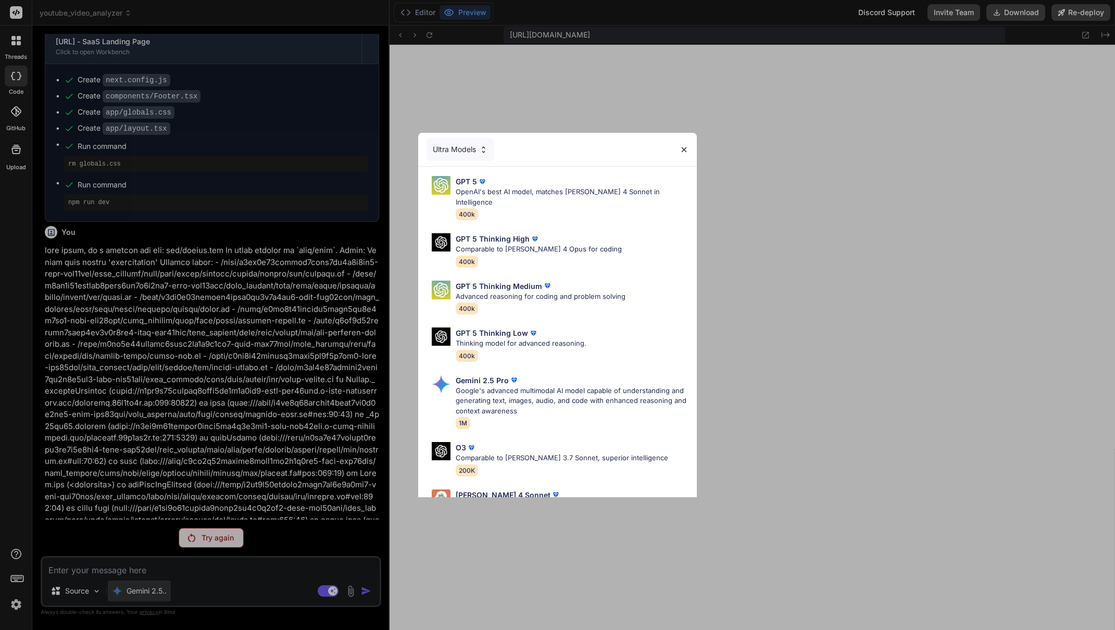
click at [164, 582] on div "Ultra Models GPT 5 OpenAI's best AI model, matches [PERSON_NAME] 4 Sonnet in In…" at bounding box center [557, 315] width 1115 height 630
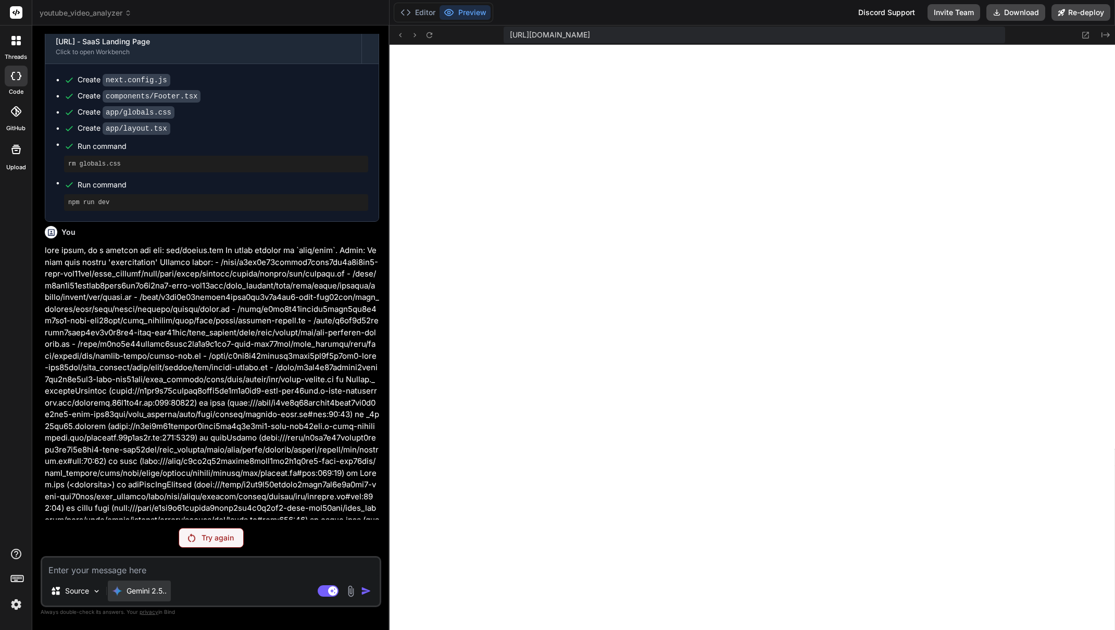
click at [159, 590] on p "Gemini 2.5.." at bounding box center [147, 591] width 40 height 10
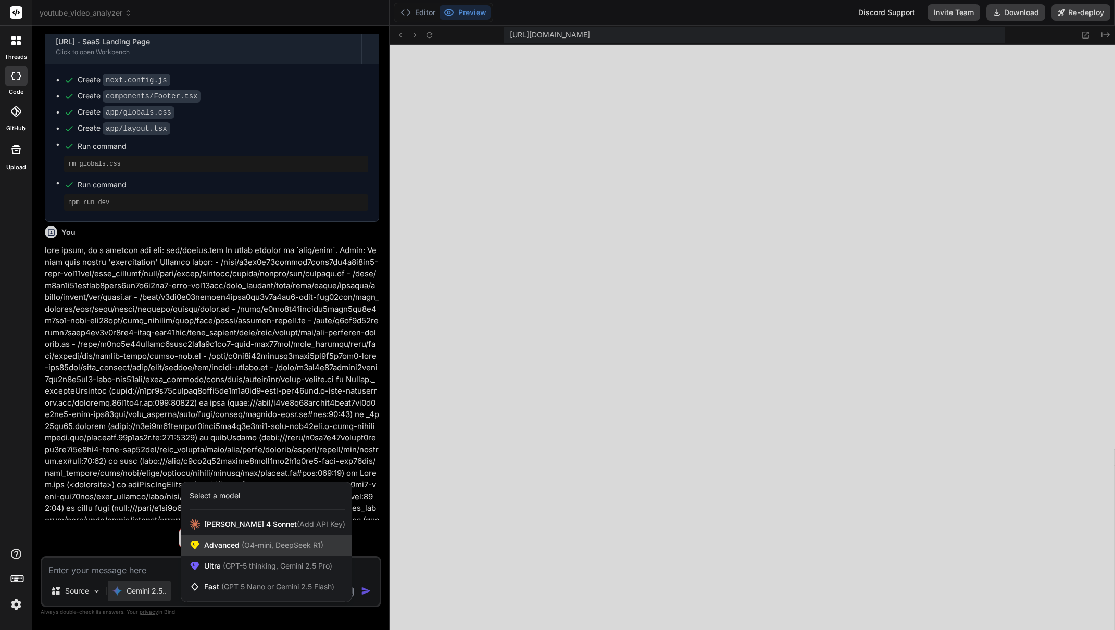
click at [247, 547] on span "(O4-mini, DeepSeek R1)" at bounding box center [282, 545] width 84 height 9
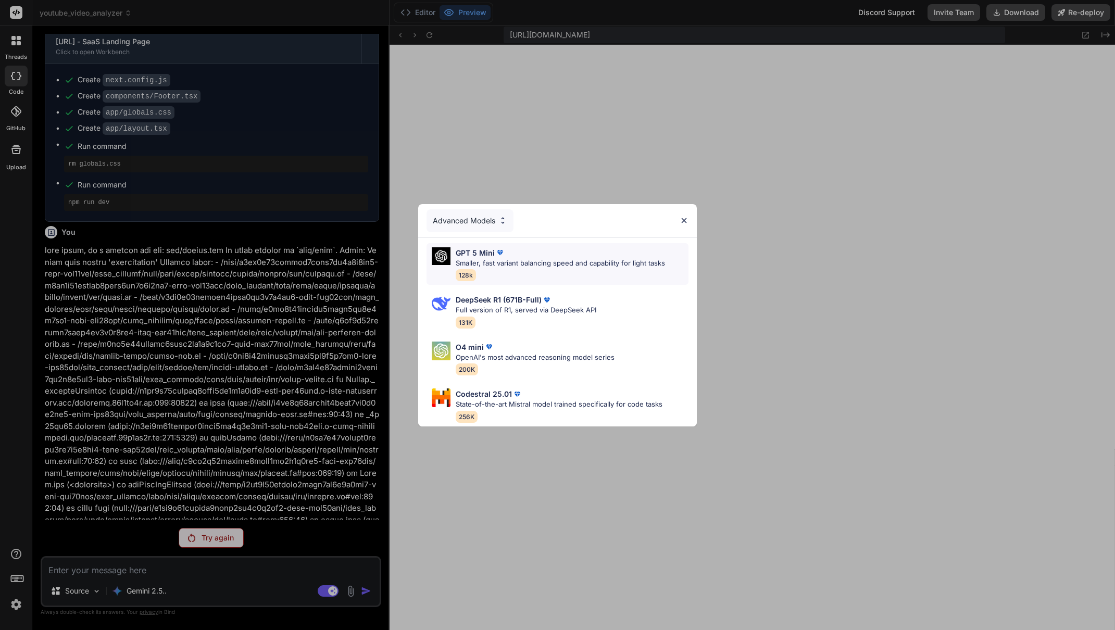
click at [519, 260] on p "Smaller, fast variant balancing speed and capability for light tasks" at bounding box center [560, 263] width 209 height 10
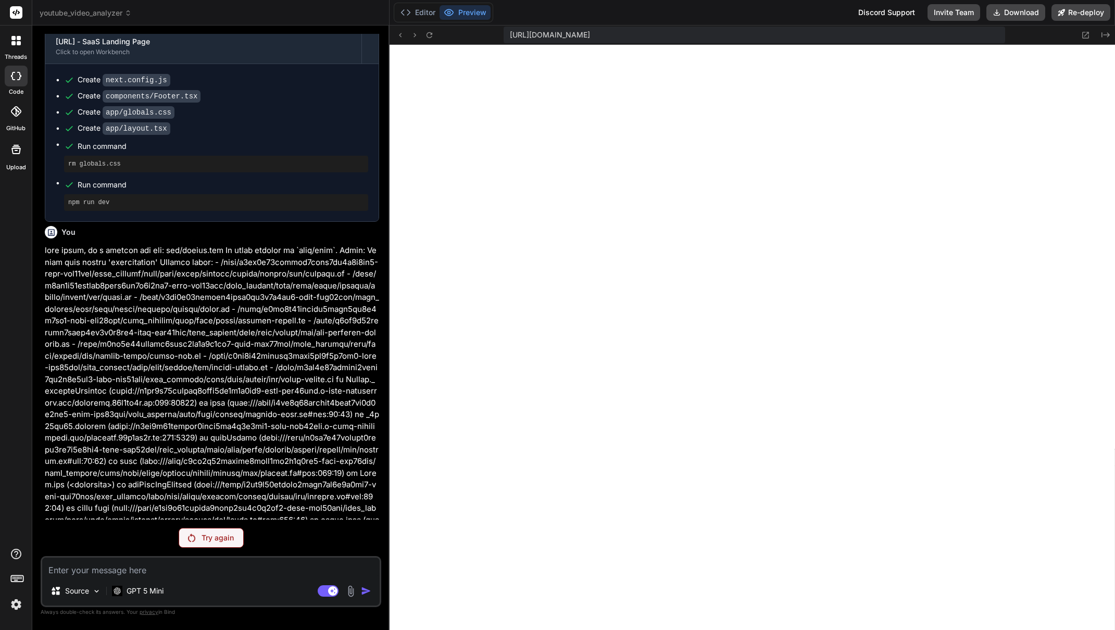
click at [220, 541] on p "Try again" at bounding box center [218, 538] width 32 height 10
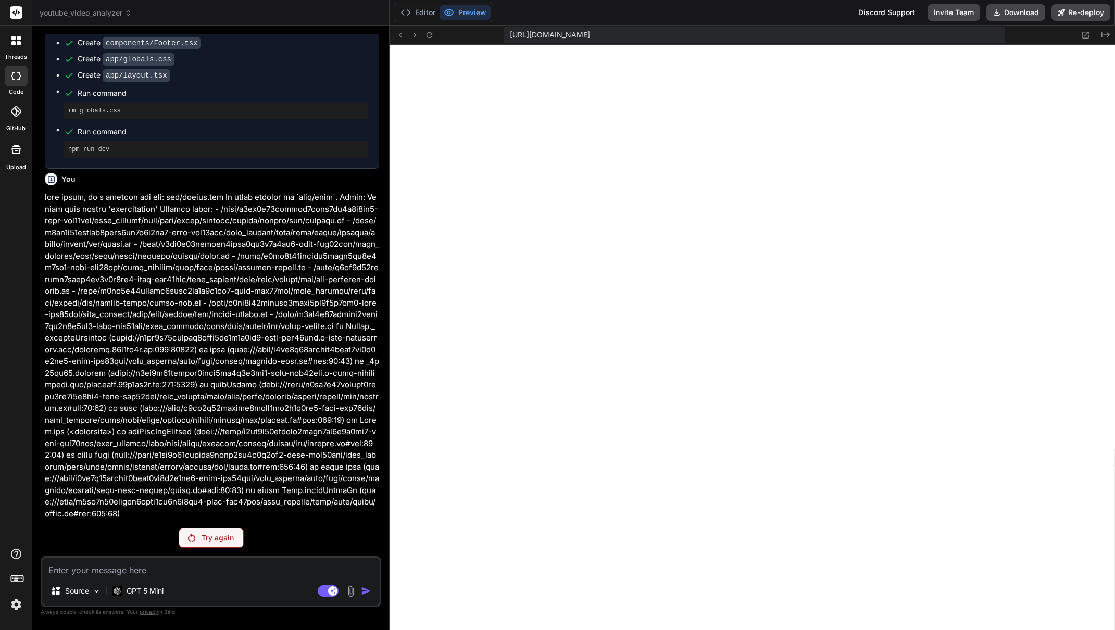
scroll to position [11181, 0]
